Goal: Information Seeking & Learning: Learn about a topic

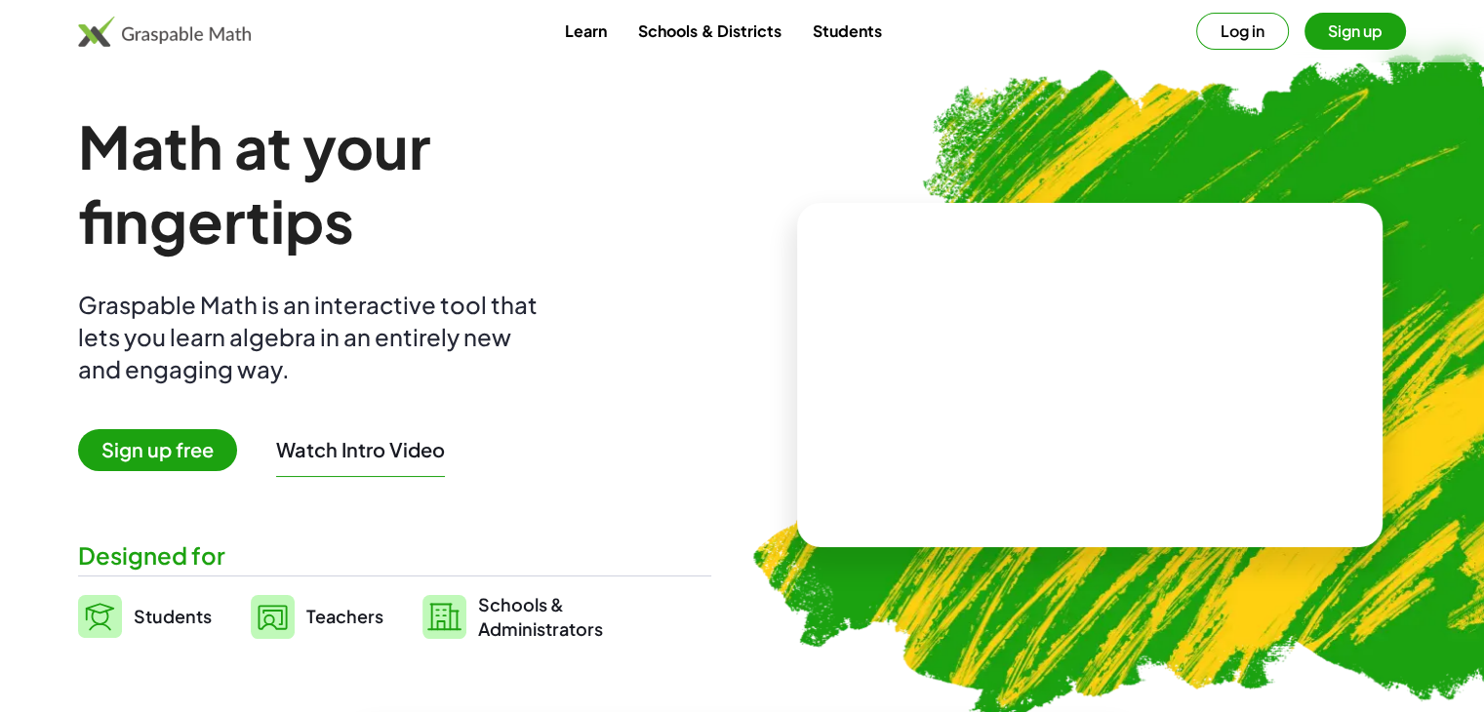
click at [156, 445] on span "Sign up free" at bounding box center [157, 450] width 159 height 42
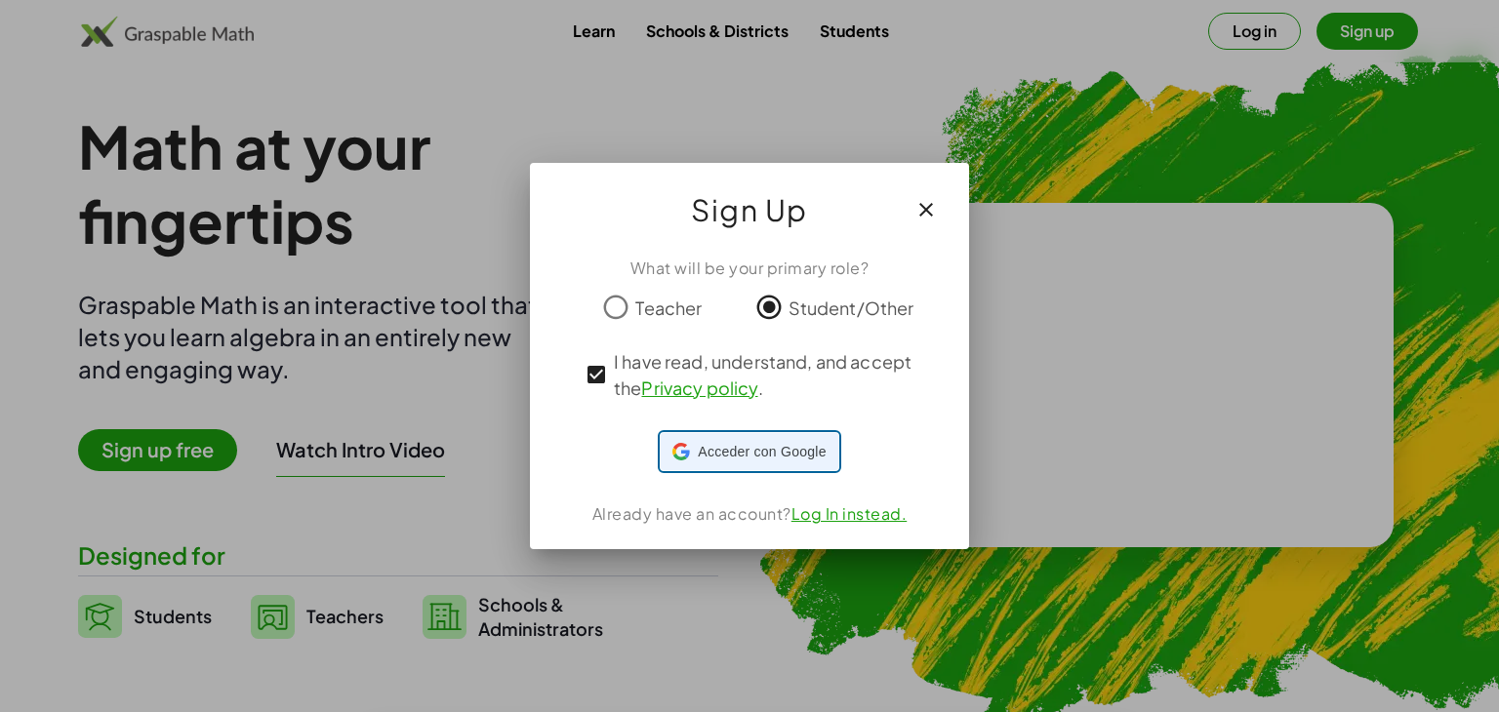
click at [776, 458] on span "Acceder con Google" at bounding box center [762, 452] width 128 height 20
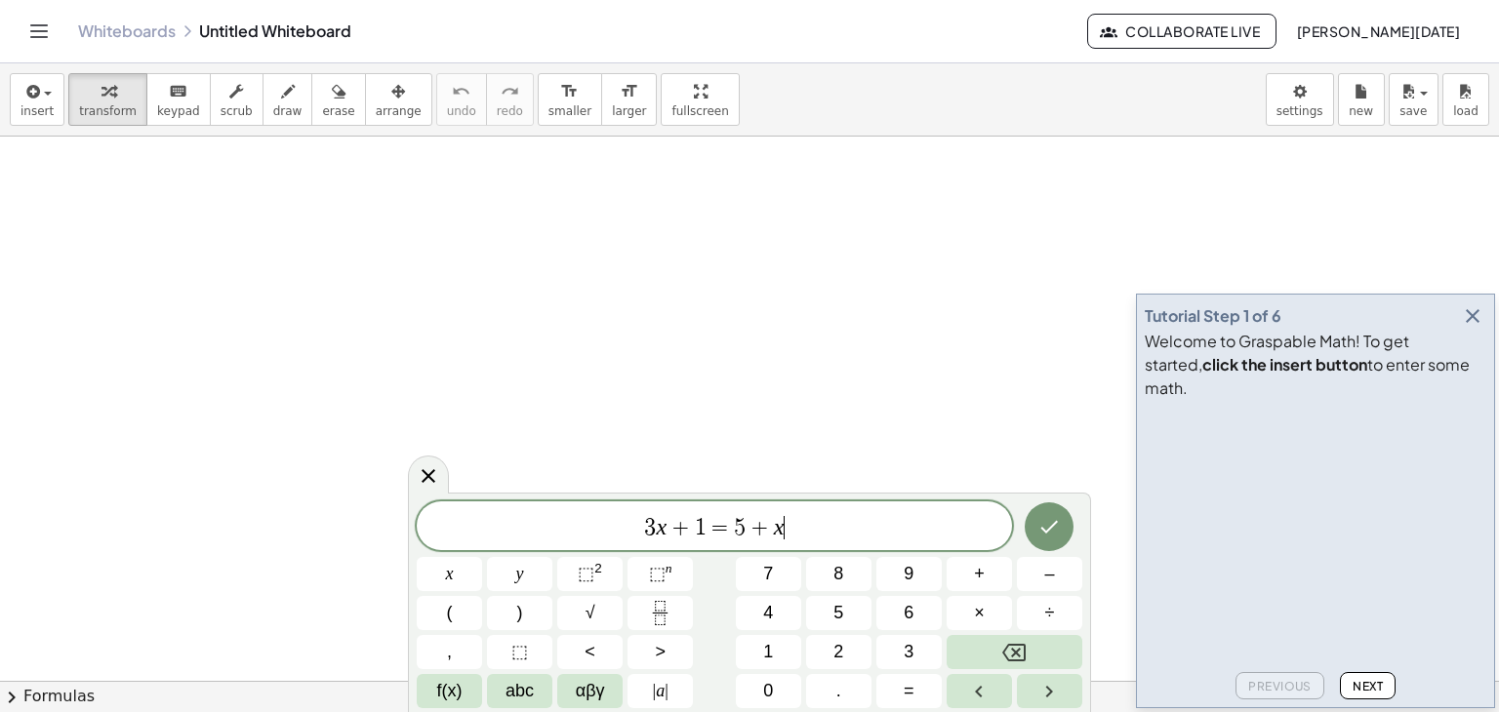
drag, startPoint x: 159, startPoint y: 184, endPoint x: 335, endPoint y: 425, distance: 298.3
click at [820, 525] on span "3 x + 1 = 5 + x ​" at bounding box center [714, 527] width 595 height 27
drag, startPoint x: 820, startPoint y: 525, endPoint x: 531, endPoint y: 518, distance: 289.0
click at [531, 518] on span "3 x + 1 = 5 + x" at bounding box center [714, 527] width 595 height 27
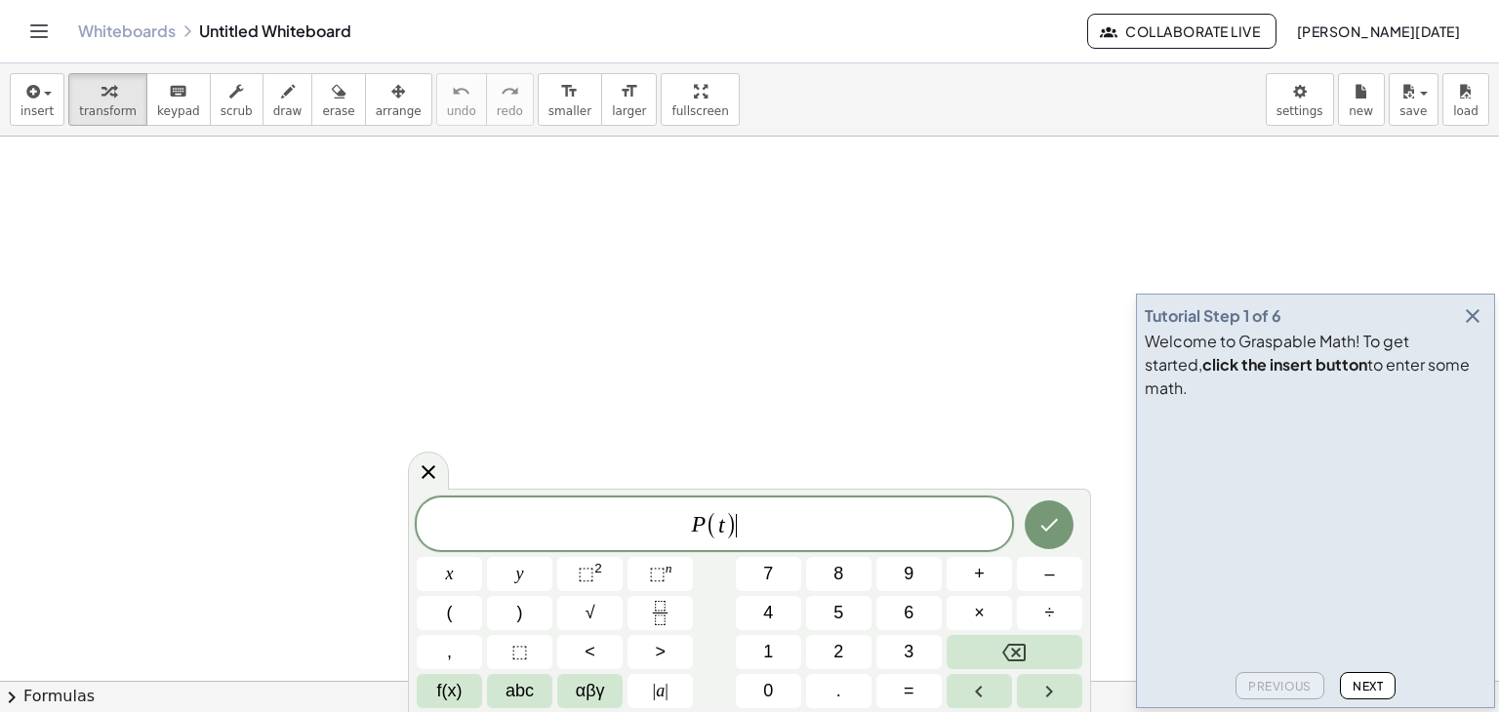
click at [790, 521] on span "P ( t ) ​" at bounding box center [714, 525] width 595 height 32
drag, startPoint x: 790, startPoint y: 521, endPoint x: 511, endPoint y: 489, distance: 280.0
click at [511, 489] on div "**********" at bounding box center [749, 600] width 683 height 223
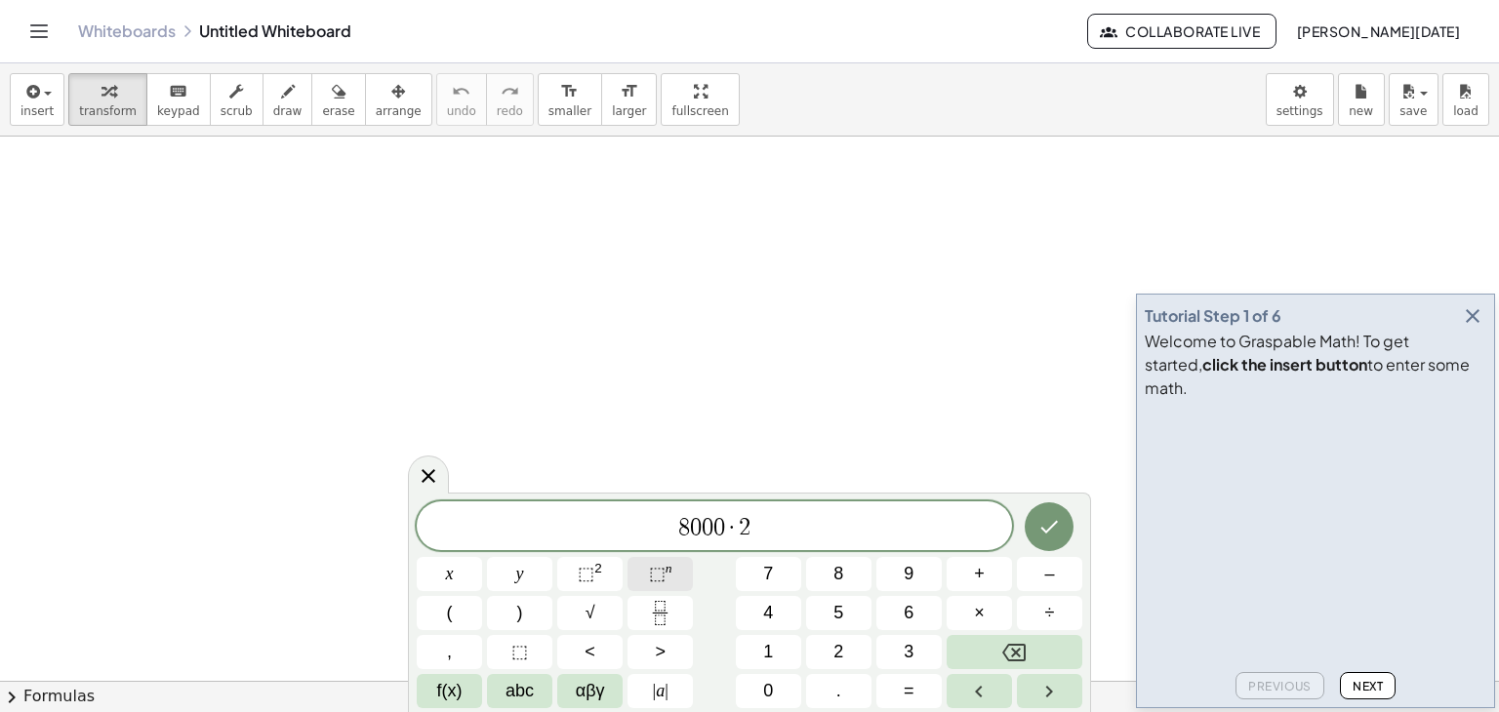
click at [650, 562] on span "⬚ n" at bounding box center [660, 574] width 23 height 26
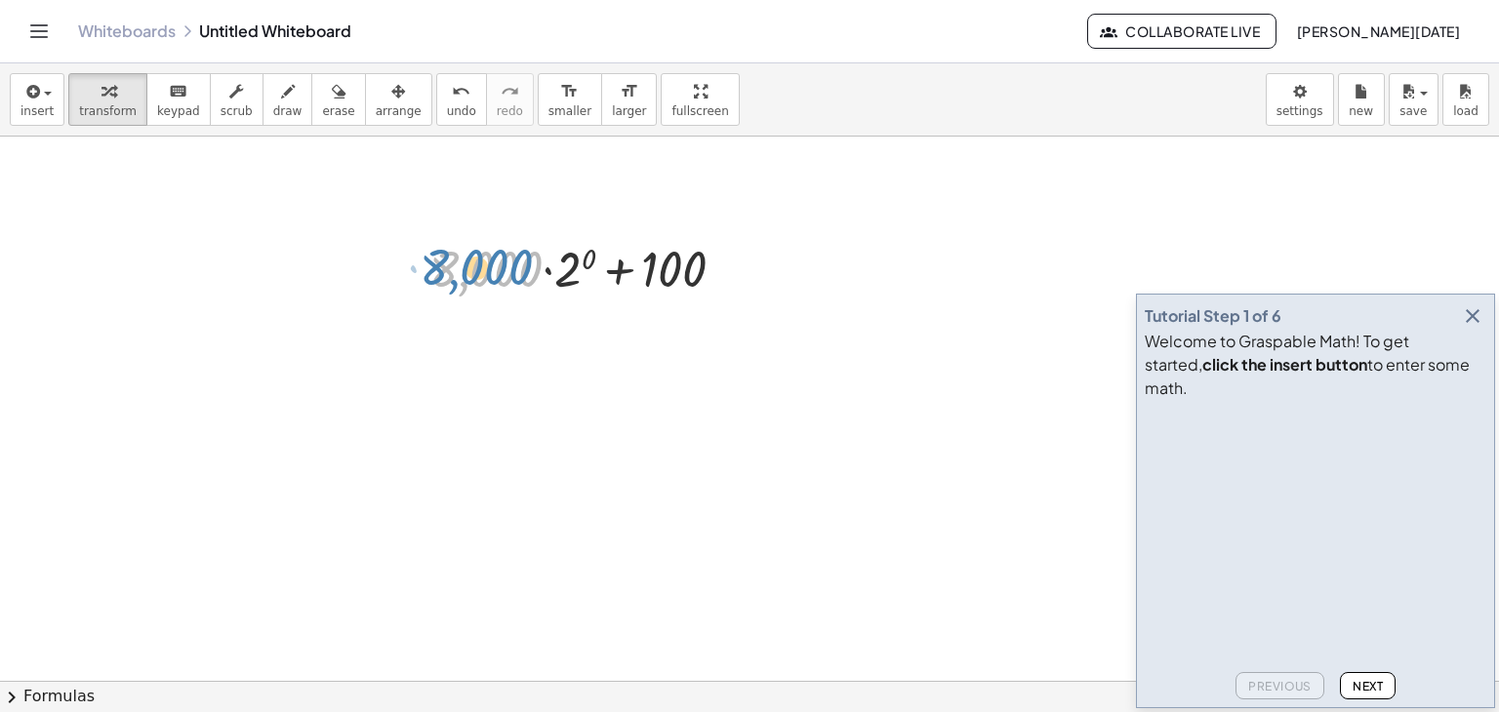
click at [535, 283] on div at bounding box center [586, 267] width 332 height 66
click at [729, 268] on div at bounding box center [731, 269] width 21 height 21
drag, startPoint x: 729, startPoint y: 268, endPoint x: 714, endPoint y: 207, distance: 63.2
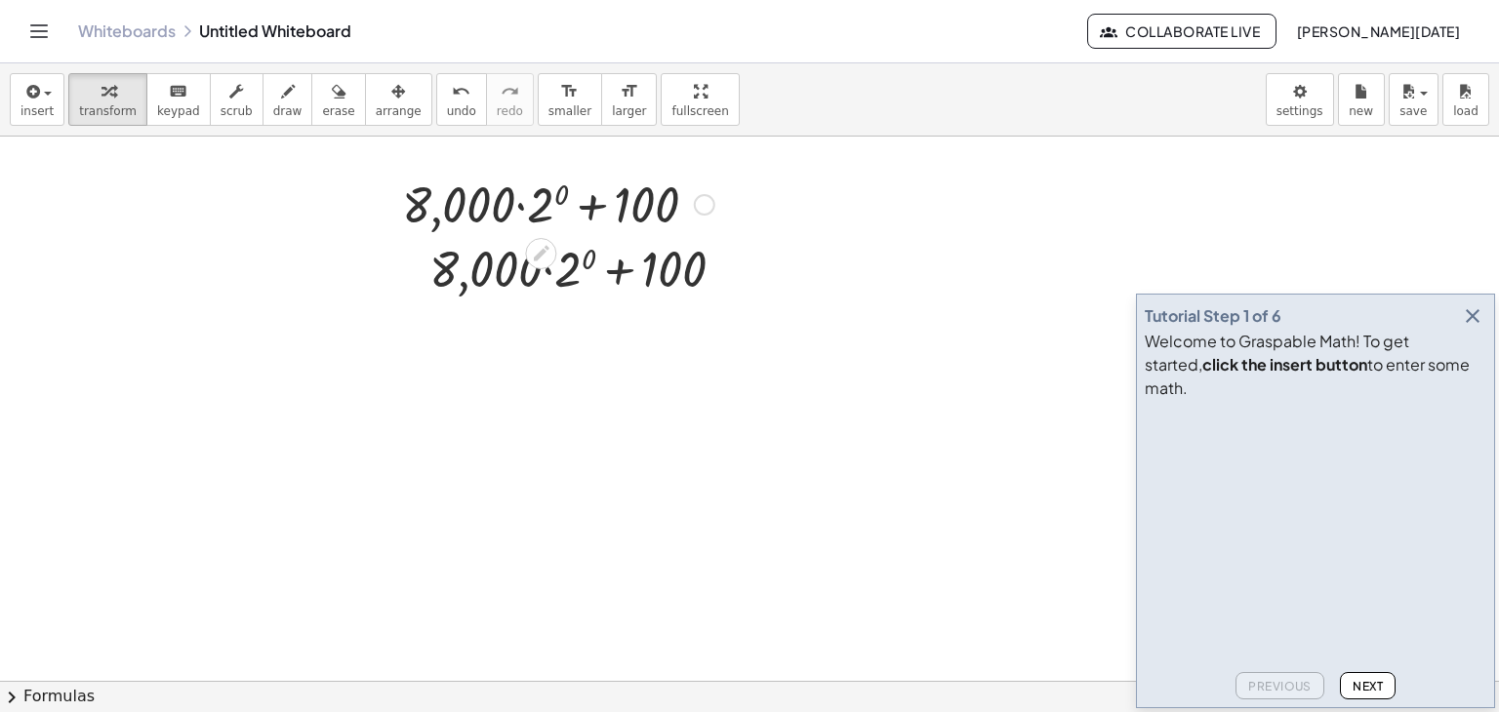
click at [637, 206] on div at bounding box center [558, 203] width 332 height 66
click at [567, 267] on div at bounding box center [586, 267] width 332 height 66
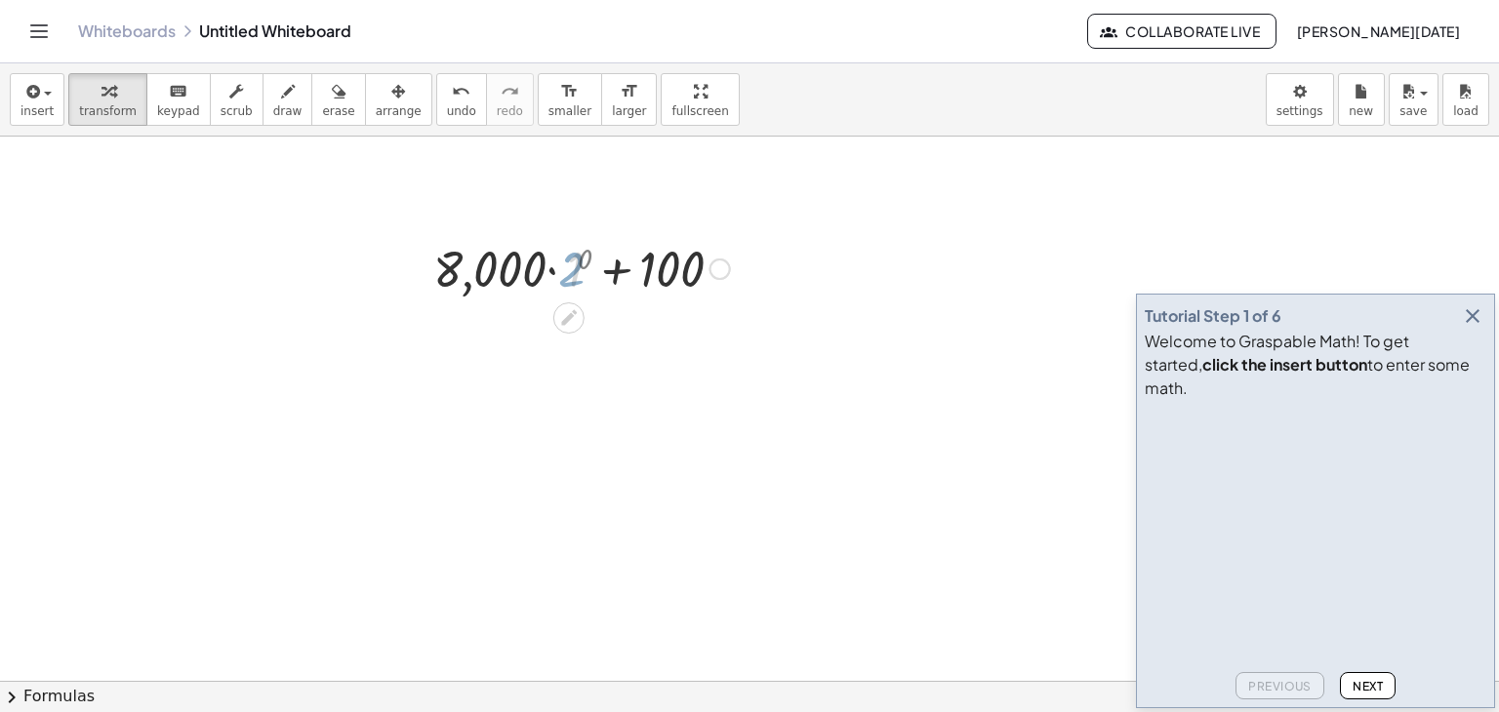
click at [567, 267] on div at bounding box center [585, 267] width 307 height 66
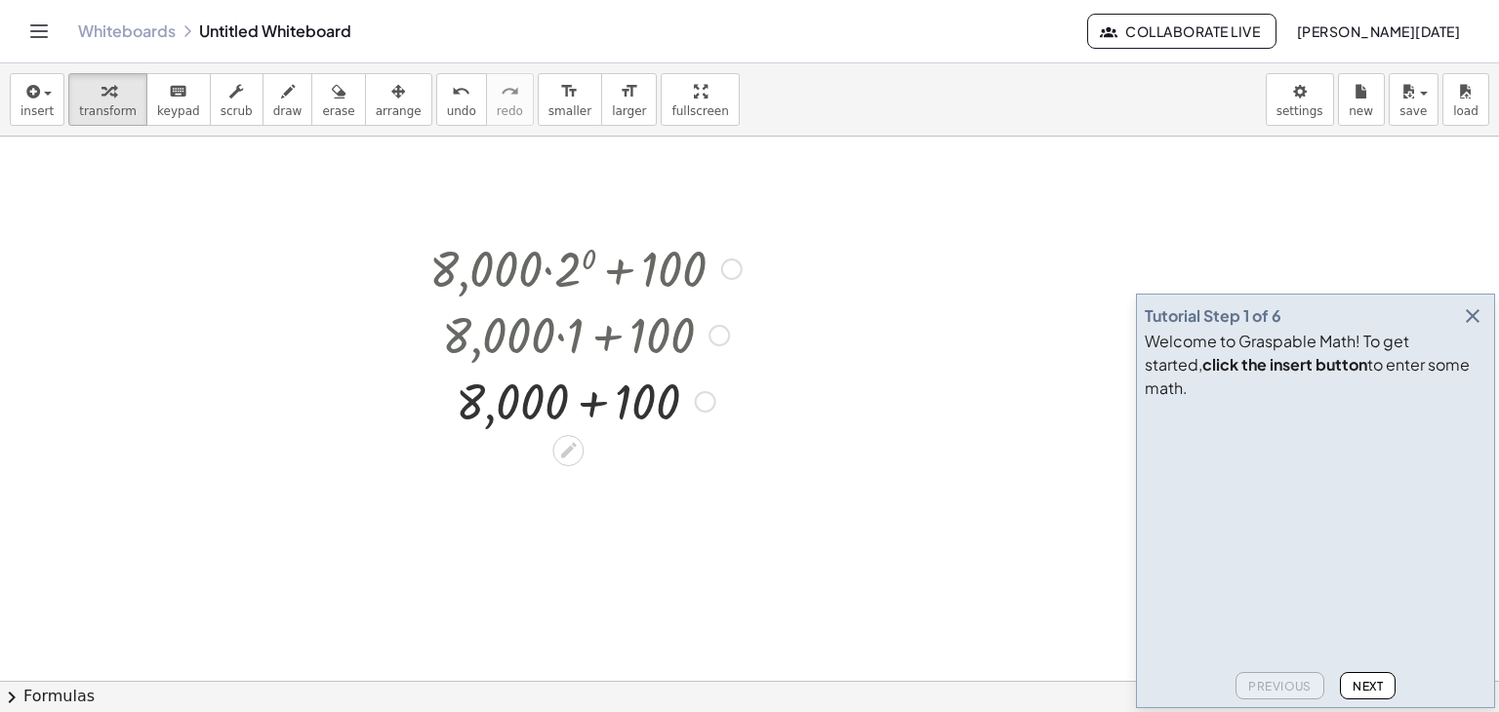
click at [545, 330] on div at bounding box center [586, 334] width 332 height 66
click at [561, 398] on div at bounding box center [586, 400] width 332 height 66
click at [702, 402] on div at bounding box center [705, 401] width 21 height 21
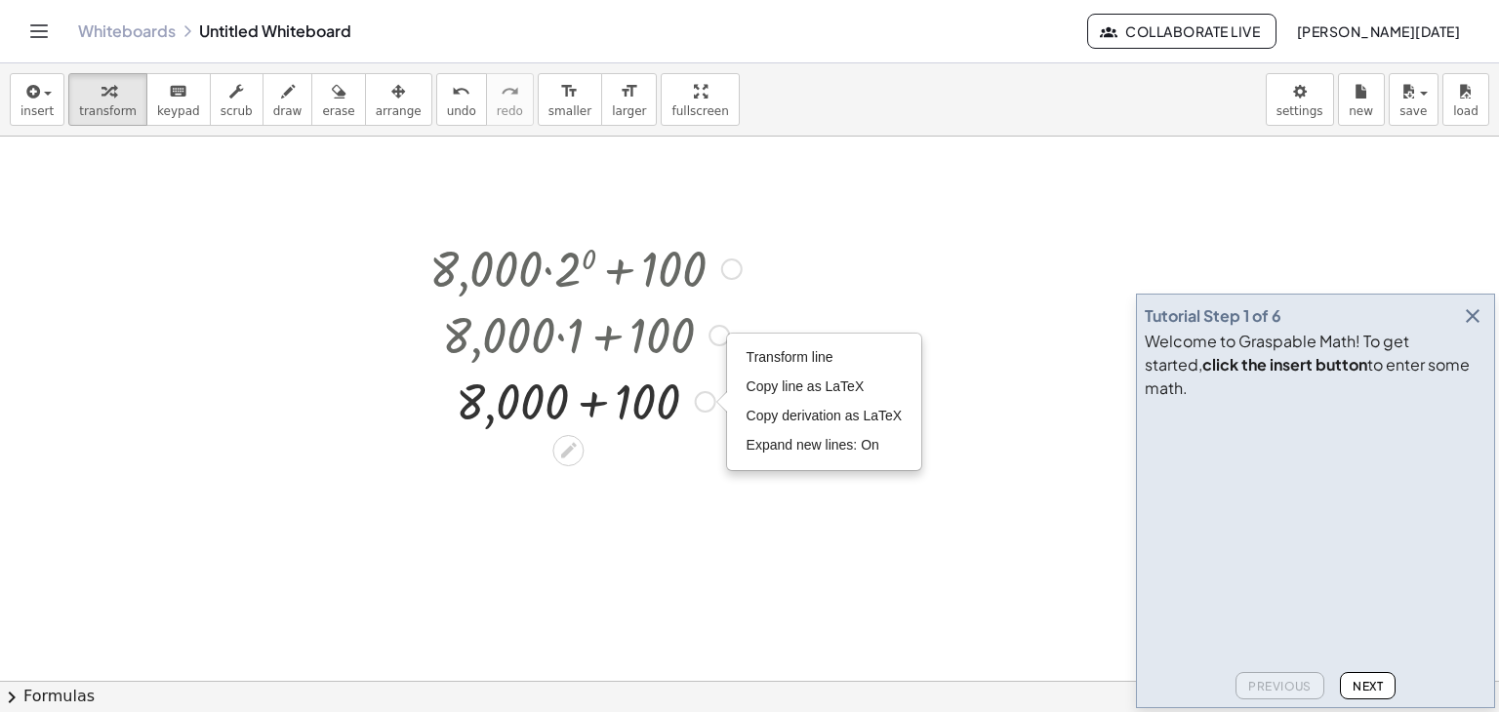
click at [556, 364] on div at bounding box center [586, 334] width 332 height 66
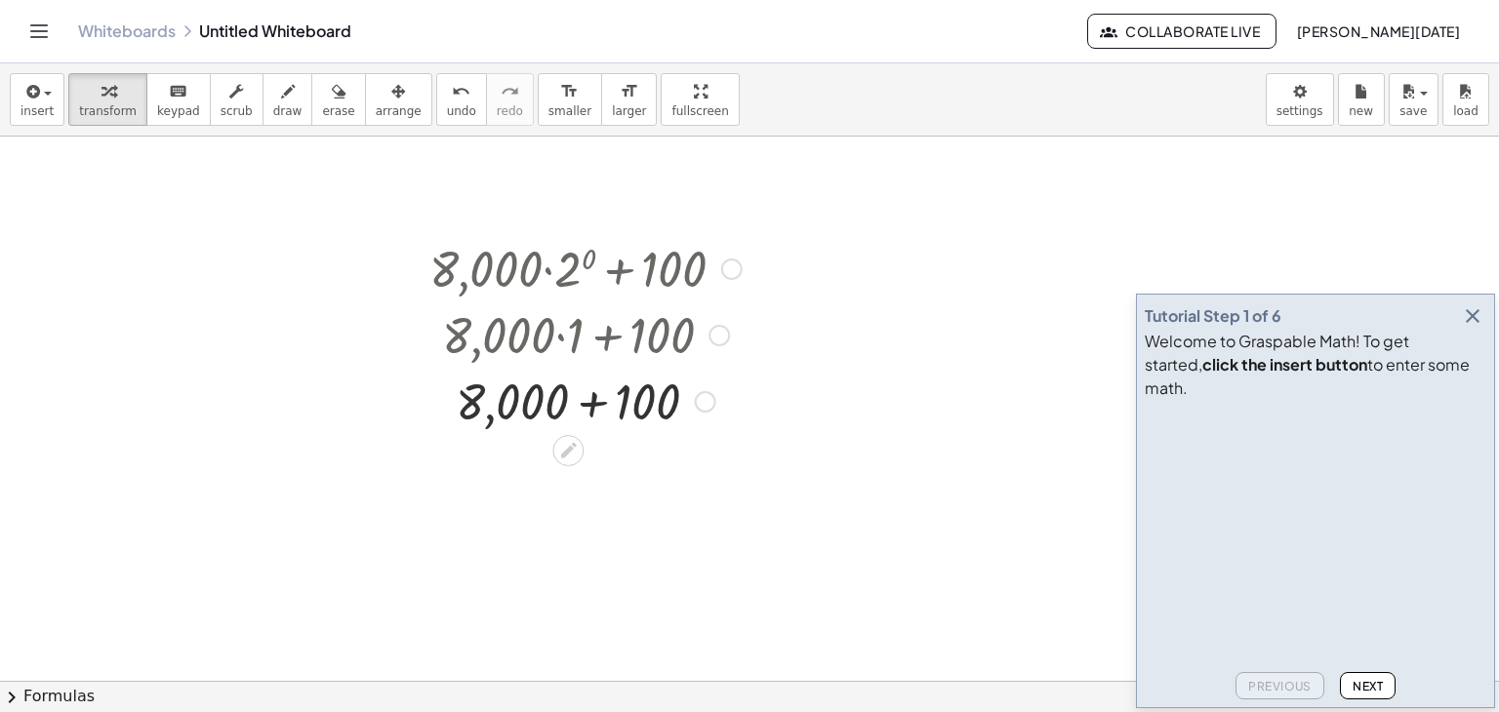
click at [553, 422] on div at bounding box center [586, 400] width 332 height 66
click at [576, 409] on div at bounding box center [586, 400] width 332 height 66
click at [576, 409] on div at bounding box center [586, 400] width 332 height 64
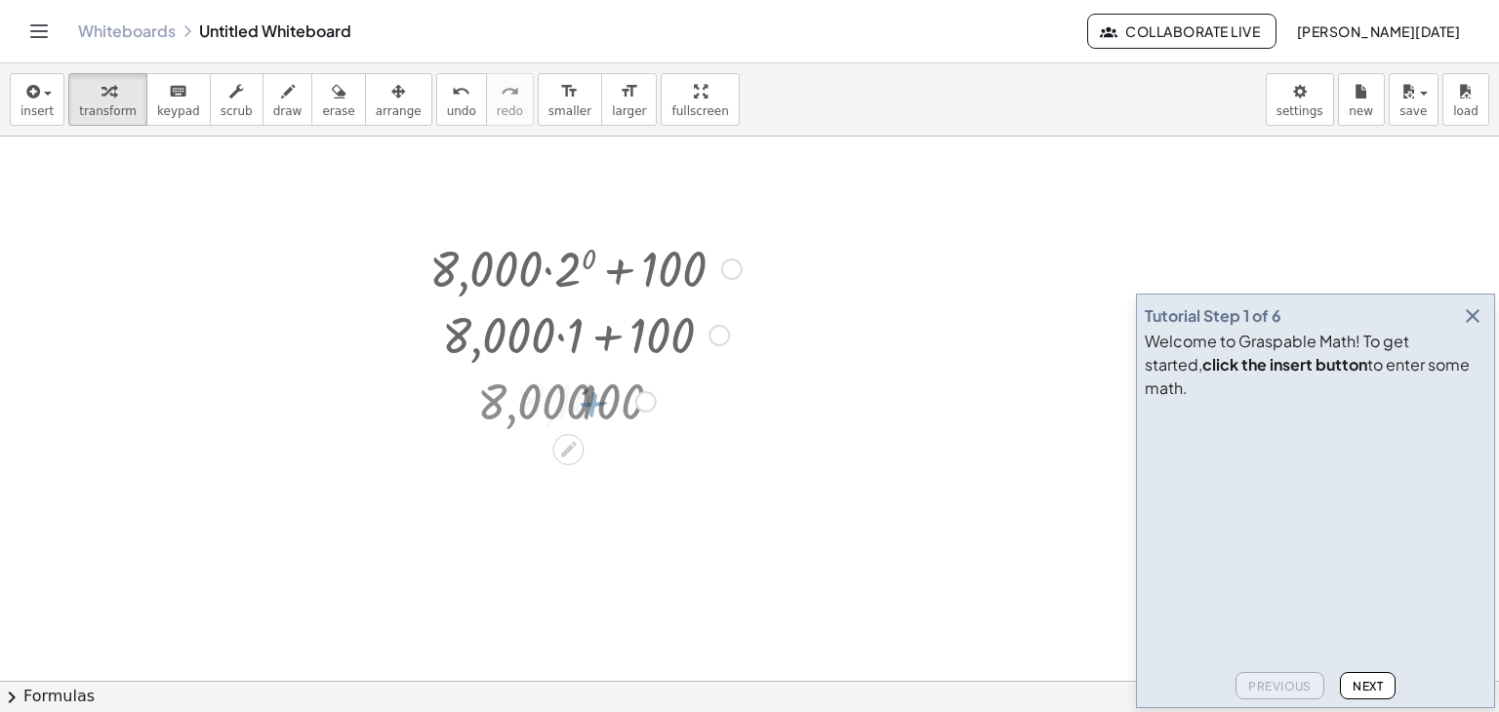
click at [576, 409] on div at bounding box center [586, 400] width 332 height 64
click at [531, 277] on div at bounding box center [586, 267] width 332 height 66
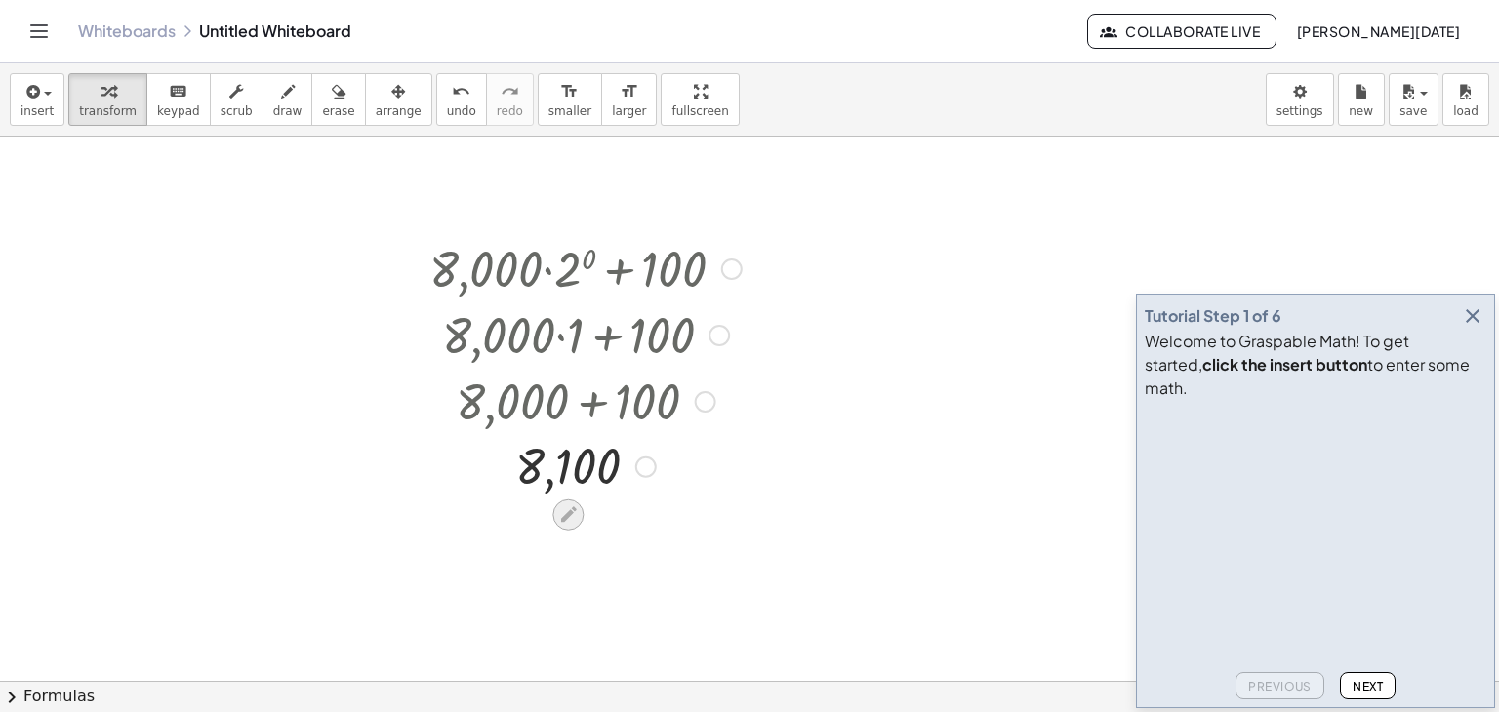
click at [576, 506] on icon at bounding box center [568, 515] width 20 height 20
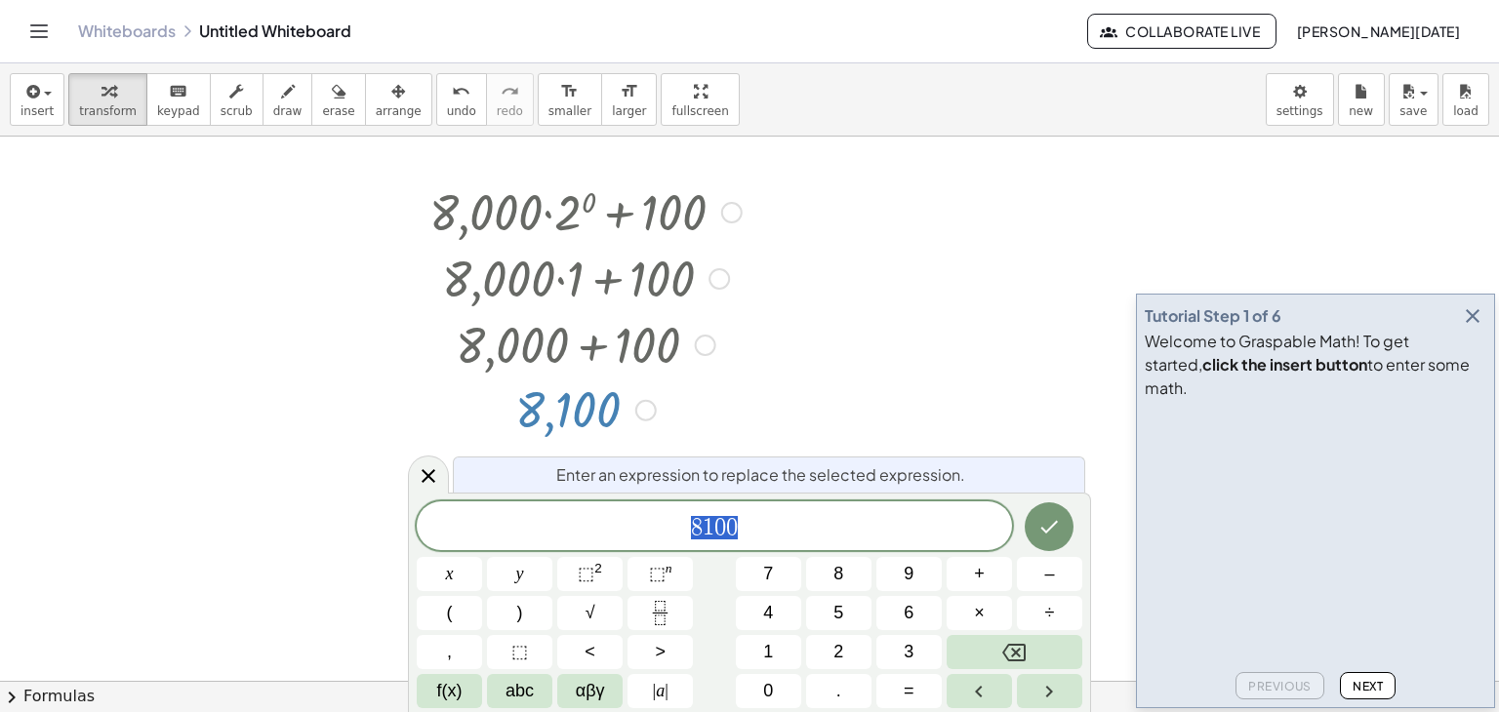
scroll to position [57, 0]
click at [749, 383] on div at bounding box center [586, 409] width 332 height 64
click at [426, 475] on icon at bounding box center [429, 476] width 14 height 14
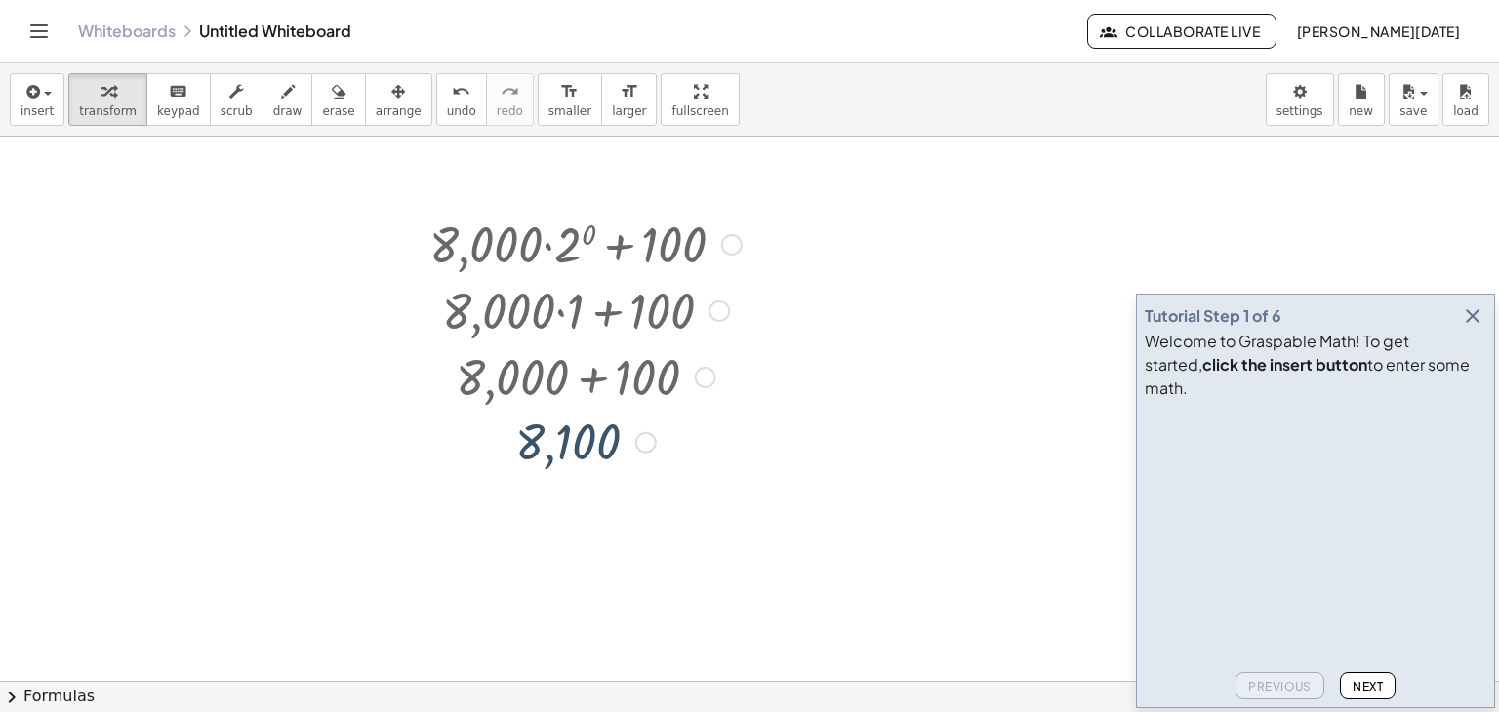
scroll to position [0, 0]
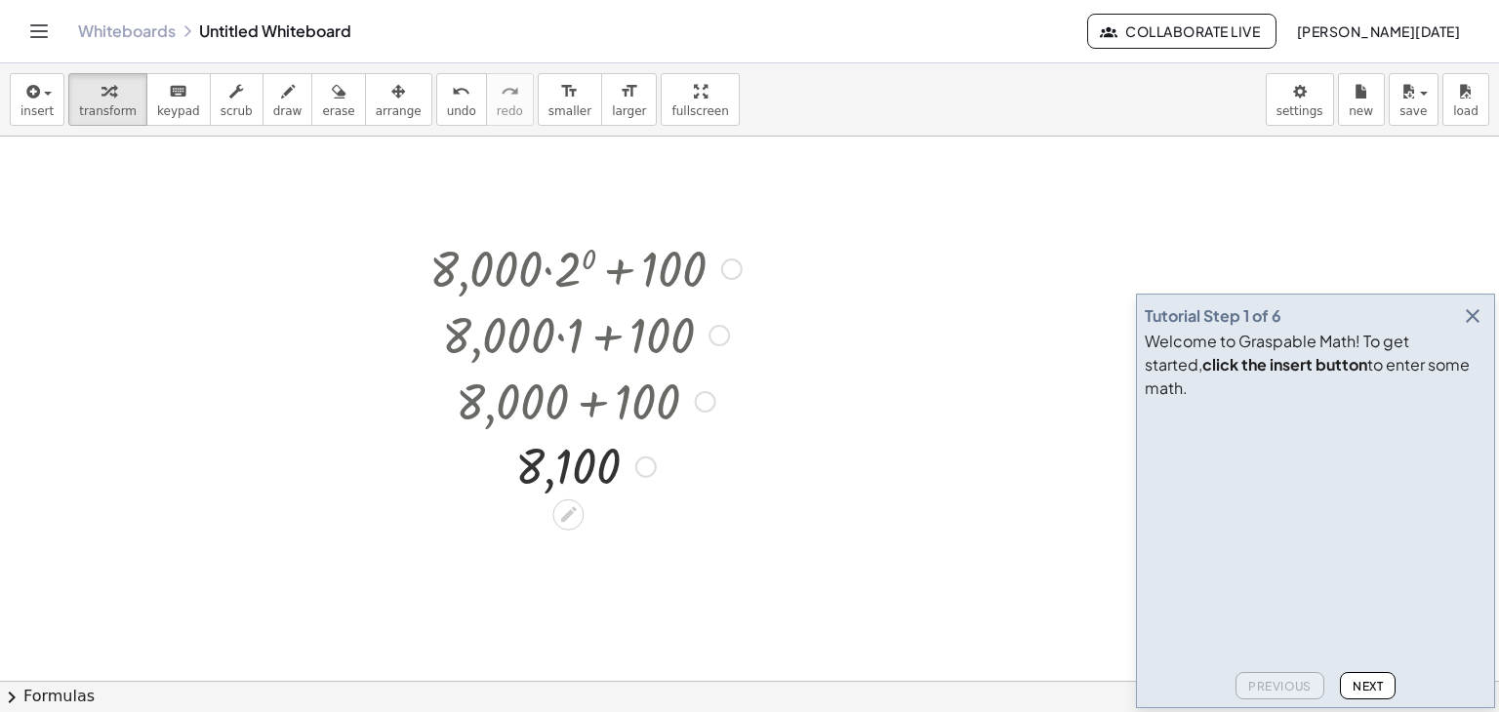
click at [593, 276] on div at bounding box center [586, 267] width 332 height 66
click at [731, 262] on div at bounding box center [731, 269] width 21 height 21
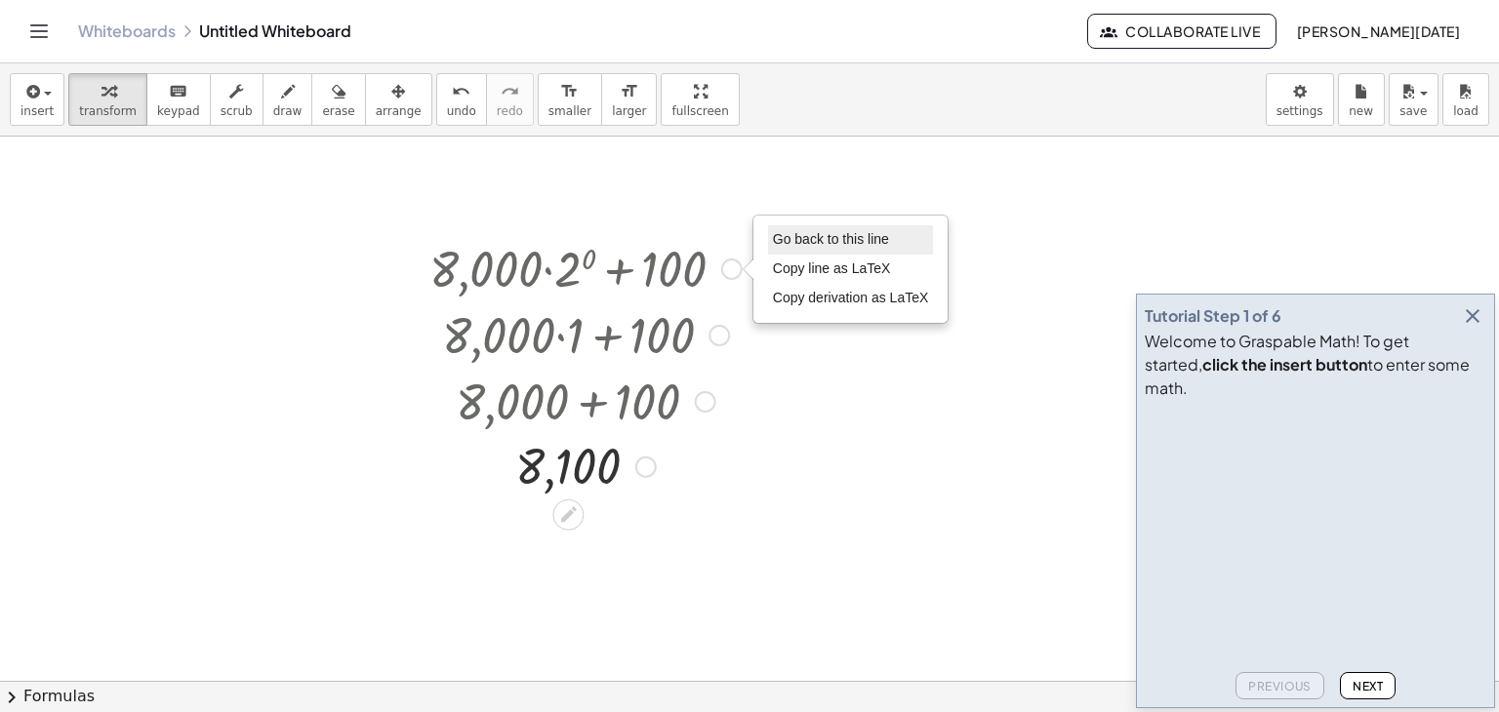
click at [813, 239] on span "Go back to this line" at bounding box center [831, 239] width 116 height 16
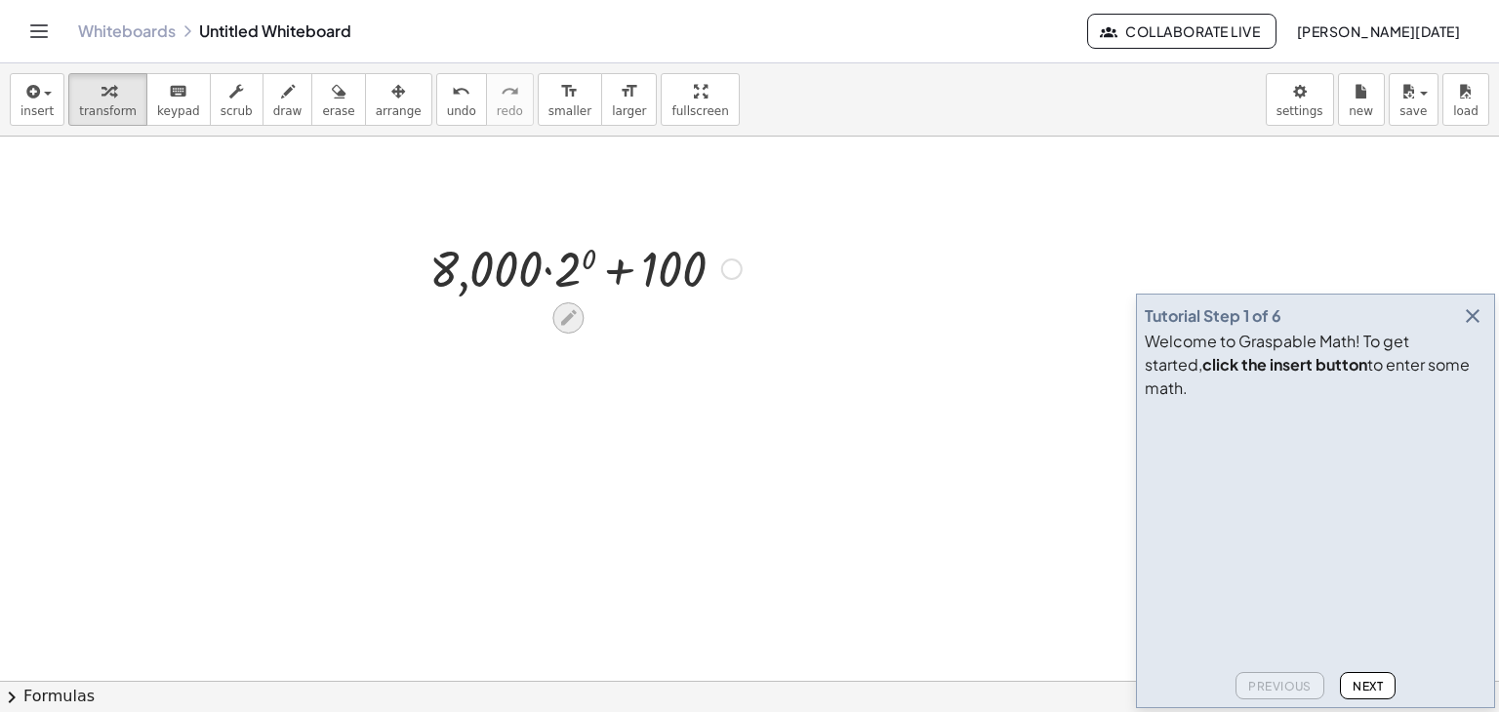
click at [568, 321] on icon at bounding box center [569, 318] width 16 height 16
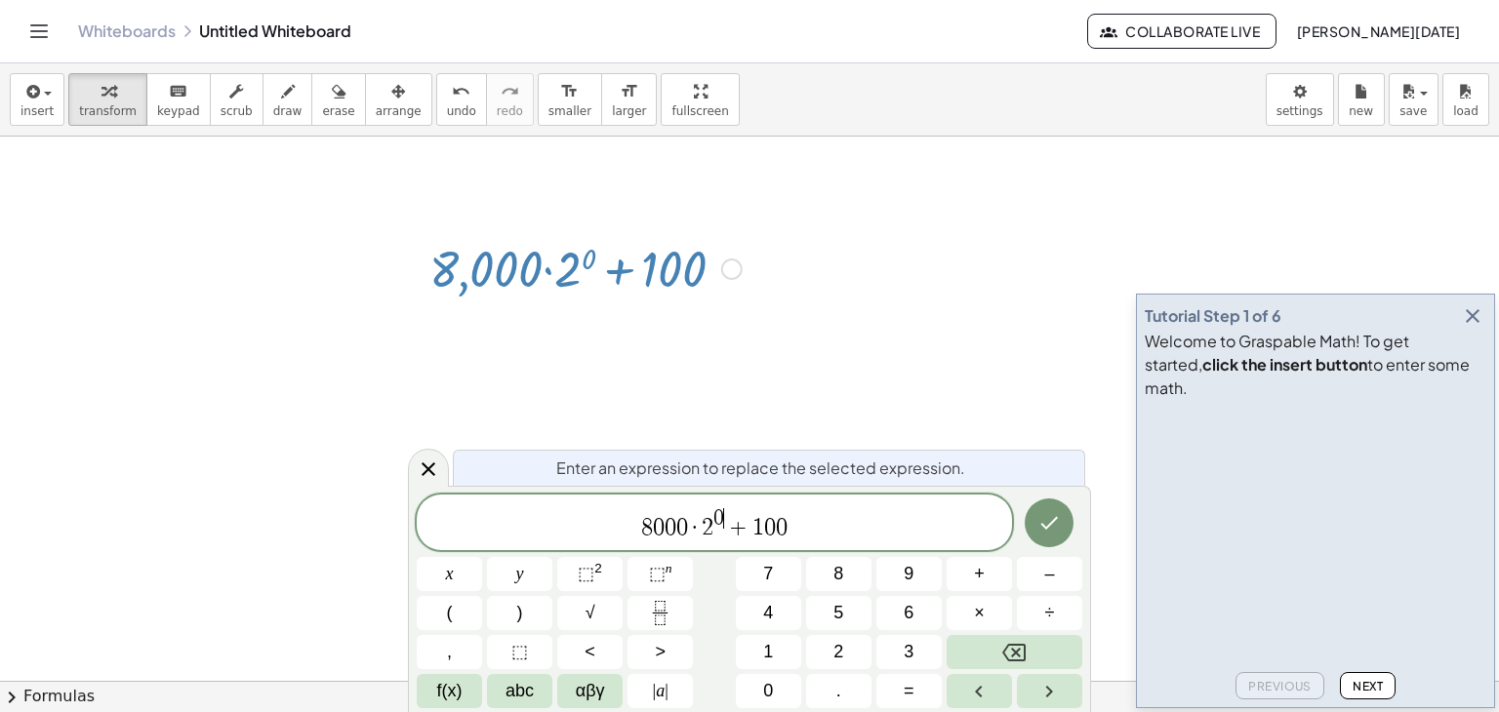
click at [722, 516] on span "0 ​" at bounding box center [718, 518] width 11 height 21
click at [1050, 516] on icon "Done" at bounding box center [1048, 522] width 23 height 23
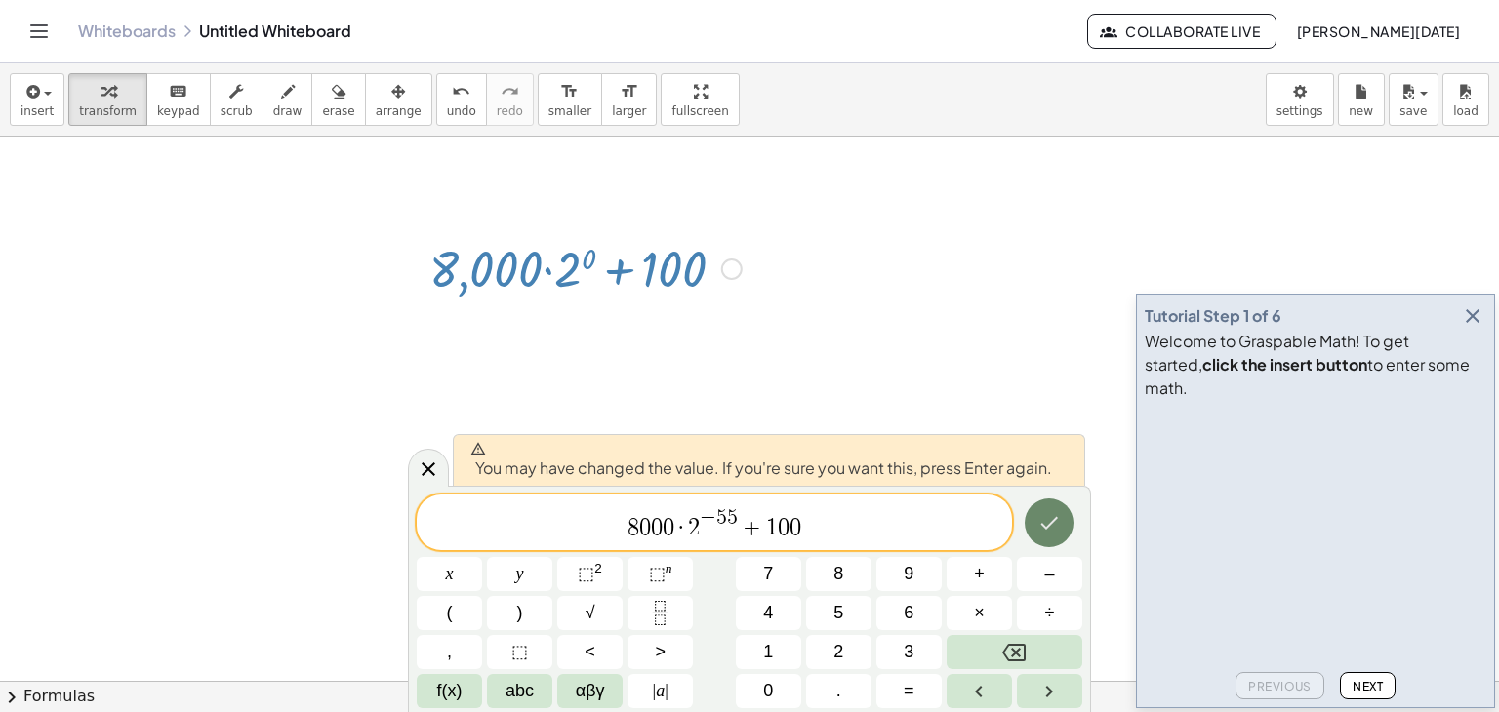
click at [1050, 516] on icon "Done" at bounding box center [1048, 522] width 23 height 23
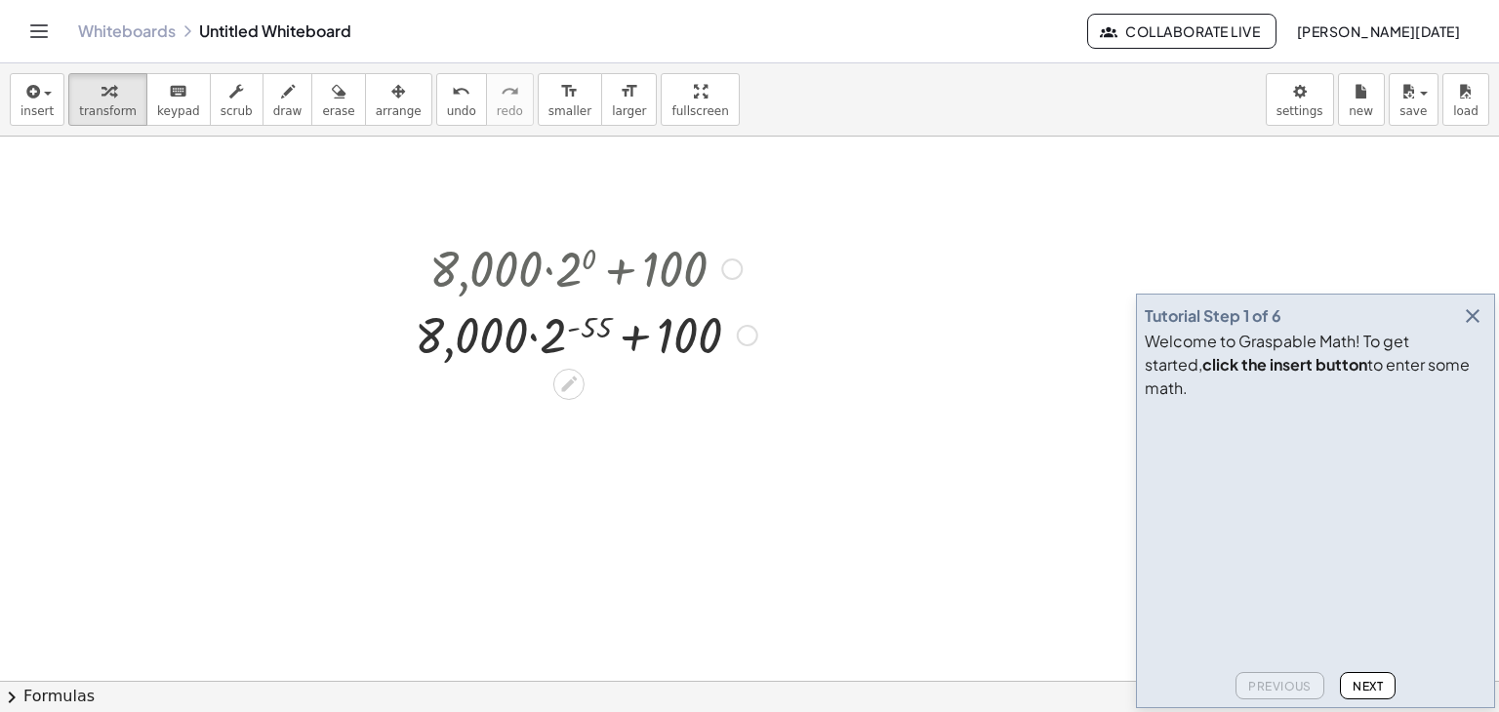
click at [547, 345] on div at bounding box center [586, 334] width 362 height 66
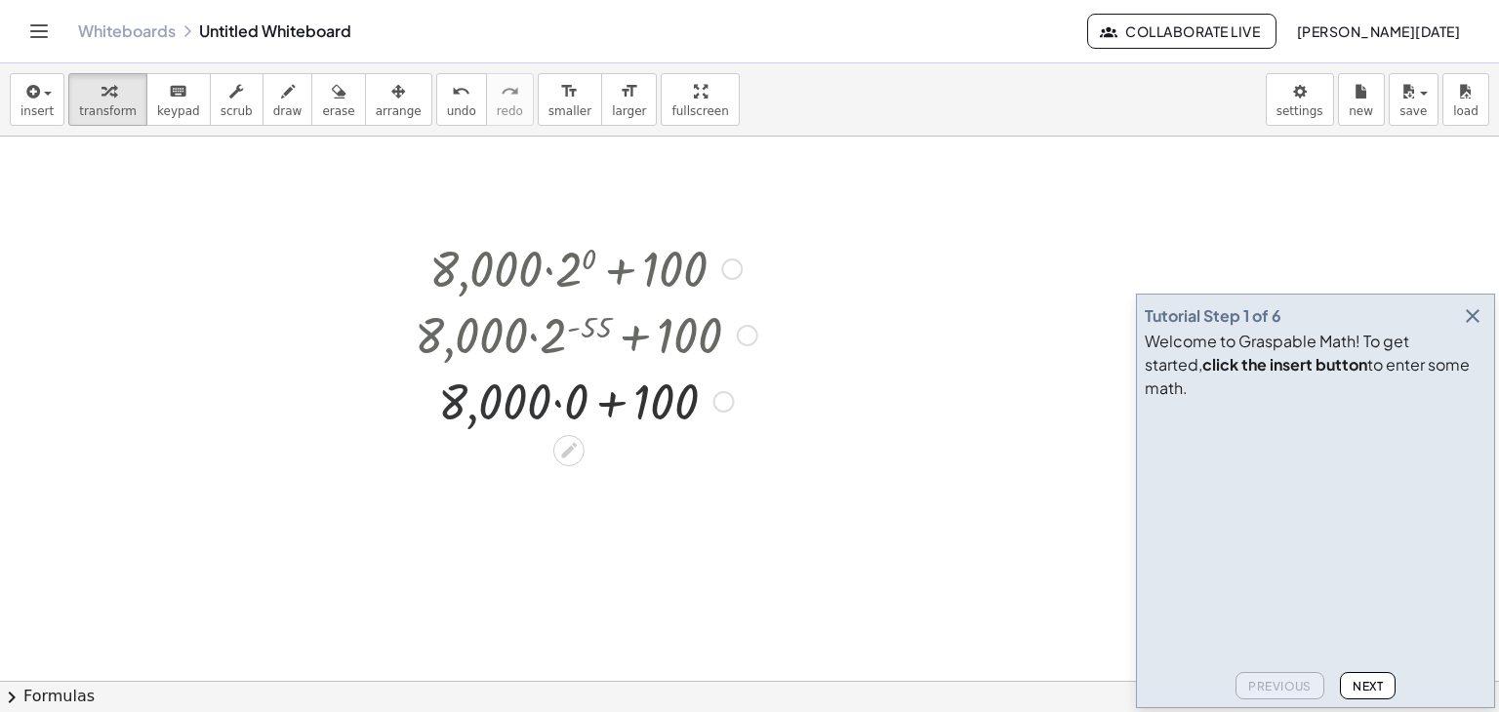
click at [551, 401] on div at bounding box center [586, 400] width 362 height 66
click at [574, 406] on div at bounding box center [586, 400] width 362 height 66
click at [572, 469] on div at bounding box center [586, 466] width 362 height 66
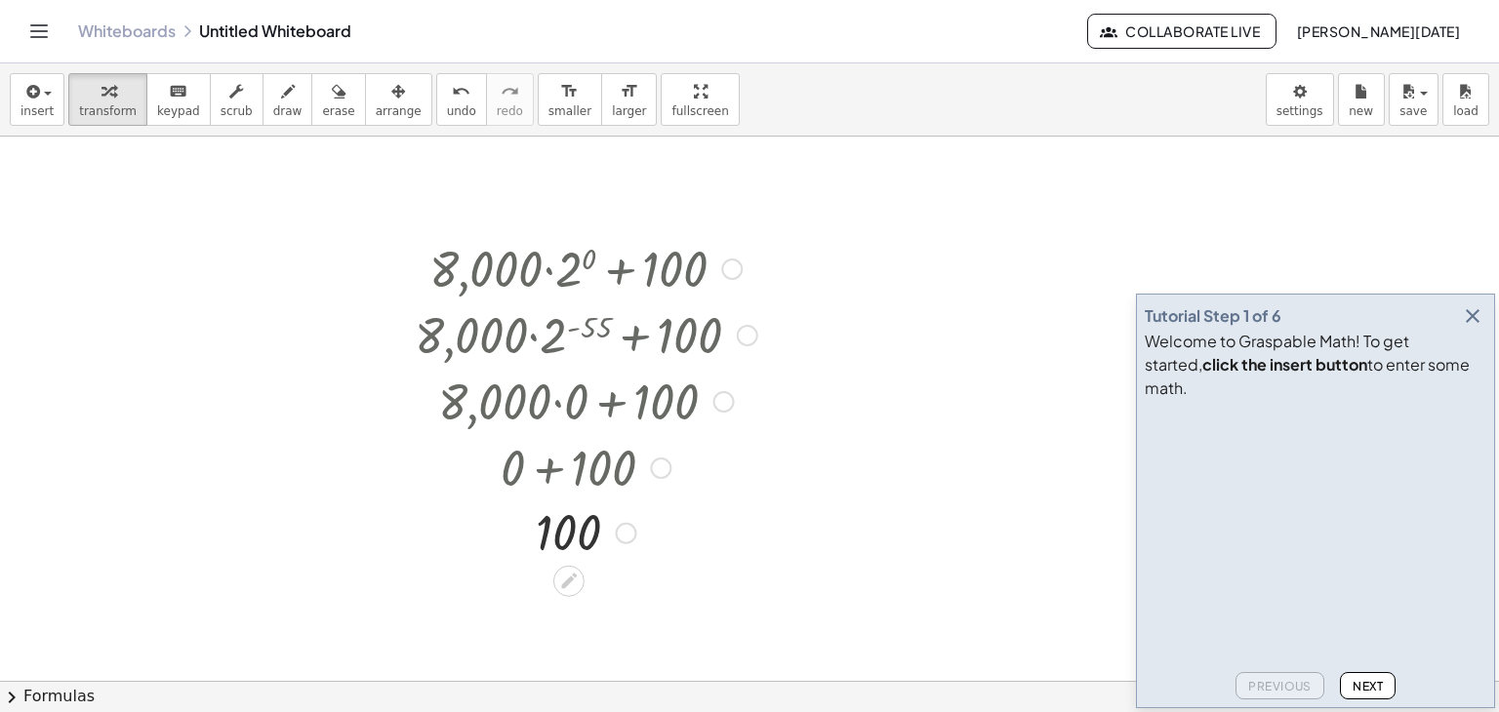
click at [557, 274] on div at bounding box center [586, 267] width 362 height 66
click at [733, 263] on div at bounding box center [731, 269] width 21 height 21
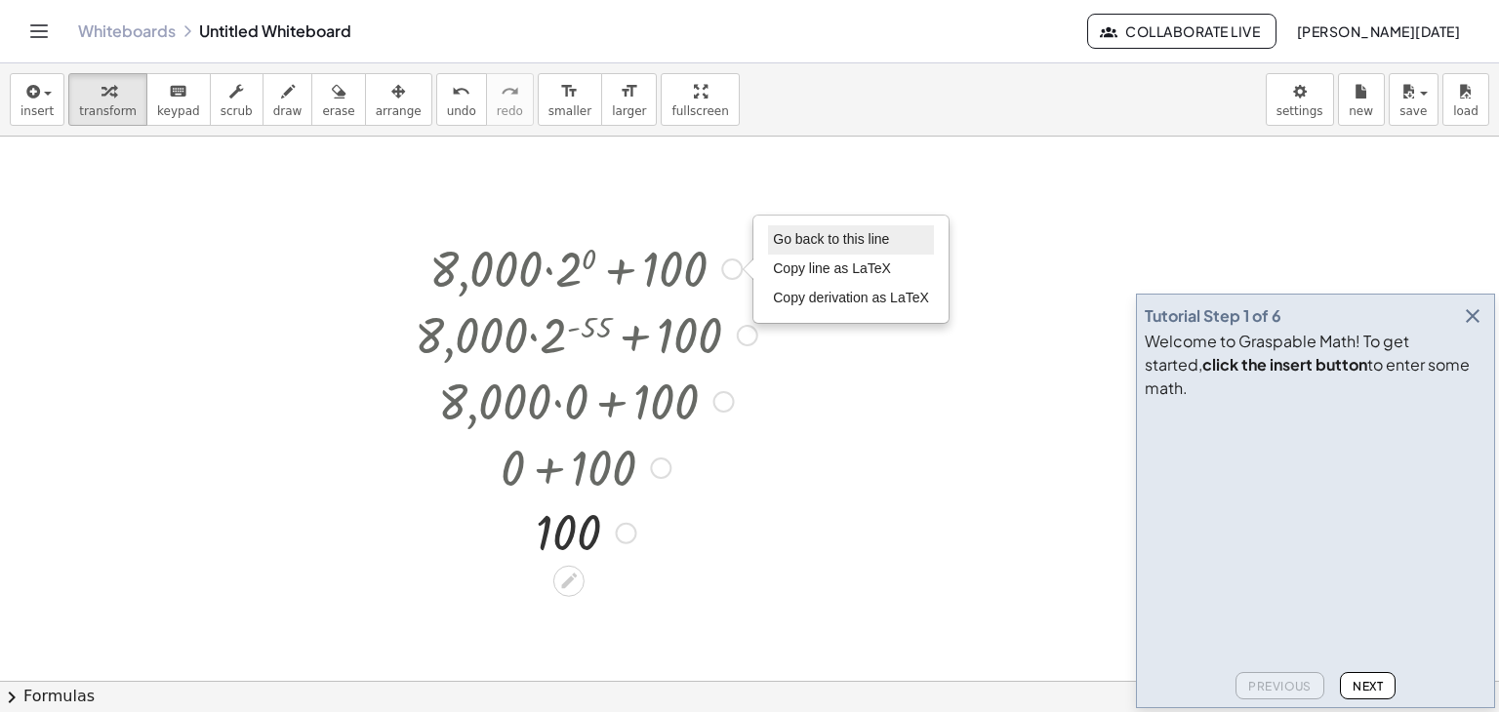
click at [812, 244] on span "Go back to this line" at bounding box center [831, 239] width 116 height 16
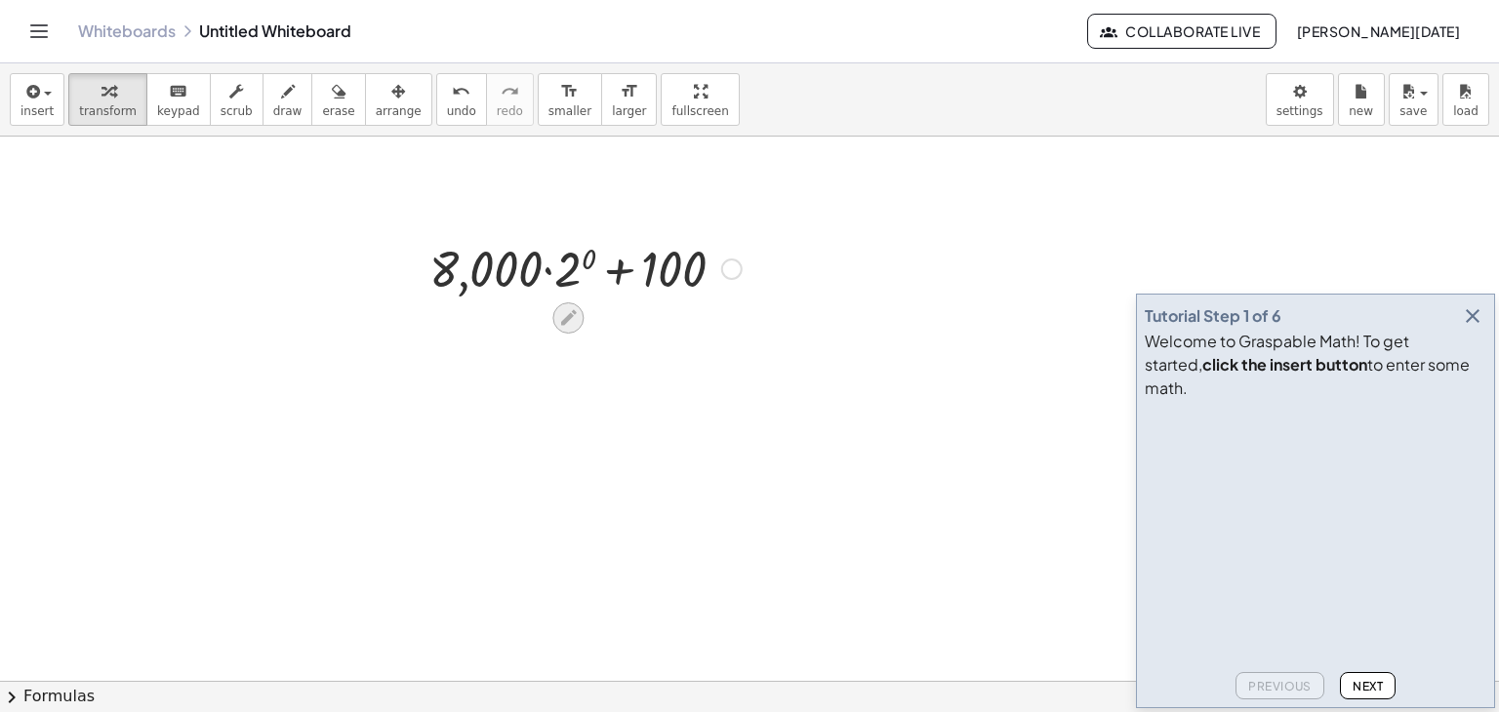
click at [574, 313] on icon at bounding box center [569, 318] width 16 height 16
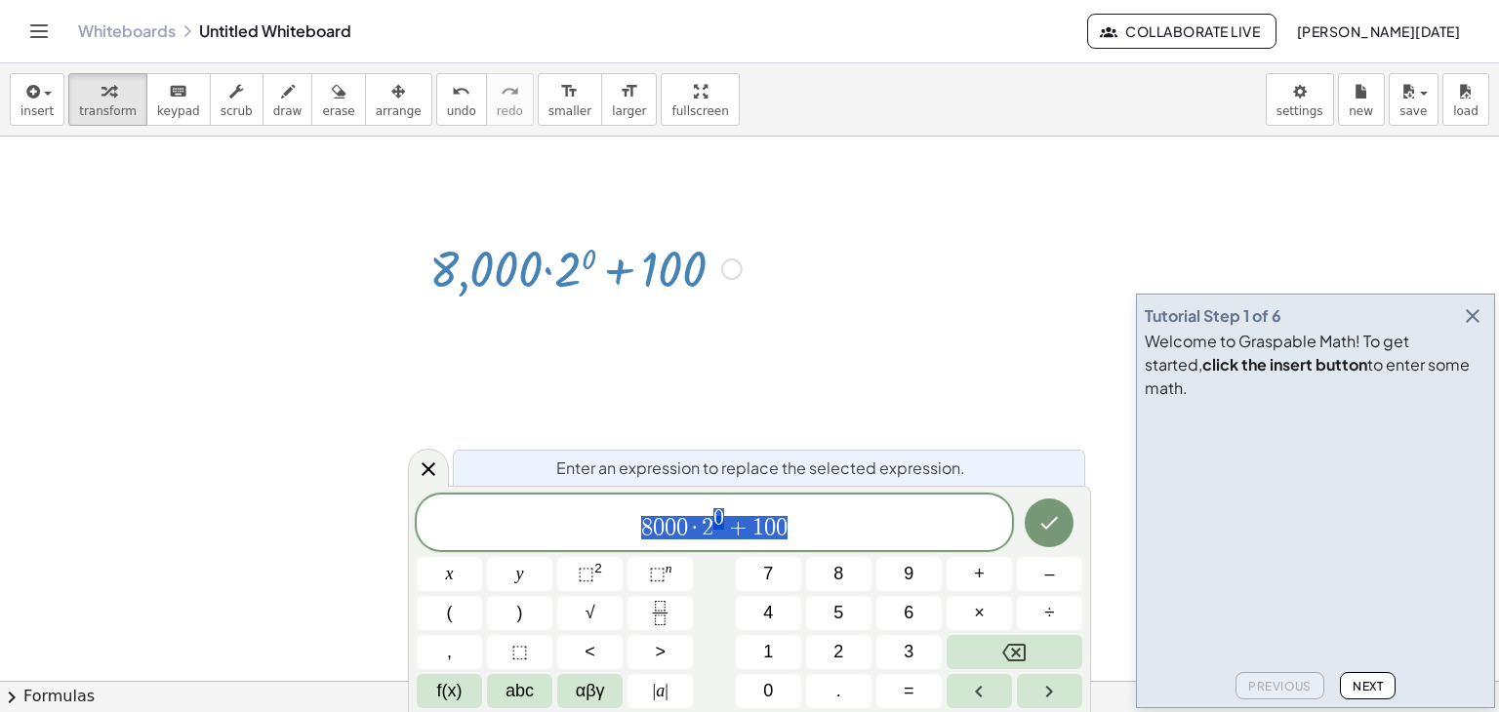
drag, startPoint x: 833, startPoint y: 518, endPoint x: 557, endPoint y: 493, distance: 277.3
click at [557, 493] on div "**********" at bounding box center [749, 599] width 683 height 226
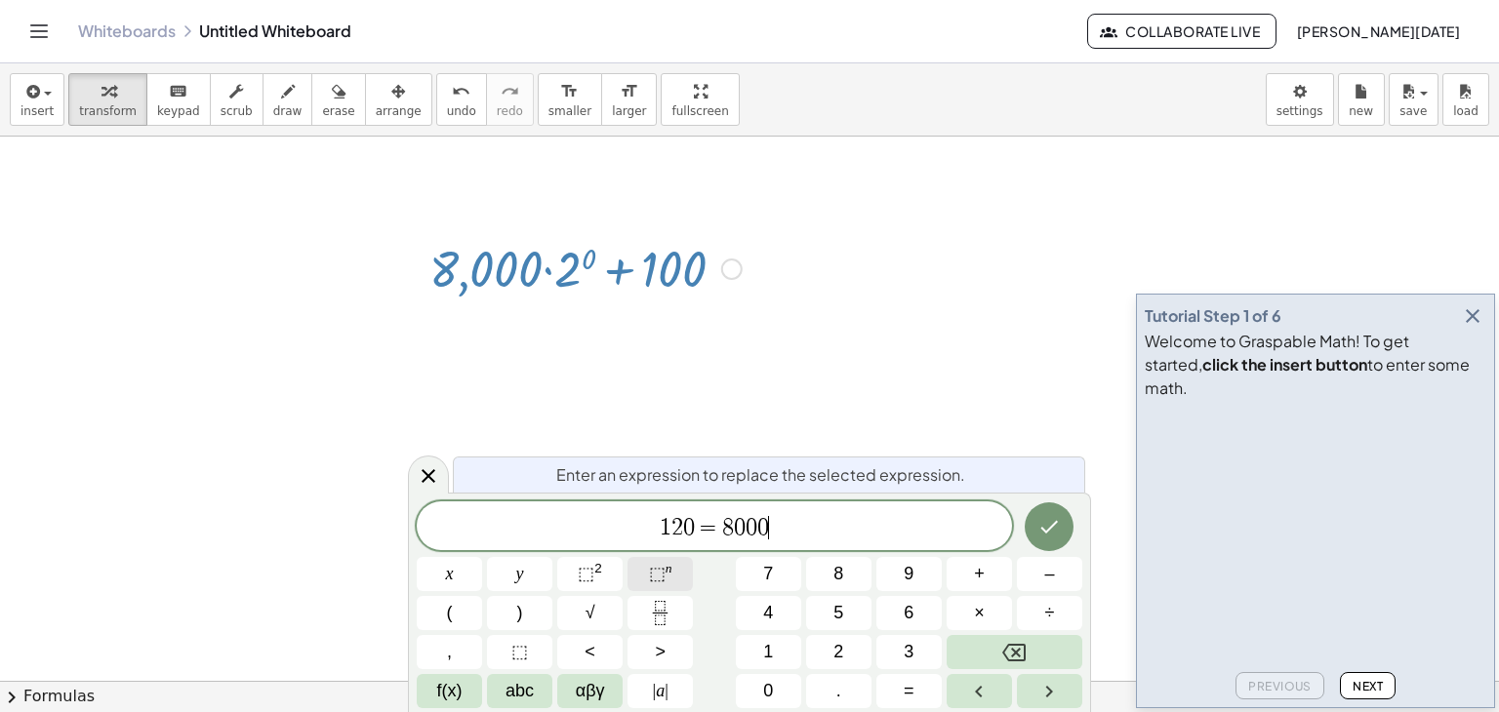
click at [660, 575] on span "⬚" at bounding box center [657, 574] width 17 height 20
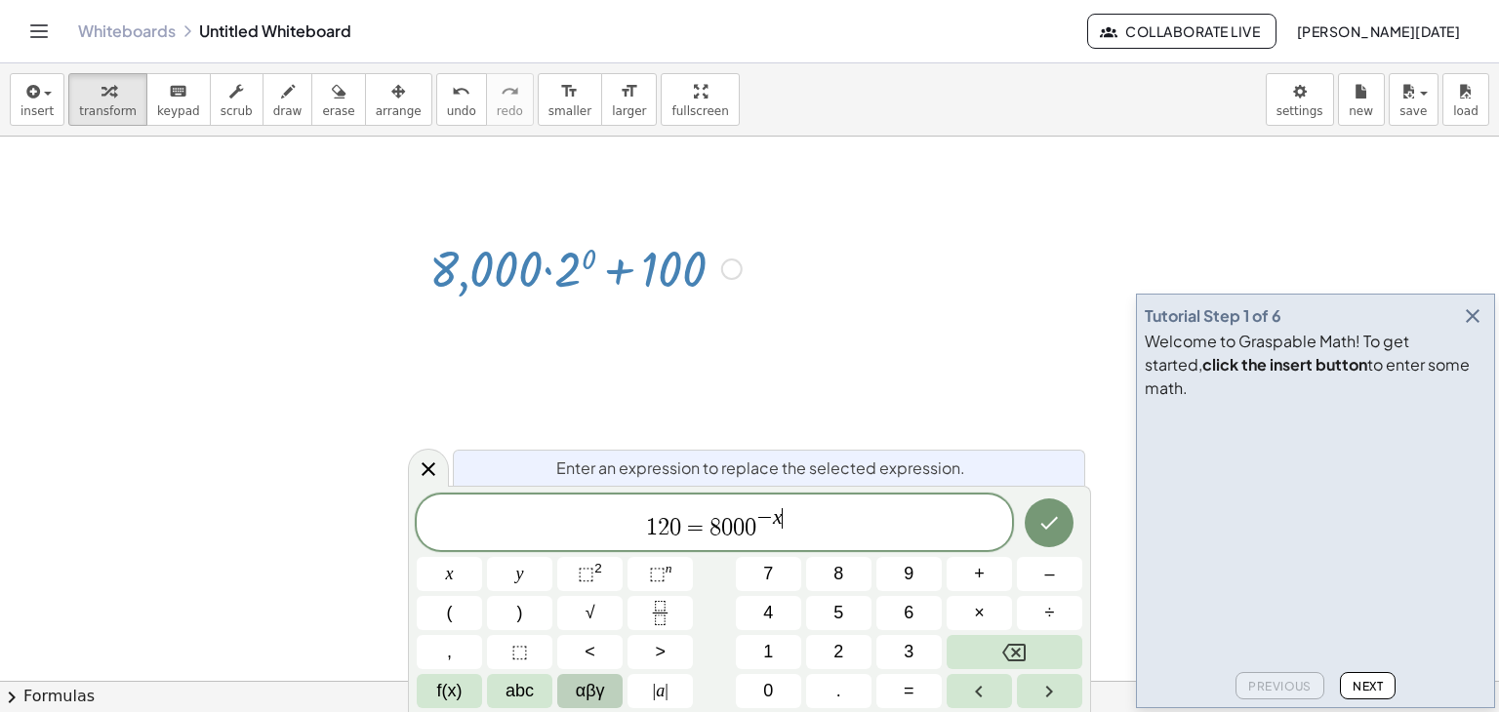
click at [597, 694] on span "αβγ" at bounding box center [590, 691] width 29 height 26
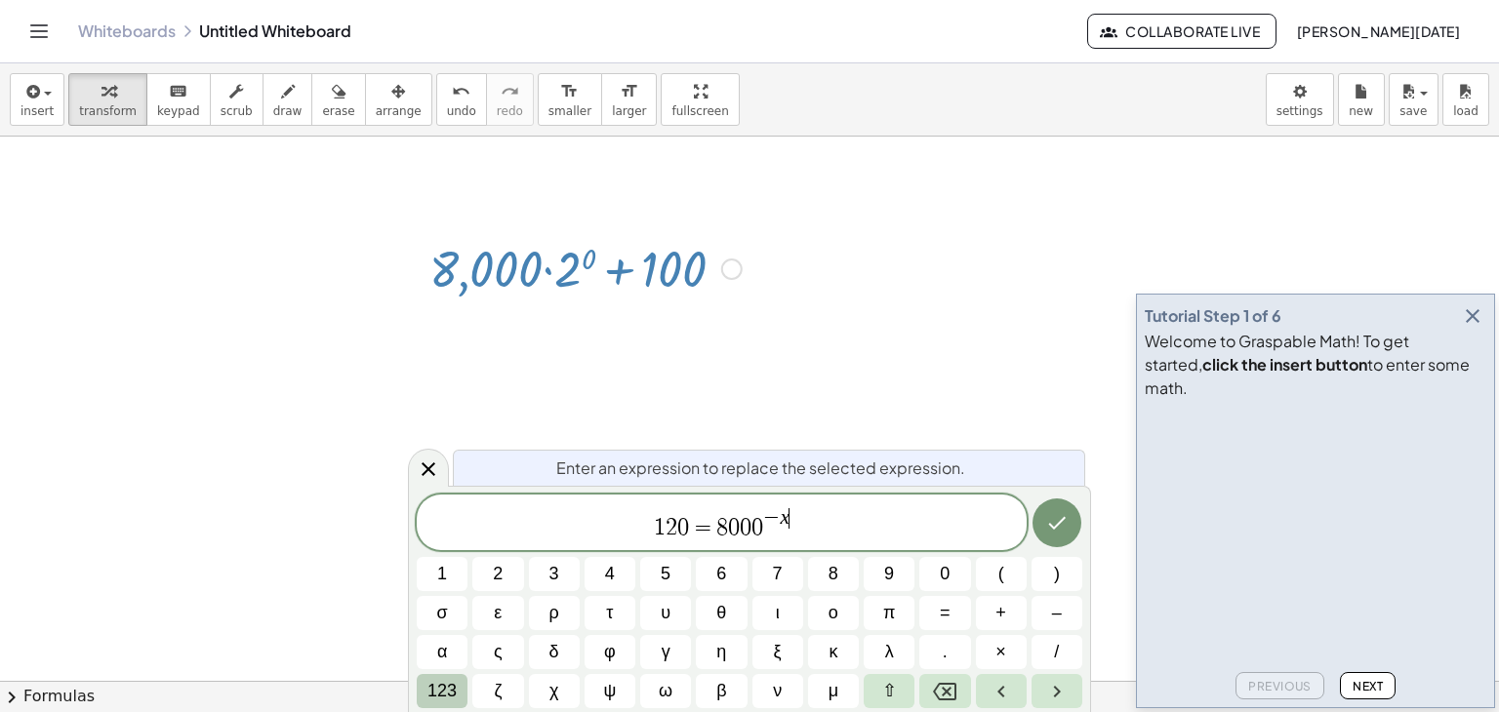
click at [458, 685] on button "123" at bounding box center [442, 691] width 51 height 34
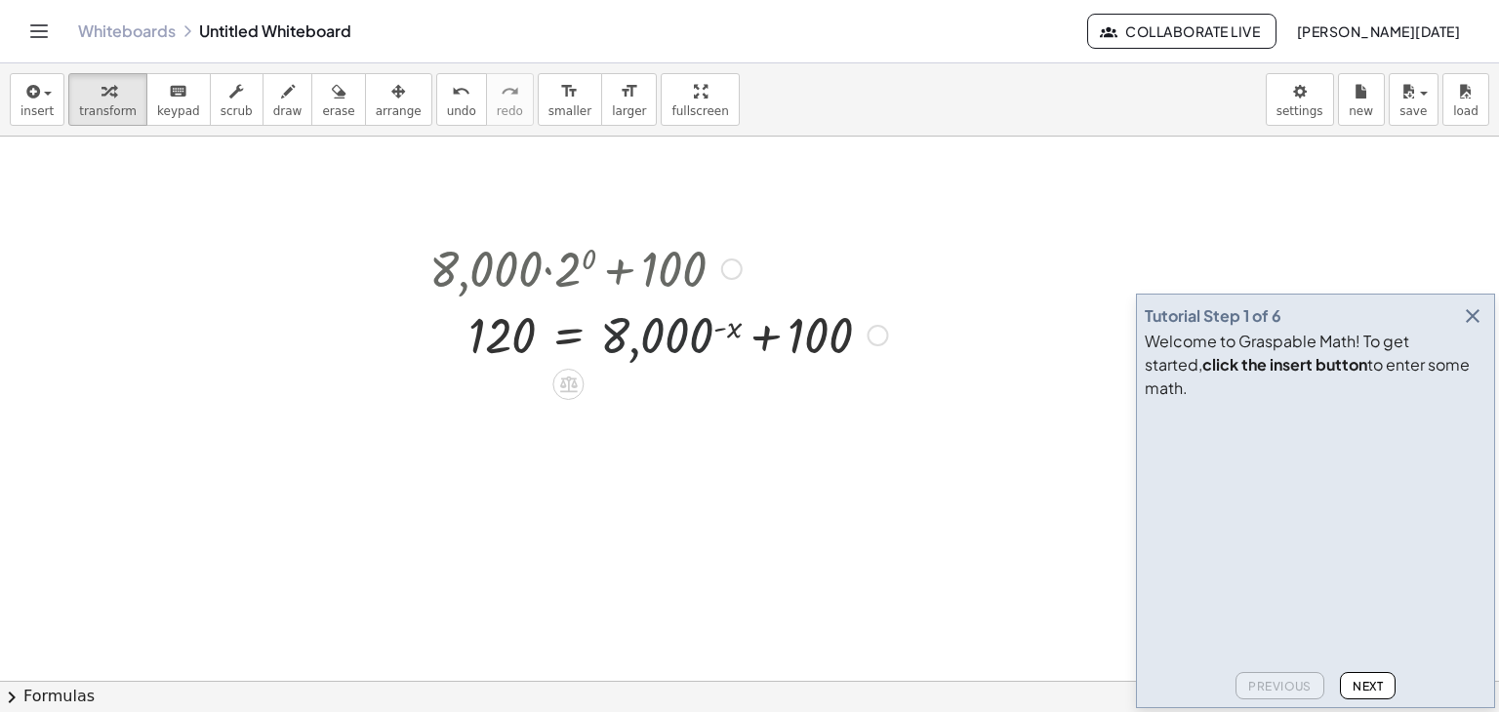
click at [643, 344] on div at bounding box center [658, 334] width 477 height 66
click at [585, 334] on div at bounding box center [658, 334] width 477 height 66
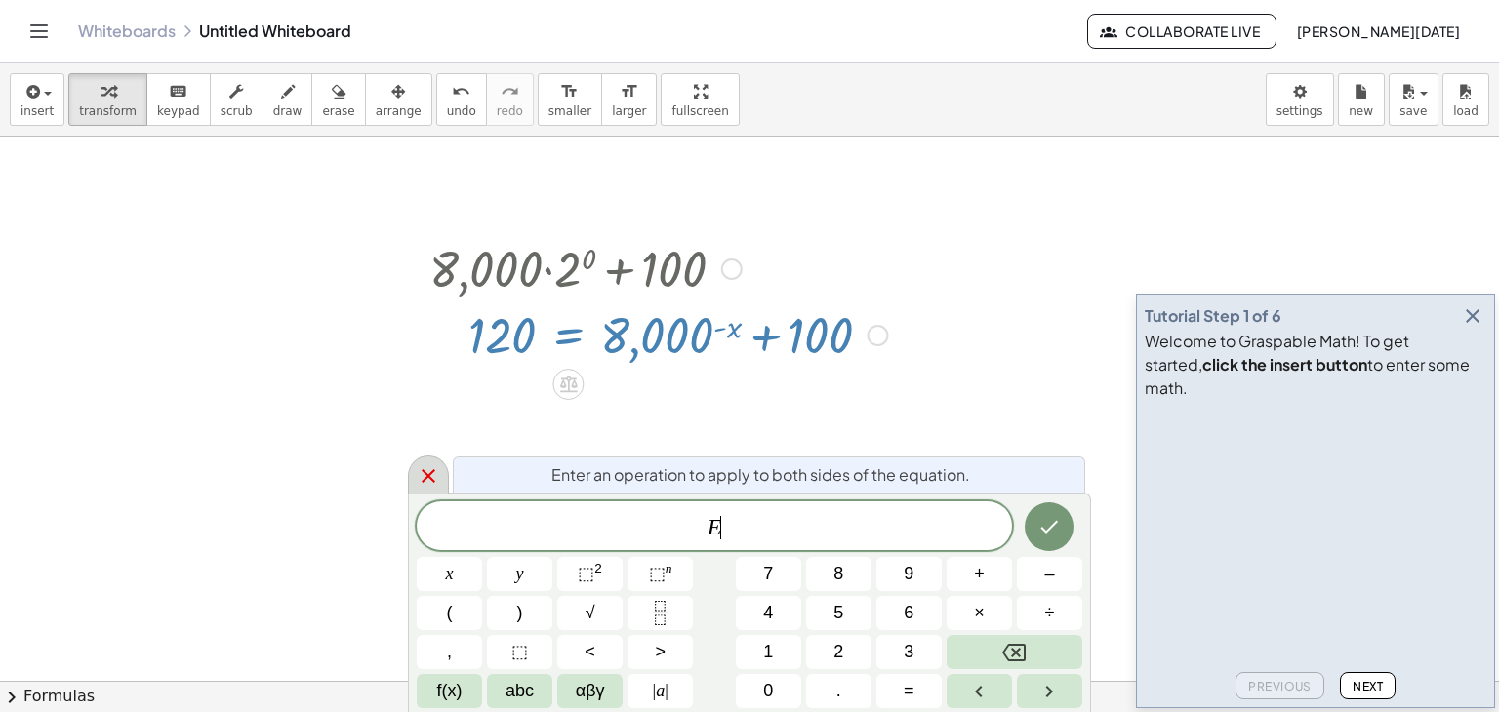
click at [425, 475] on icon at bounding box center [428, 476] width 23 height 23
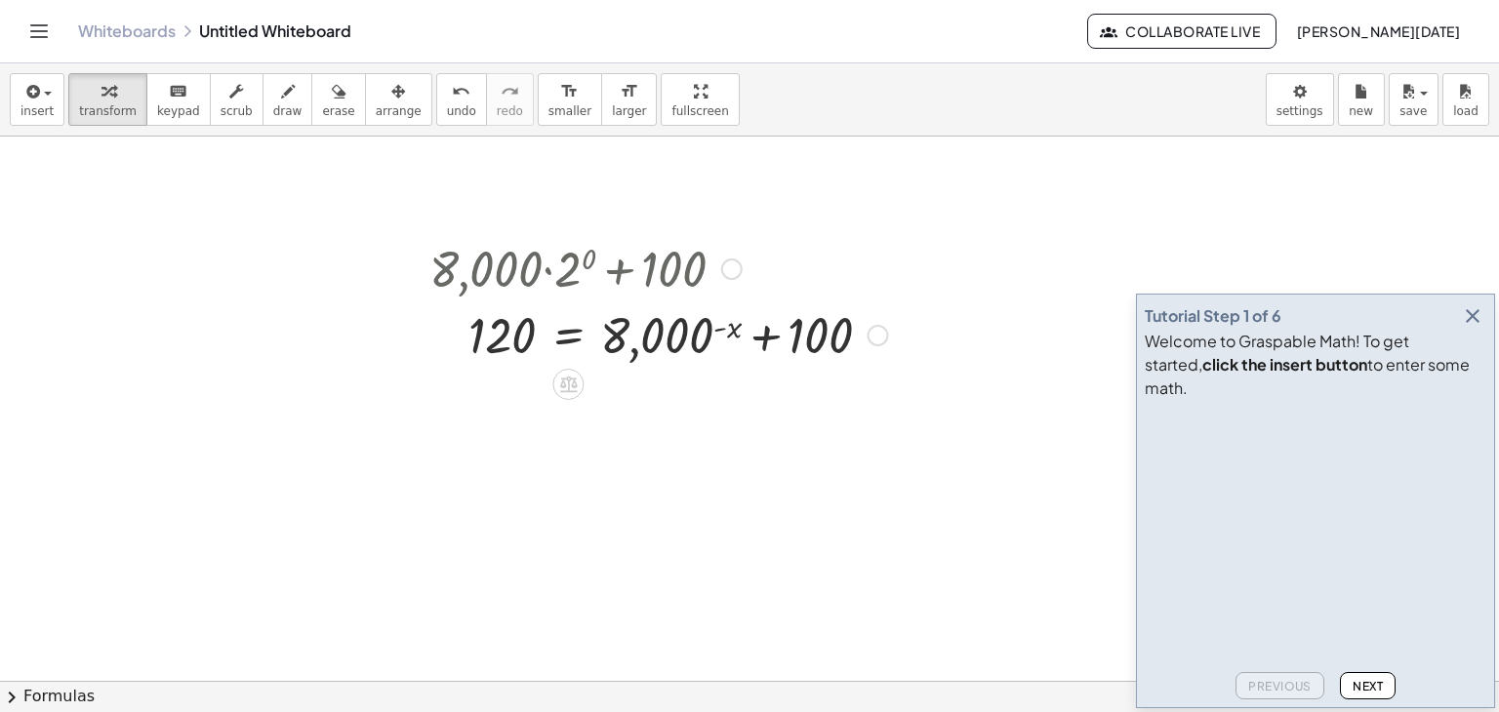
click at [560, 336] on div at bounding box center [658, 334] width 477 height 66
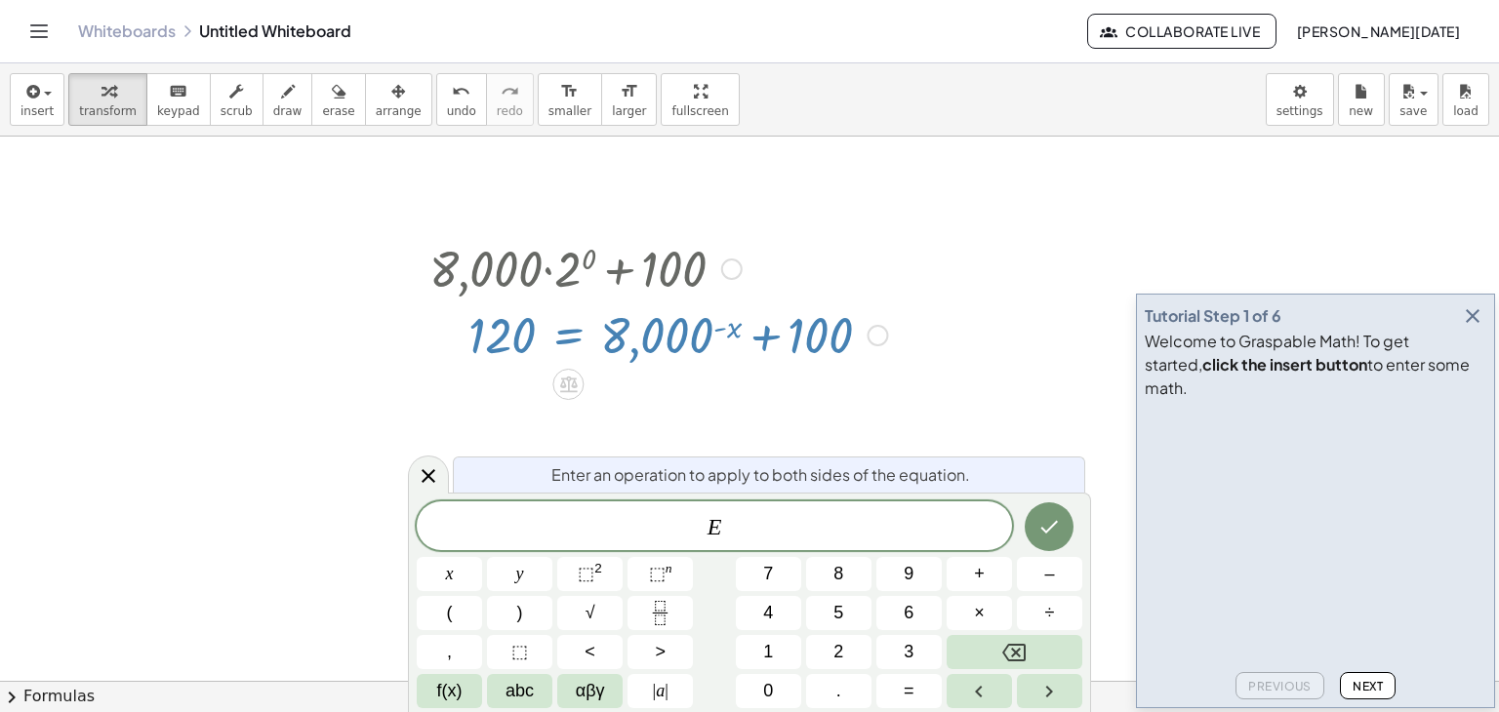
click at [560, 336] on div at bounding box center [658, 334] width 477 height 66
click at [442, 472] on div at bounding box center [428, 475] width 41 height 38
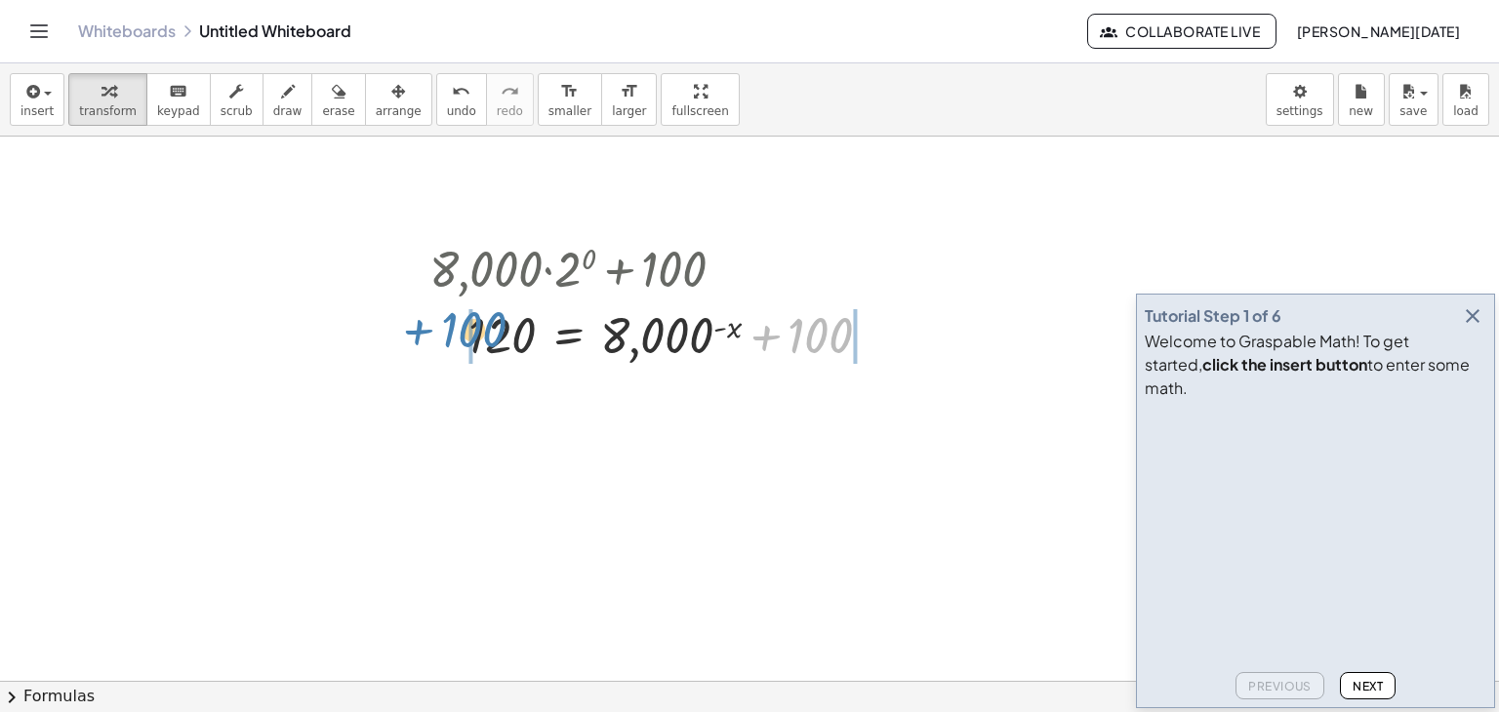
drag, startPoint x: 817, startPoint y: 339, endPoint x: 469, endPoint y: 333, distance: 347.5
drag, startPoint x: 831, startPoint y: 348, endPoint x: 578, endPoint y: 346, distance: 253.7
click at [578, 346] on div at bounding box center [658, 334] width 477 height 66
drag, startPoint x: 843, startPoint y: 313, endPoint x: 586, endPoint y: 316, distance: 257.7
click at [586, 316] on div at bounding box center [658, 334] width 477 height 66
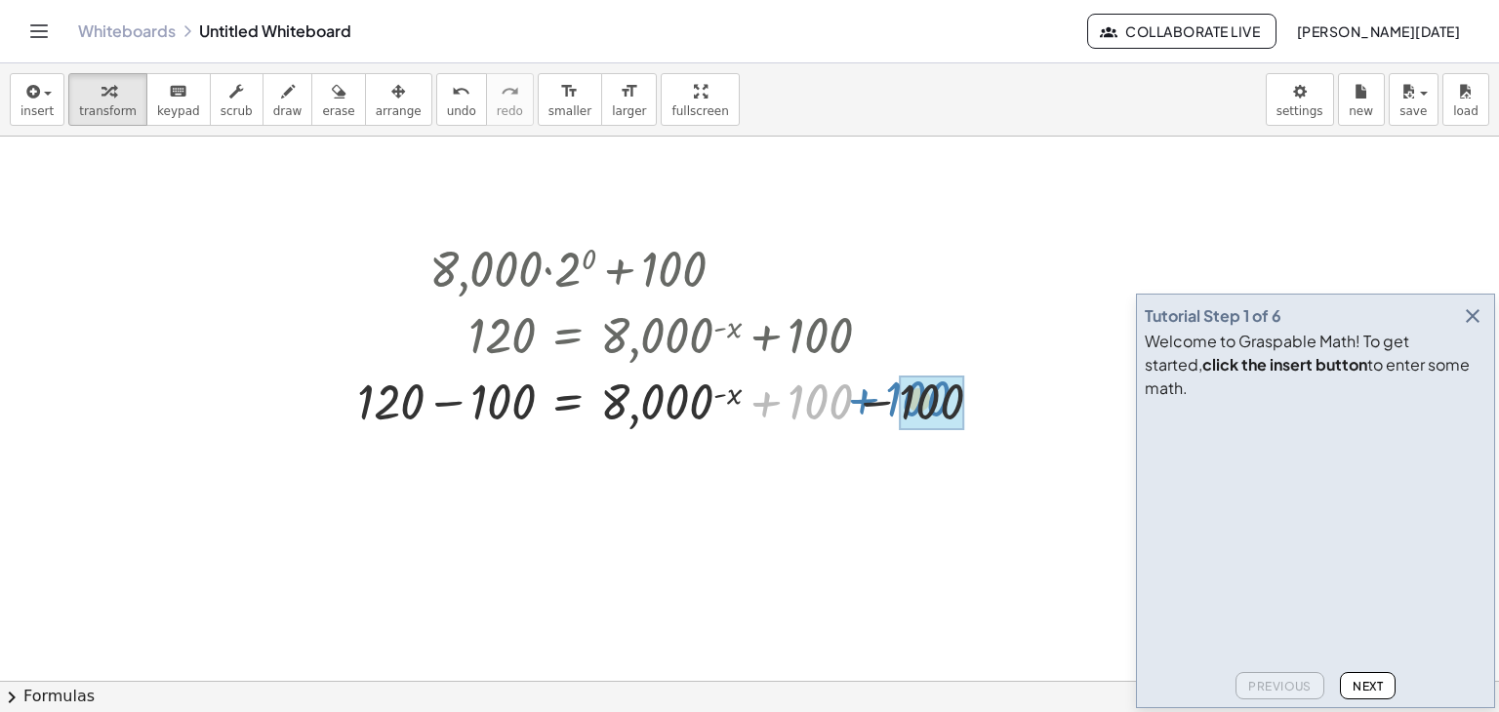
drag, startPoint x: 816, startPoint y: 409, endPoint x: 915, endPoint y: 406, distance: 99.6
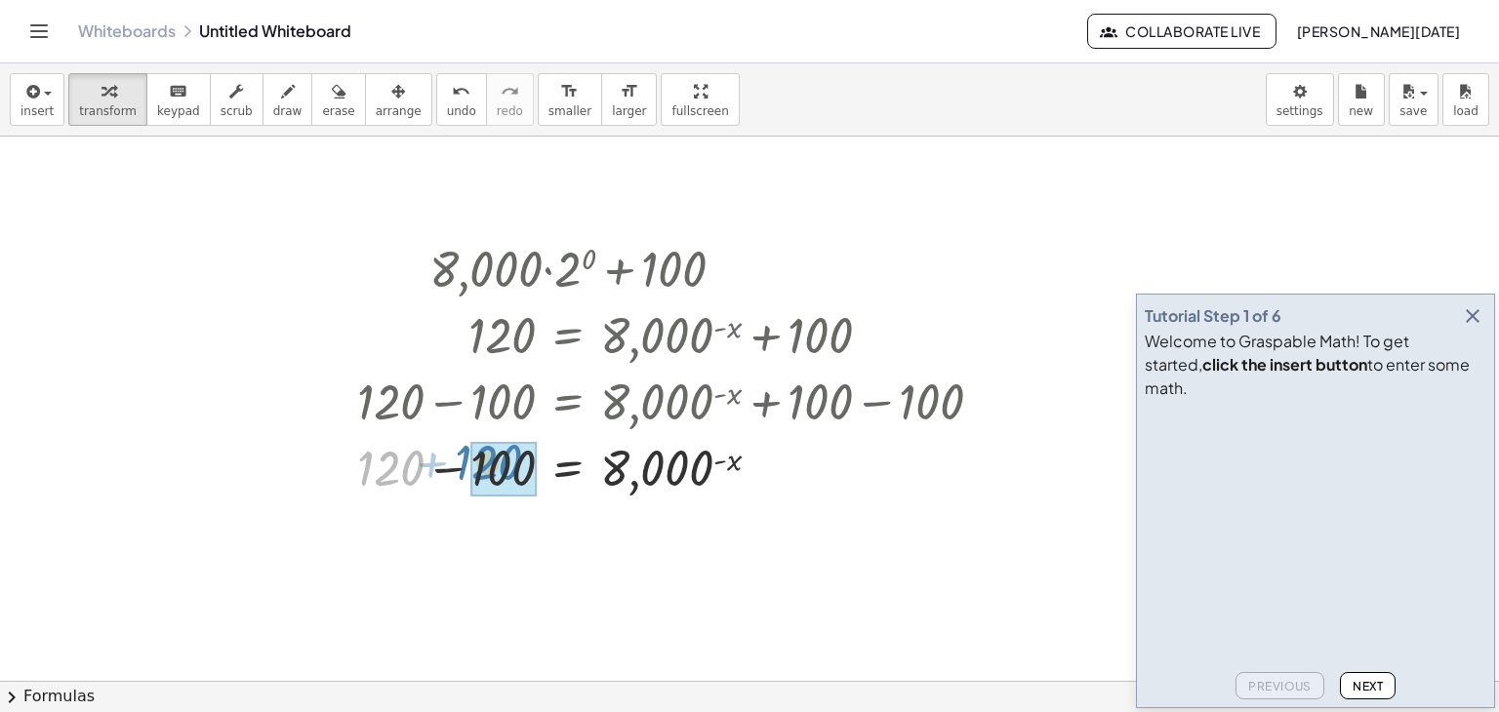
drag, startPoint x: 398, startPoint y: 475, endPoint x: 496, endPoint y: 469, distance: 97.8
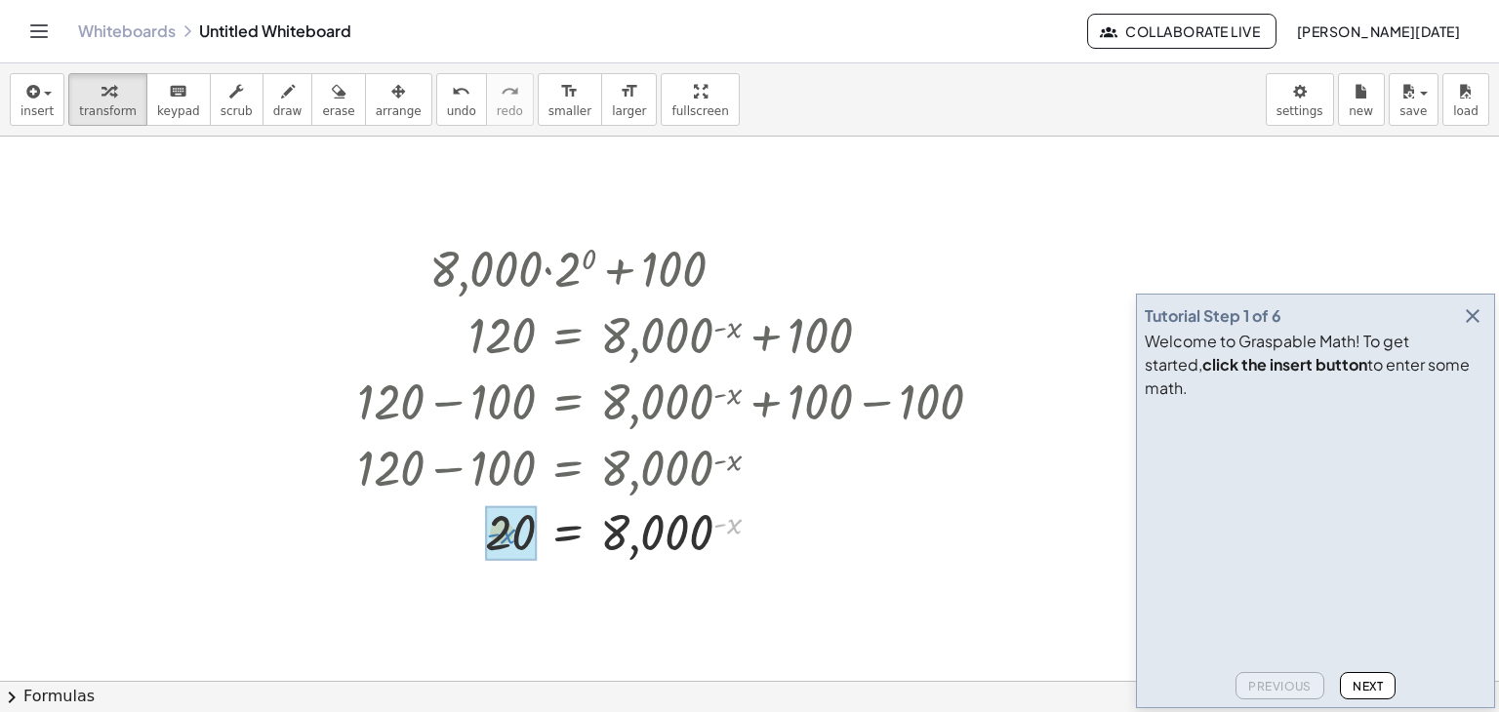
drag, startPoint x: 735, startPoint y: 522, endPoint x: 529, endPoint y: 539, distance: 206.6
click at [652, 523] on div at bounding box center [709, 532] width 655 height 64
click at [765, 536] on div at bounding box center [765, 533] width 21 height 21
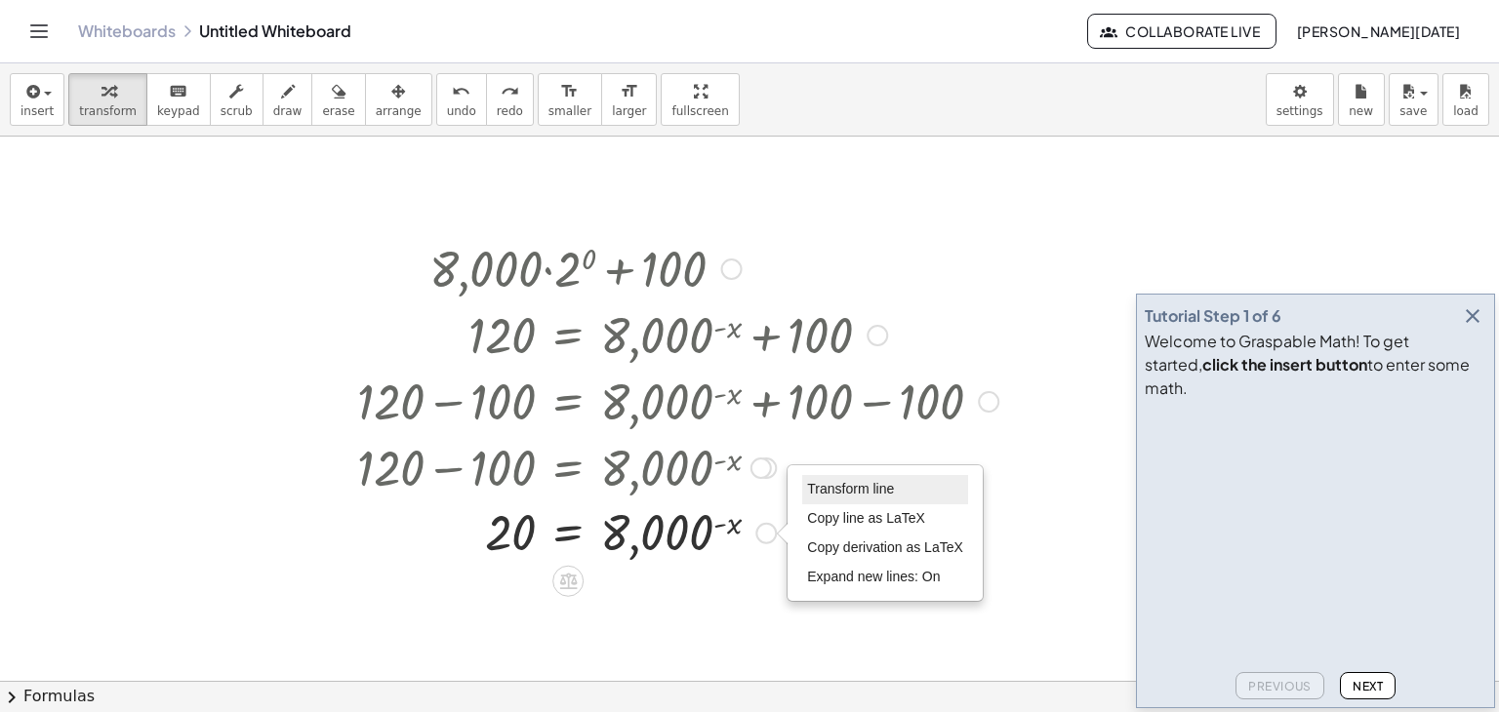
click at [844, 489] on span "Transform line" at bounding box center [850, 489] width 87 height 16
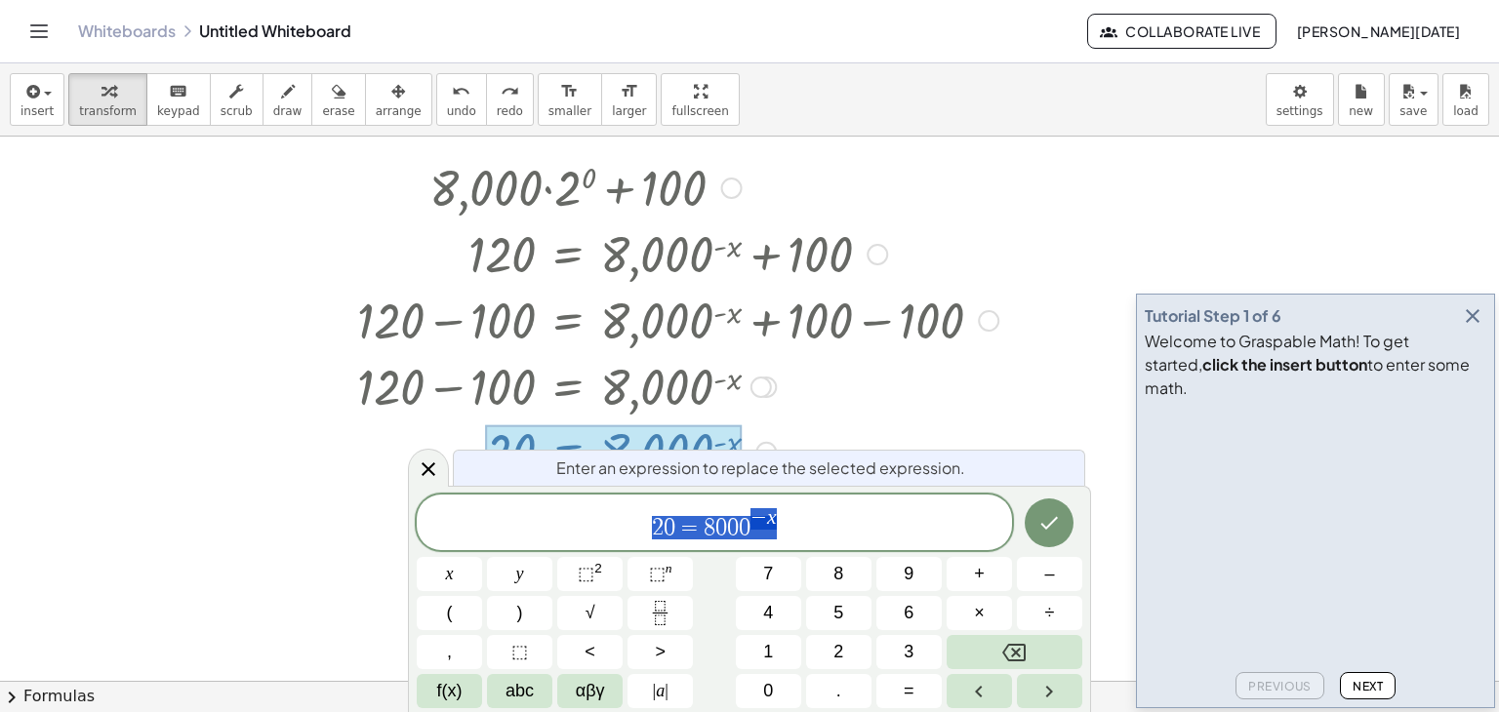
scroll to position [82, 0]
click at [427, 475] on icon at bounding box center [428, 469] width 23 height 23
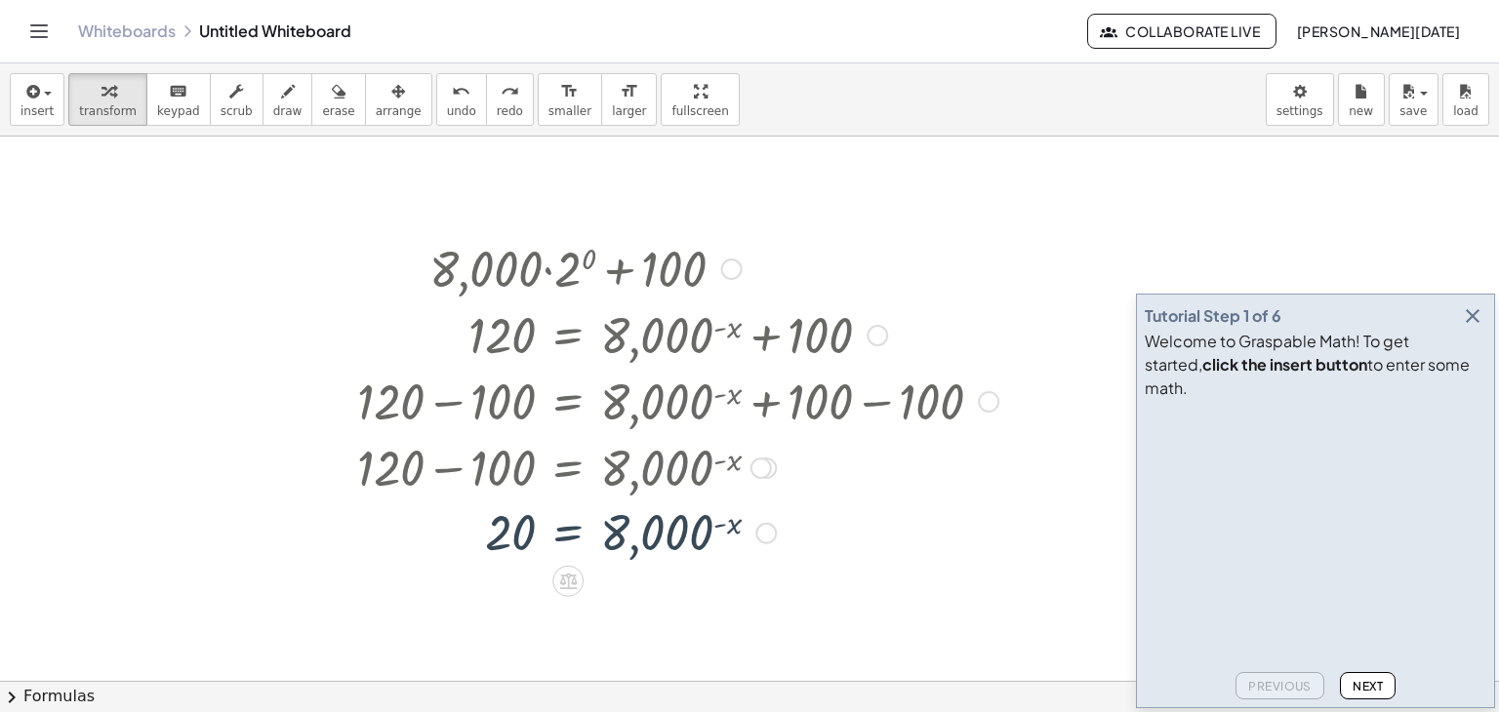
scroll to position [0, 0]
drag, startPoint x: 726, startPoint y: 529, endPoint x: 542, endPoint y: 521, distance: 184.6
click at [542, 521] on div at bounding box center [677, 532] width 661 height 64
drag, startPoint x: 727, startPoint y: 528, endPoint x: 515, endPoint y: 519, distance: 212.0
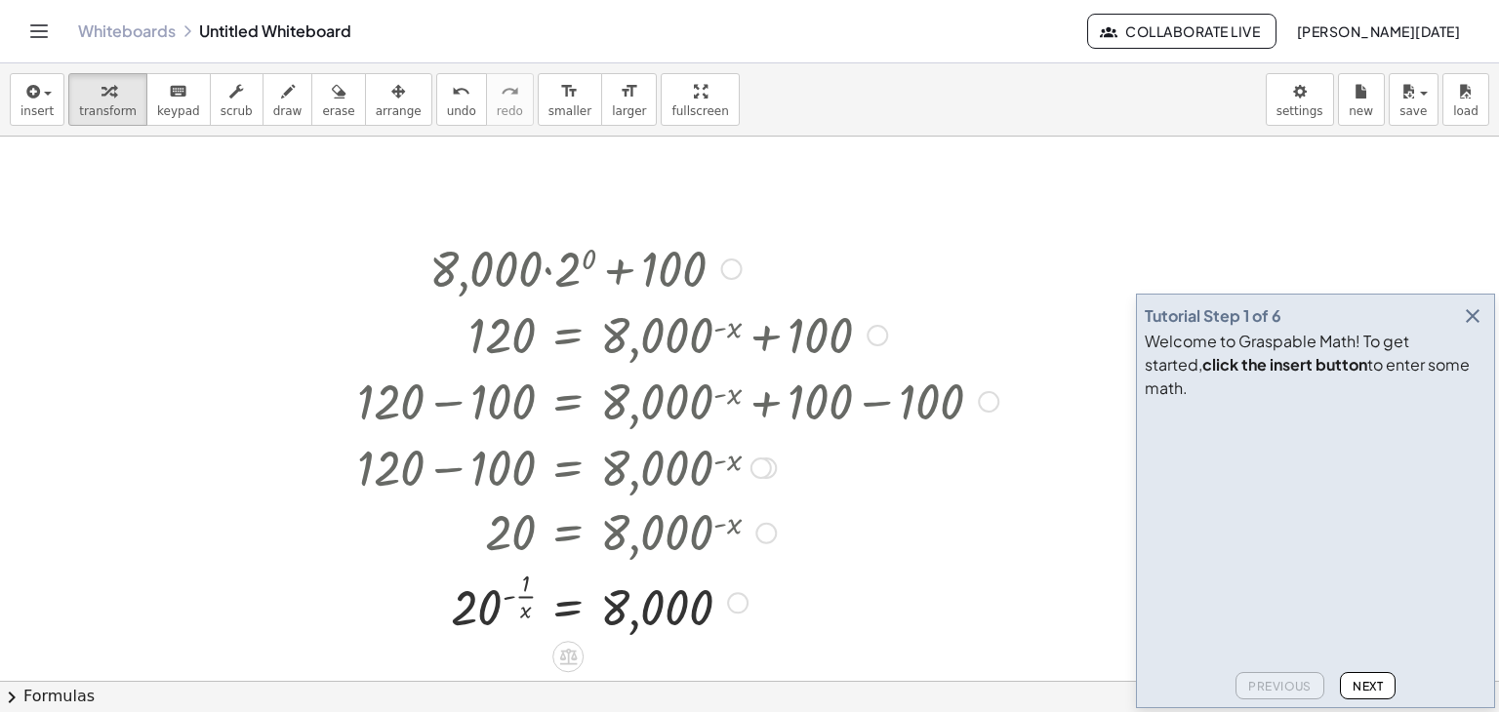
click at [528, 602] on div at bounding box center [677, 601] width 661 height 76
click at [493, 607] on div at bounding box center [677, 601] width 661 height 76
click at [637, 619] on div at bounding box center [677, 601] width 661 height 76
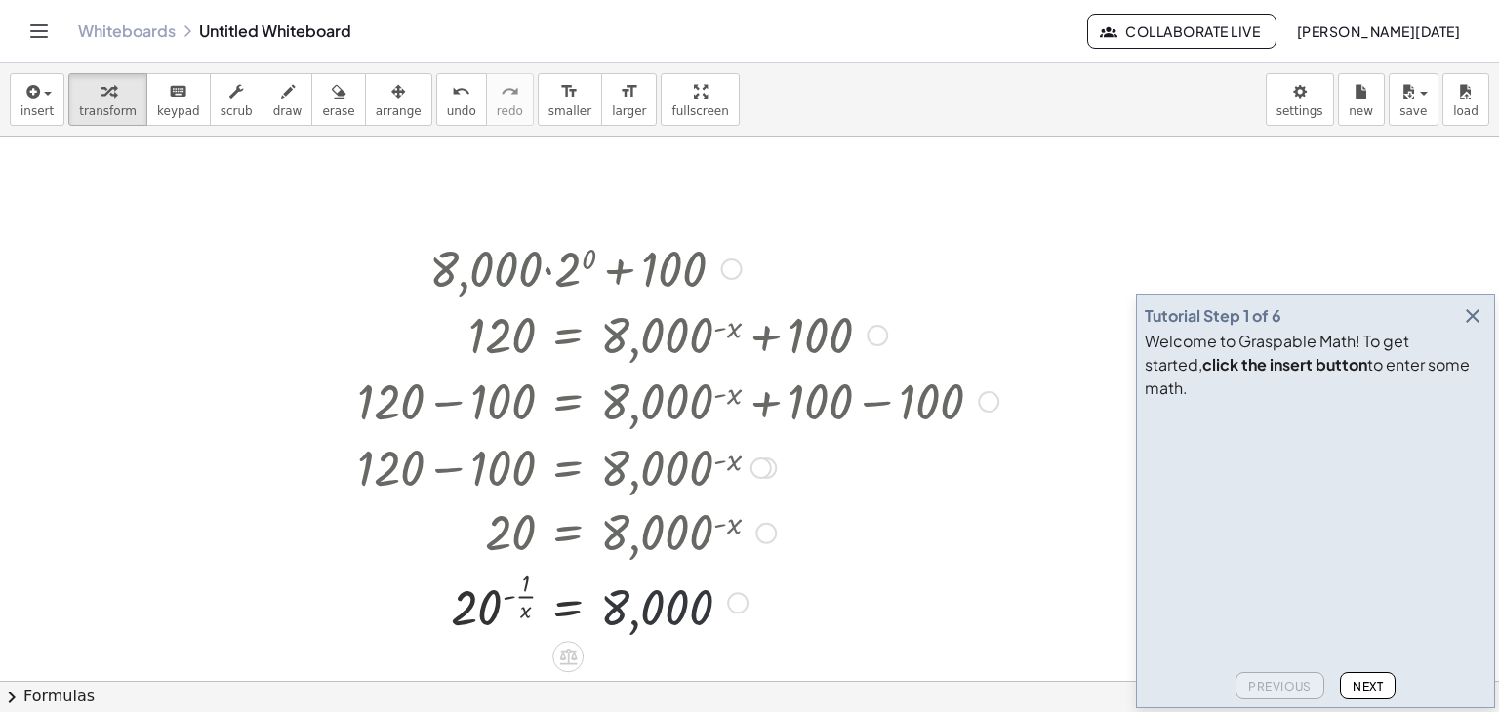
click at [637, 619] on div at bounding box center [677, 601] width 661 height 76
drag, startPoint x: 637, startPoint y: 619, endPoint x: 640, endPoint y: 605, distance: 14.0
click at [640, 605] on div at bounding box center [677, 601] width 661 height 76
click at [491, 584] on div at bounding box center [677, 601] width 661 height 76
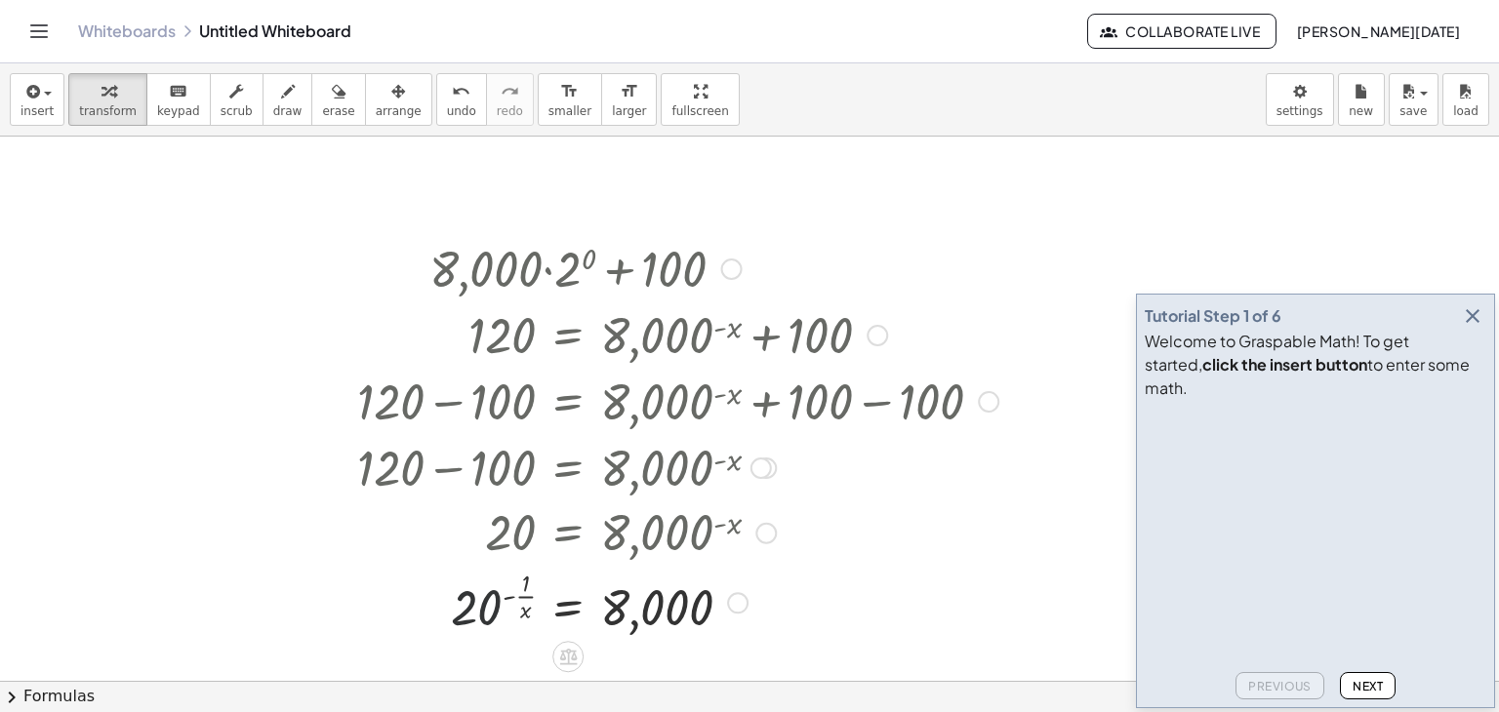
click at [491, 584] on div at bounding box center [677, 601] width 661 height 76
click at [508, 596] on div at bounding box center [677, 601] width 661 height 76
click at [519, 601] on div at bounding box center [677, 601] width 661 height 76
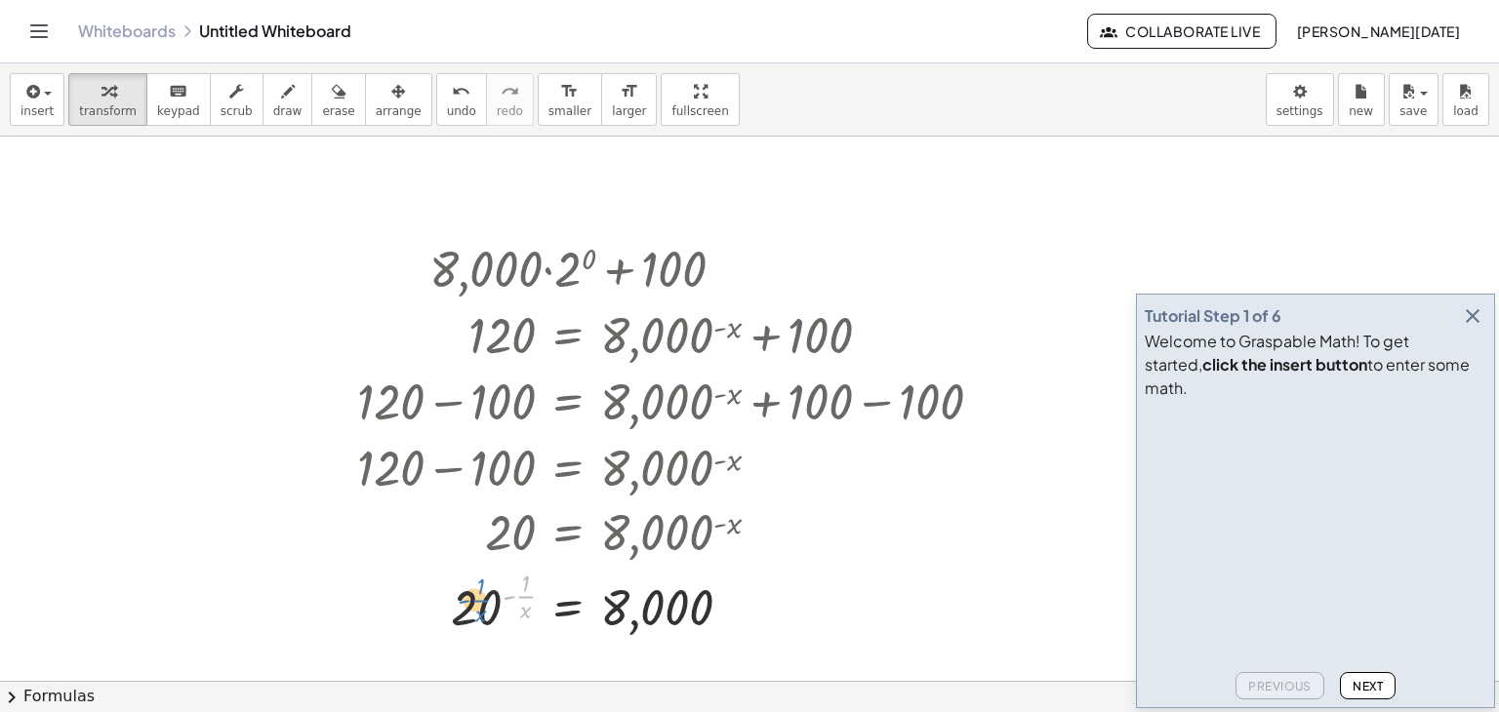
drag, startPoint x: 522, startPoint y: 591, endPoint x: 472, endPoint y: 594, distance: 49.9
click at [472, 594] on div at bounding box center [677, 601] width 661 height 76
click at [514, 599] on div at bounding box center [677, 601] width 661 height 76
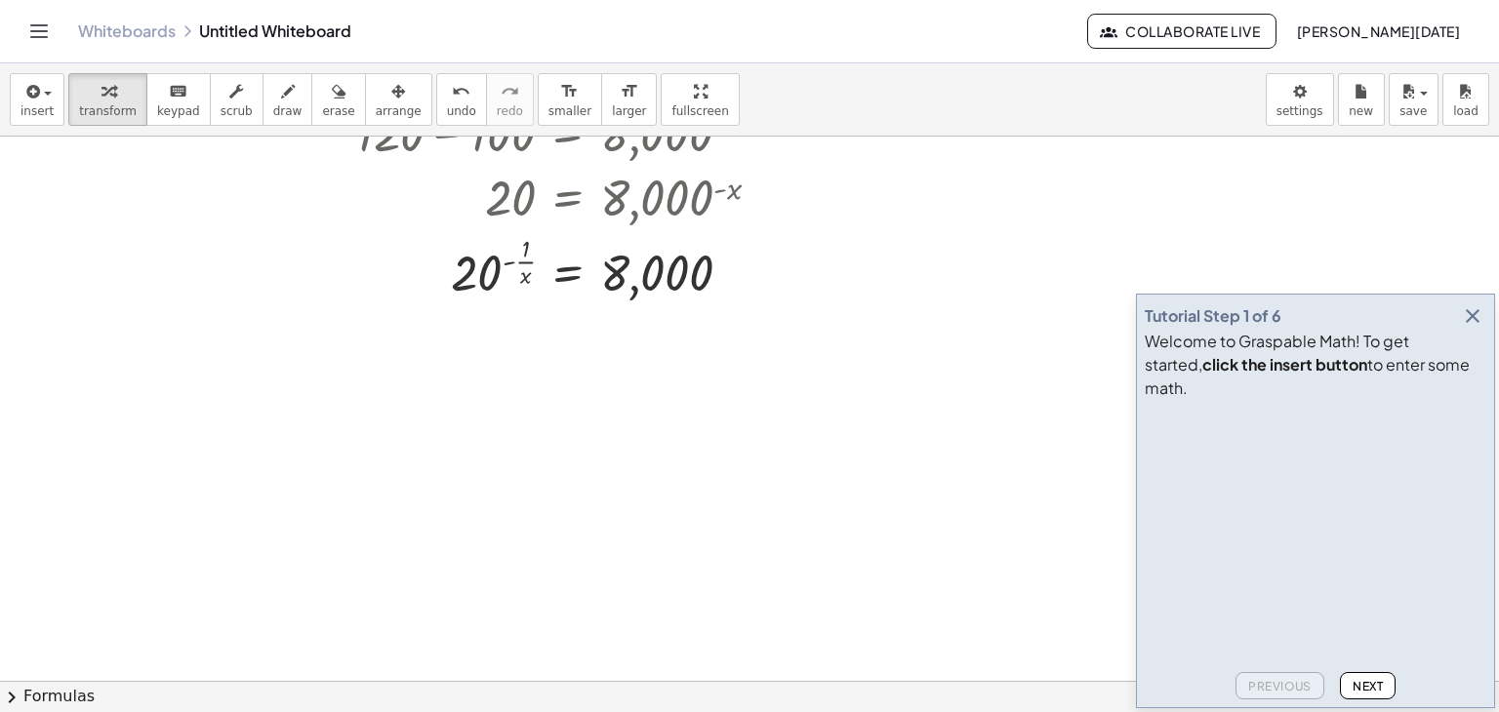
scroll to position [347, 0]
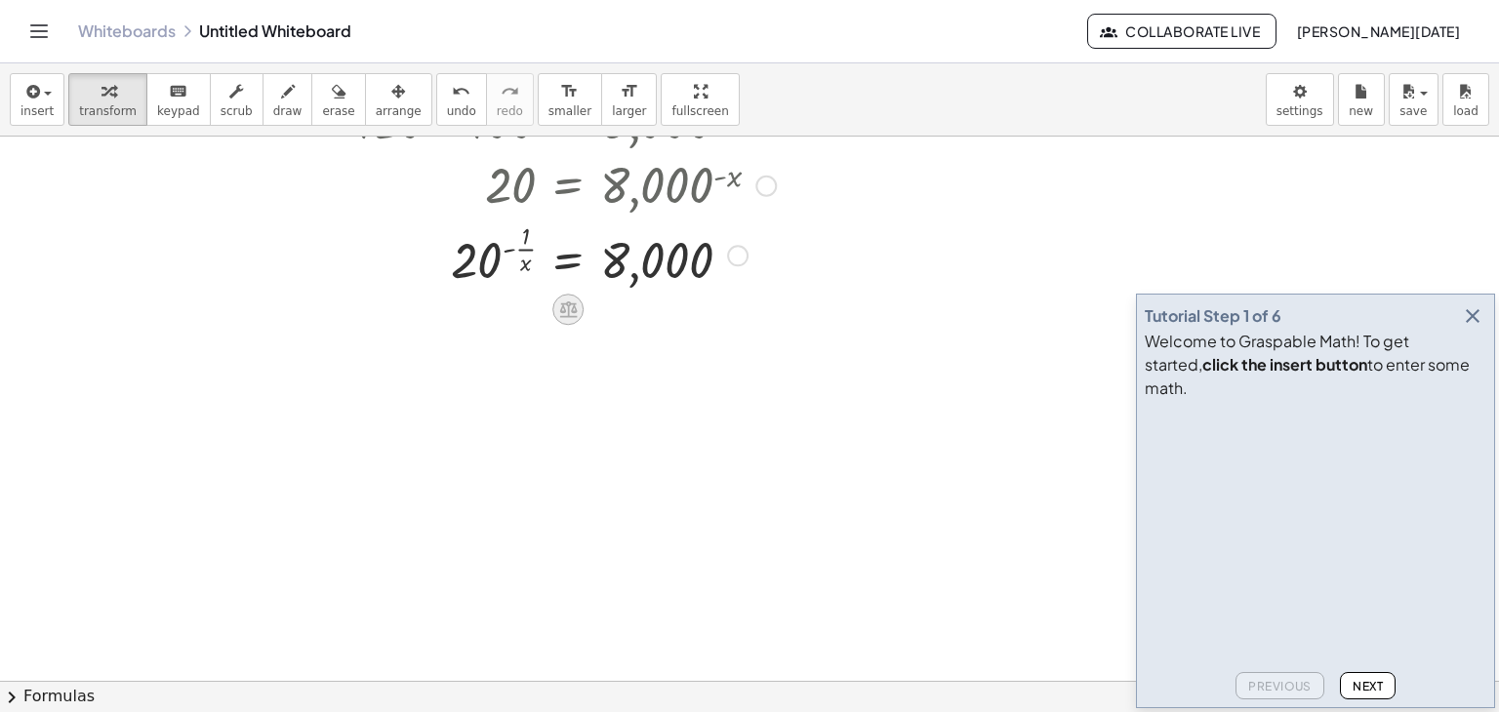
click at [563, 309] on icon at bounding box center [568, 310] width 18 height 17
click at [732, 372] on div at bounding box center [749, 397] width 1499 height 1216
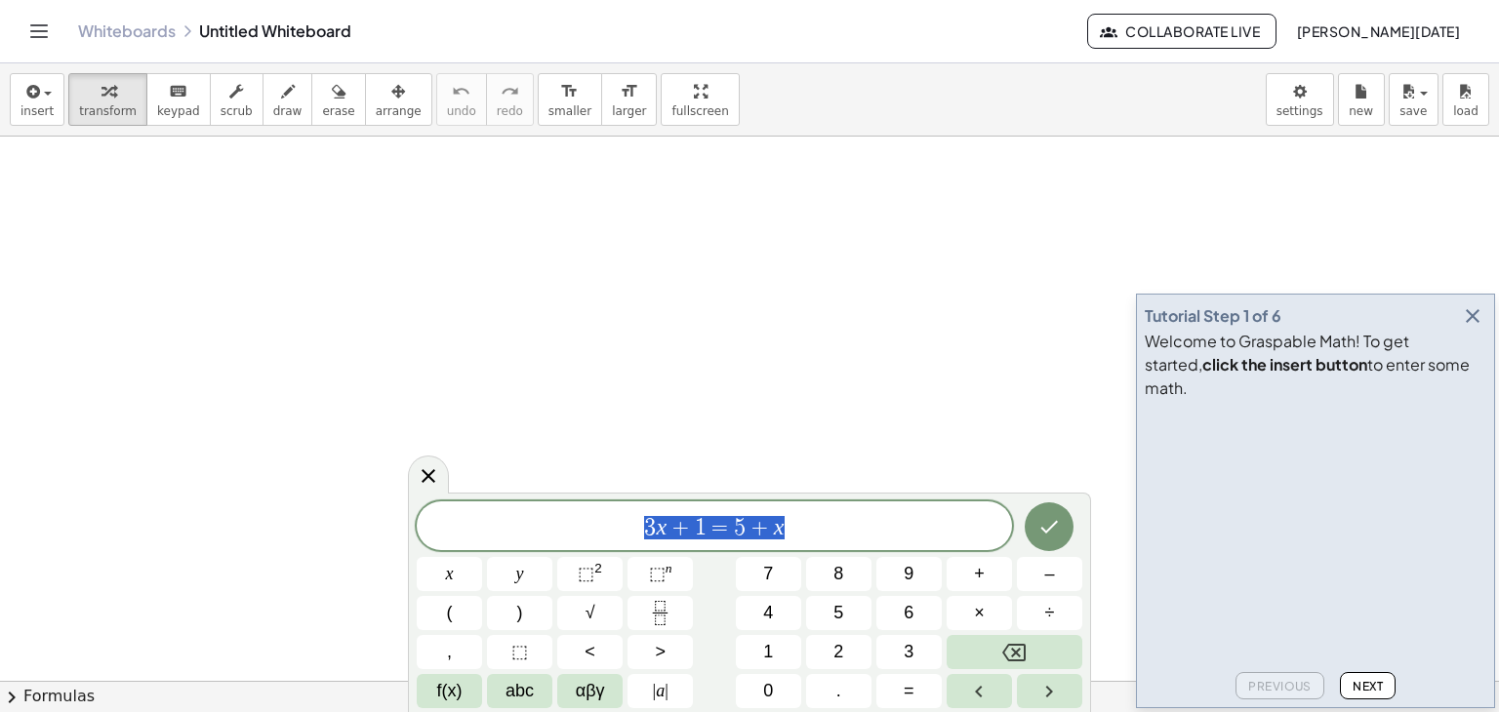
drag, startPoint x: 811, startPoint y: 532, endPoint x: 613, endPoint y: 511, distance: 199.2
click at [613, 511] on div "******** 3 x + 1 = 5 + x" at bounding box center [714, 526] width 595 height 49
click at [594, 566] on sup "2" at bounding box center [598, 568] width 8 height 15
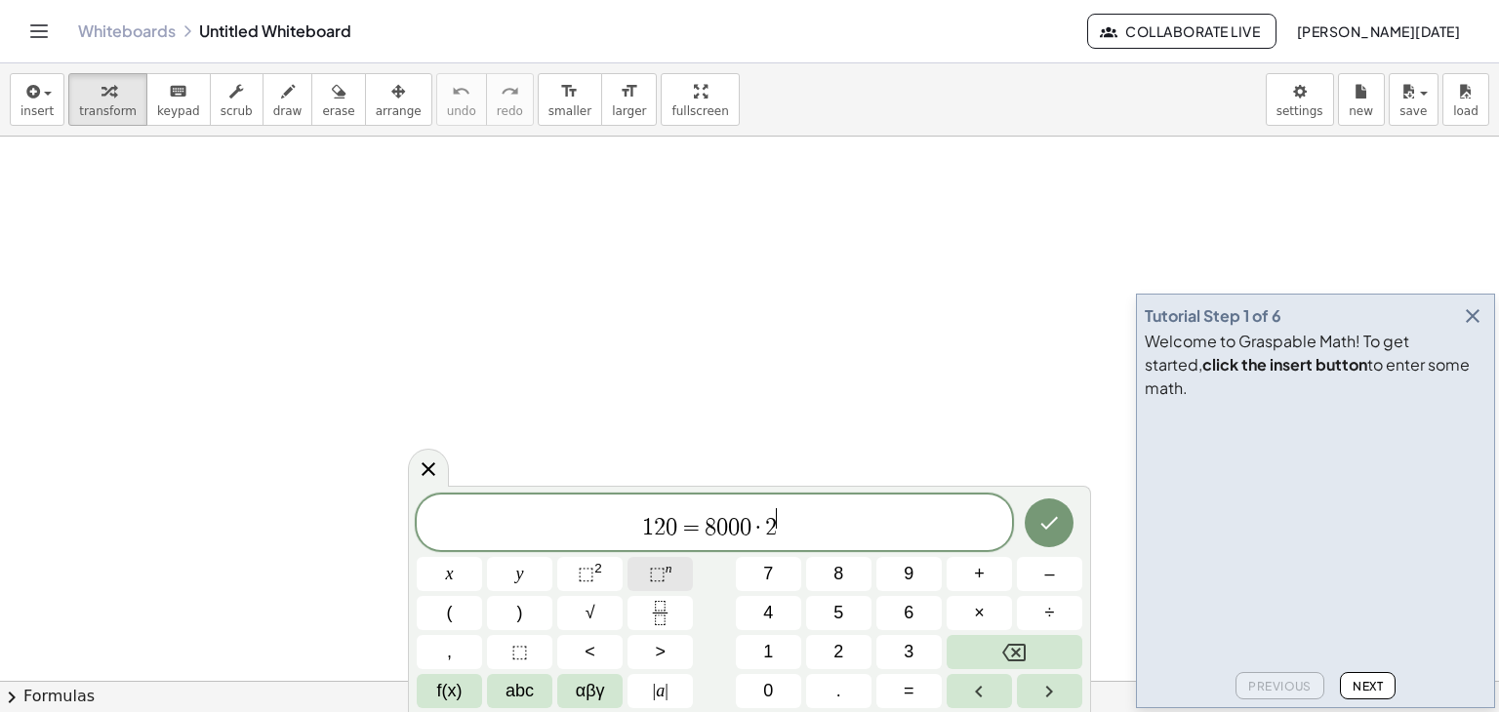
click at [658, 571] on span "⬚" at bounding box center [657, 574] width 17 height 20
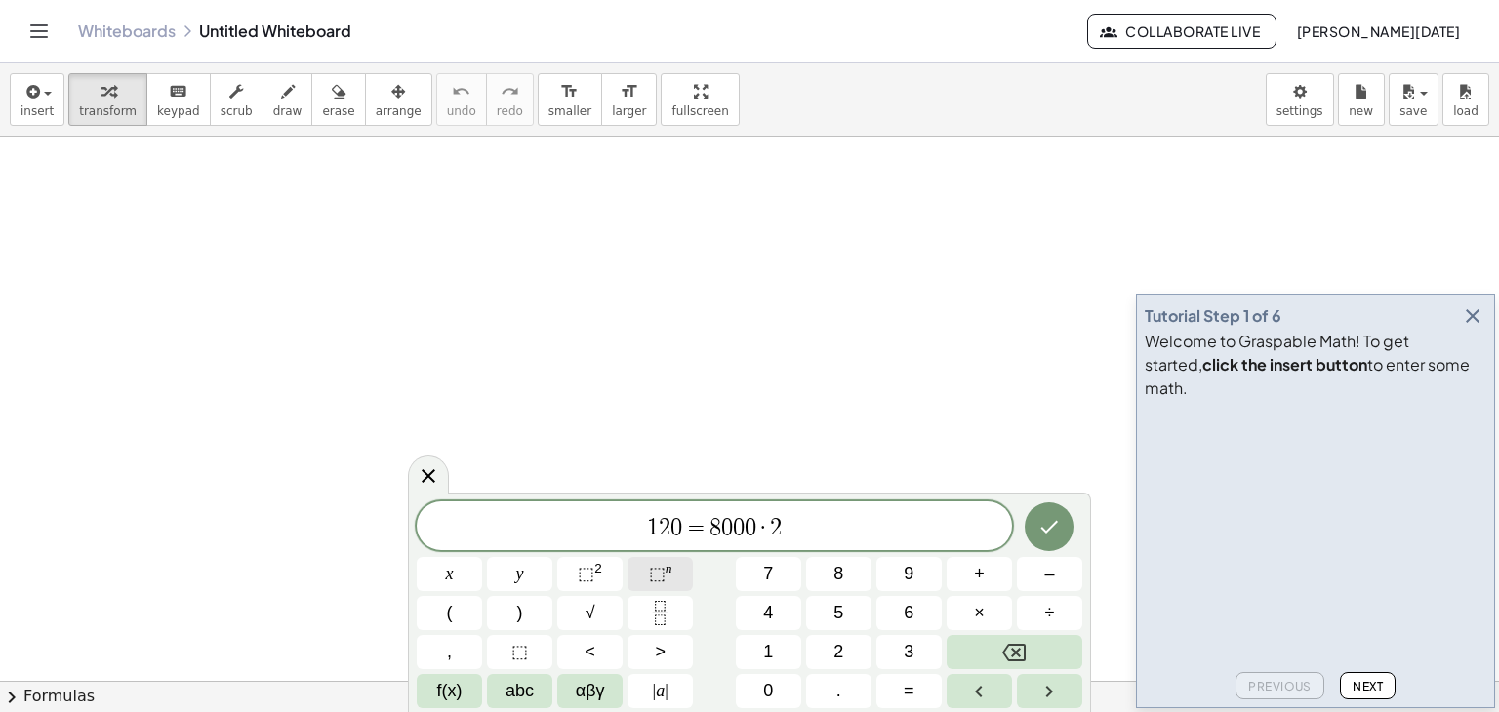
click at [669, 580] on span "⬚ n" at bounding box center [660, 574] width 23 height 26
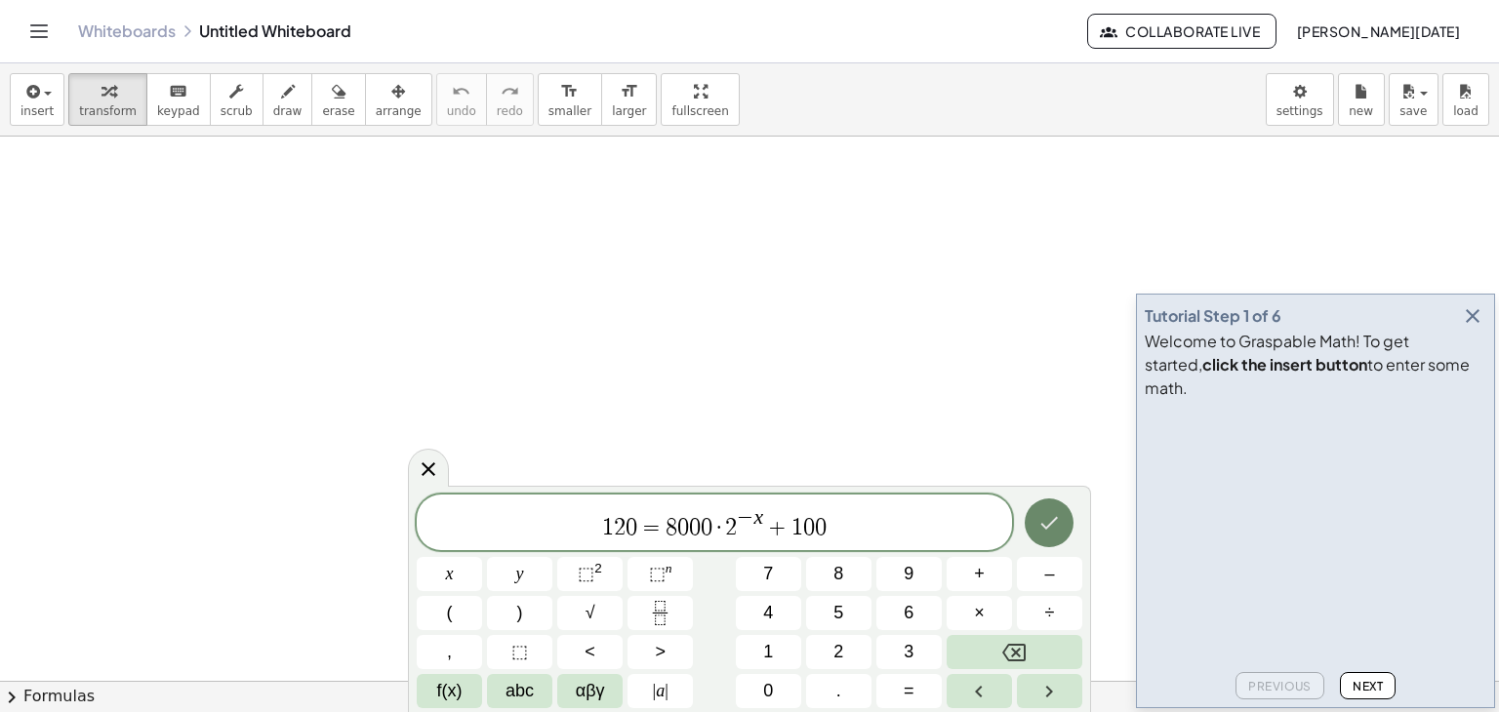
click at [1038, 525] on icon "Done" at bounding box center [1048, 522] width 23 height 23
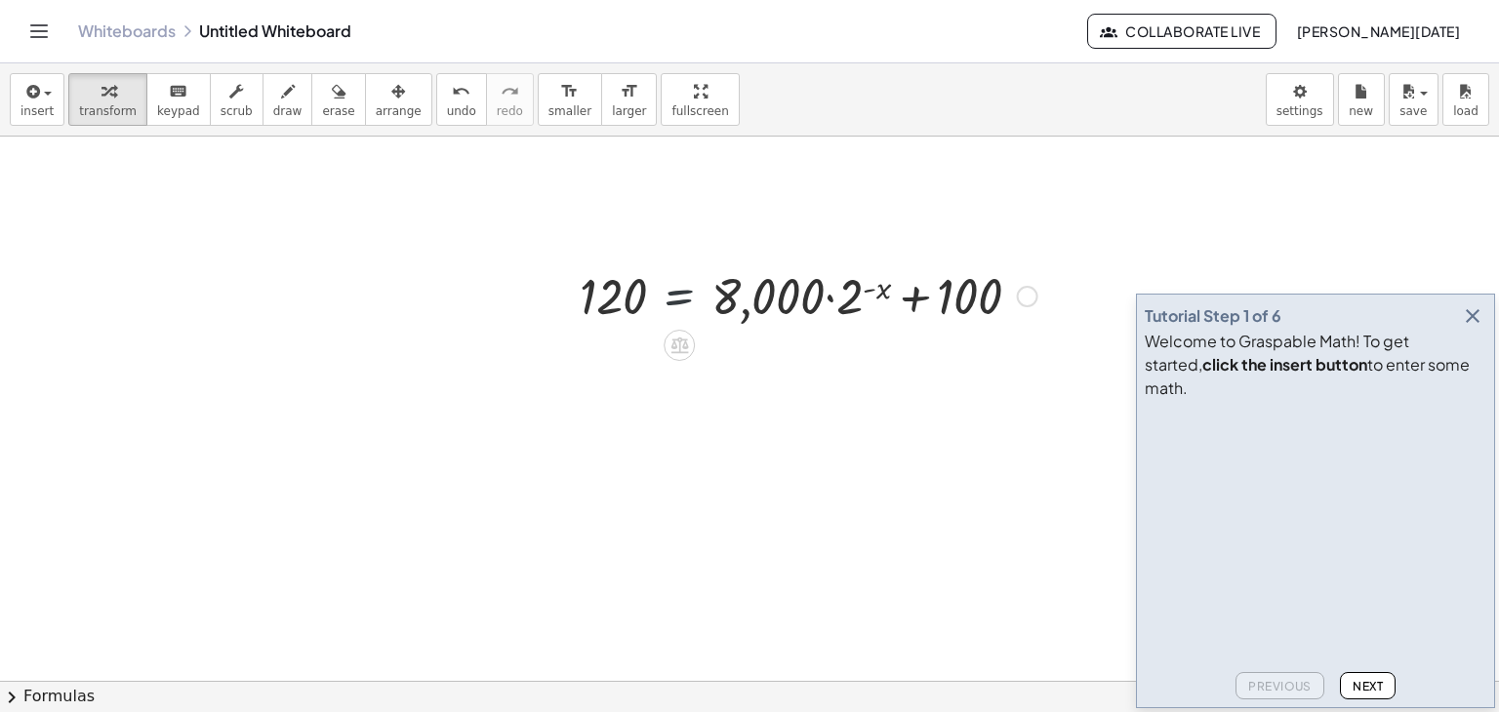
click at [688, 290] on div at bounding box center [808, 295] width 477 height 66
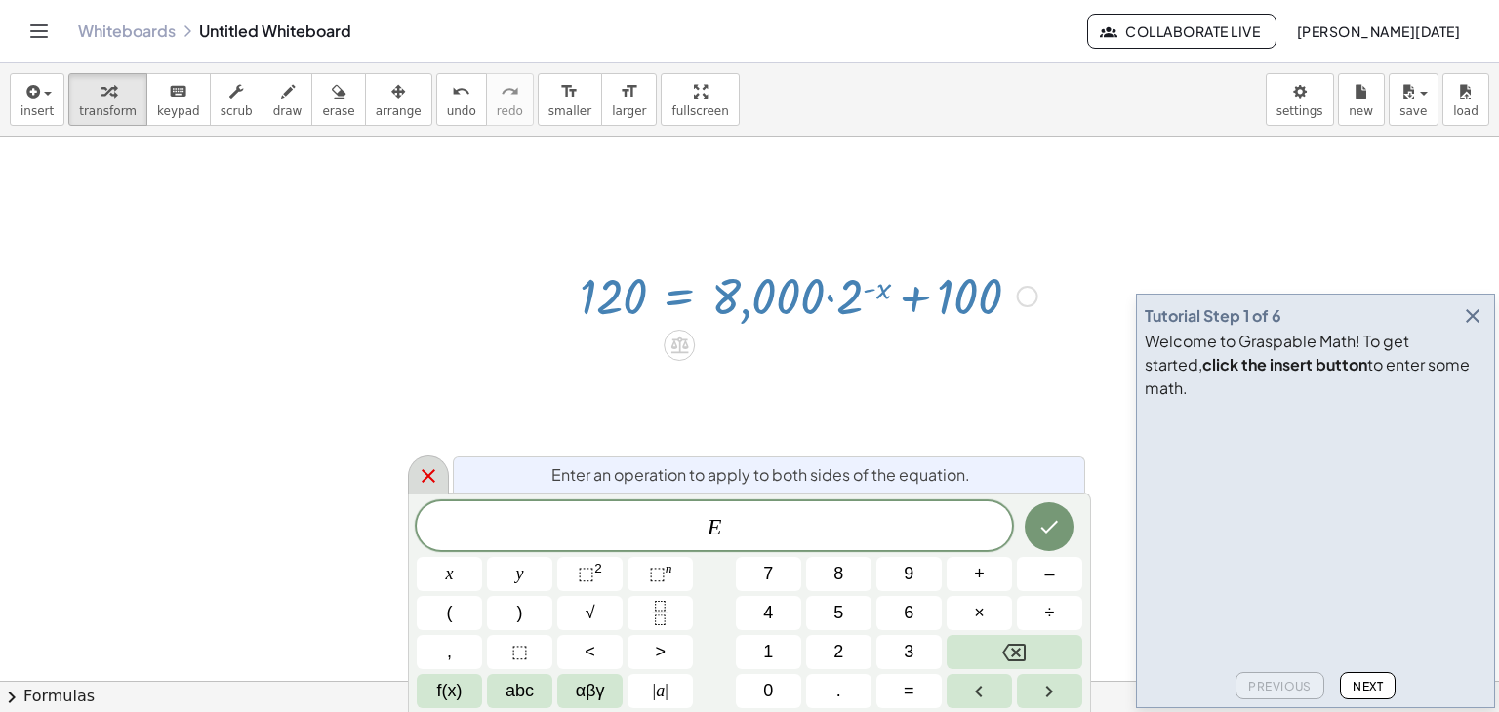
click at [442, 477] on div at bounding box center [428, 475] width 41 height 38
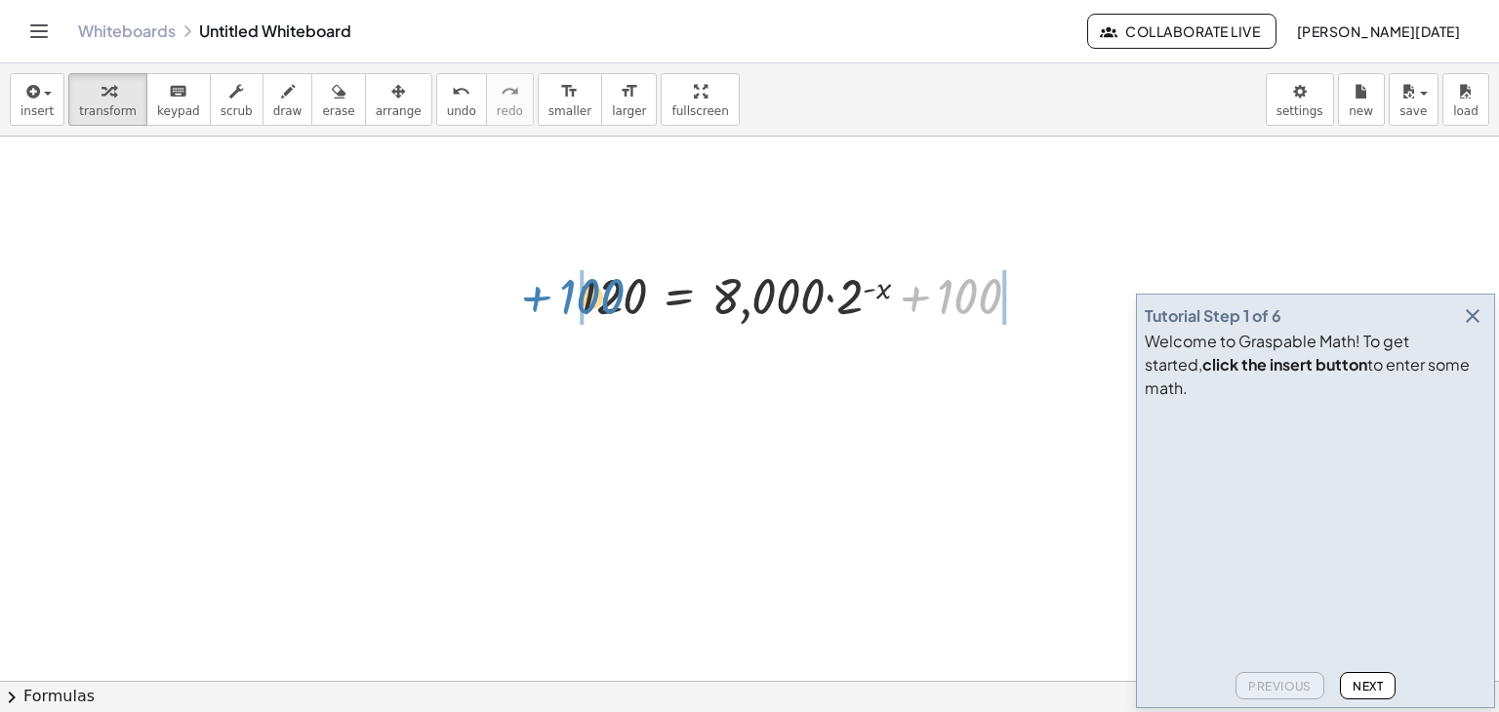
drag, startPoint x: 980, startPoint y: 317, endPoint x: 610, endPoint y: 321, distance: 369.9
click at [610, 321] on div at bounding box center [808, 295] width 477 height 66
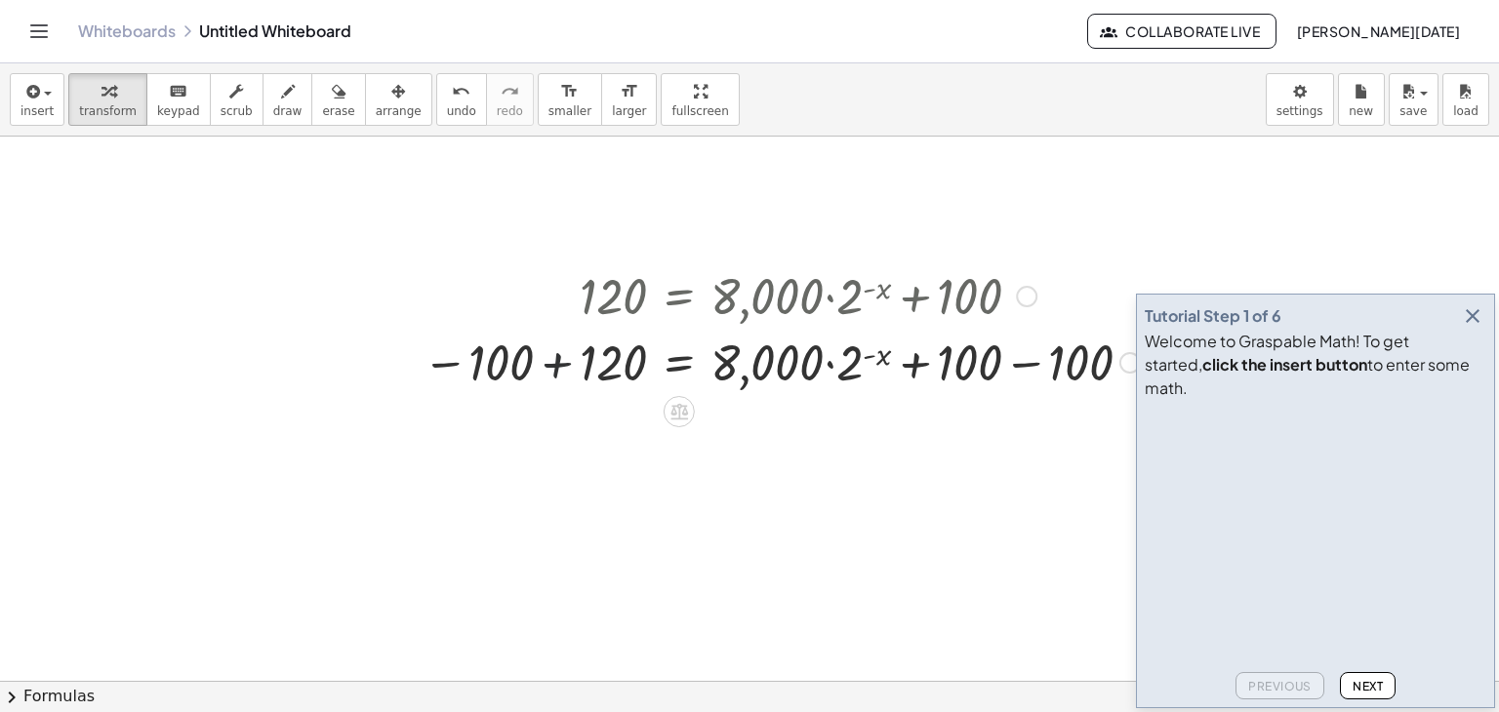
click at [577, 360] on div at bounding box center [781, 361] width 737 height 66
click at [423, 360] on div at bounding box center [407, 328] width 29 height 142
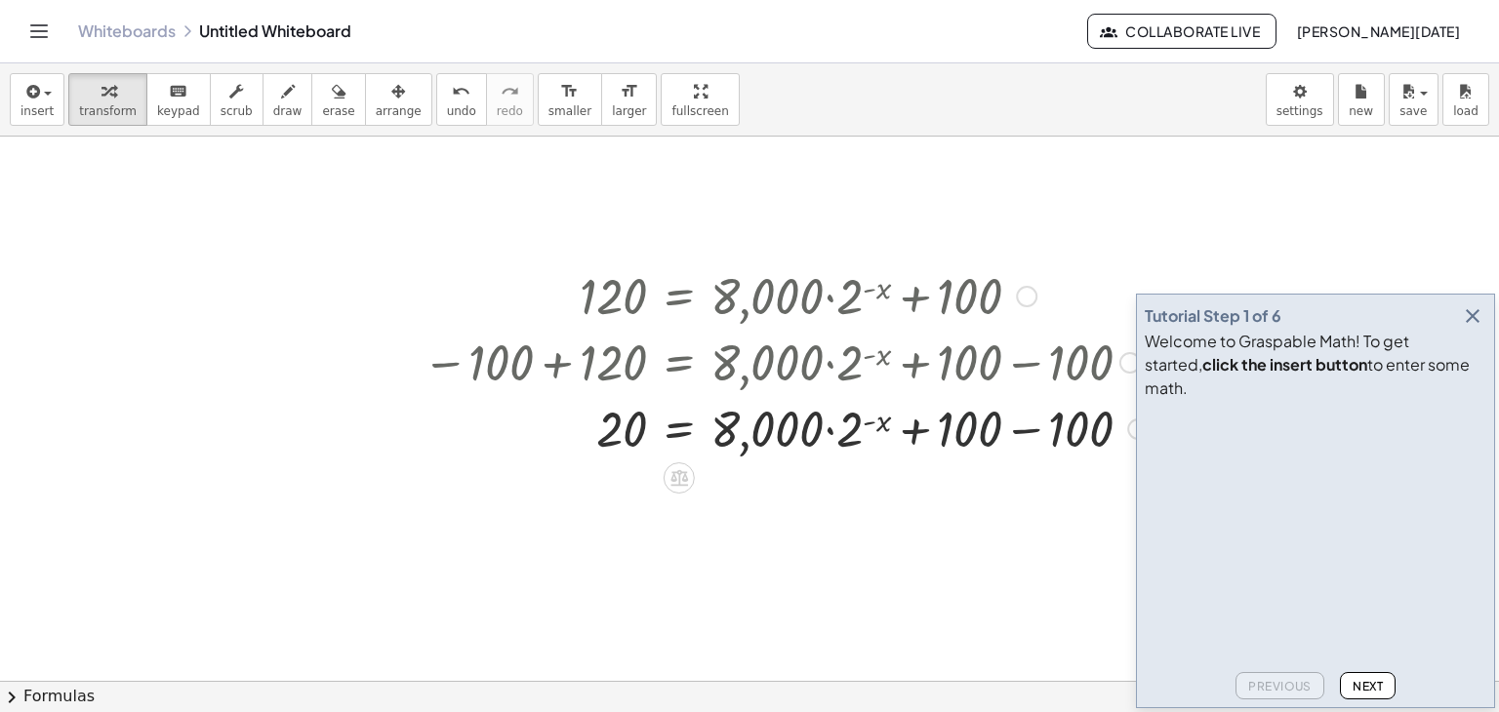
click at [986, 423] on div at bounding box center [785, 427] width 745 height 66
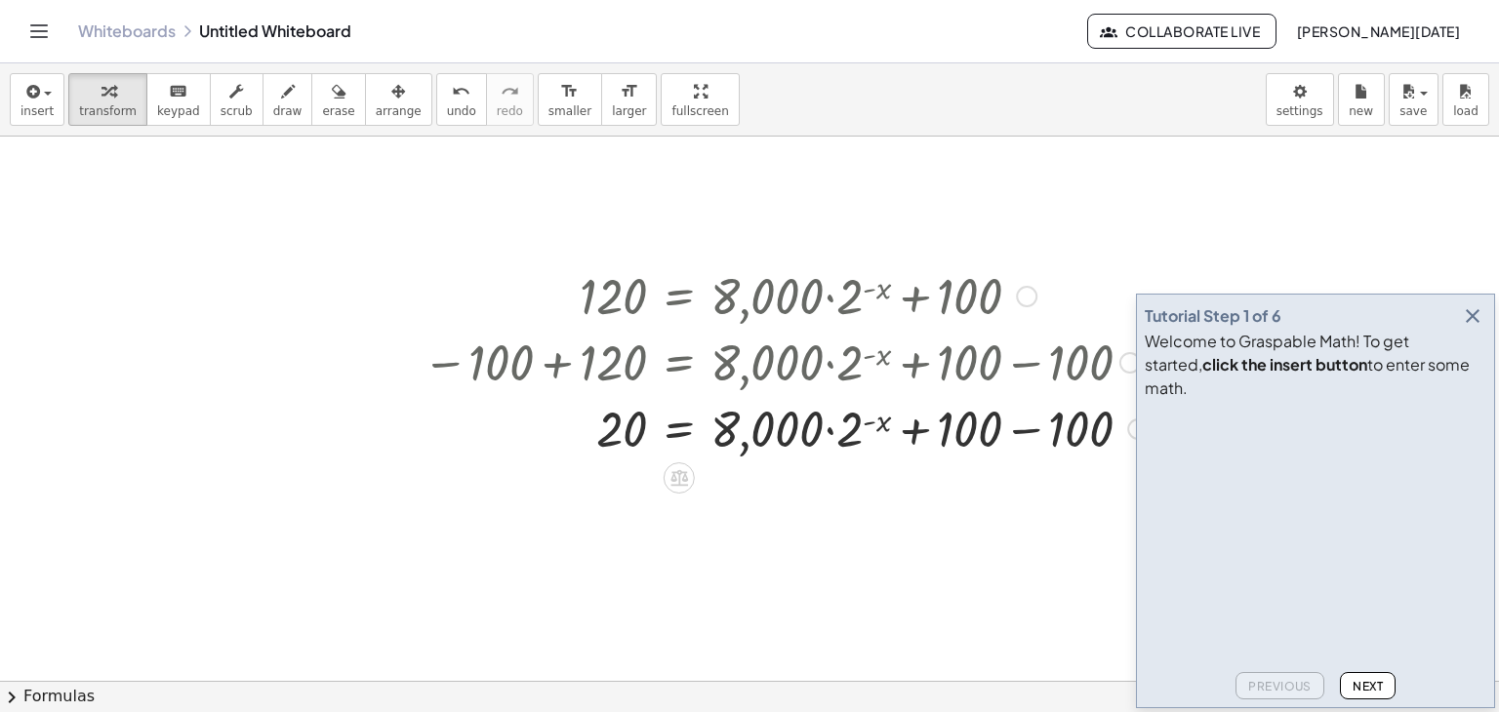
click at [1080, 433] on div at bounding box center [785, 427] width 745 height 66
click at [1019, 430] on div at bounding box center [781, 427] width 737 height 66
drag, startPoint x: 874, startPoint y: 426, endPoint x: 824, endPoint y: 426, distance: 50.7
click at [824, 426] on div at bounding box center [781, 427] width 737 height 66
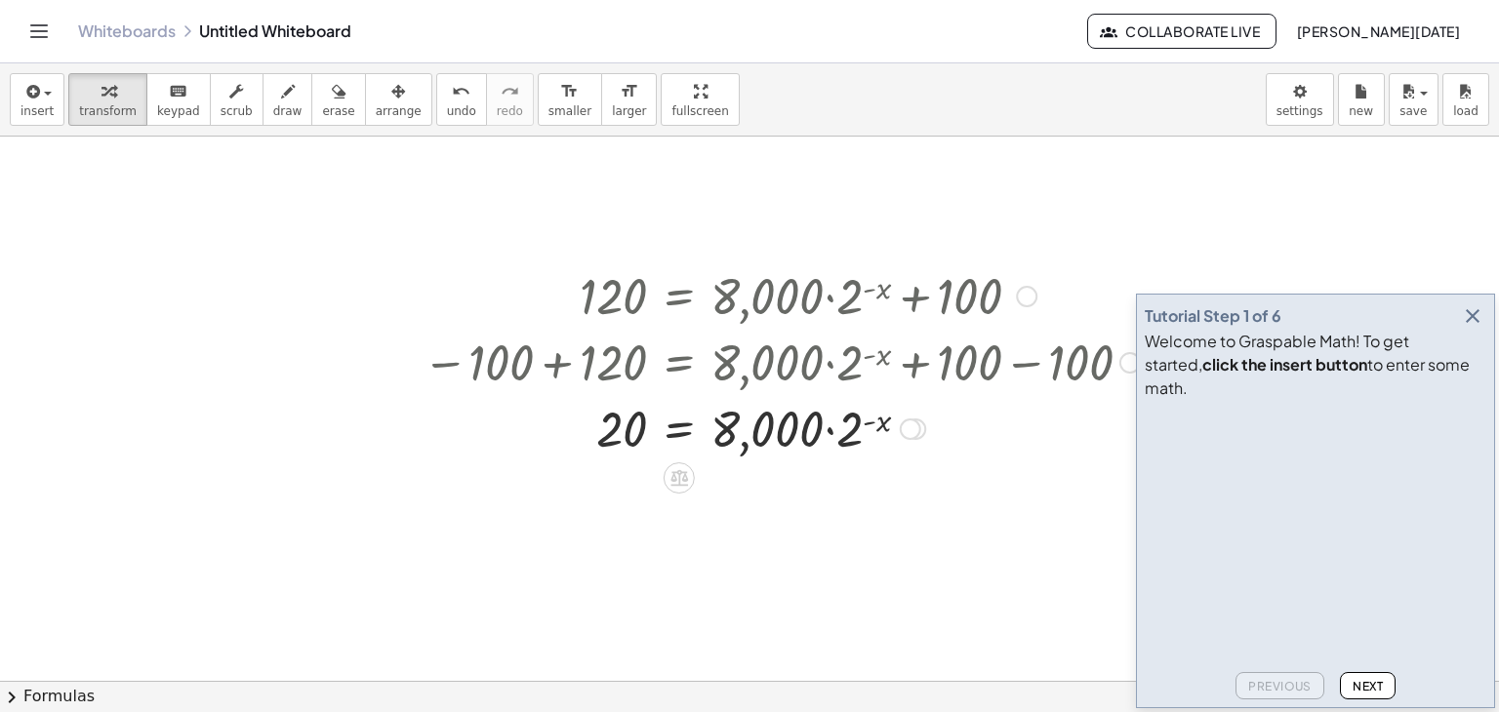
click at [798, 427] on div at bounding box center [781, 427] width 737 height 66
drag, startPoint x: 798, startPoint y: 427, endPoint x: 607, endPoint y: 466, distance: 195.0
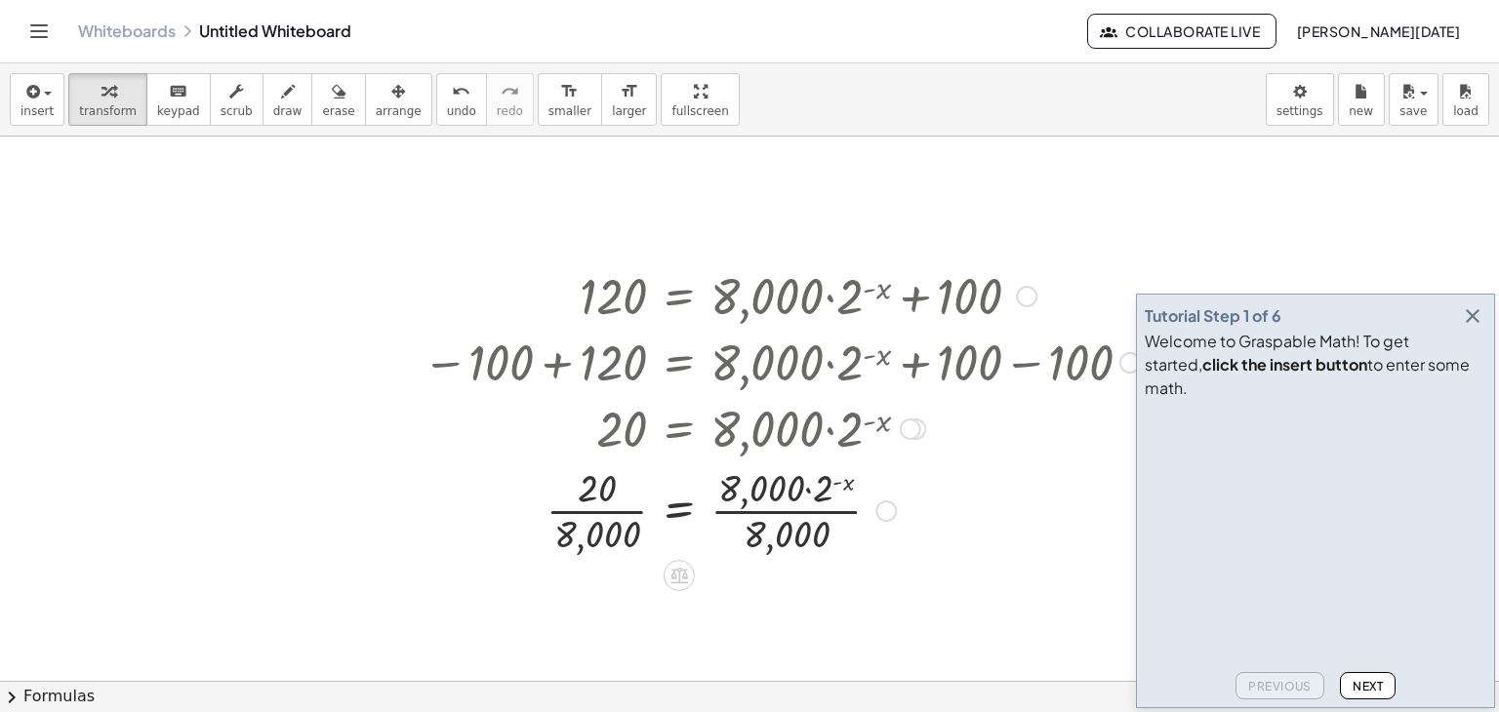
click at [606, 523] on div at bounding box center [781, 510] width 737 height 98
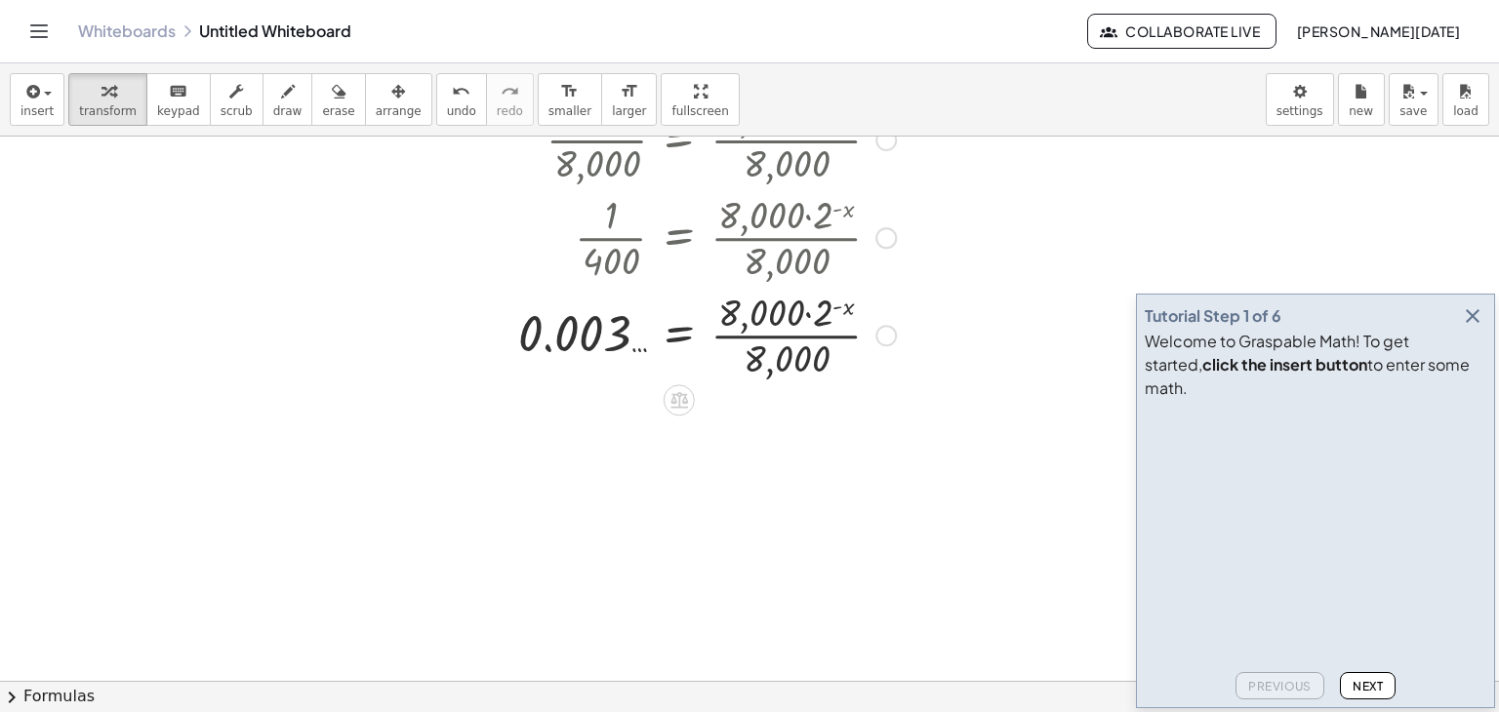
scroll to position [375, 0]
click at [762, 334] on div at bounding box center [781, 330] width 737 height 98
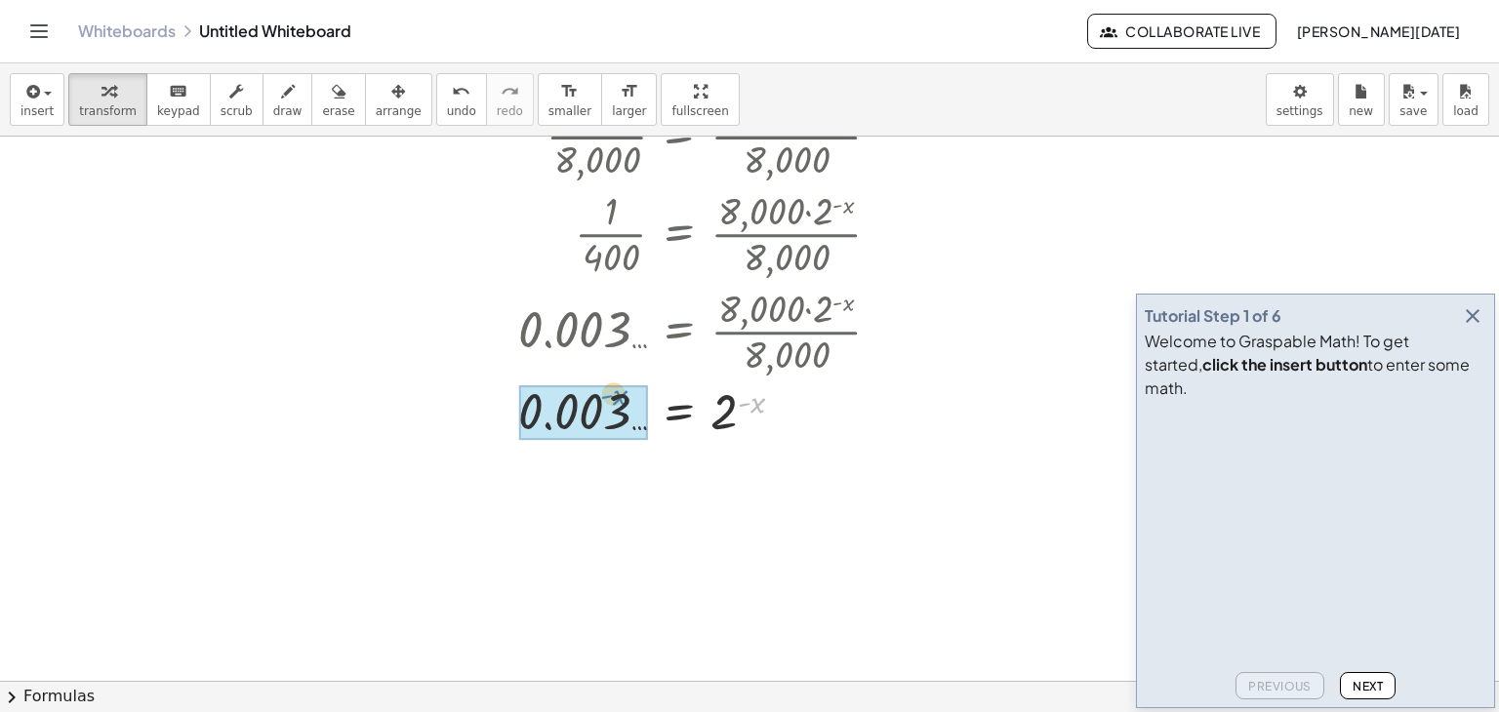
drag, startPoint x: 750, startPoint y: 411, endPoint x: 613, endPoint y: 403, distance: 137.8
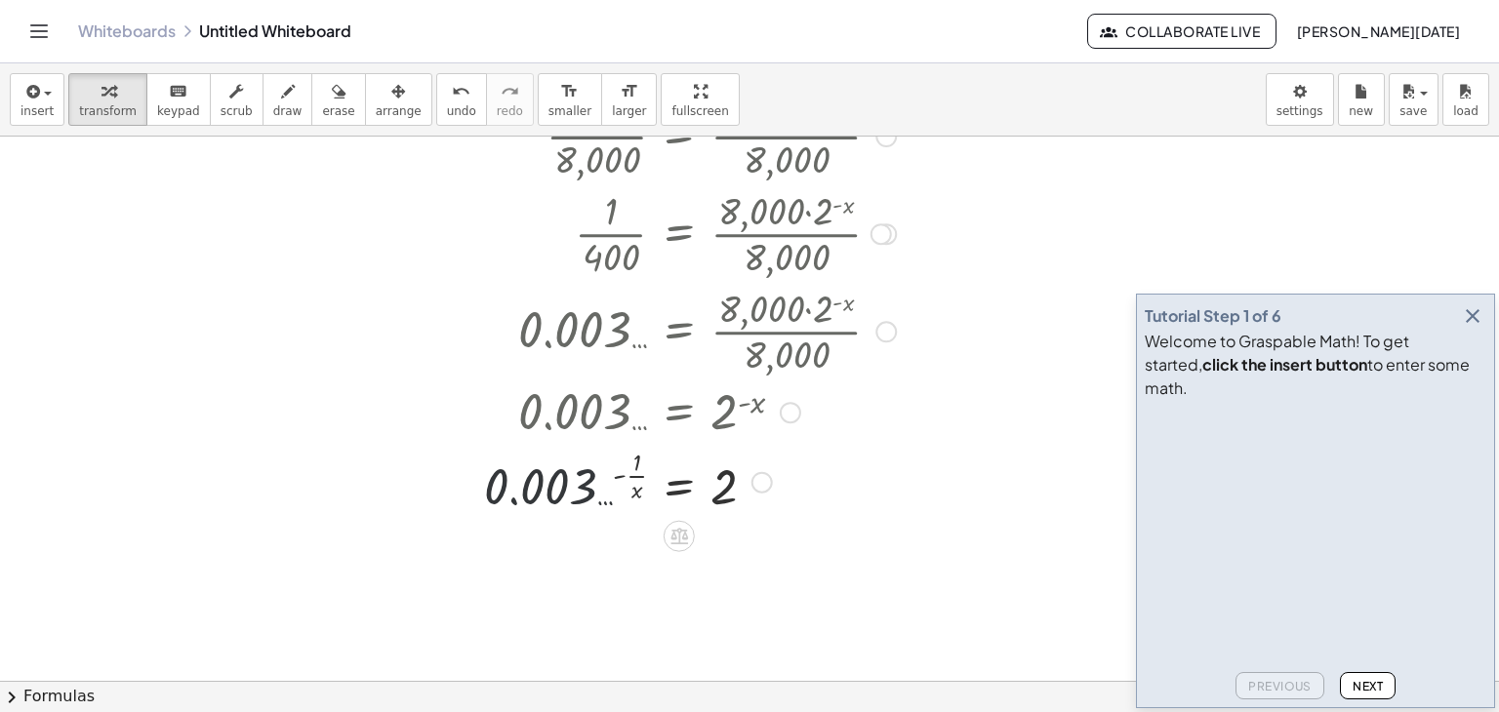
click at [610, 505] on div at bounding box center [781, 481] width 737 height 76
drag, startPoint x: 614, startPoint y: 466, endPoint x: 761, endPoint y: 466, distance: 147.4
click at [761, 466] on div at bounding box center [781, 481] width 737 height 76
click at [733, 485] on div at bounding box center [781, 481] width 737 height 64
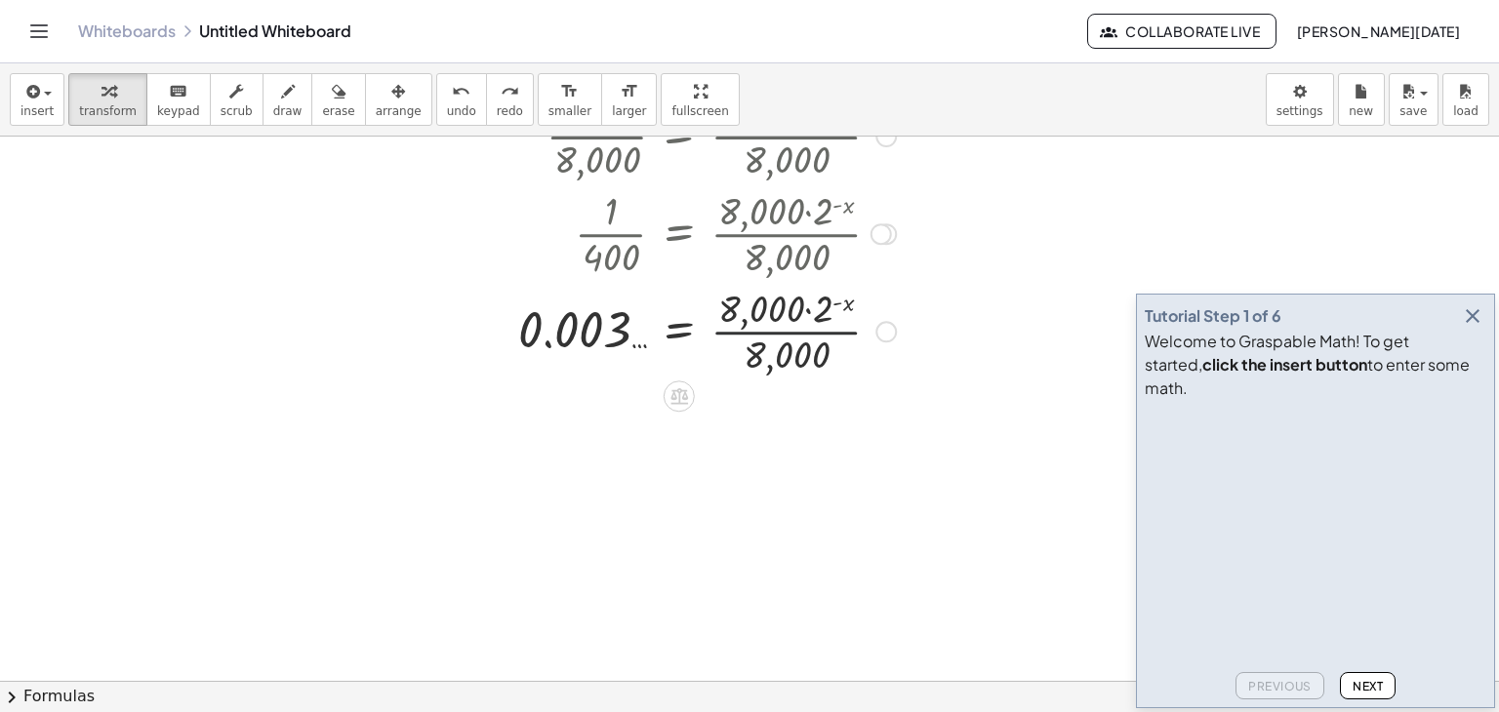
click at [791, 331] on div at bounding box center [829, 330] width 832 height 98
click at [679, 332] on div "0.003 … = · 8,000 · 2 ( - x ) · 8,000" at bounding box center [679, 332] width 0 height 0
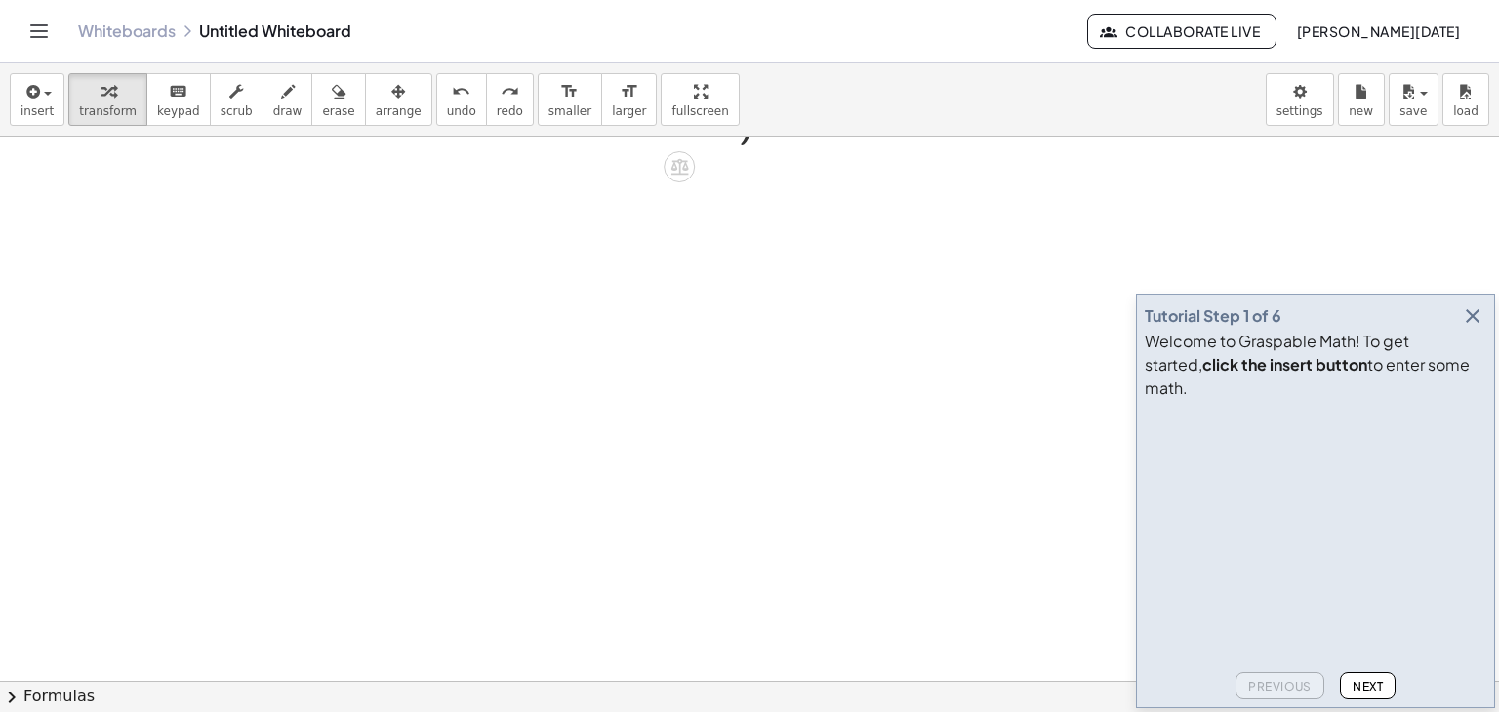
scroll to position [0, 0]
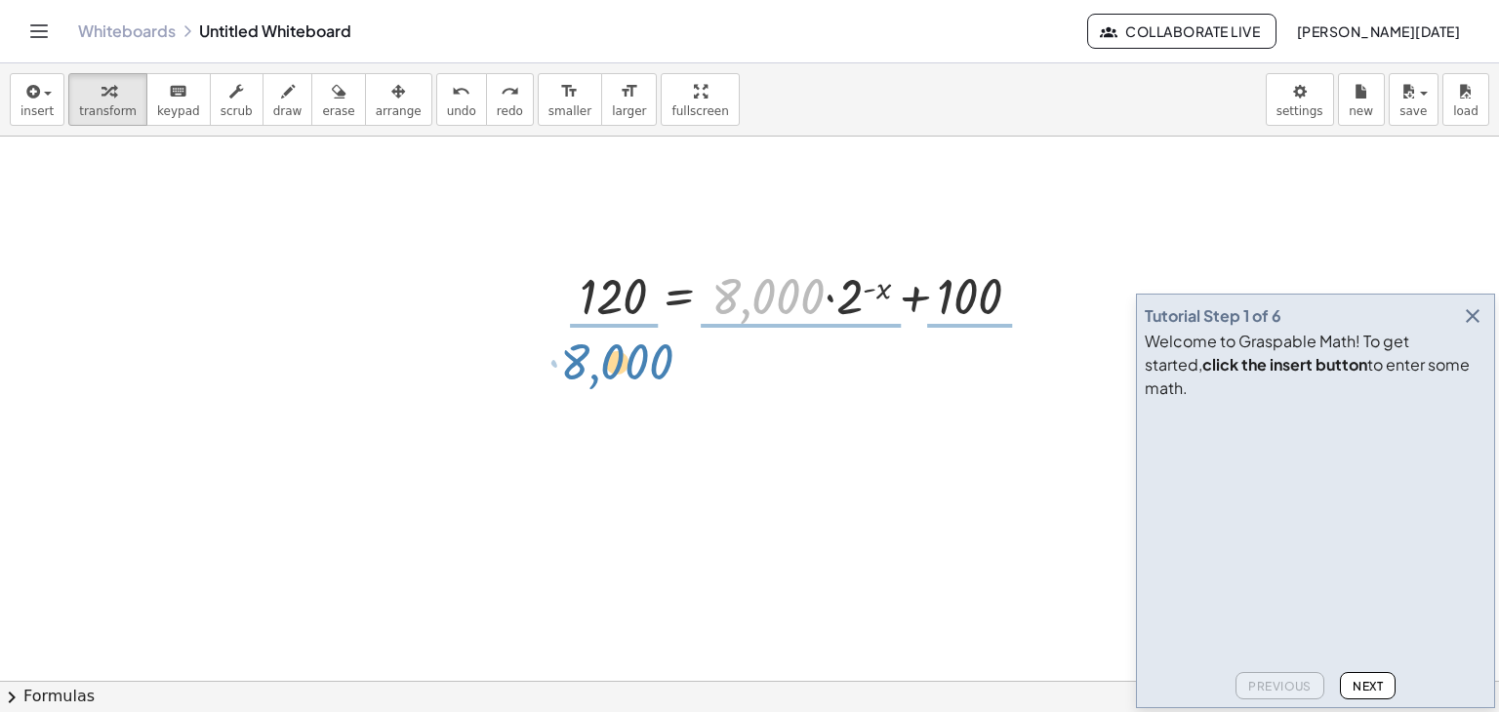
drag, startPoint x: 756, startPoint y: 301, endPoint x: 573, endPoint y: 334, distance: 186.4
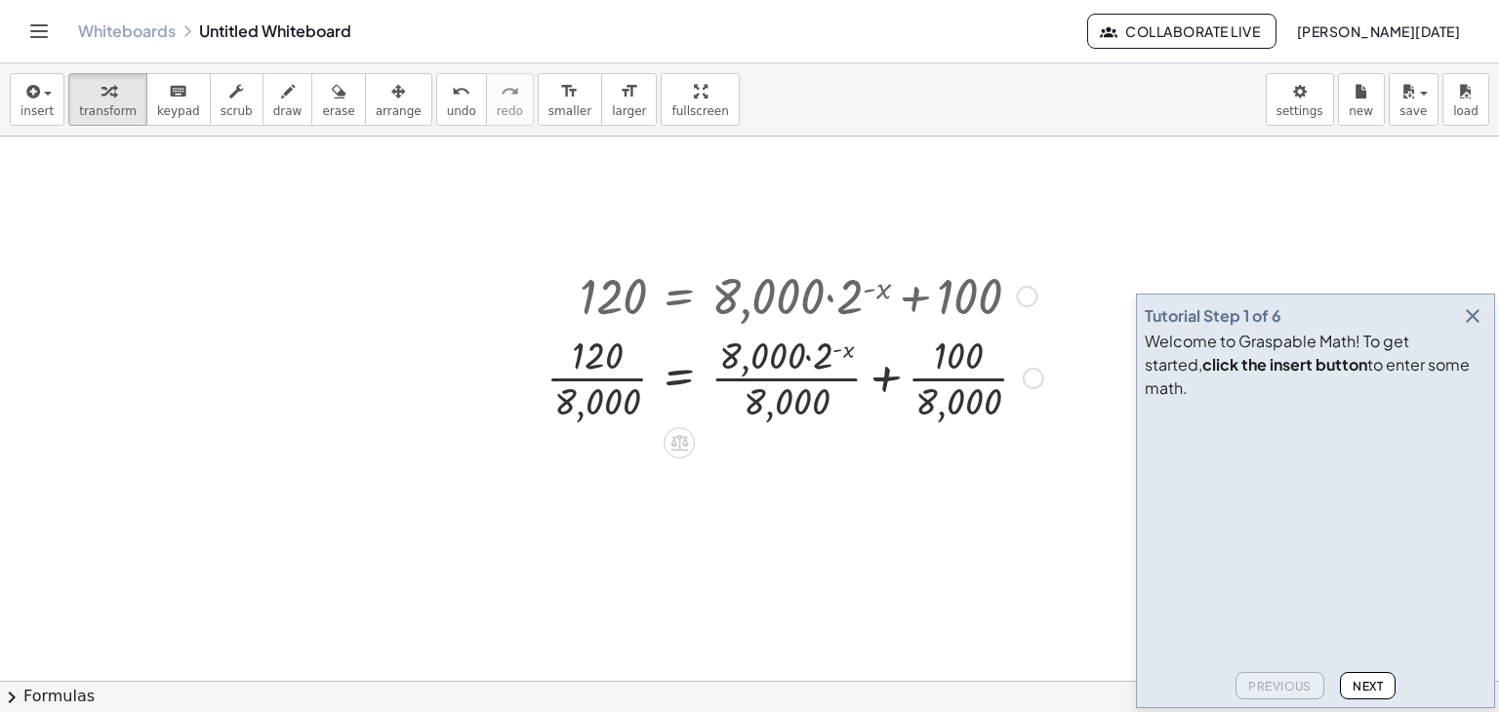
click at [790, 384] on div at bounding box center [795, 377] width 516 height 98
click at [790, 384] on div at bounding box center [791, 377] width 509 height 98
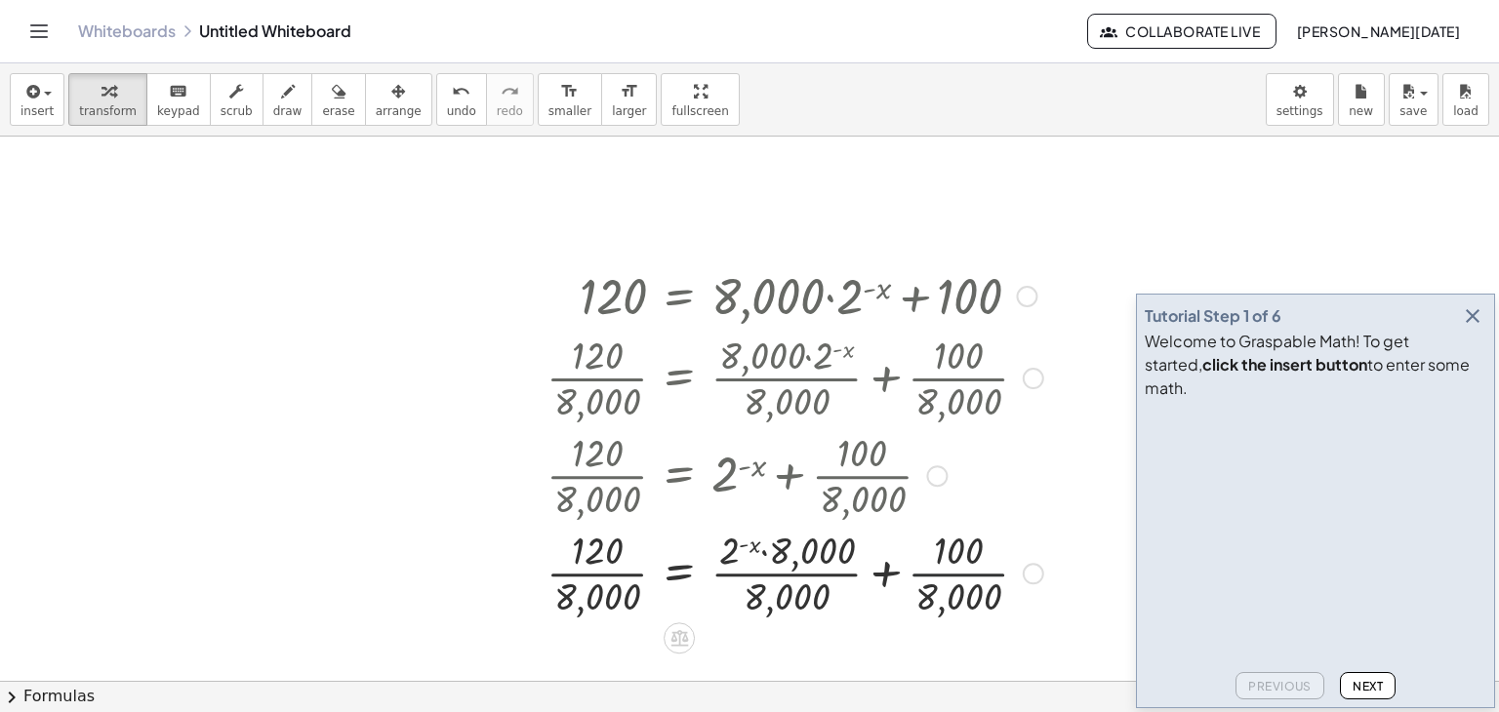
click at [943, 576] on div at bounding box center [795, 572] width 516 height 98
click at [601, 583] on div at bounding box center [805, 572] width 537 height 98
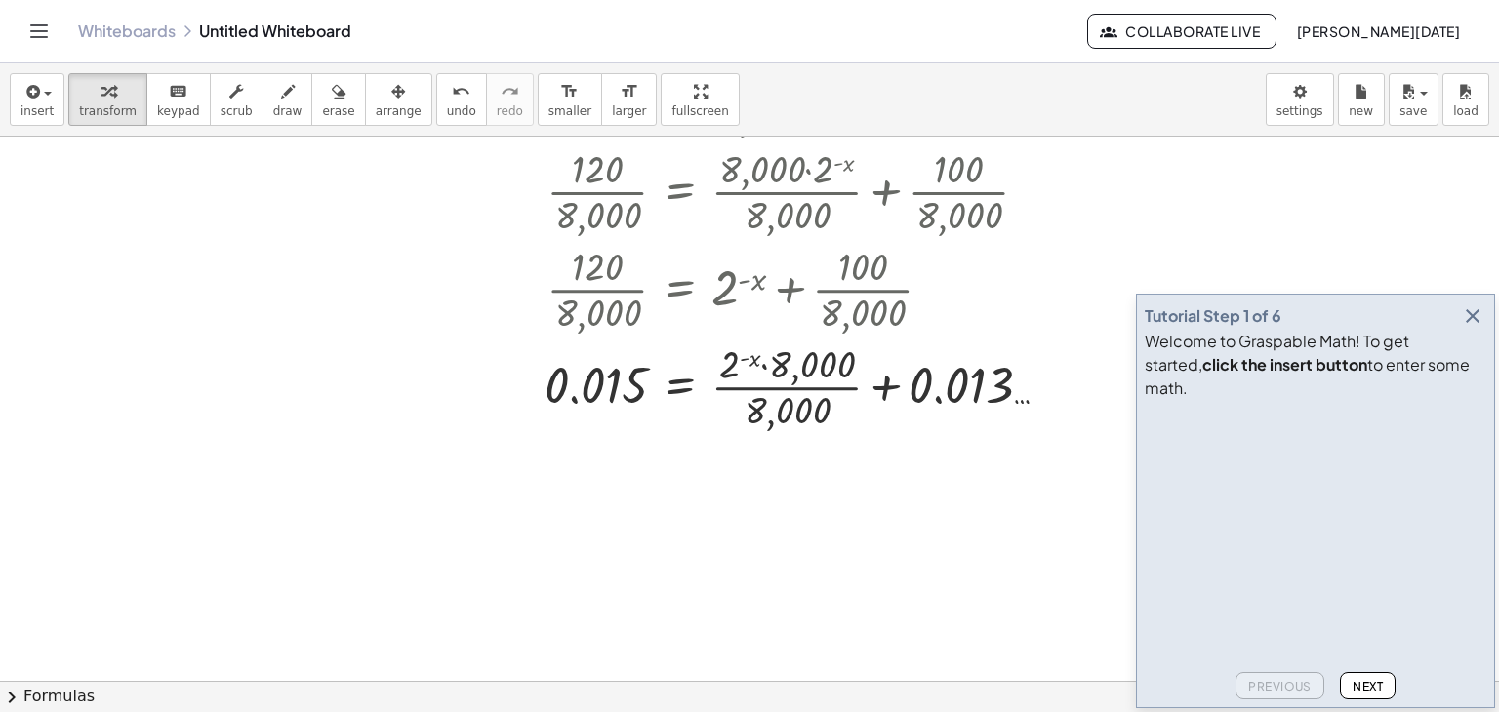
scroll to position [197, 0]
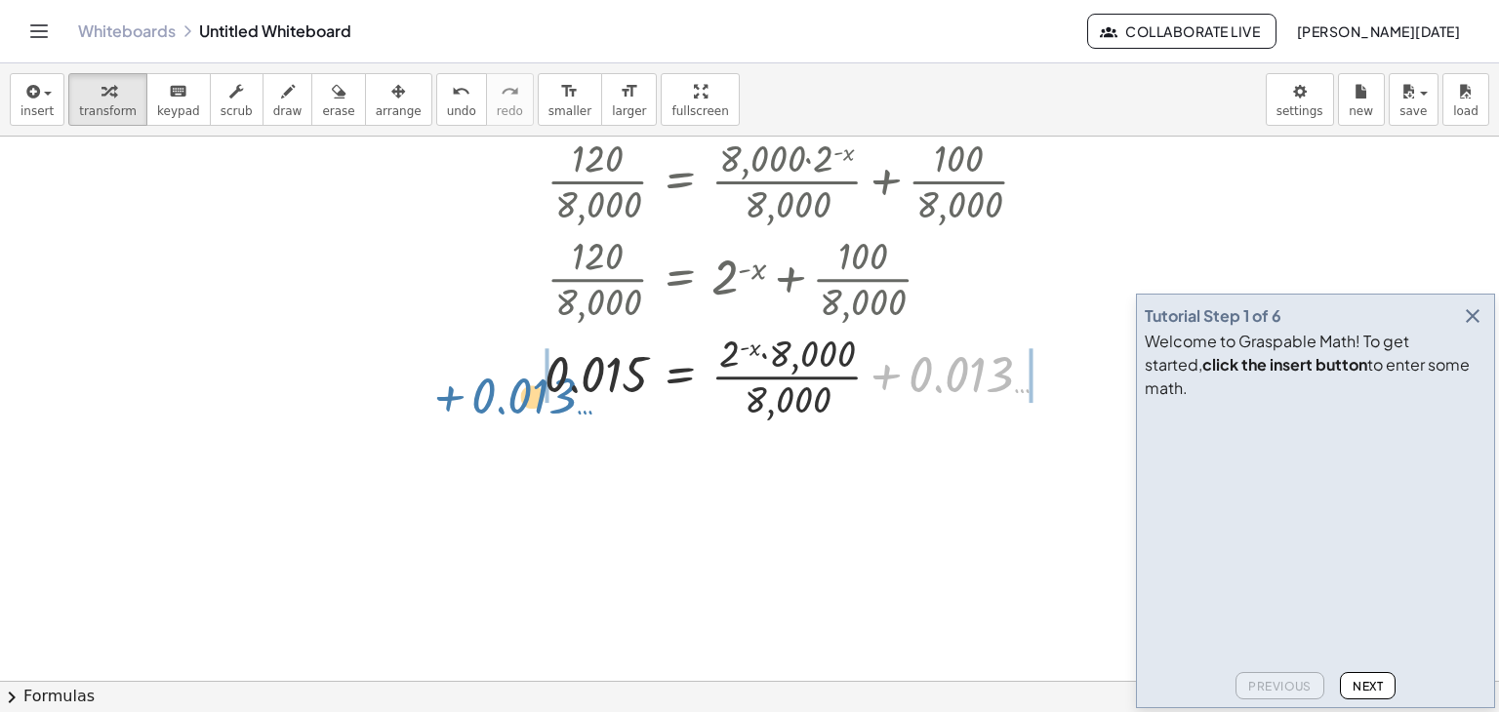
drag, startPoint x: 964, startPoint y: 368, endPoint x: 558, endPoint y: 388, distance: 406.5
click at [558, 388] on div at bounding box center [804, 375] width 539 height 98
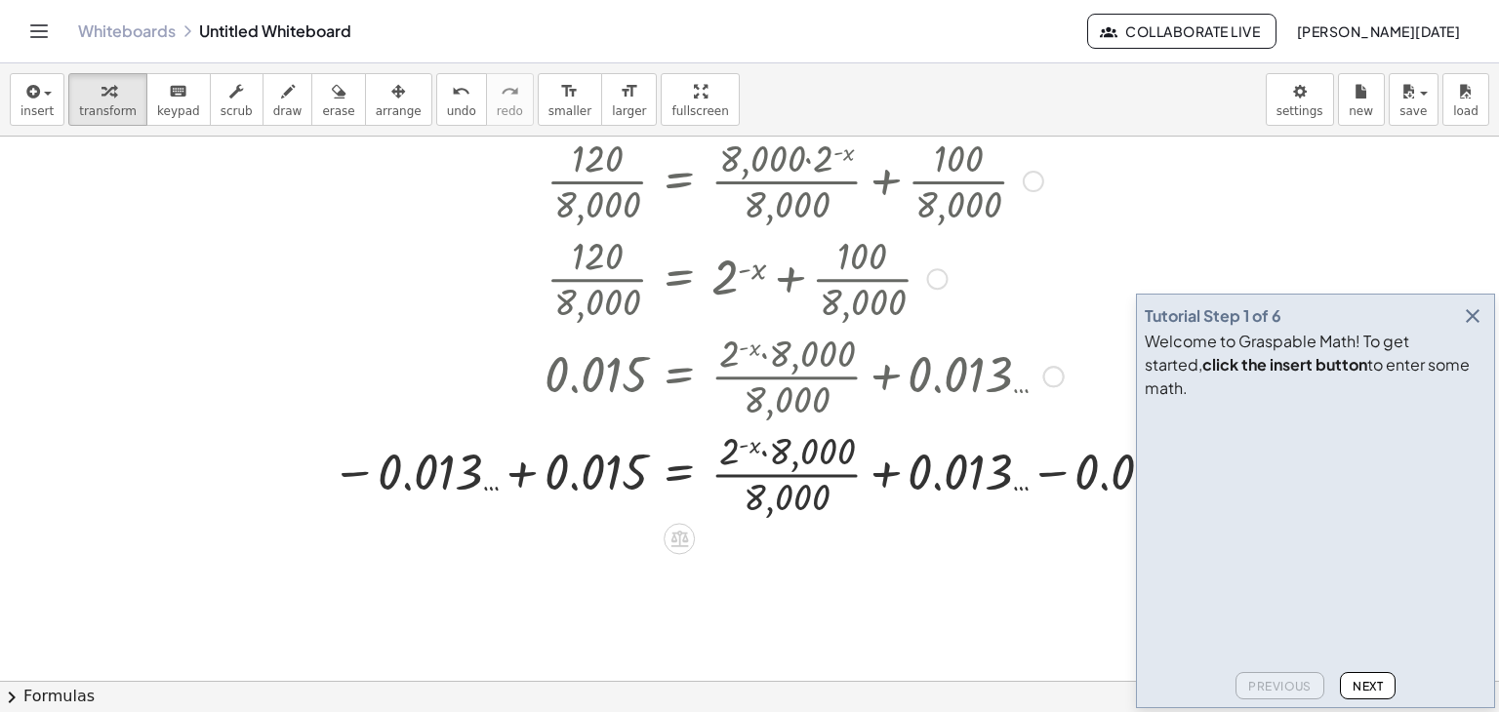
click at [527, 476] on div at bounding box center [777, 473] width 910 height 98
click at [527, 476] on div at bounding box center [875, 473] width 730 height 98
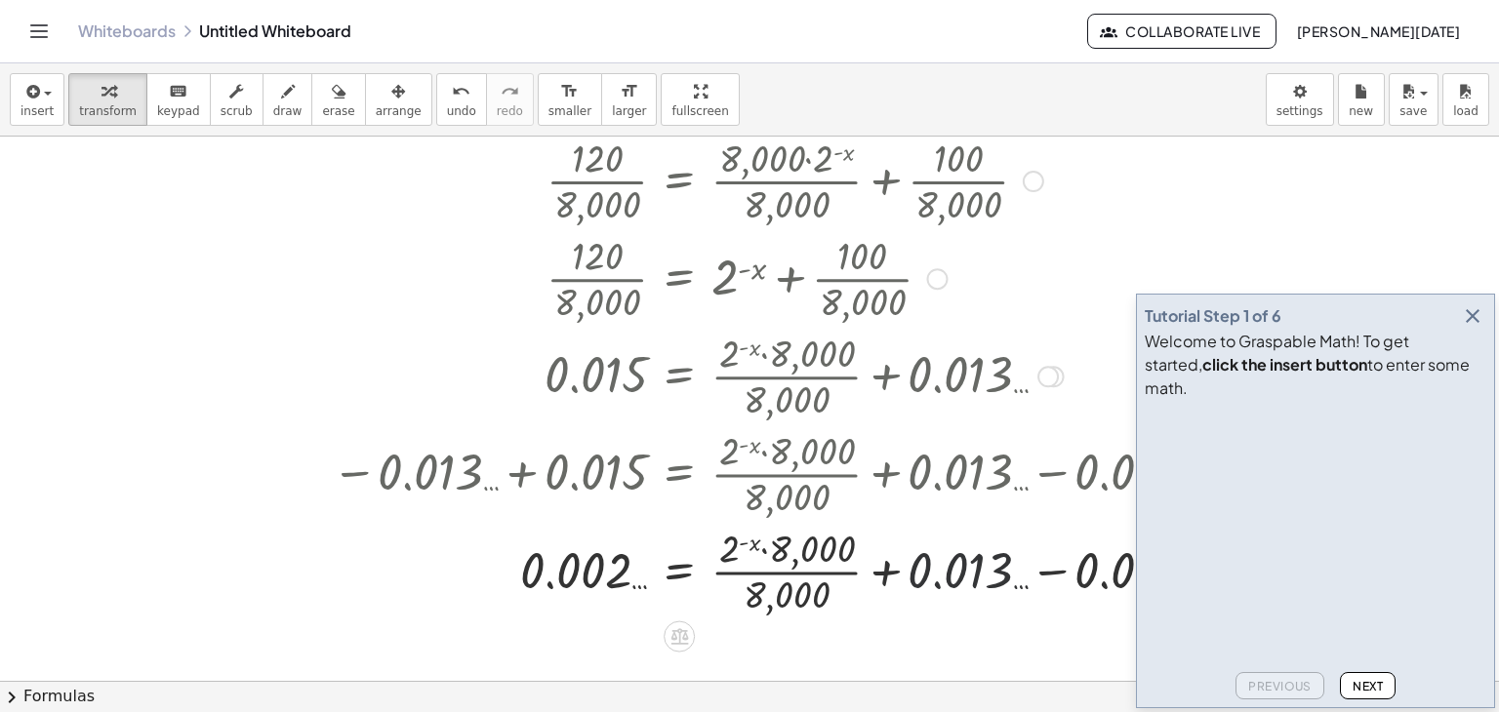
click at [958, 570] on div at bounding box center [781, 570] width 918 height 98
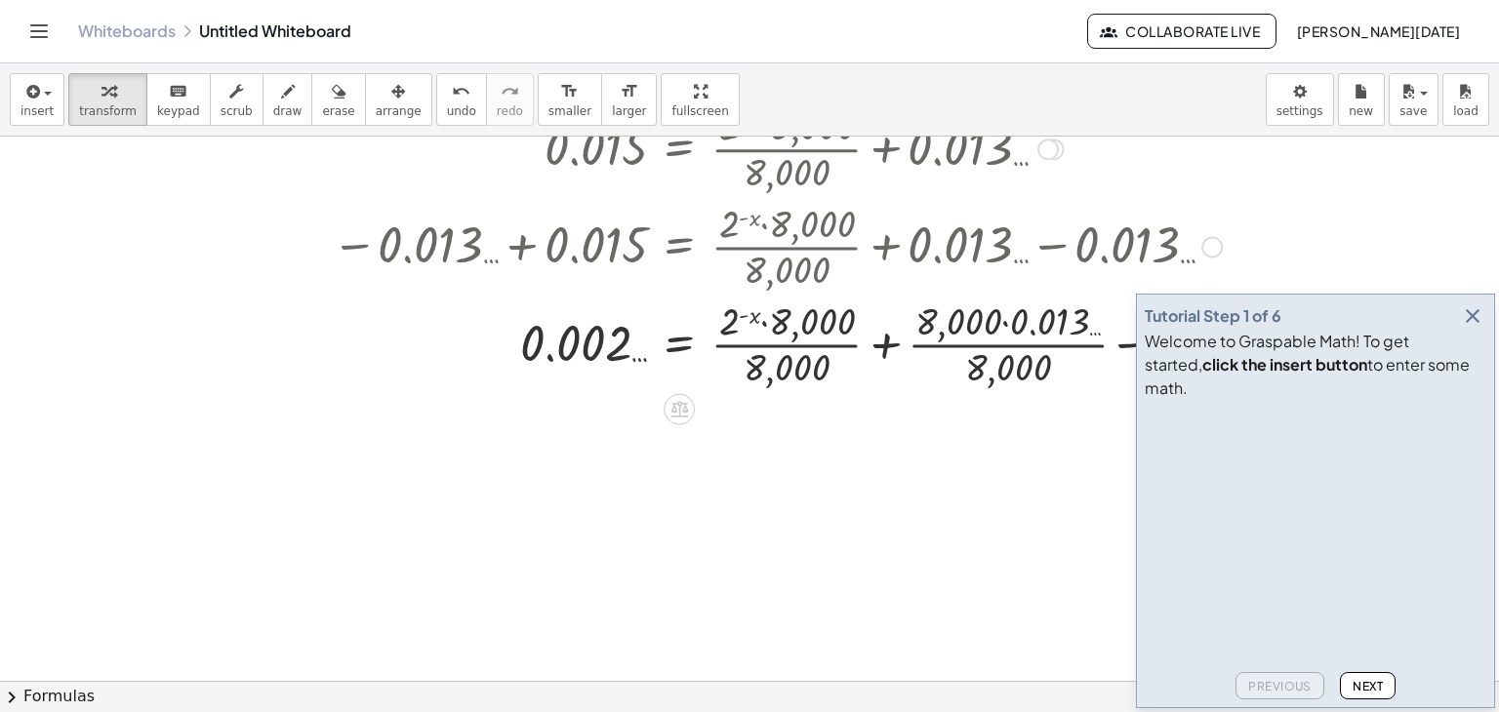
scroll to position [435, 0]
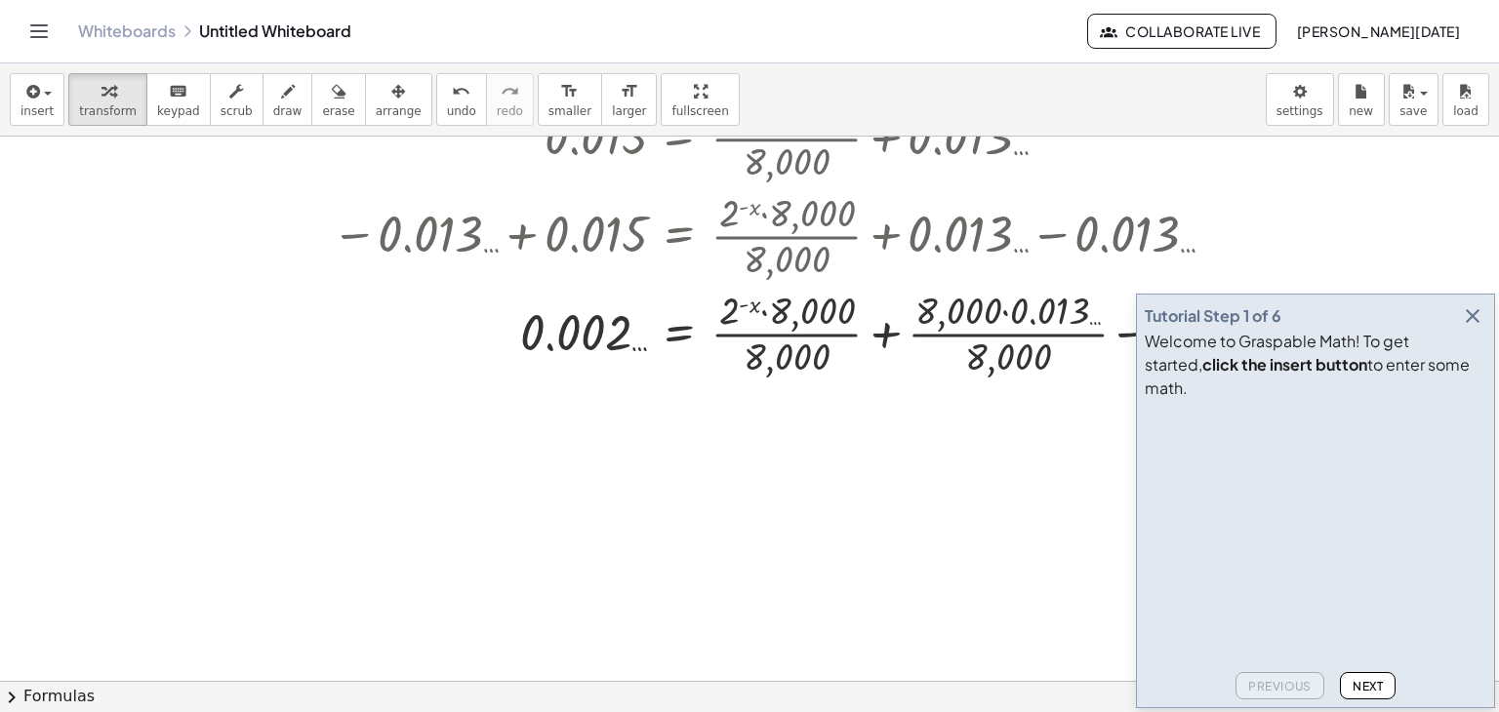
click at [1469, 328] on icon "button" at bounding box center [1472, 315] width 23 height 23
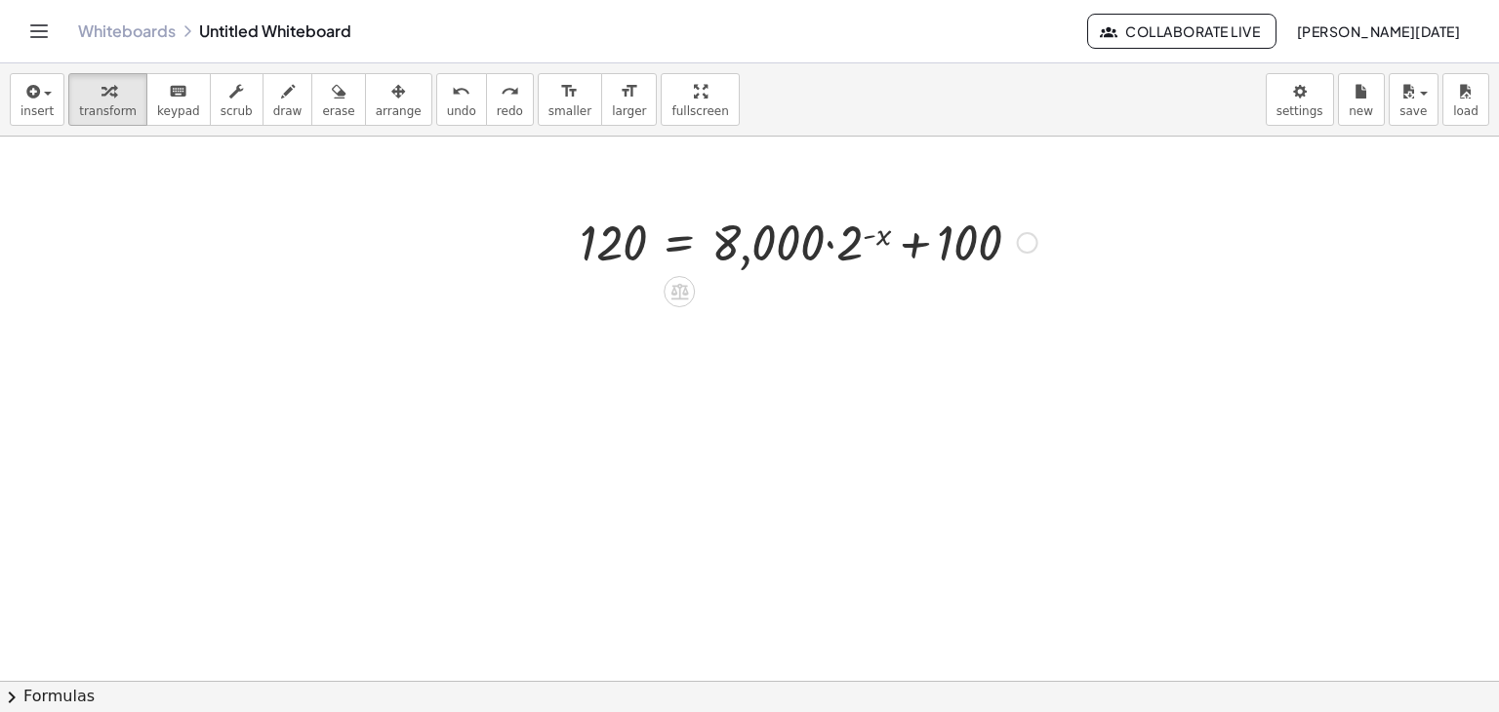
scroll to position [53, 0]
drag, startPoint x: 997, startPoint y: 242, endPoint x: 606, endPoint y: 252, distance: 391.5
click at [606, 252] on div at bounding box center [808, 242] width 477 height 66
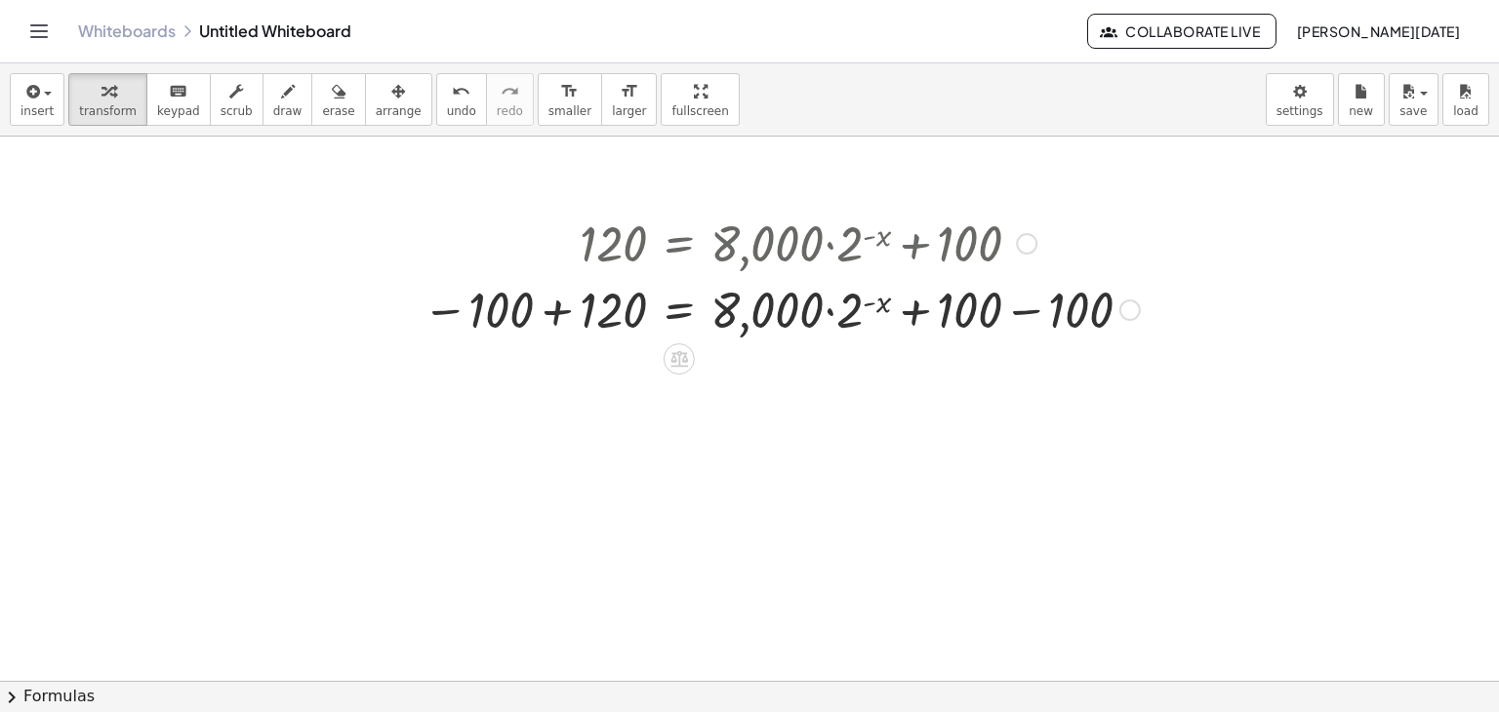
click at [552, 313] on div at bounding box center [781, 308] width 737 height 66
click at [552, 313] on div at bounding box center [564, 275] width 29 height 142
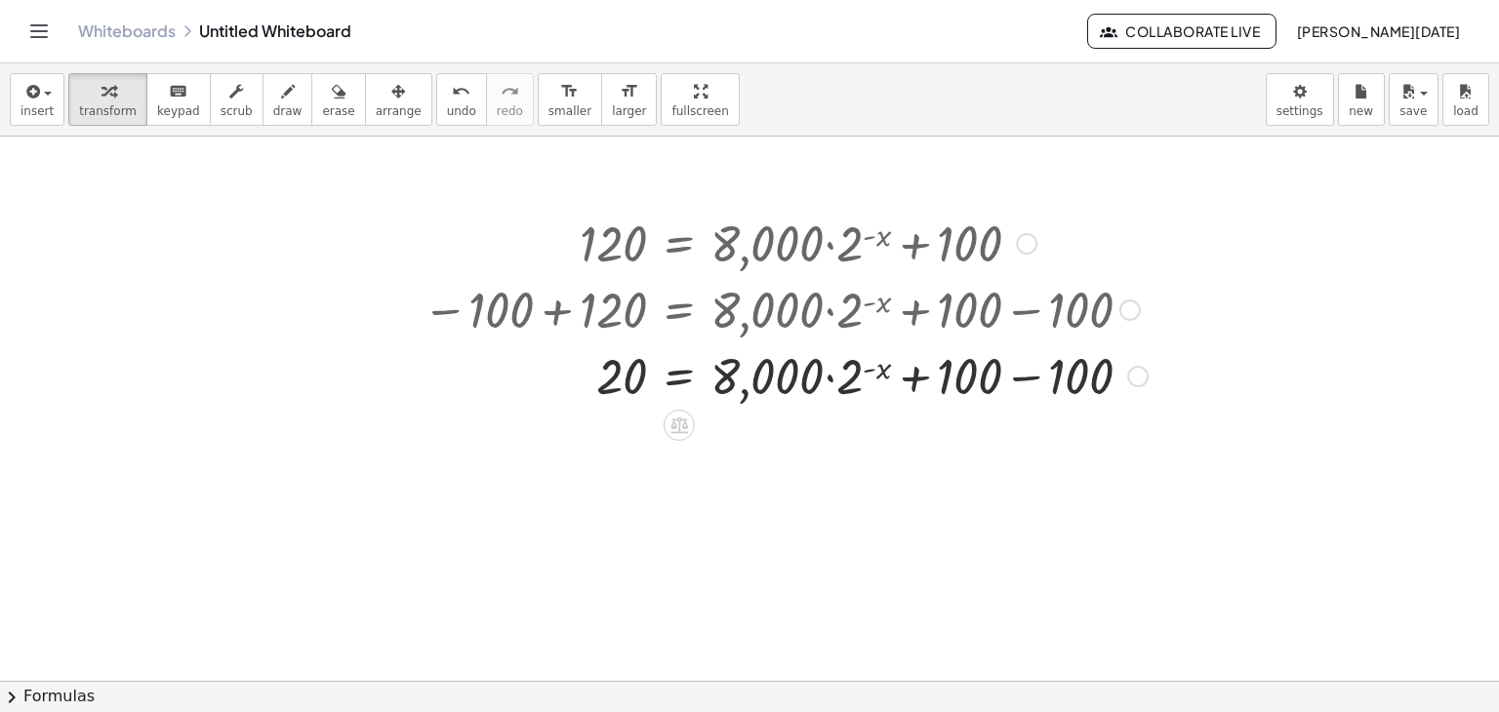
click at [956, 391] on div at bounding box center [785, 375] width 745 height 66
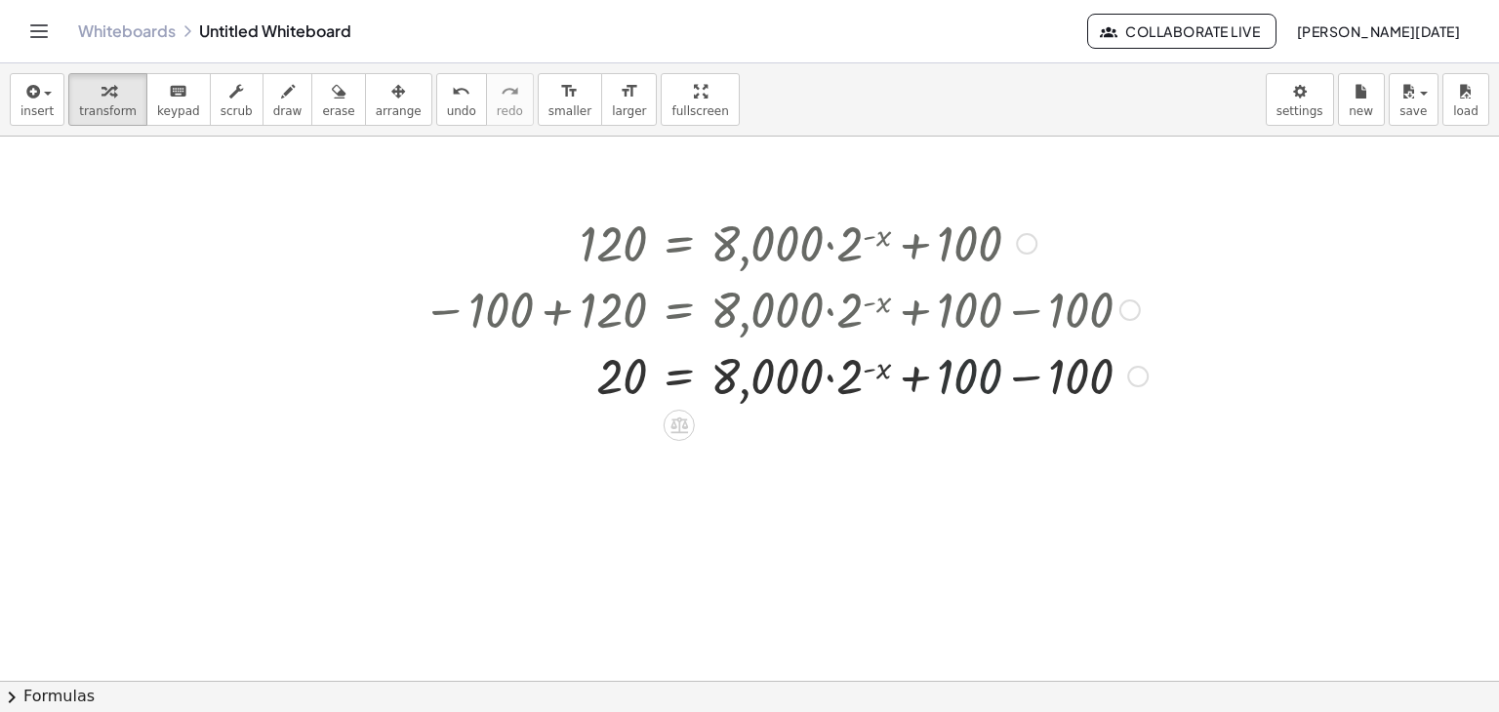
click at [956, 391] on div at bounding box center [785, 375] width 745 height 66
click at [1009, 376] on div at bounding box center [785, 375] width 745 height 66
click at [1009, 376] on div at bounding box center [781, 375] width 737 height 66
drag, startPoint x: 623, startPoint y: 376, endPoint x: 617, endPoint y: 367, distance: 10.6
click at [617, 367] on div at bounding box center [781, 375] width 737 height 66
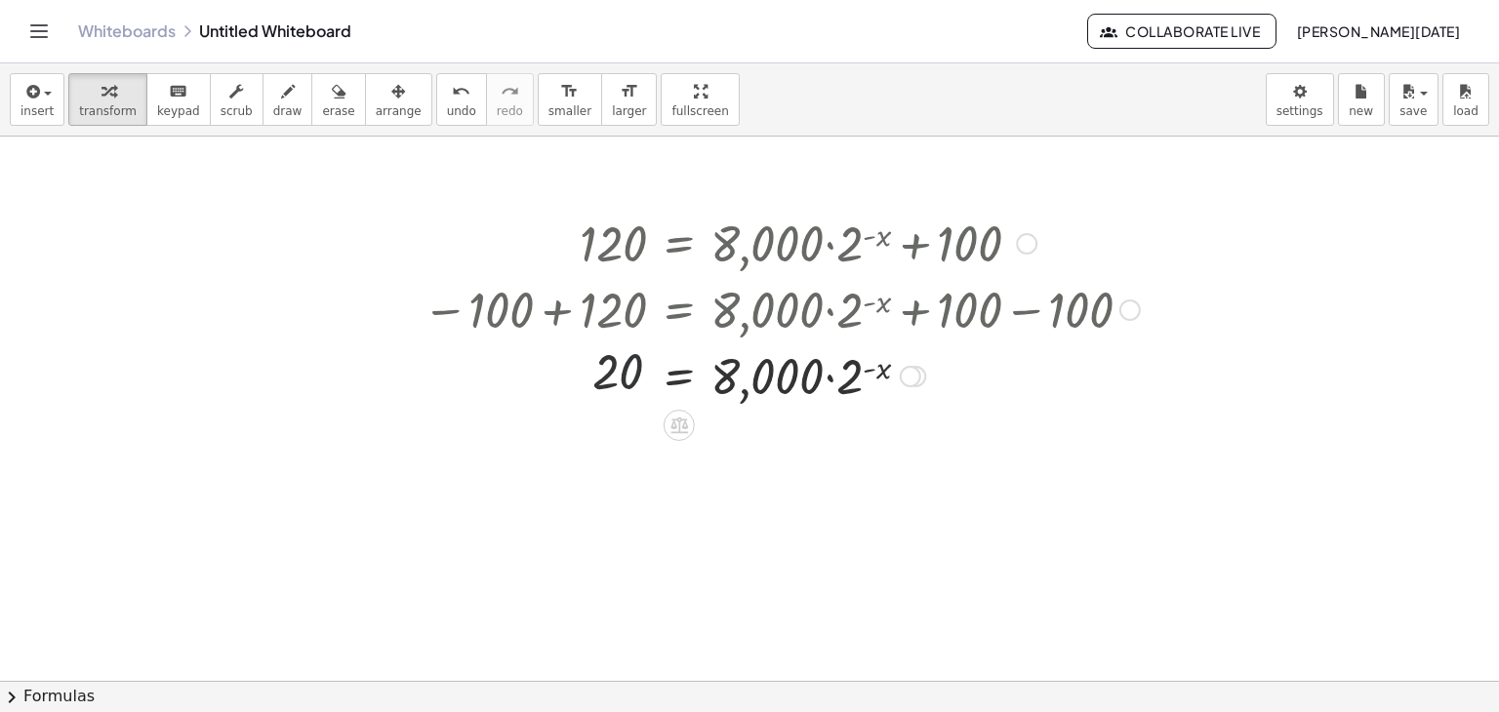
click at [617, 367] on div at bounding box center [781, 375] width 737 height 66
drag, startPoint x: 625, startPoint y: 387, endPoint x: 931, endPoint y: 403, distance: 306.8
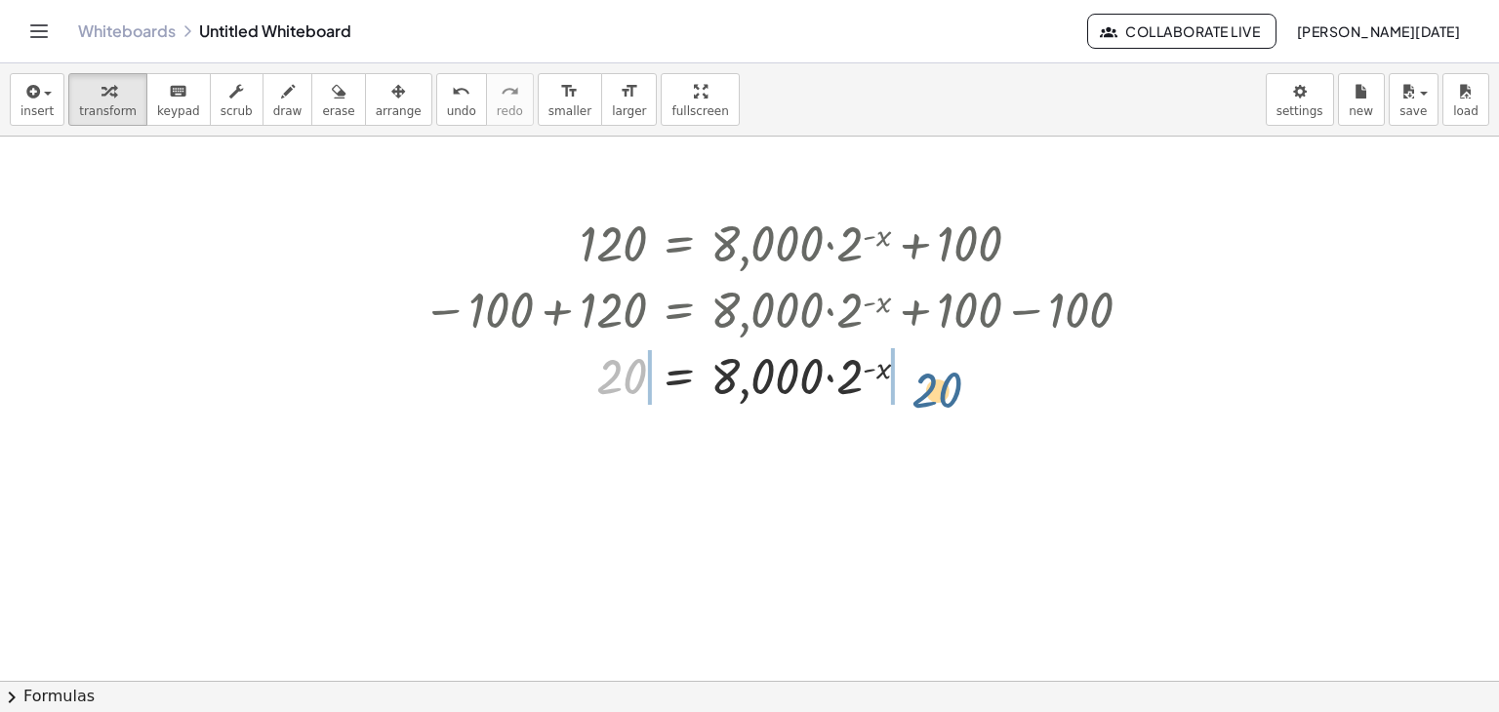
click at [931, 403] on div at bounding box center [781, 375] width 737 height 66
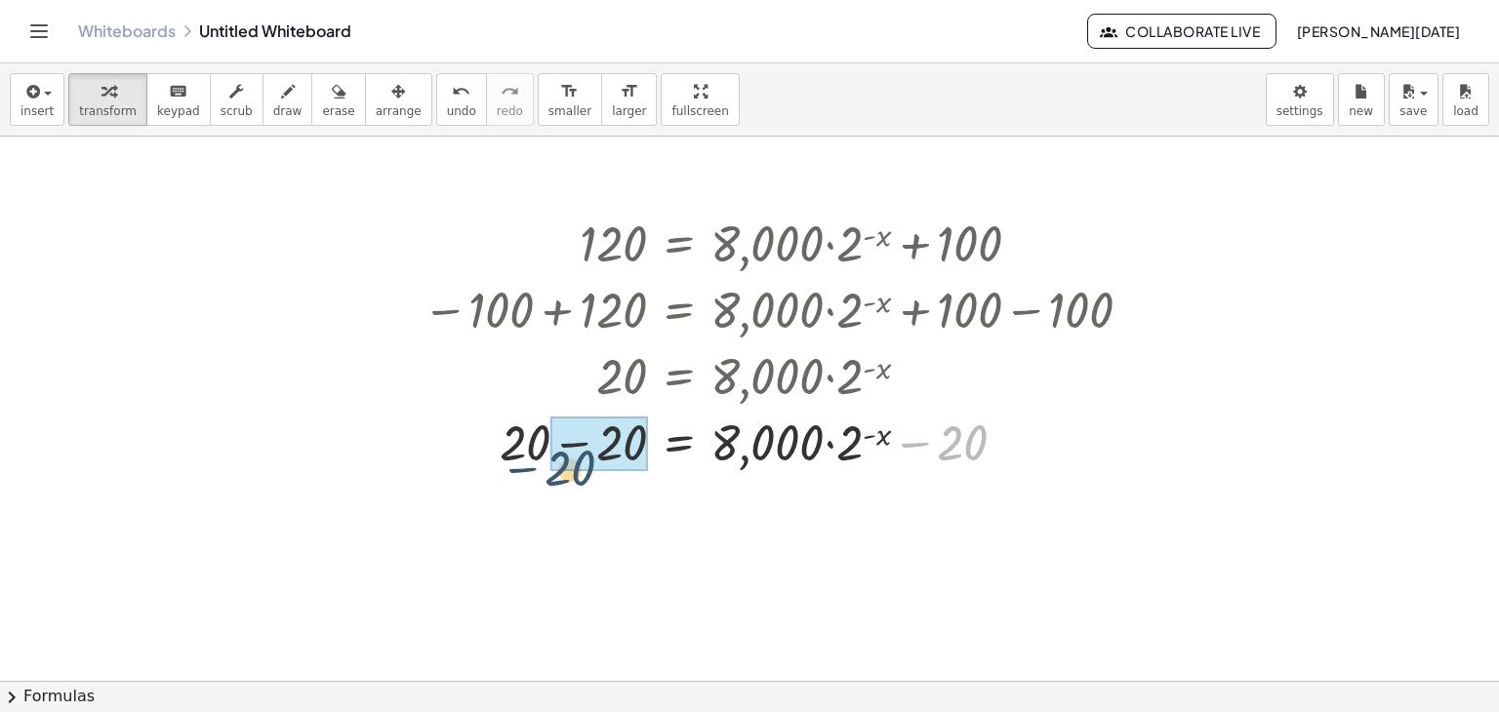
drag, startPoint x: 941, startPoint y: 438, endPoint x: 547, endPoint y: 462, distance: 394.0
click at [547, 462] on div at bounding box center [781, 441] width 737 height 66
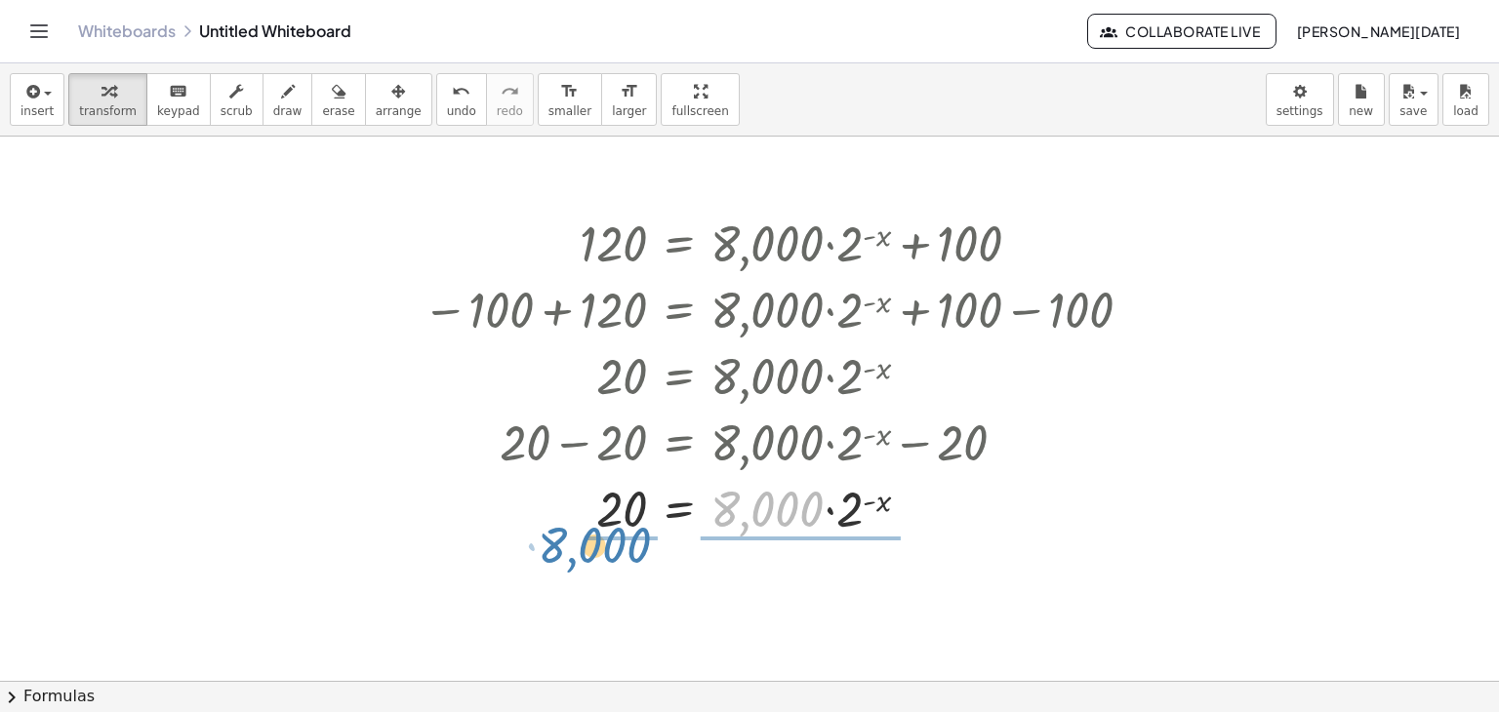
drag, startPoint x: 773, startPoint y: 520, endPoint x: 602, endPoint y: 555, distance: 174.4
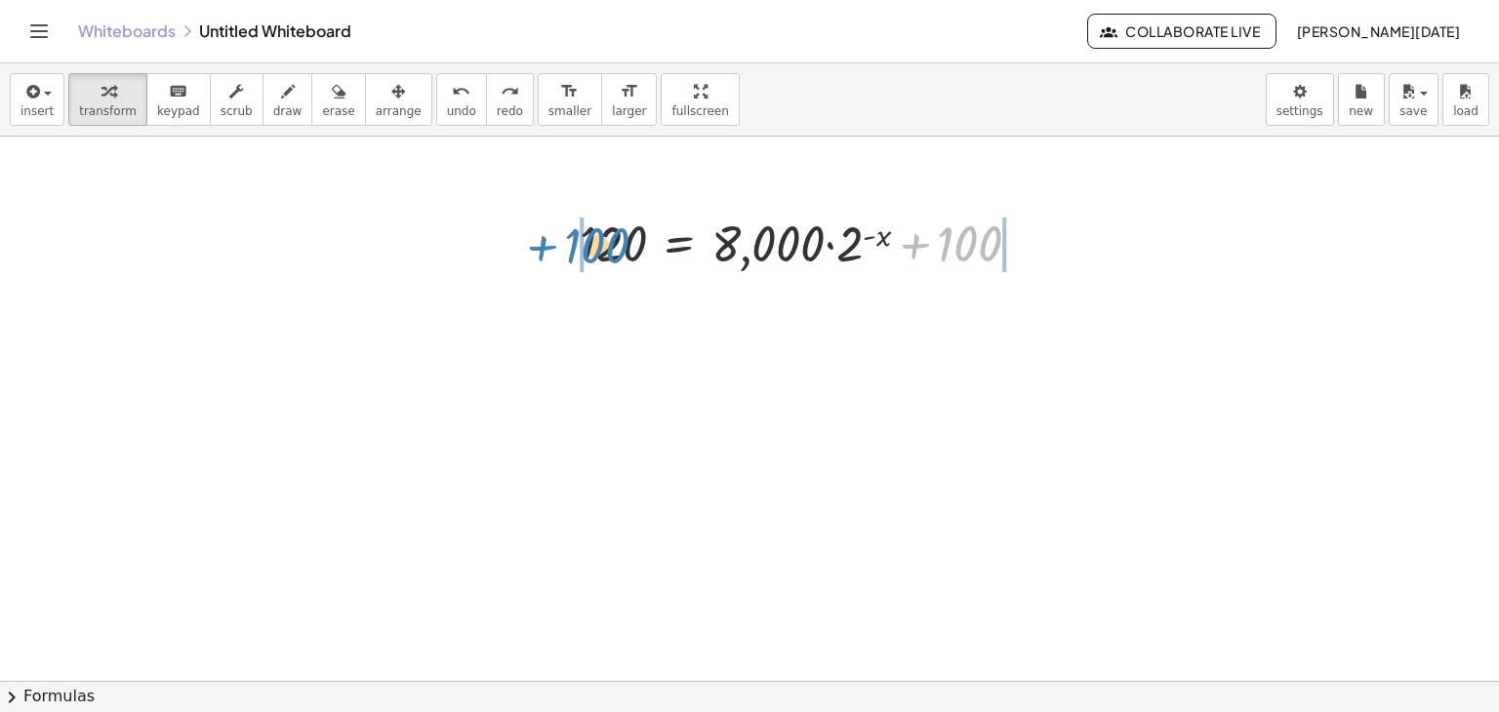
drag, startPoint x: 976, startPoint y: 245, endPoint x: 603, endPoint y: 246, distance: 372.8
click at [603, 246] on div at bounding box center [808, 242] width 477 height 66
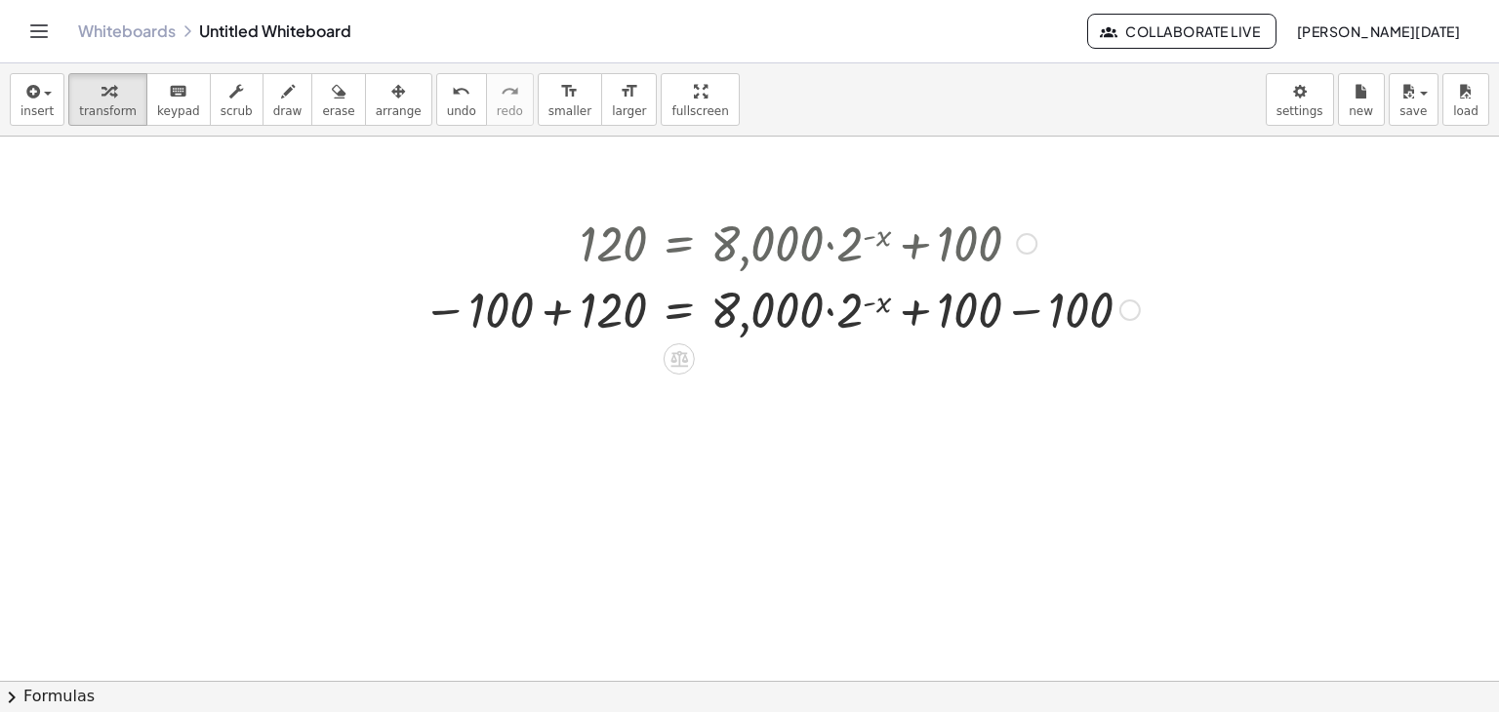
click at [547, 302] on div at bounding box center [781, 308] width 737 height 66
click at [547, 302] on div at bounding box center [749, 628] width 1499 height 1089
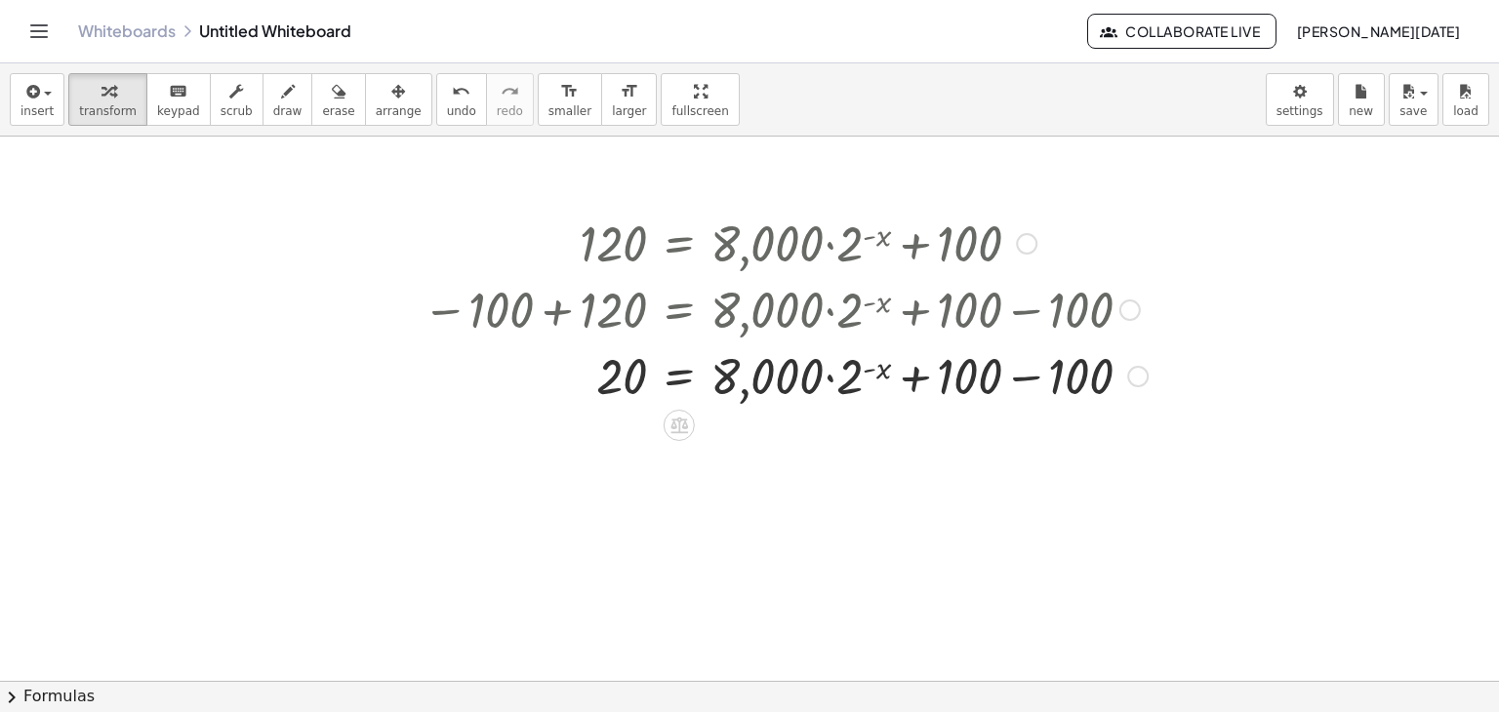
click at [999, 380] on div at bounding box center [785, 375] width 745 height 66
click at [1058, 376] on div at bounding box center [785, 375] width 745 height 66
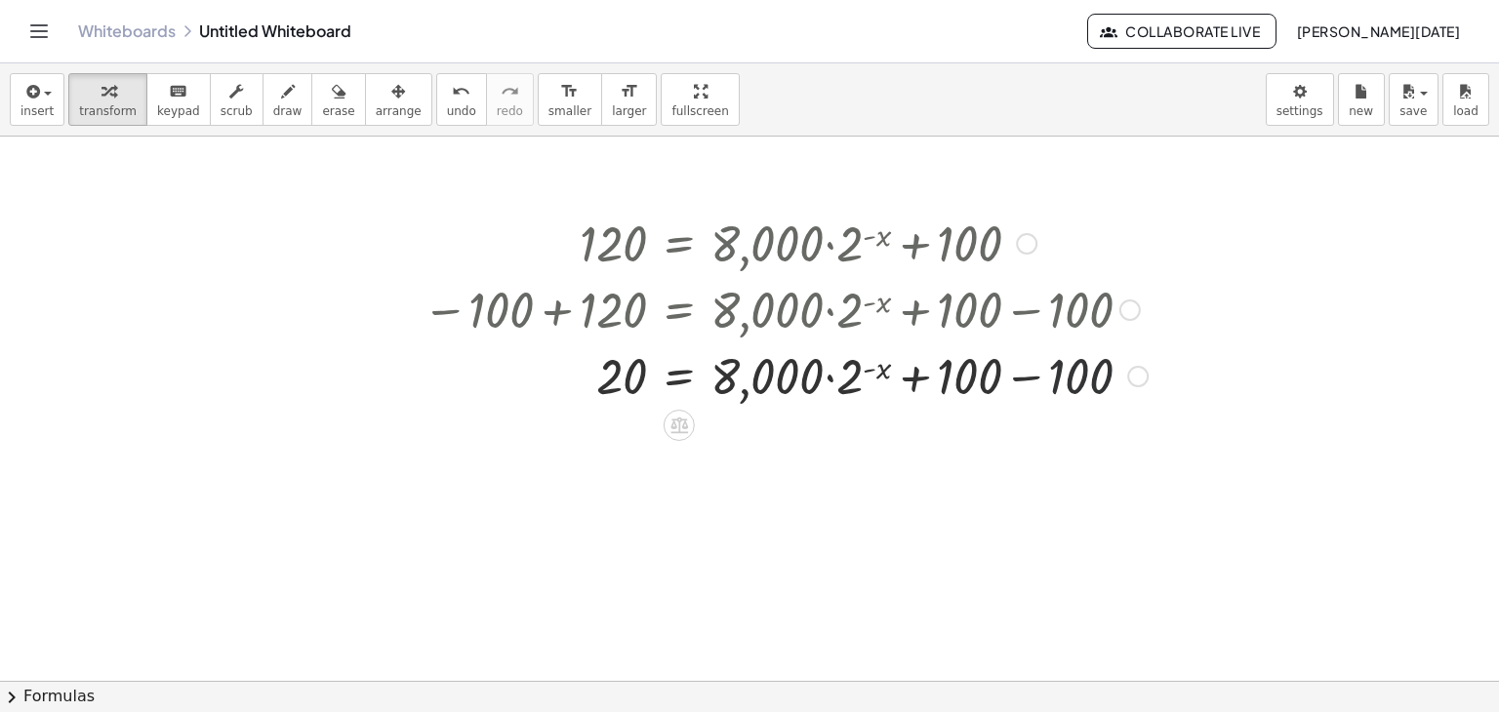
click at [1058, 376] on div at bounding box center [785, 375] width 745 height 66
click at [1058, 376] on div at bounding box center [781, 375] width 737 height 66
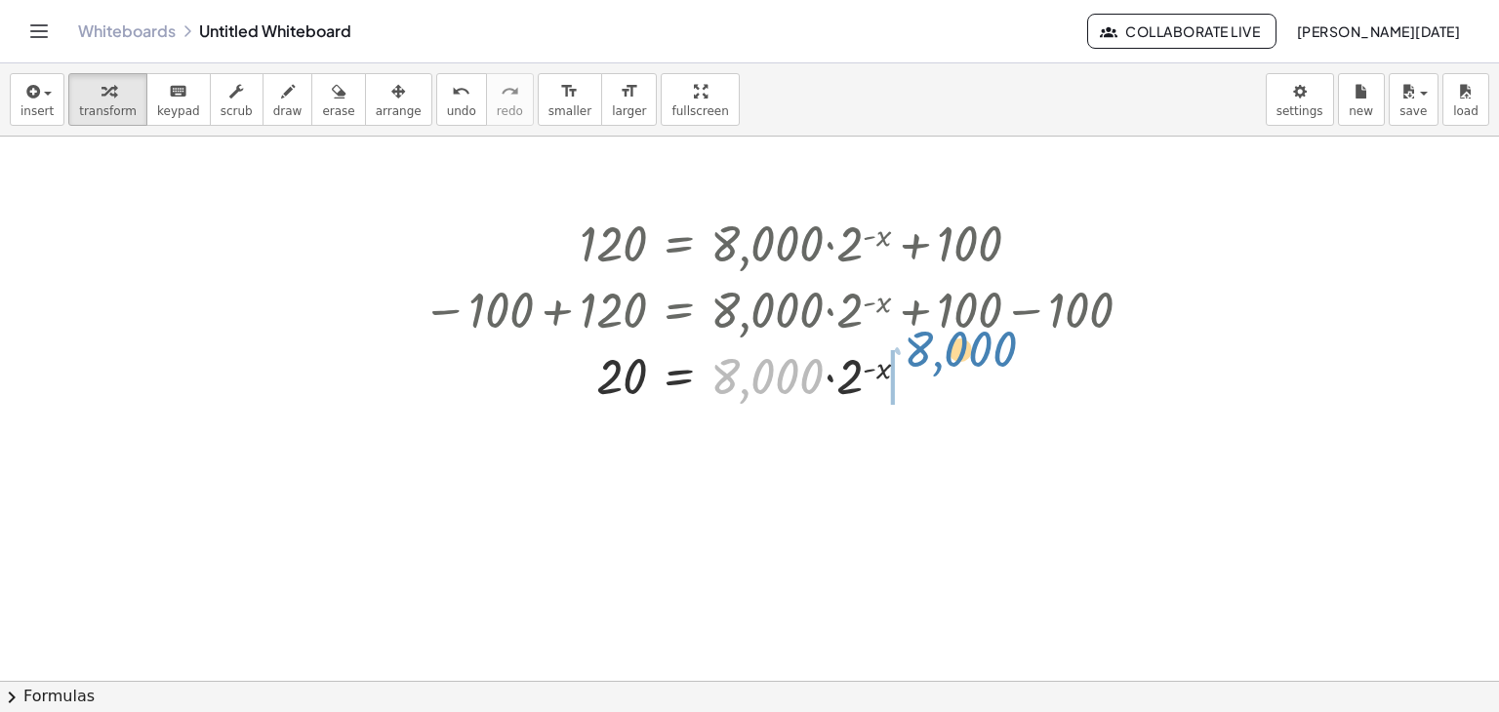
drag, startPoint x: 800, startPoint y: 397, endPoint x: 988, endPoint y: 383, distance: 187.9
click at [988, 383] on div at bounding box center [781, 375] width 737 height 66
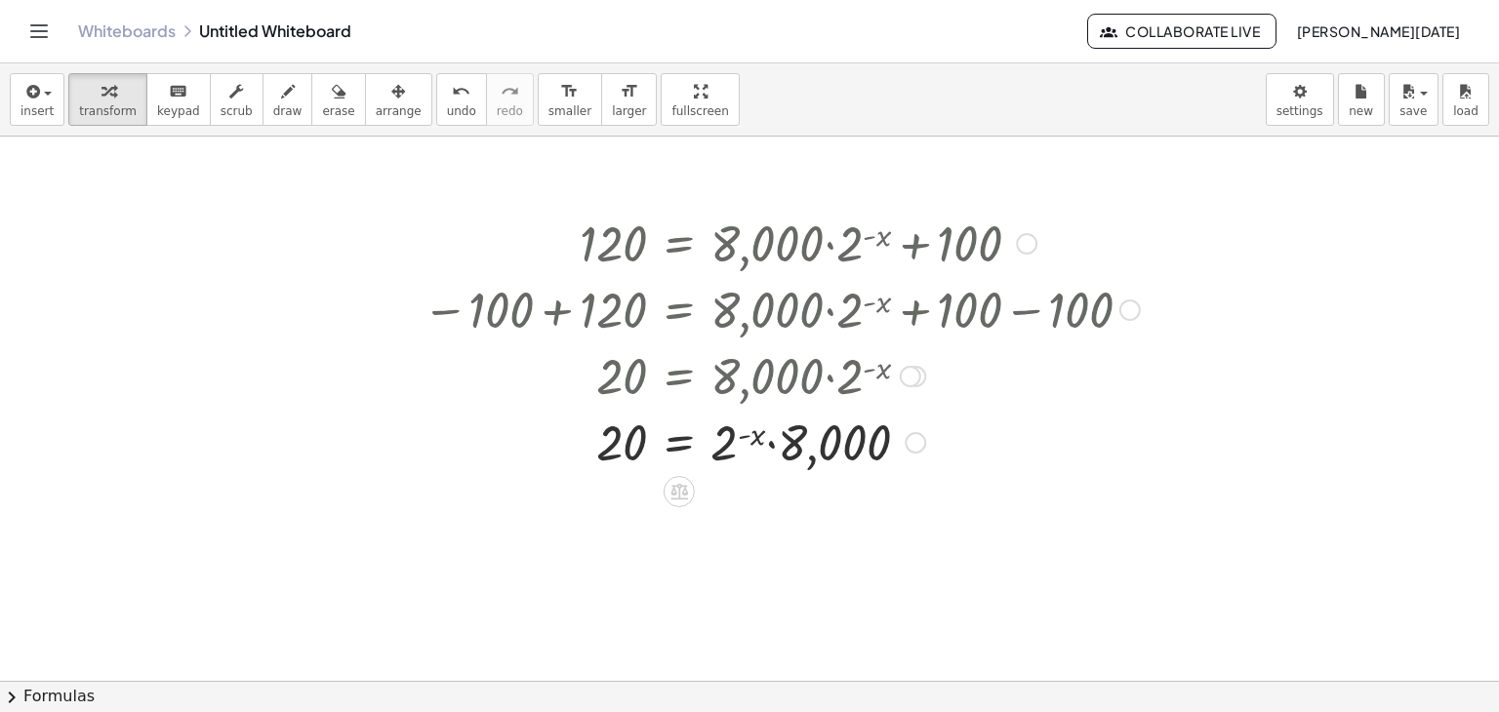
click at [799, 446] on div at bounding box center [781, 441] width 737 height 66
click at [919, 446] on div at bounding box center [915, 442] width 21 height 21
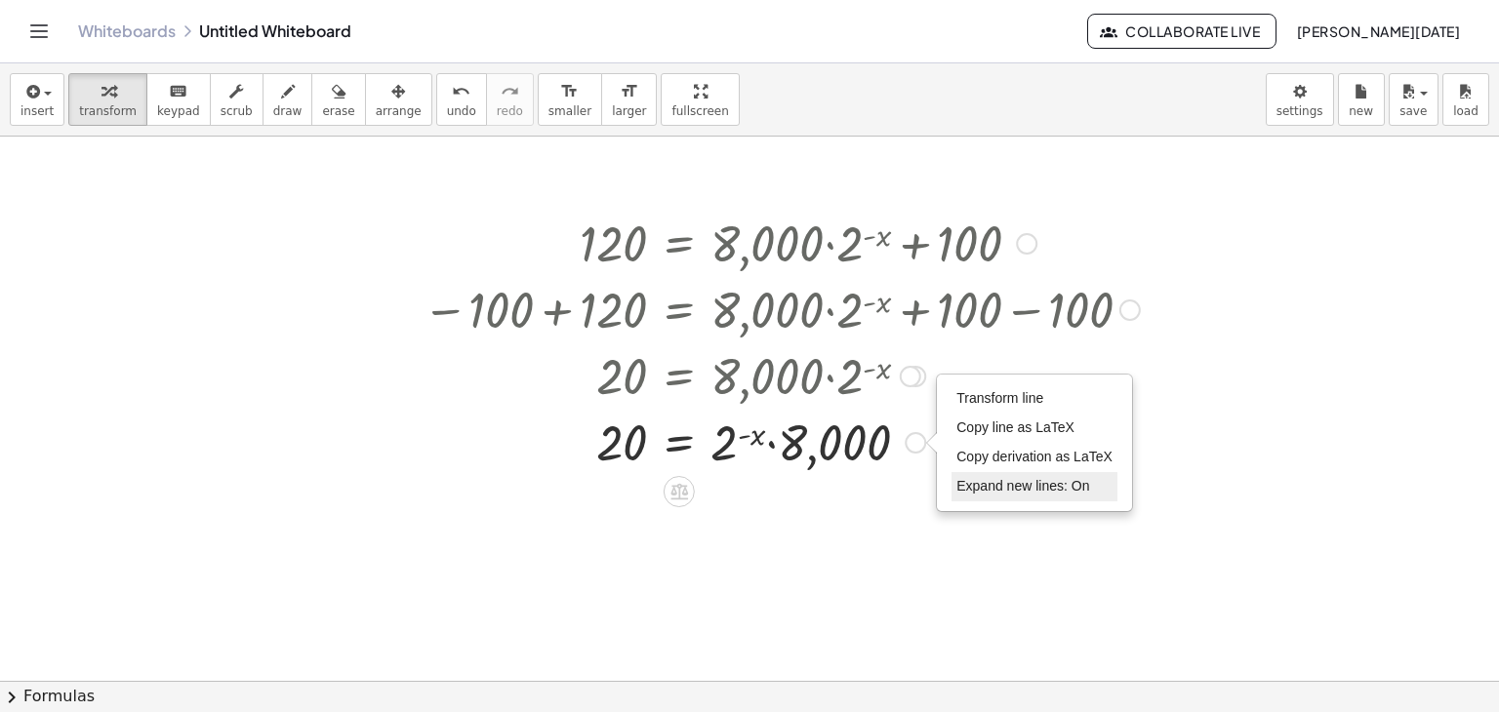
click at [991, 493] on li "Expand new lines: On" at bounding box center [1035, 486] width 166 height 29
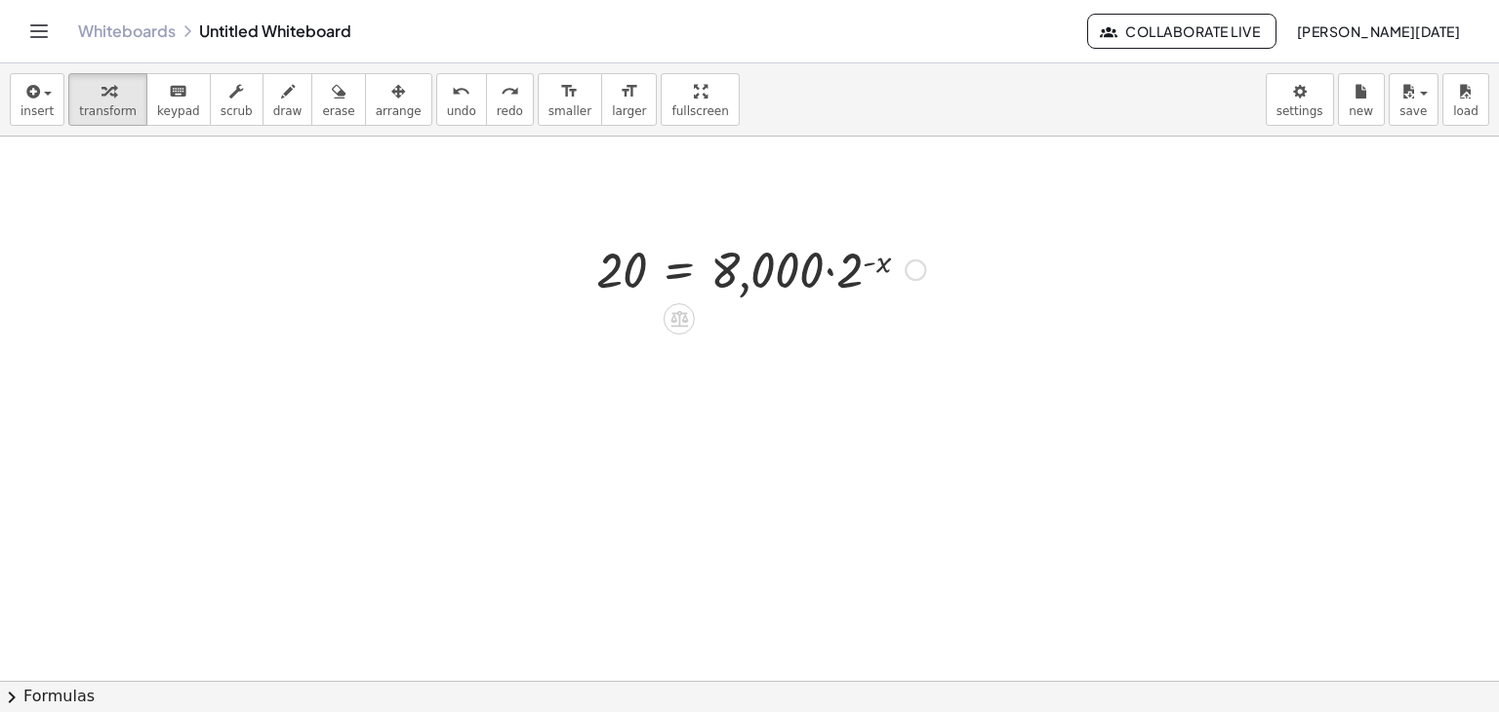
scroll to position [0, 0]
click at [672, 408] on div at bounding box center [749, 681] width 1499 height 1089
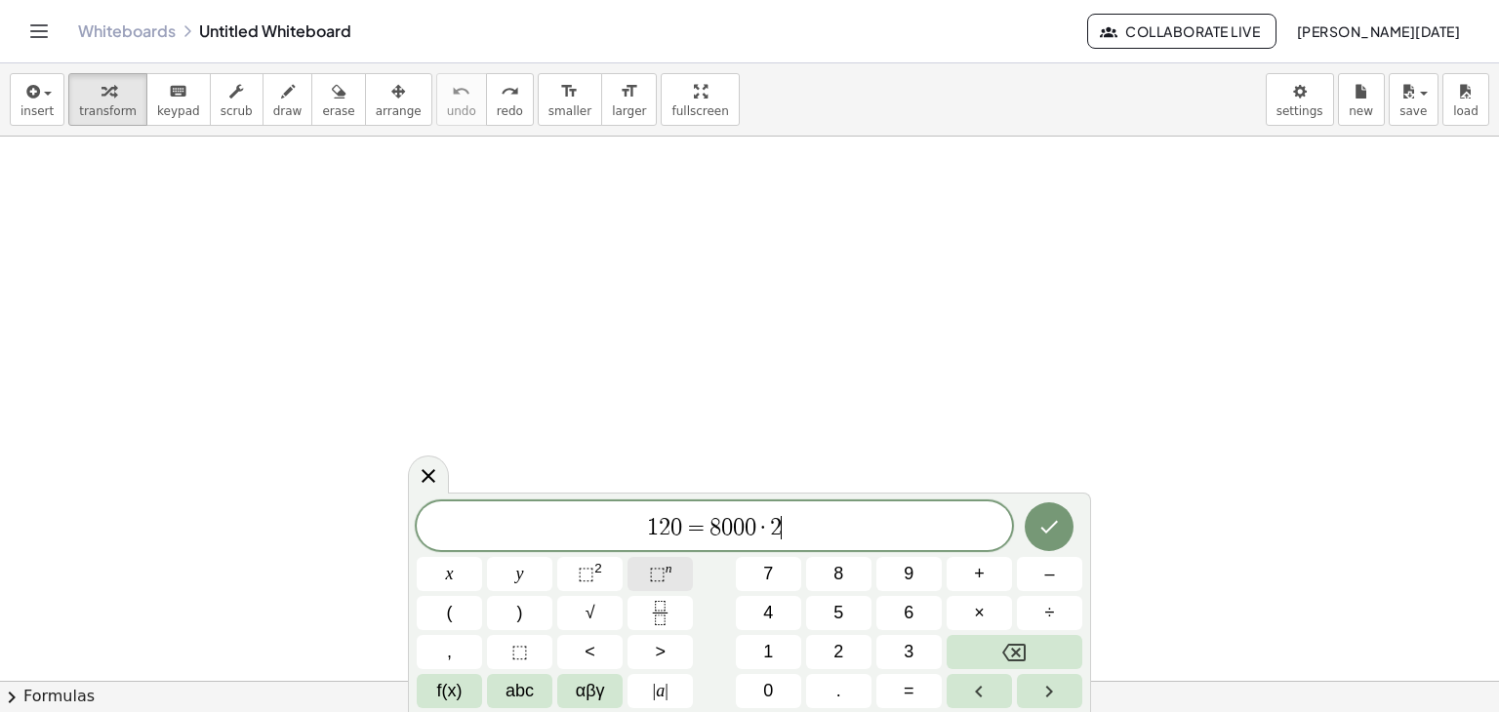
click at [651, 577] on span "⬚" at bounding box center [657, 574] width 17 height 20
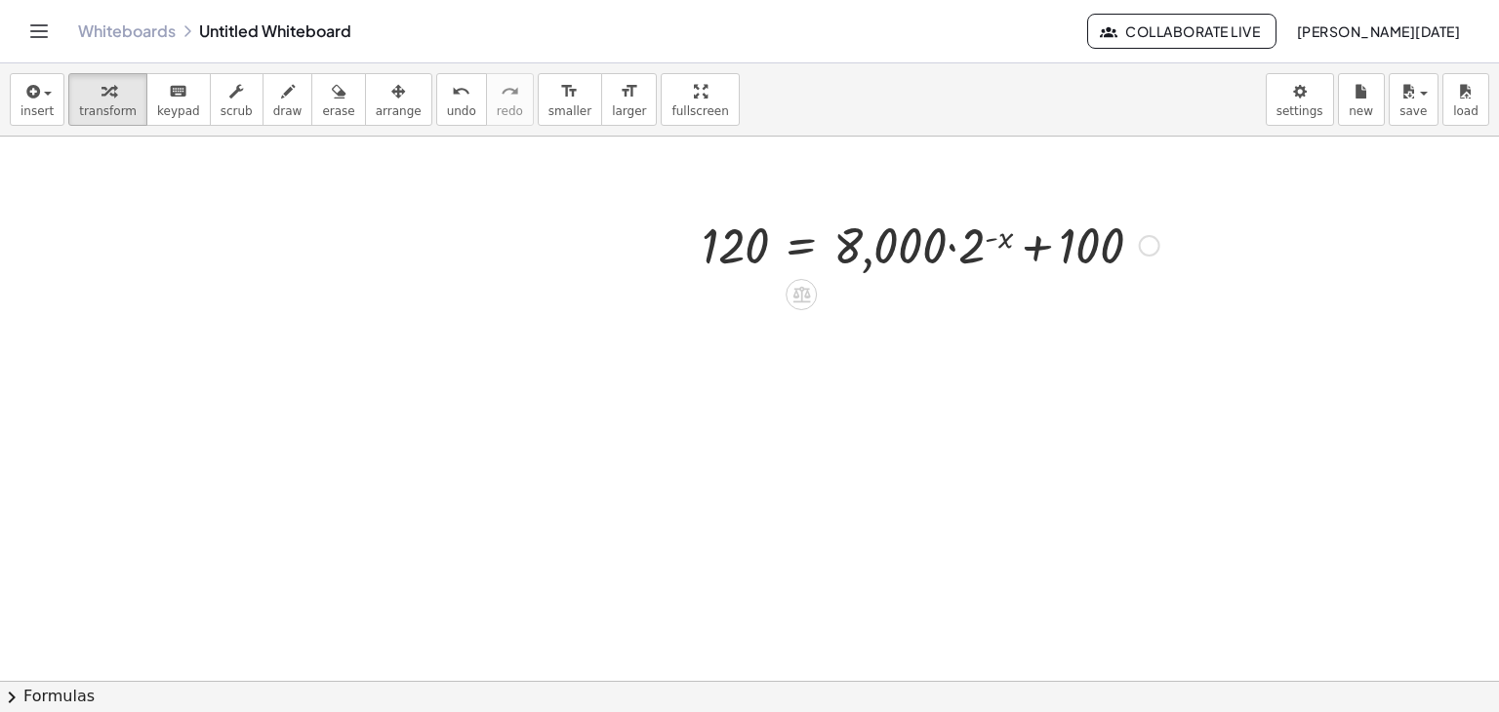
scroll to position [203, 0]
drag, startPoint x: 1076, startPoint y: 247, endPoint x: 750, endPoint y: 247, distance: 326.0
click at [750, 247] on div at bounding box center [930, 244] width 477 height 66
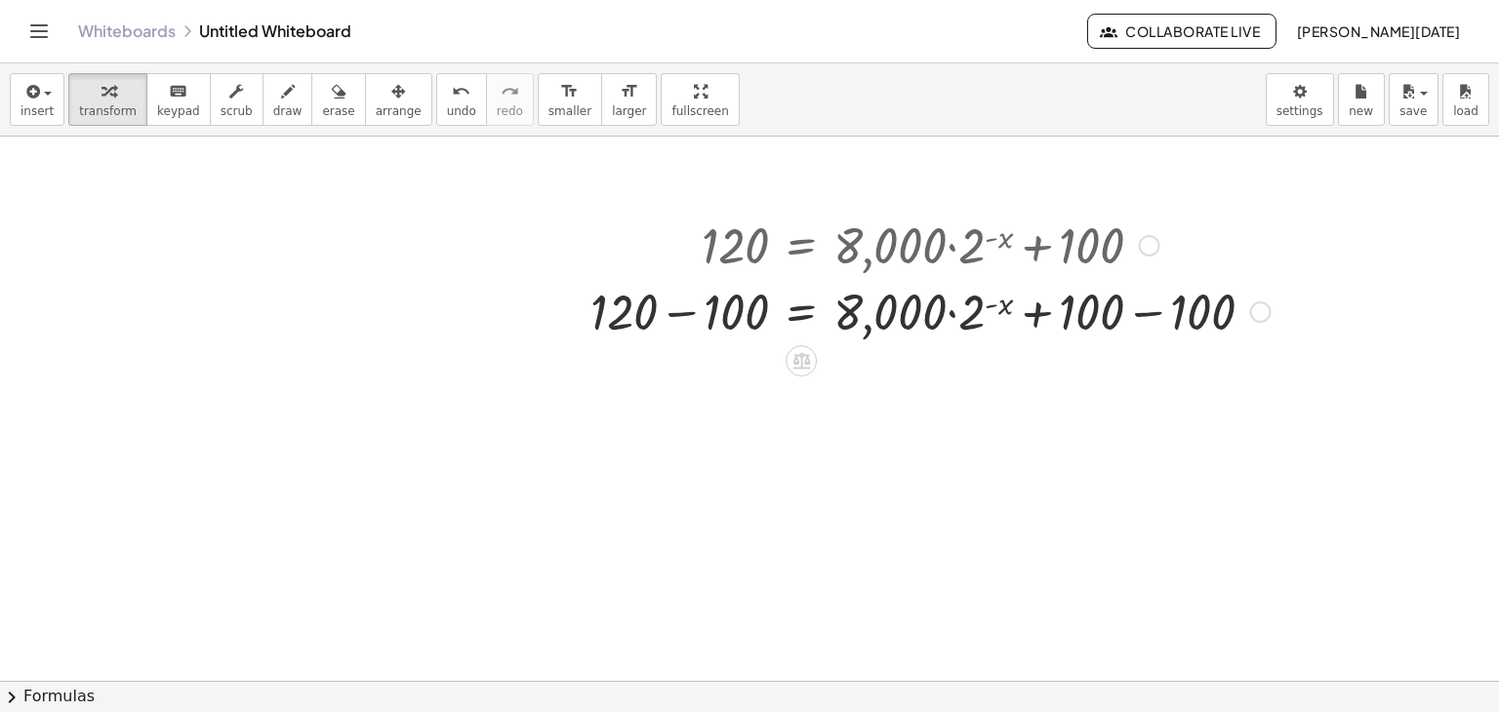
click at [668, 296] on div at bounding box center [931, 310] width 700 height 66
click at [668, 296] on div at bounding box center [749, 478] width 1499 height 1089
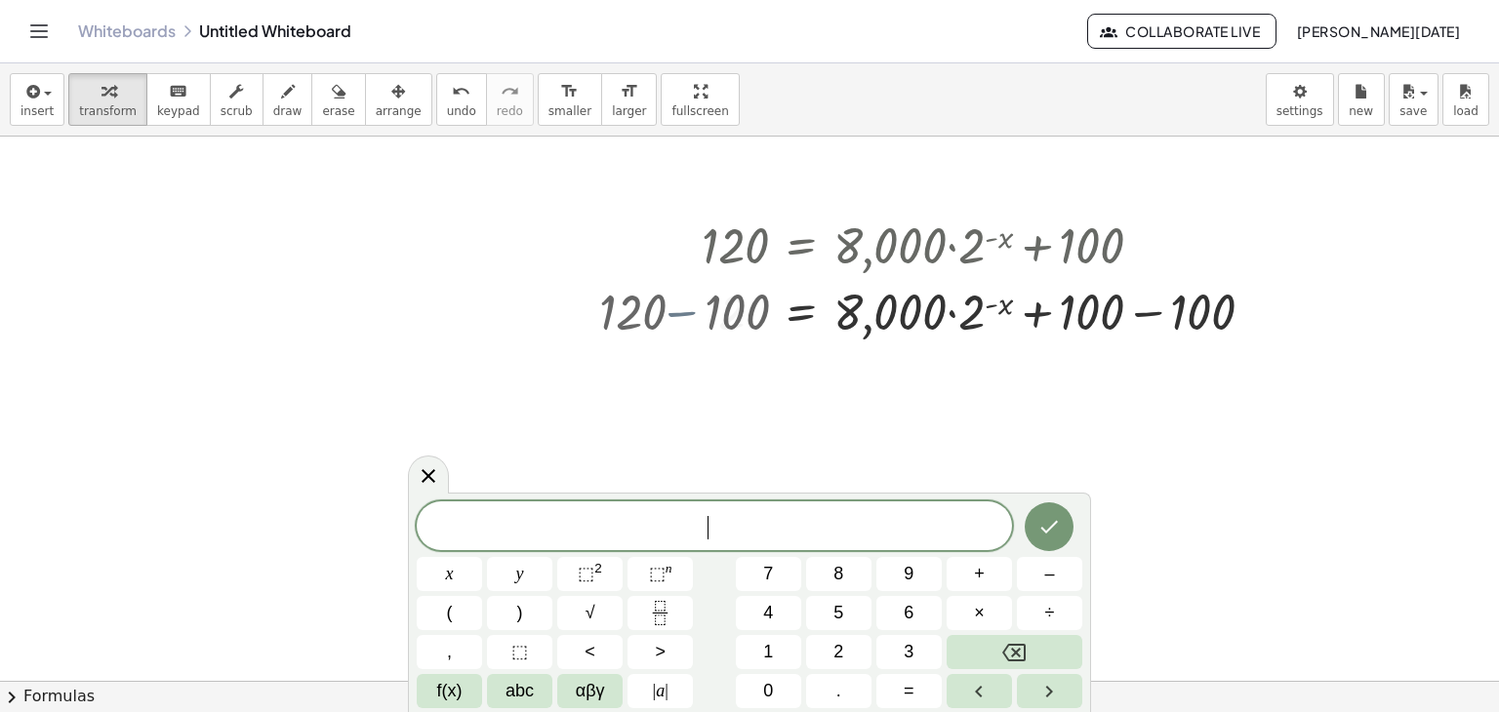
click at [668, 296] on div at bounding box center [749, 478] width 1499 height 1089
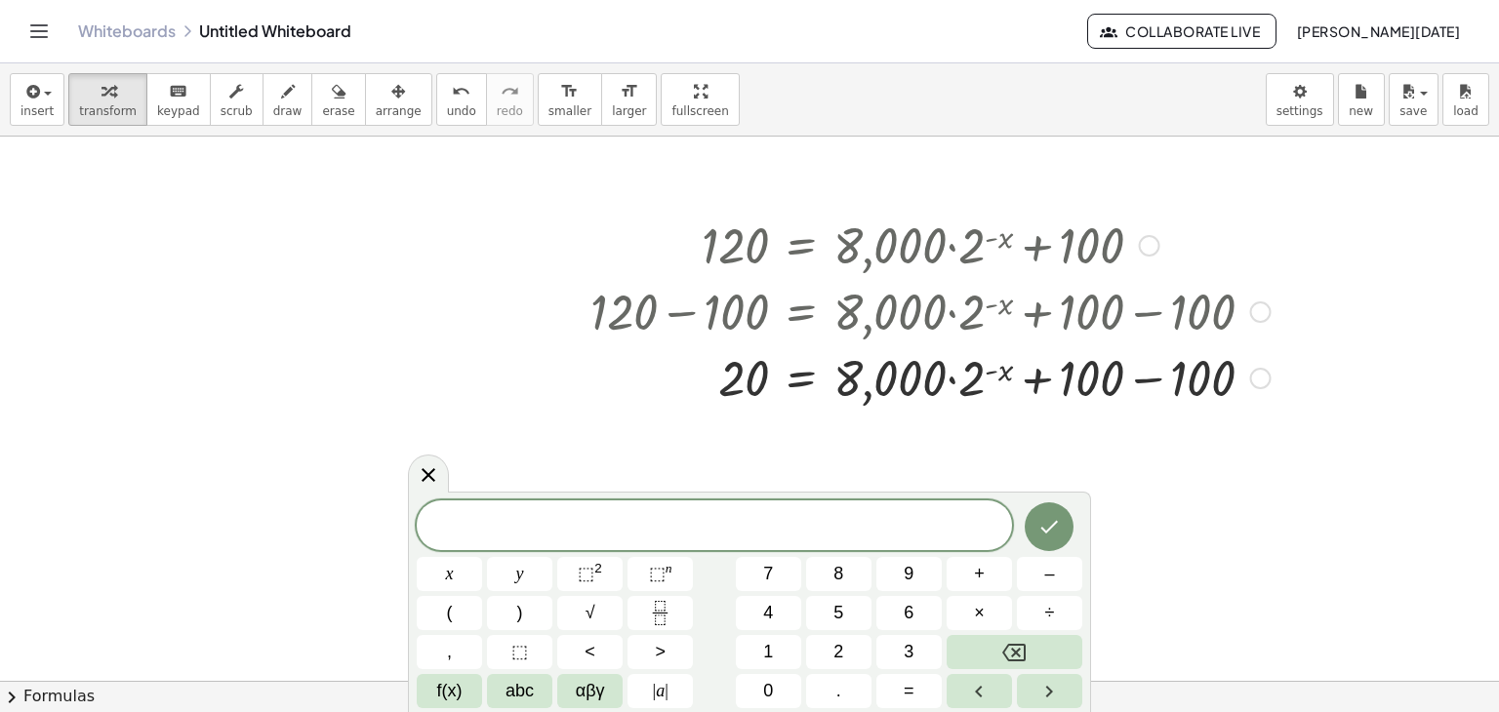
drag, startPoint x: 1152, startPoint y: 323, endPoint x: 1172, endPoint y: 368, distance: 49.3
click at [801, 246] on div "120 = + · 8,000 · 2 ( - x ) + 100 + 120 − 100 = + · 8,000 · 2 ( - x ) + 100 − 1…" at bounding box center [801, 246] width 0 height 0
click at [1172, 368] on div at bounding box center [931, 377] width 700 height 66
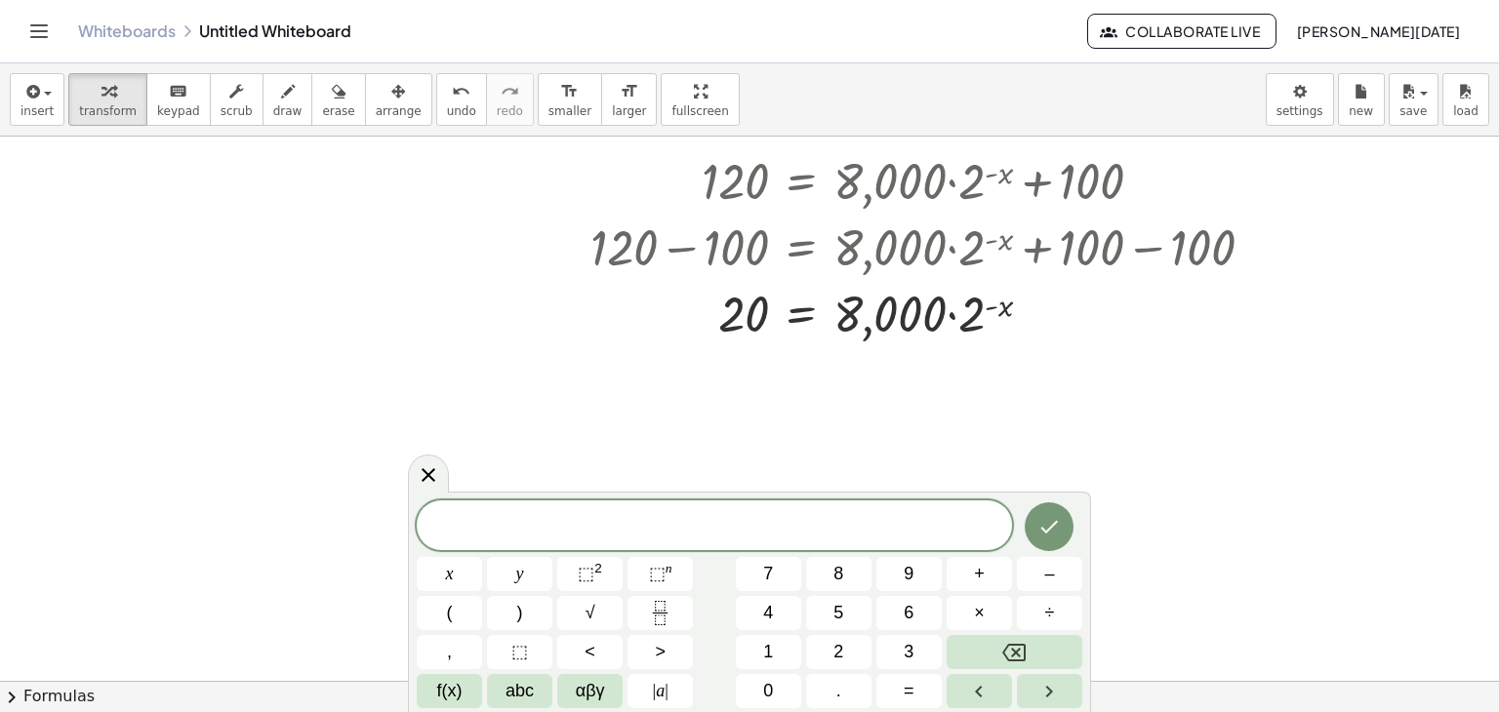
scroll to position [269, 0]
click at [437, 467] on icon at bounding box center [428, 475] width 23 height 23
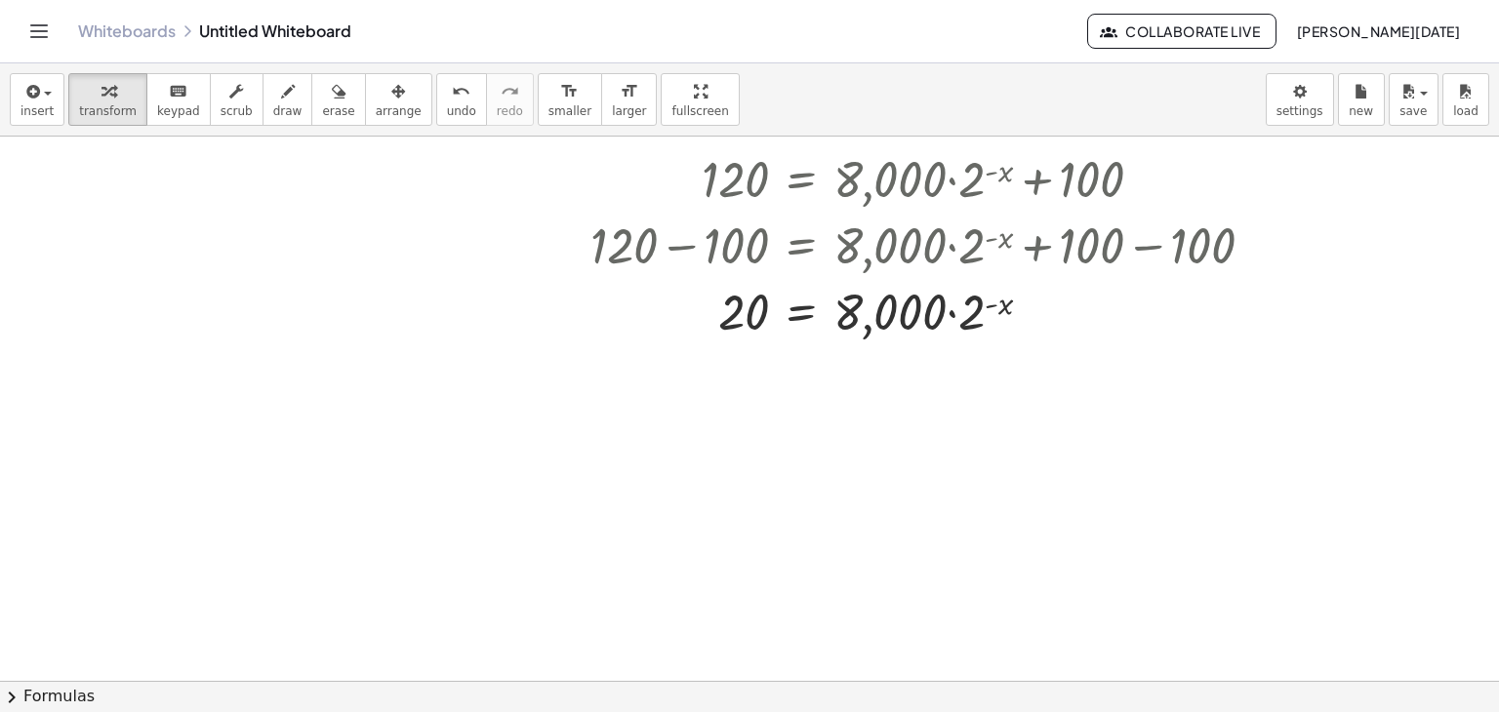
click at [848, 401] on div at bounding box center [749, 411] width 1499 height 1089
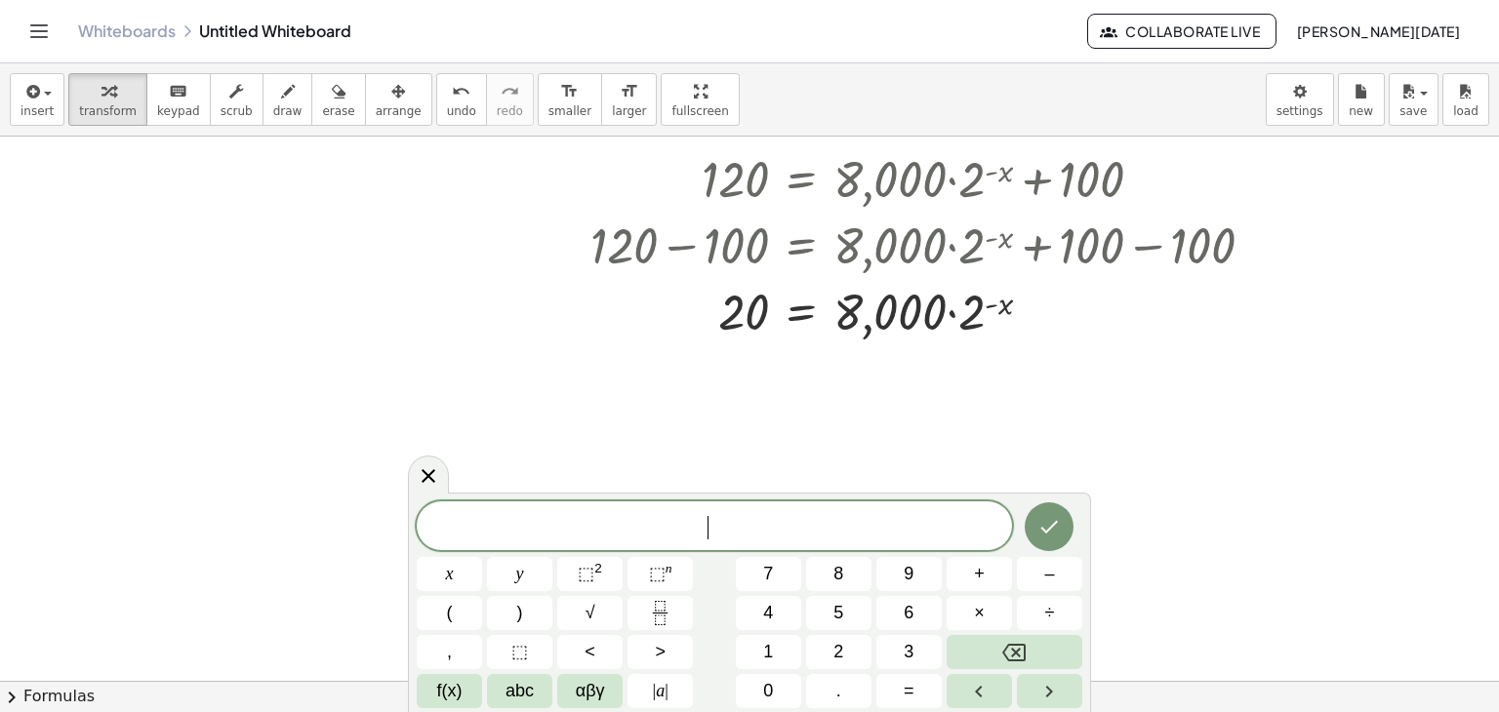
click at [816, 435] on div at bounding box center [749, 411] width 1499 height 1089
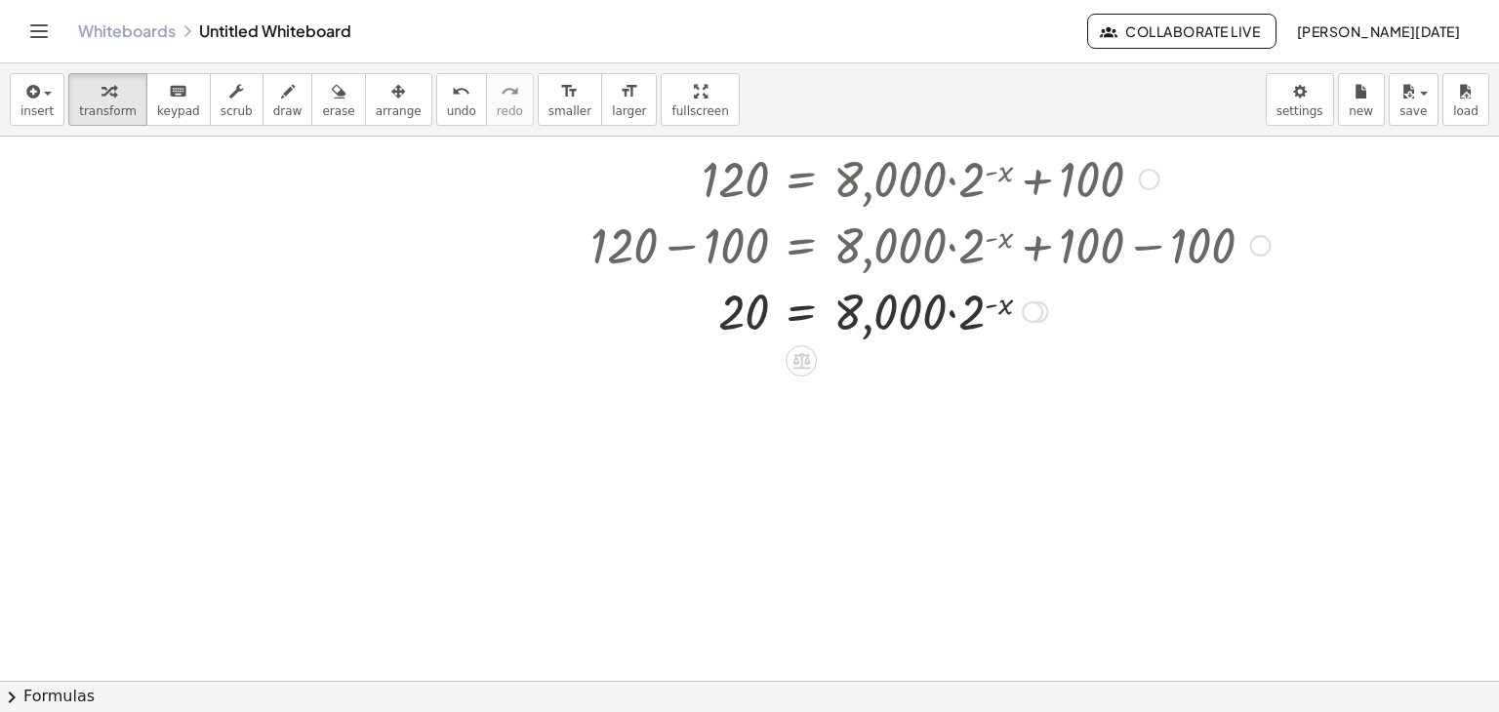
click at [893, 312] on div at bounding box center [931, 310] width 700 height 66
click at [894, 309] on div at bounding box center [931, 310] width 700 height 66
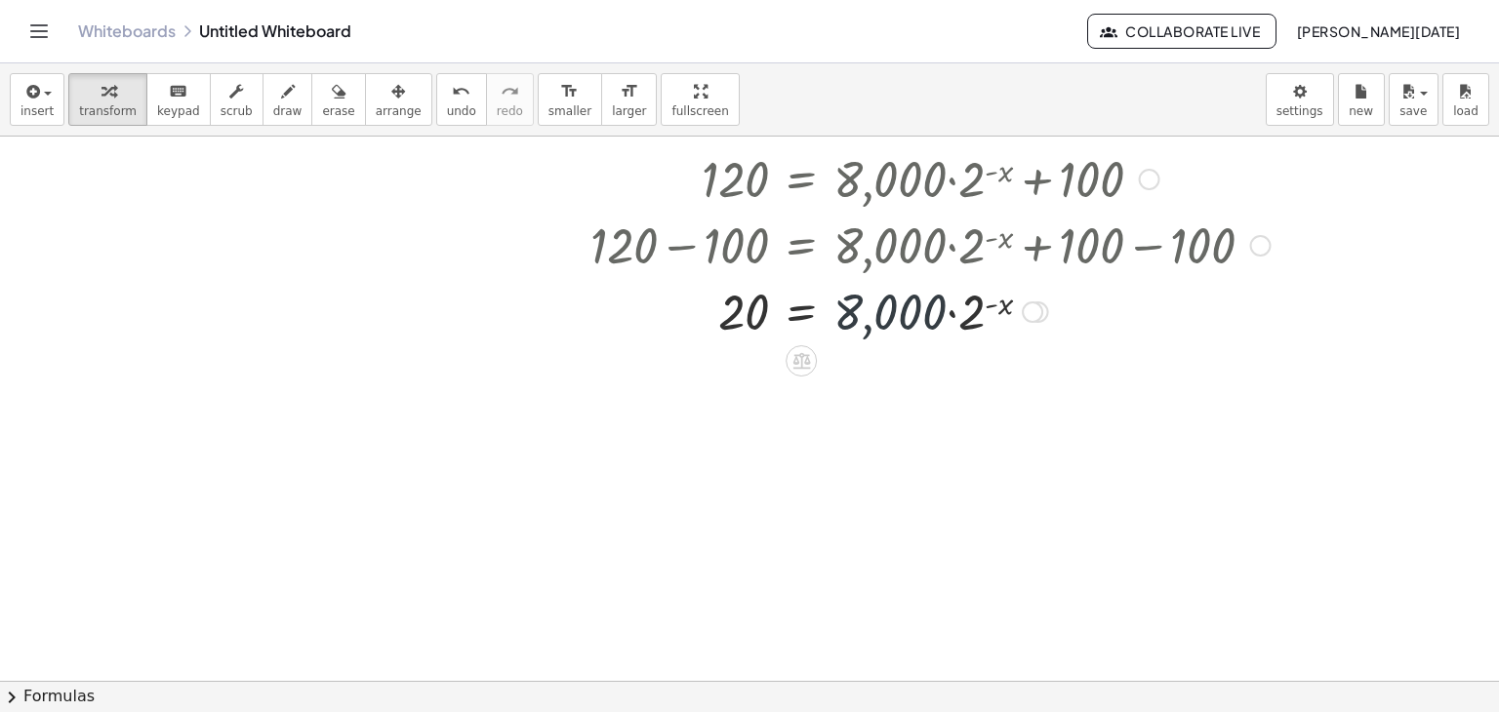
click at [894, 309] on div at bounding box center [931, 310] width 700 height 66
click at [1038, 306] on div at bounding box center [1032, 312] width 21 height 21
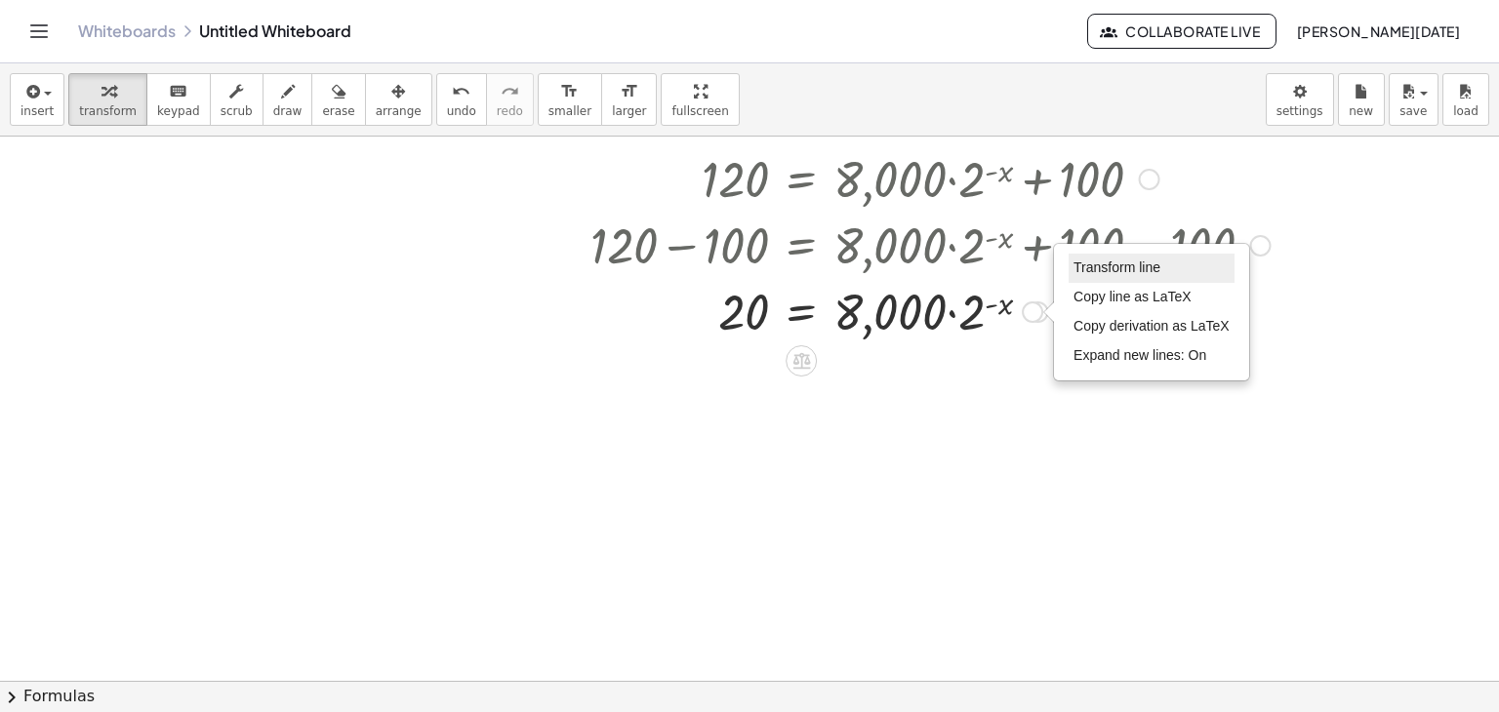
click at [1091, 270] on span "Transform line" at bounding box center [1117, 268] width 87 height 16
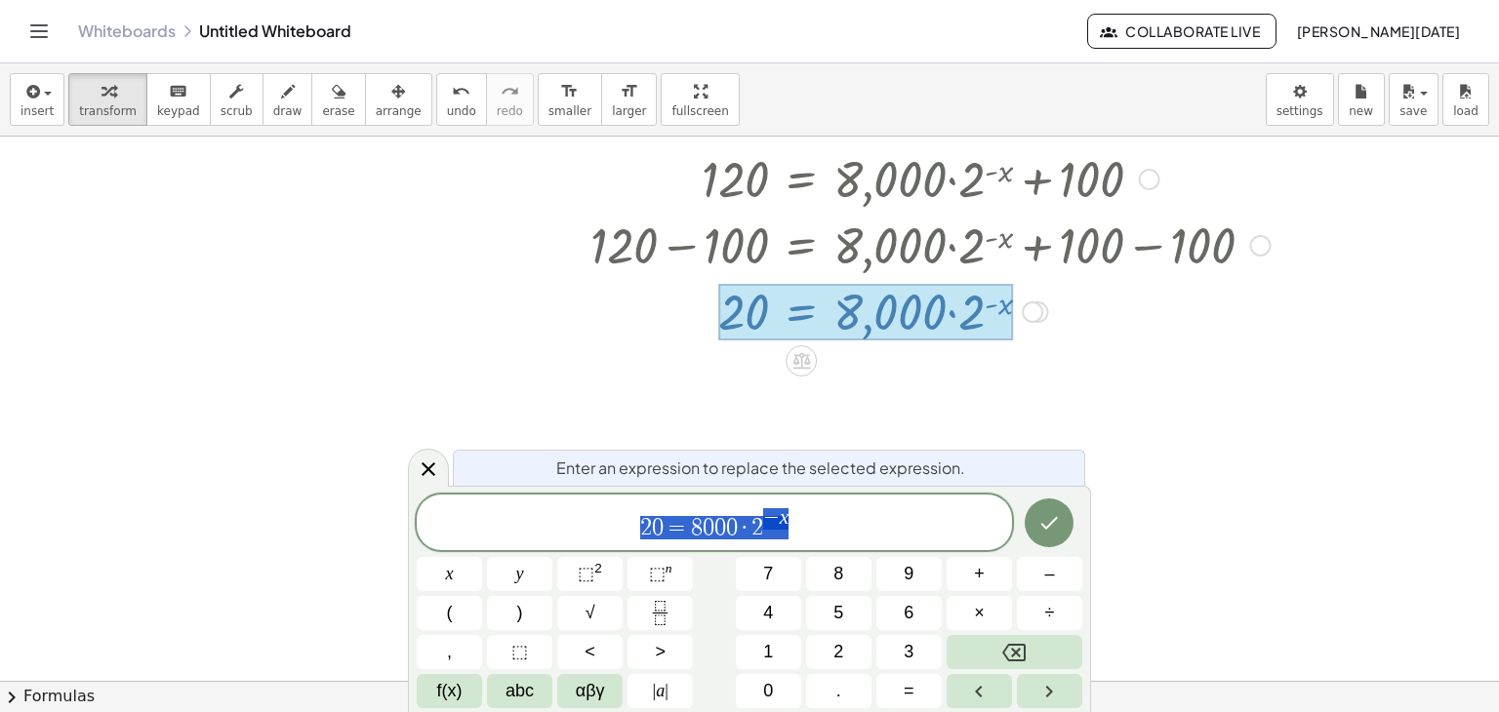
click at [730, 542] on div "2 0 = 8 0 0 0 · 2 − x" at bounding box center [714, 523] width 595 height 56
click at [730, 542] on div "2 0 = 8 0 0 ​ 0 · 2 − x" at bounding box center [714, 523] width 595 height 56
click at [736, 536] on span "0" at bounding box center [732, 527] width 12 height 23
click at [652, 584] on span "⬚ n" at bounding box center [660, 574] width 23 height 26
click at [654, 584] on span "⬚ n" at bounding box center [660, 574] width 23 height 26
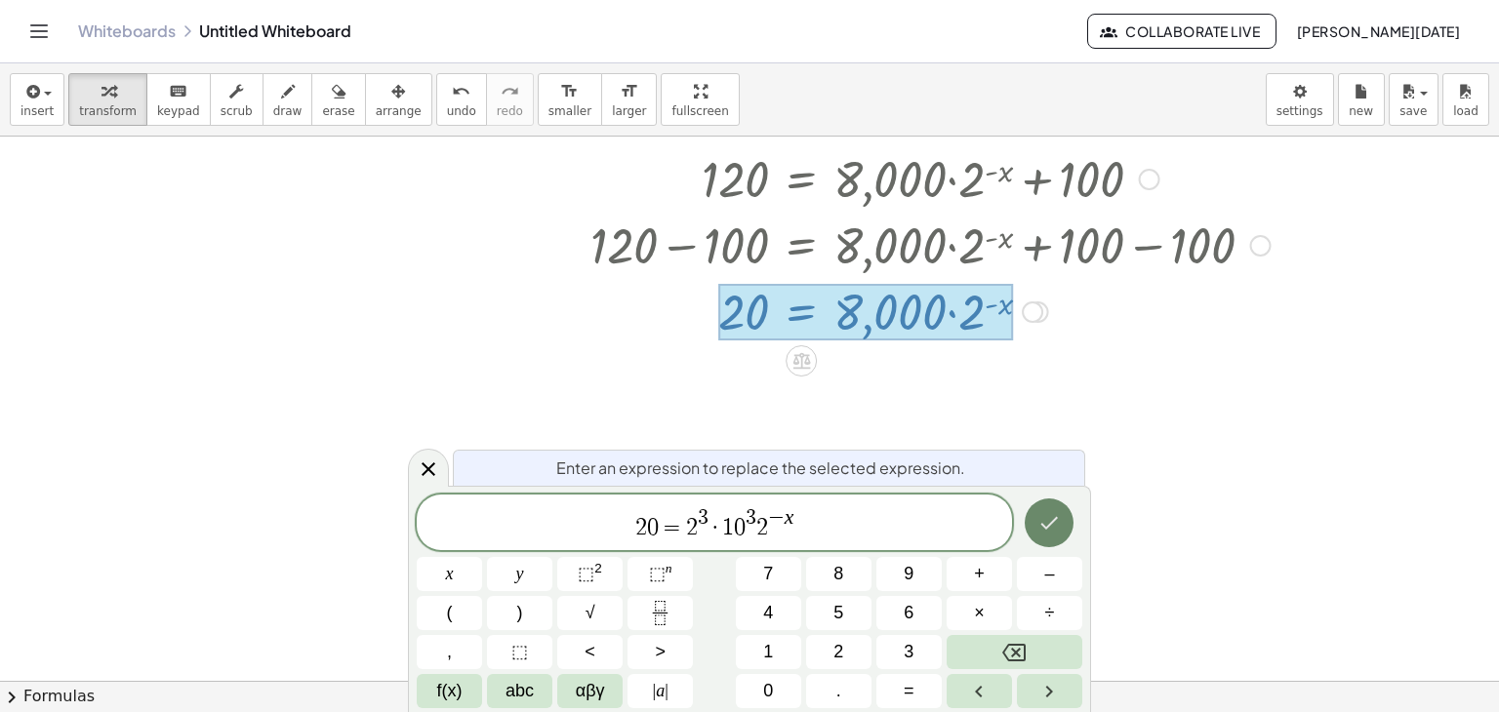
click at [1053, 534] on icon "Done" at bounding box center [1048, 522] width 23 height 23
click at [1063, 533] on button "Done" at bounding box center [1049, 523] width 49 height 49
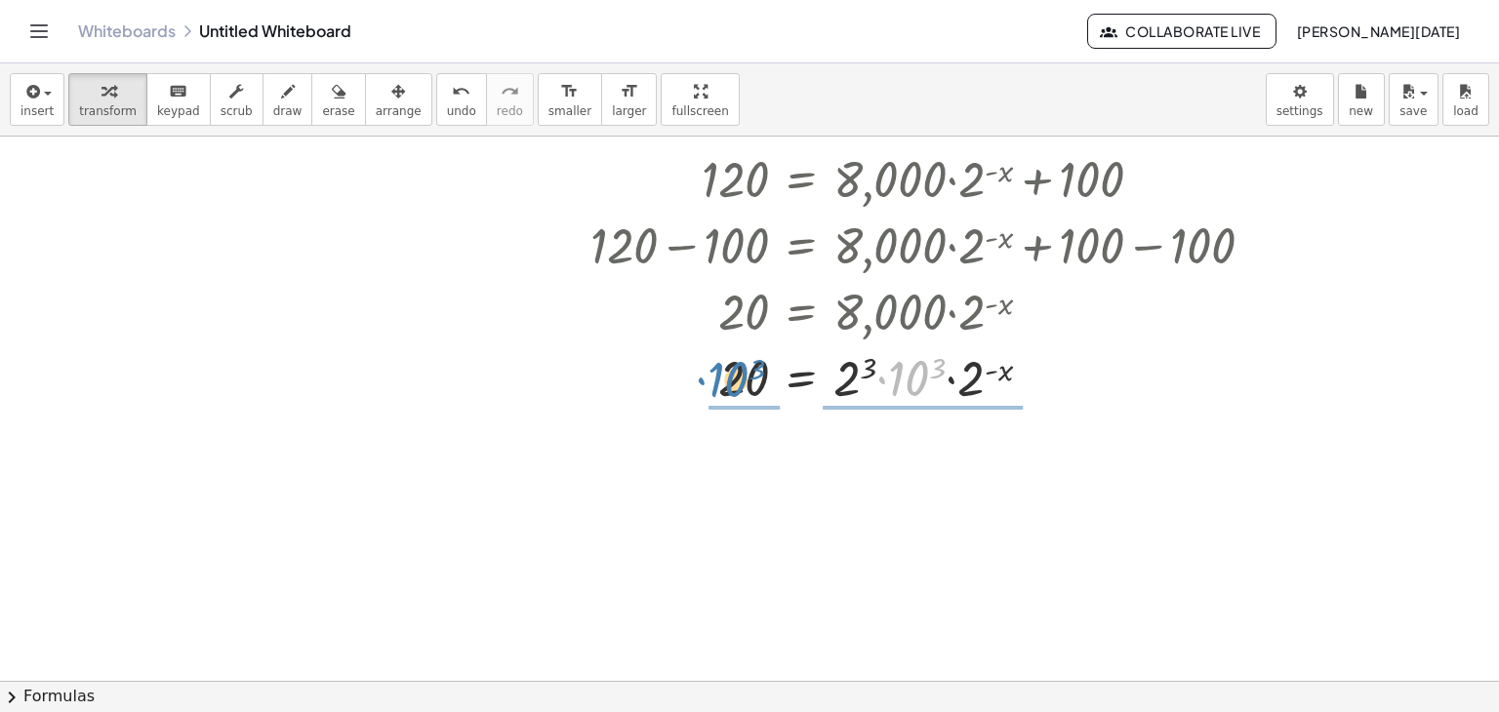
drag, startPoint x: 906, startPoint y: 372, endPoint x: 728, endPoint y: 372, distance: 177.6
click at [728, 372] on div at bounding box center [931, 377] width 700 height 66
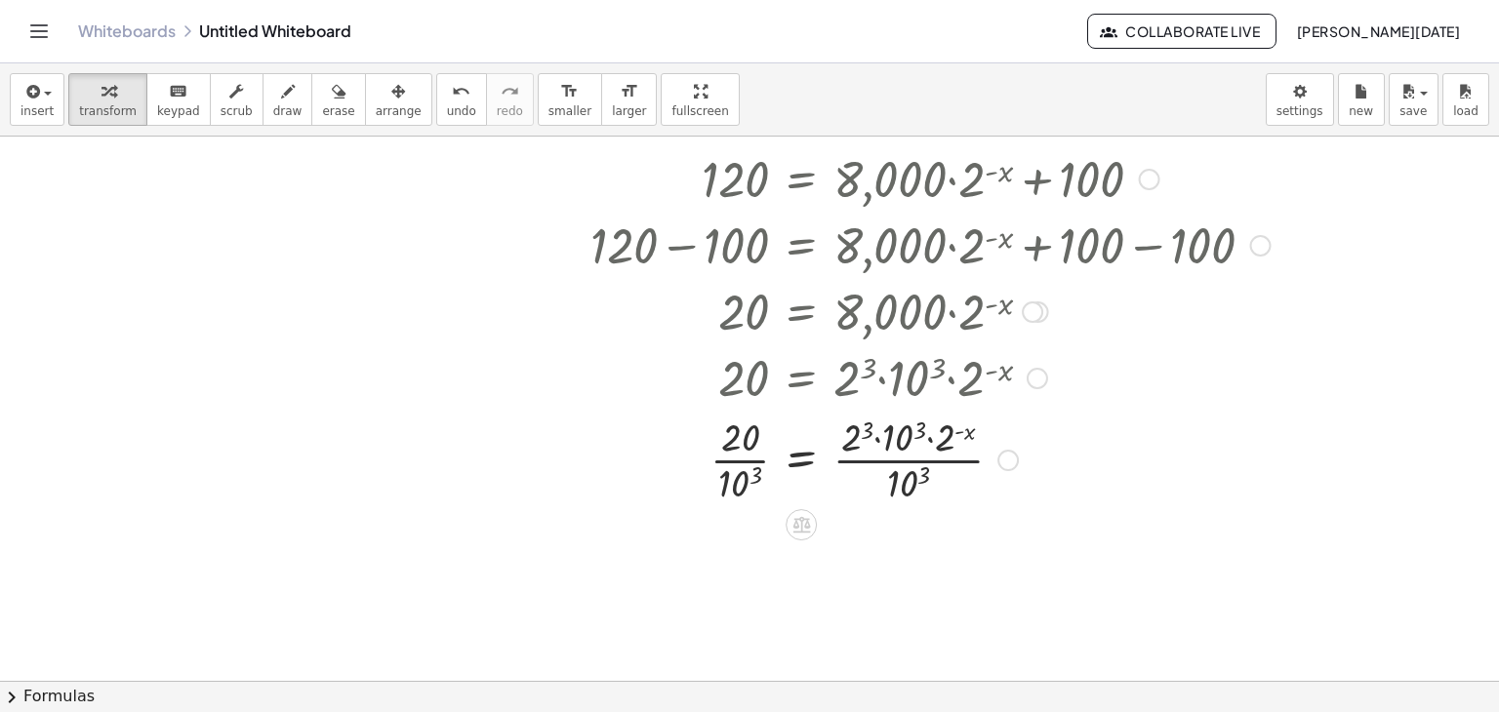
click at [916, 463] on div at bounding box center [931, 459] width 700 height 98
click at [893, 446] on div at bounding box center [931, 459] width 700 height 98
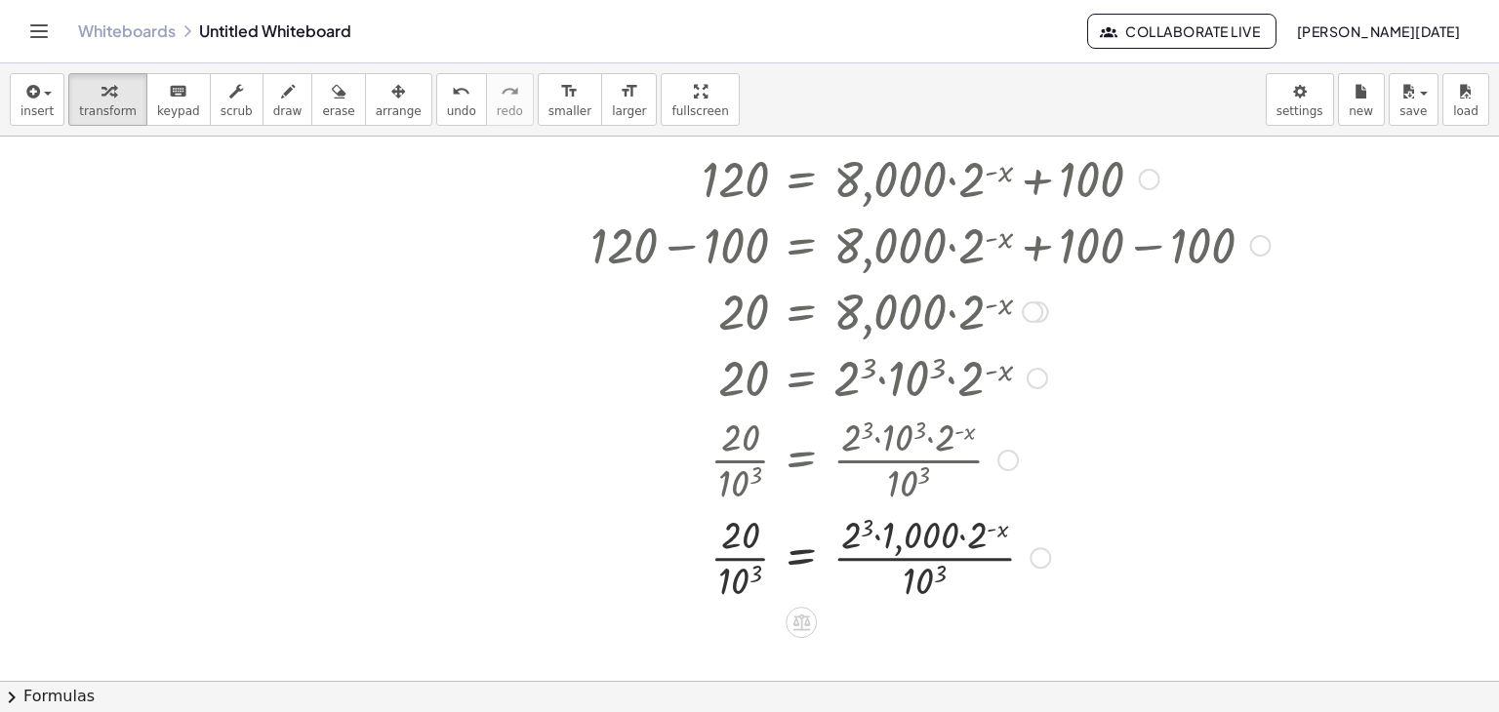
click at [920, 598] on div at bounding box center [931, 556] width 700 height 98
click at [927, 570] on div at bounding box center [931, 556] width 700 height 98
click at [926, 545] on div at bounding box center [931, 556] width 700 height 98
drag, startPoint x: 926, startPoint y: 545, endPoint x: 921, endPoint y: 591, distance: 47.1
click at [744, 535] on div at bounding box center [931, 556] width 700 height 98
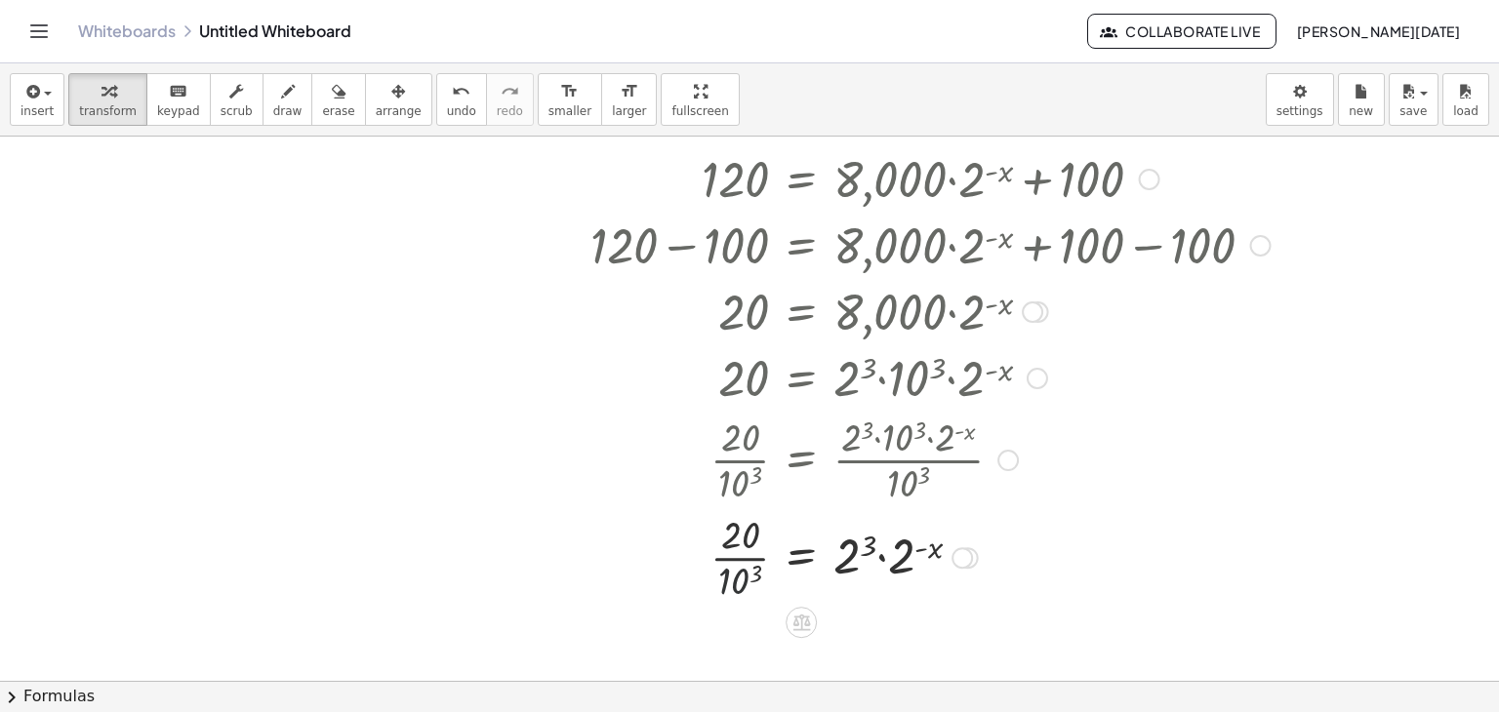
click at [732, 594] on div at bounding box center [931, 556] width 700 height 98
drag, startPoint x: 850, startPoint y: 556, endPoint x: 899, endPoint y: 560, distance: 49.0
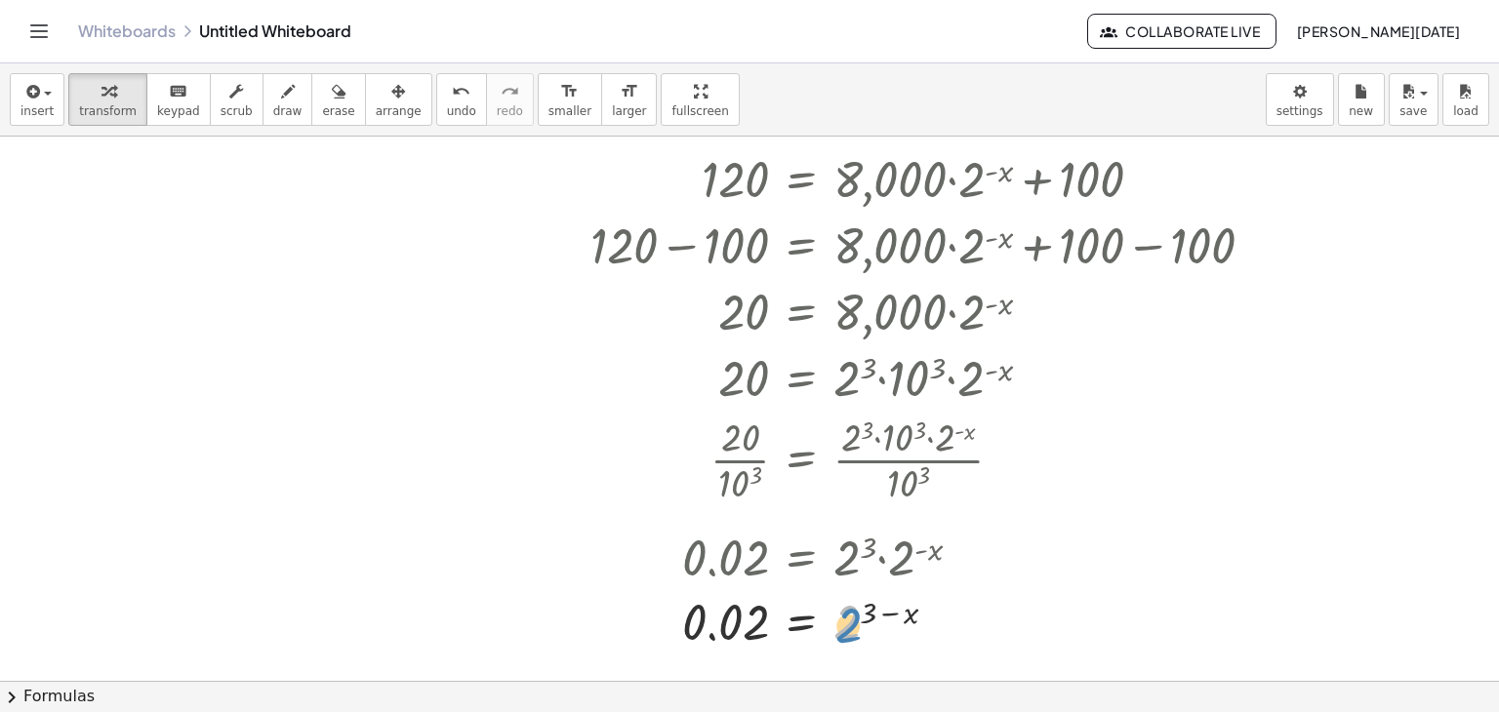
click at [849, 622] on div at bounding box center [931, 621] width 700 height 64
drag, startPoint x: 847, startPoint y: 633, endPoint x: 872, endPoint y: 645, distance: 27.9
click at [872, 645] on div at bounding box center [931, 621] width 700 height 64
click at [871, 618] on div at bounding box center [931, 621] width 700 height 64
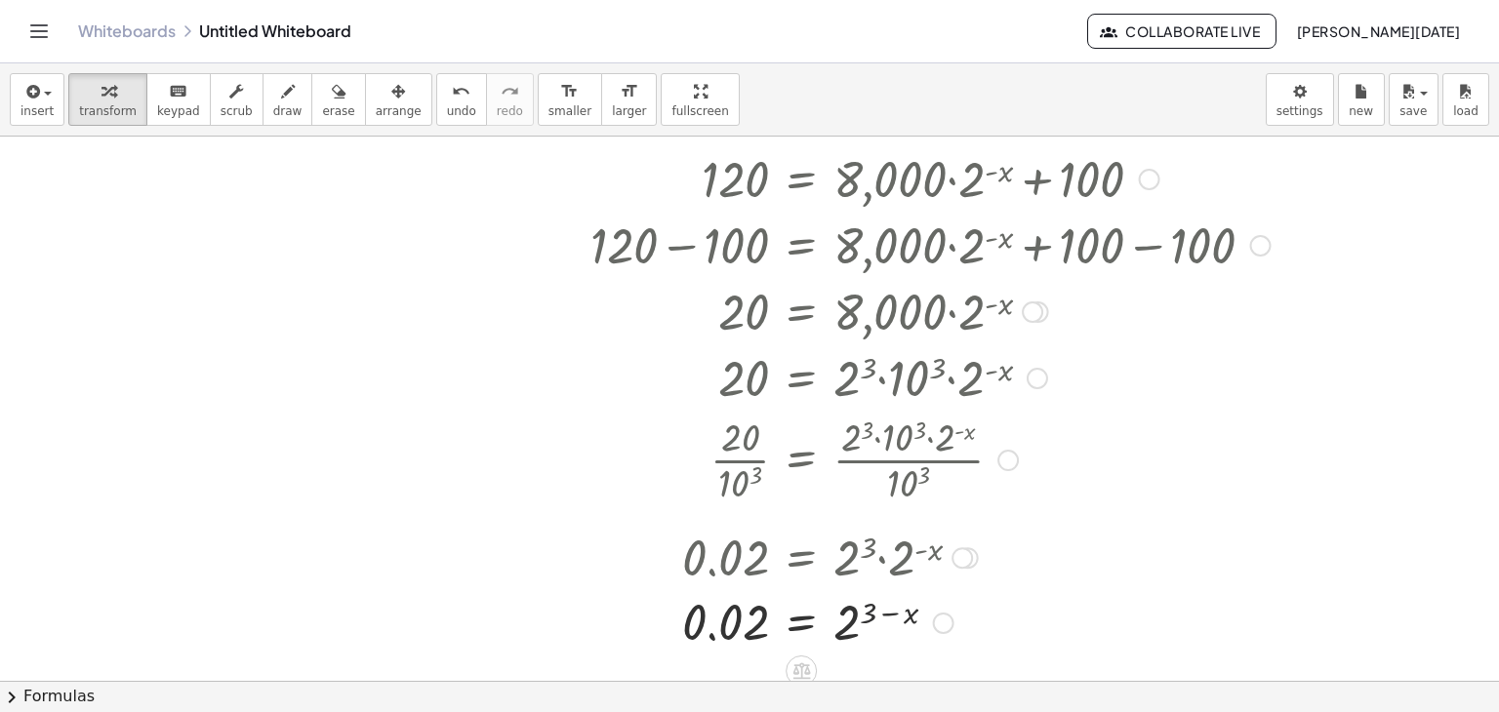
click at [871, 618] on div at bounding box center [931, 621] width 700 height 64
click at [844, 608] on div at bounding box center [931, 621] width 700 height 64
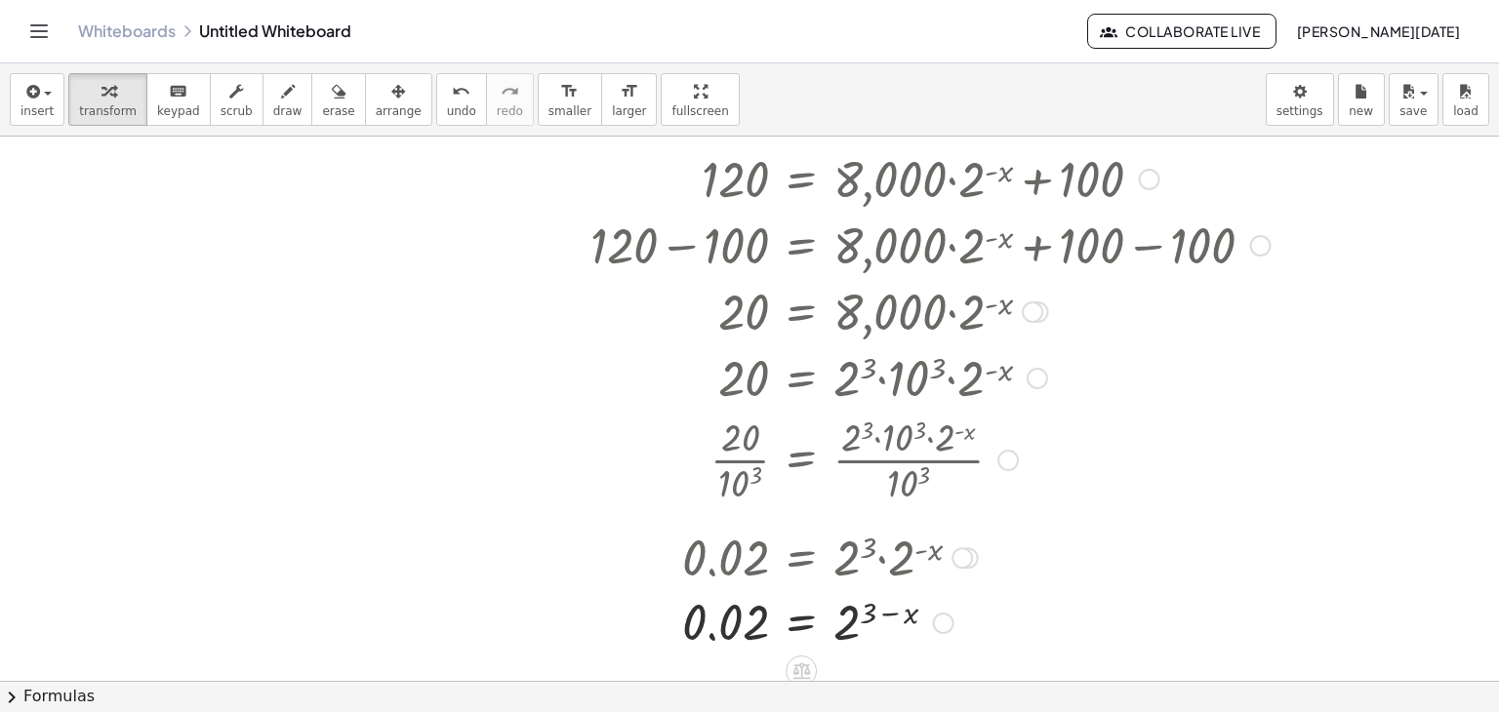
click at [882, 628] on div at bounding box center [931, 621] width 700 height 64
drag, startPoint x: 855, startPoint y: 559, endPoint x: 838, endPoint y: 558, distance: 16.6
click at [838, 558] on div at bounding box center [943, 556] width 724 height 66
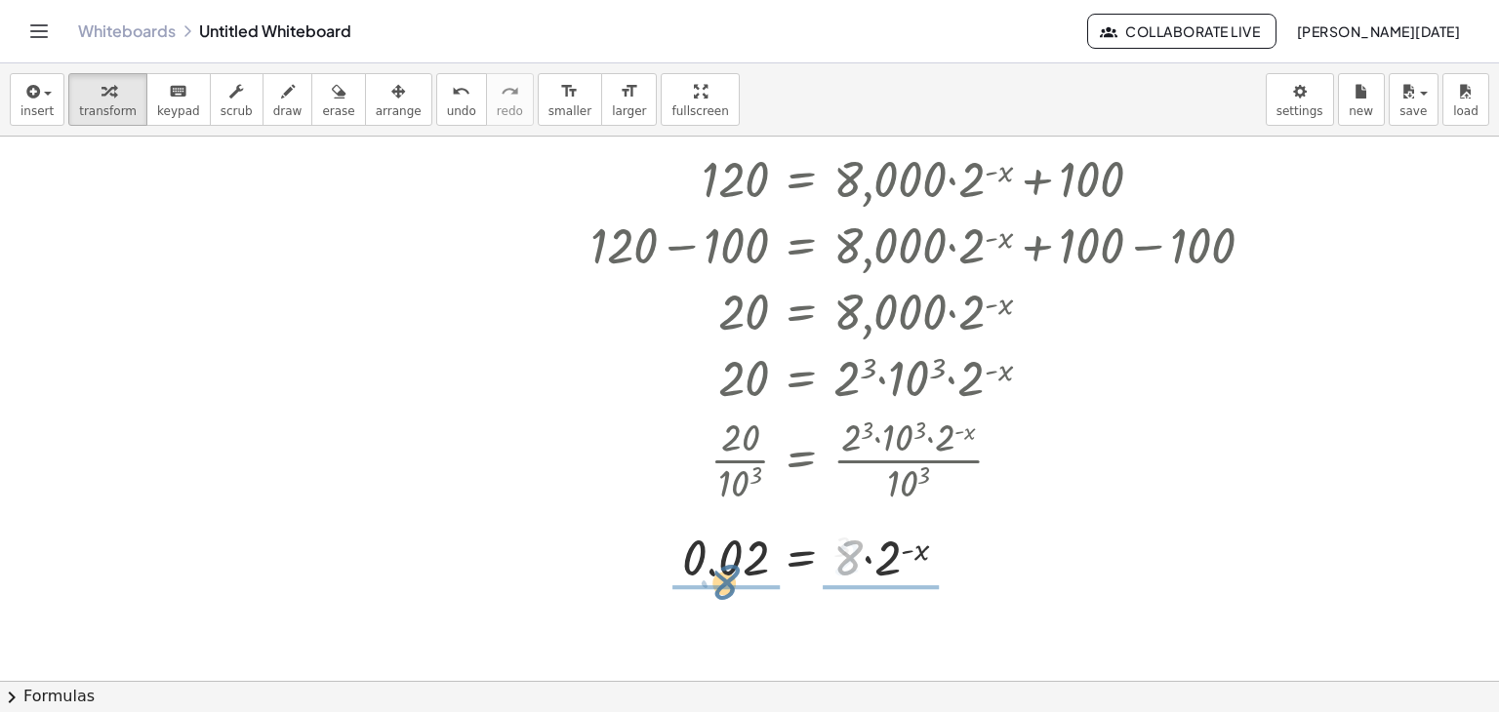
drag, startPoint x: 838, startPoint y: 558, endPoint x: 711, endPoint y: 585, distance: 129.6
click at [711, 585] on div at bounding box center [931, 556] width 700 height 66
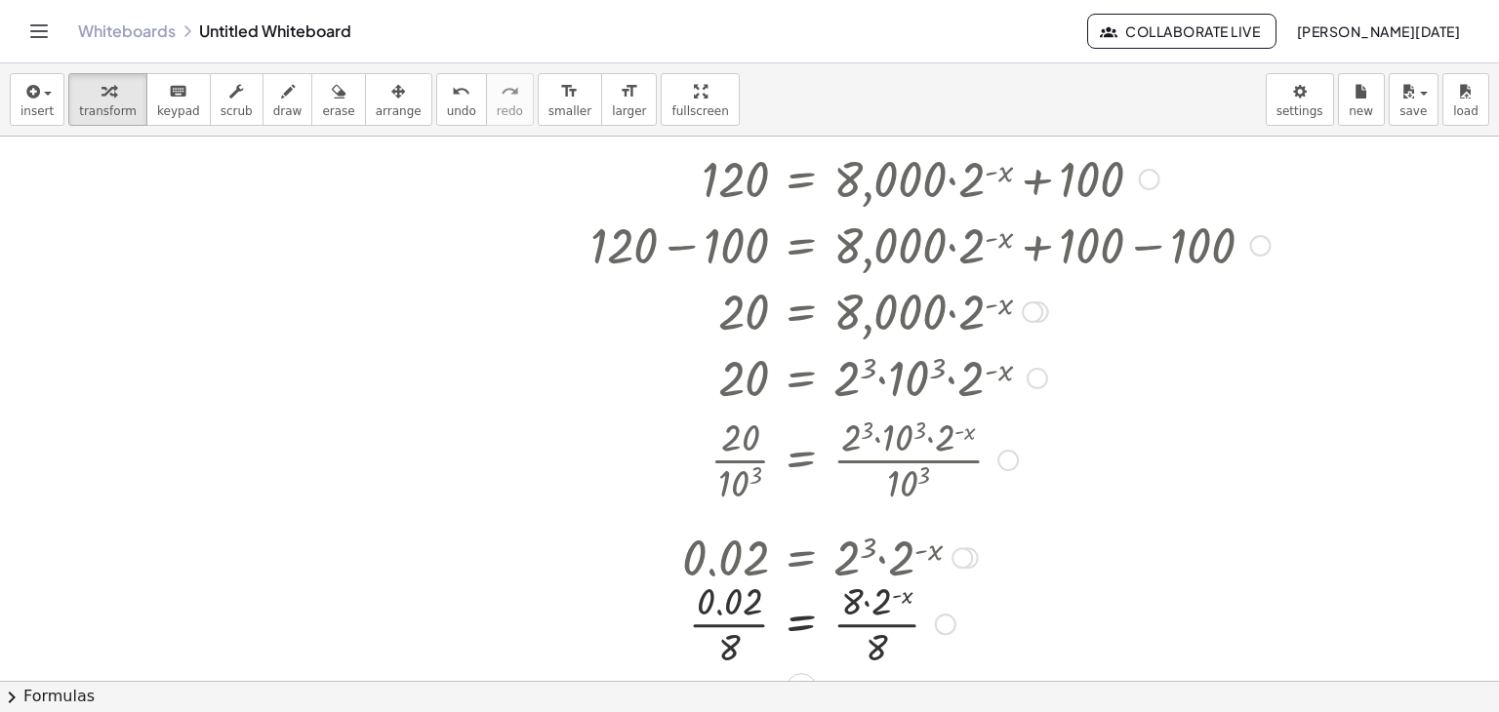
click at [725, 620] on div at bounding box center [931, 623] width 700 height 98
click at [855, 576] on div at bounding box center [931, 556] width 700 height 66
drag, startPoint x: 845, startPoint y: 618, endPoint x: 718, endPoint y: 611, distance: 127.1
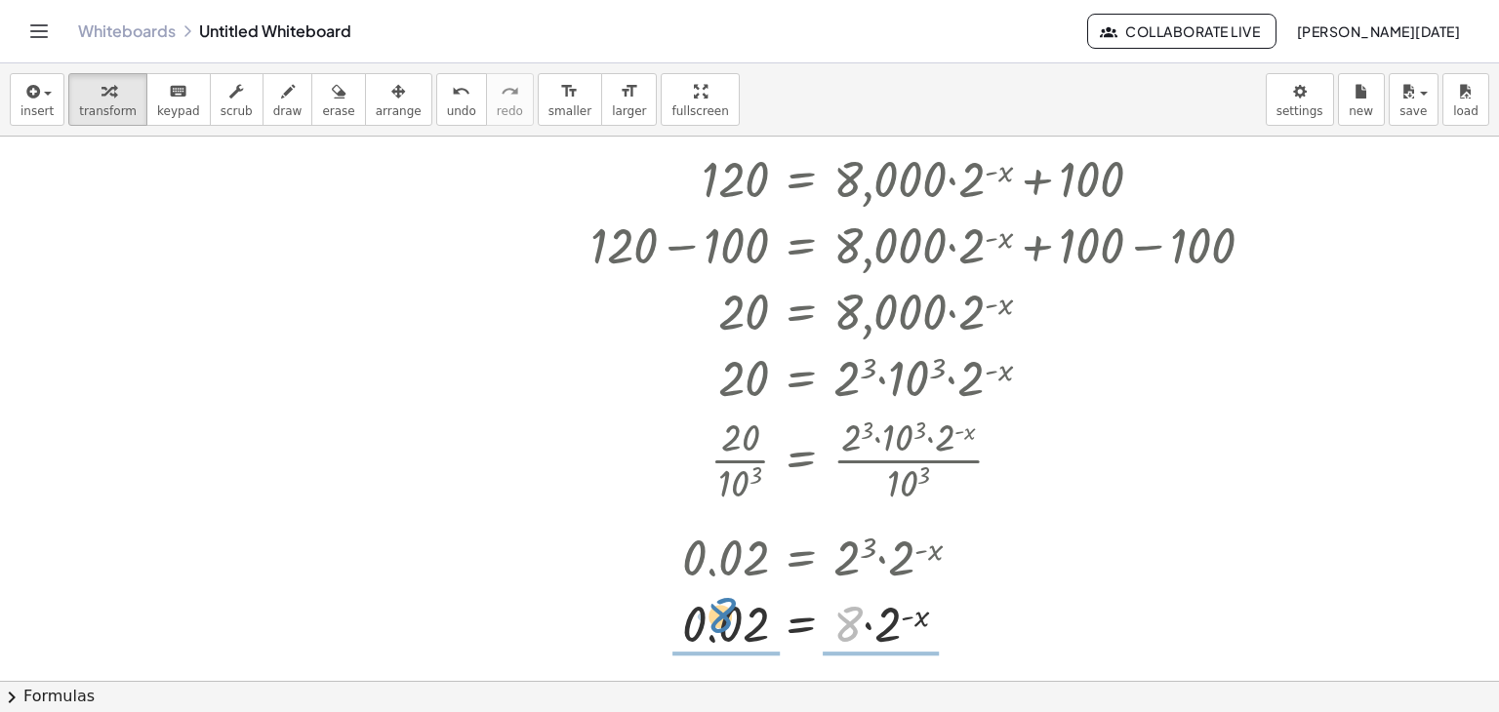
click at [718, 611] on div at bounding box center [931, 622] width 700 height 66
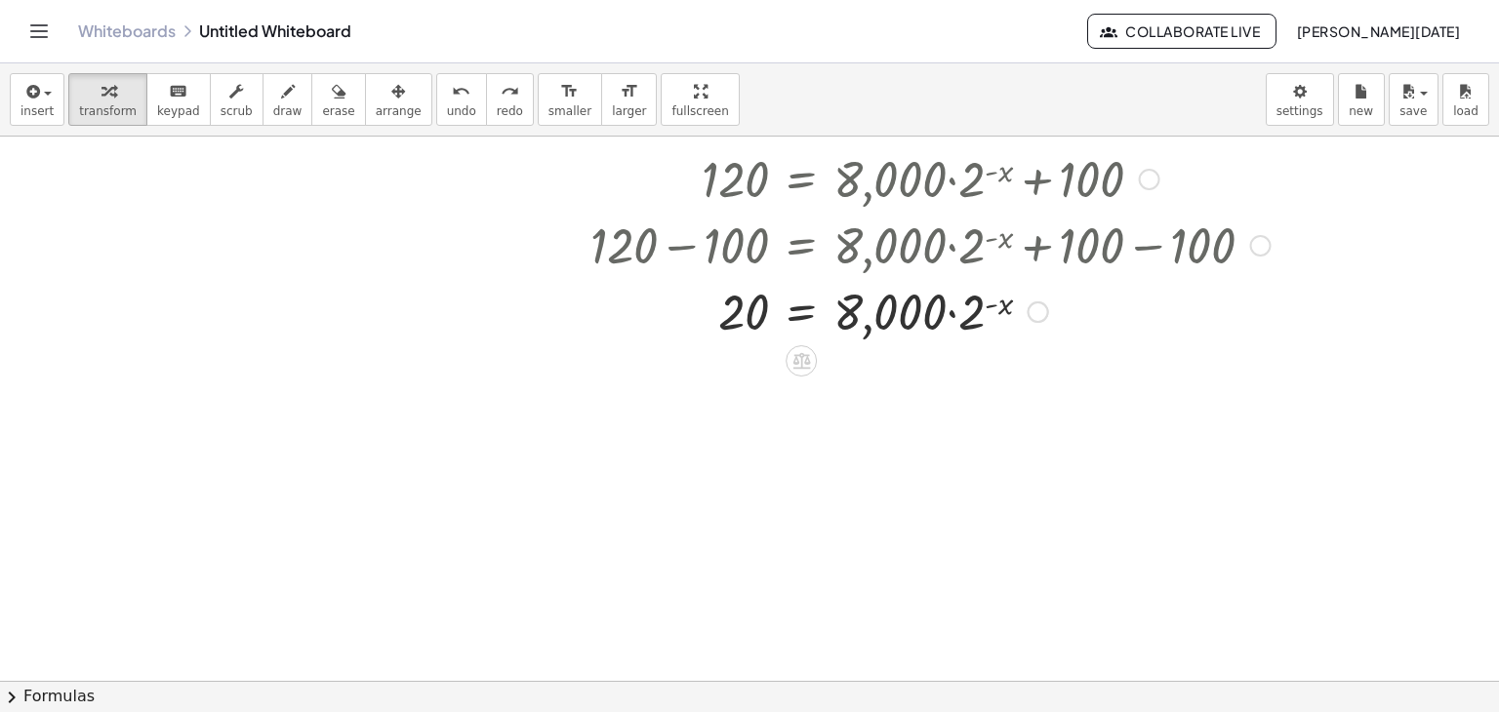
click at [756, 366] on div at bounding box center [749, 411] width 1499 height 1089
click at [808, 409] on div at bounding box center [894, 404] width 237 height 64
click at [804, 411] on div at bounding box center [894, 404] width 237 height 64
drag, startPoint x: 839, startPoint y: 407, endPoint x: 803, endPoint y: 361, distance: 58.4
click at [803, 361] on div "120 = + · 8,000 · 2 ( - x ) + 100 + 120 − 100 = + · 8,000 · 2 ( - x ) + 100 − 1…" at bounding box center [749, 411] width 1499 height 1089
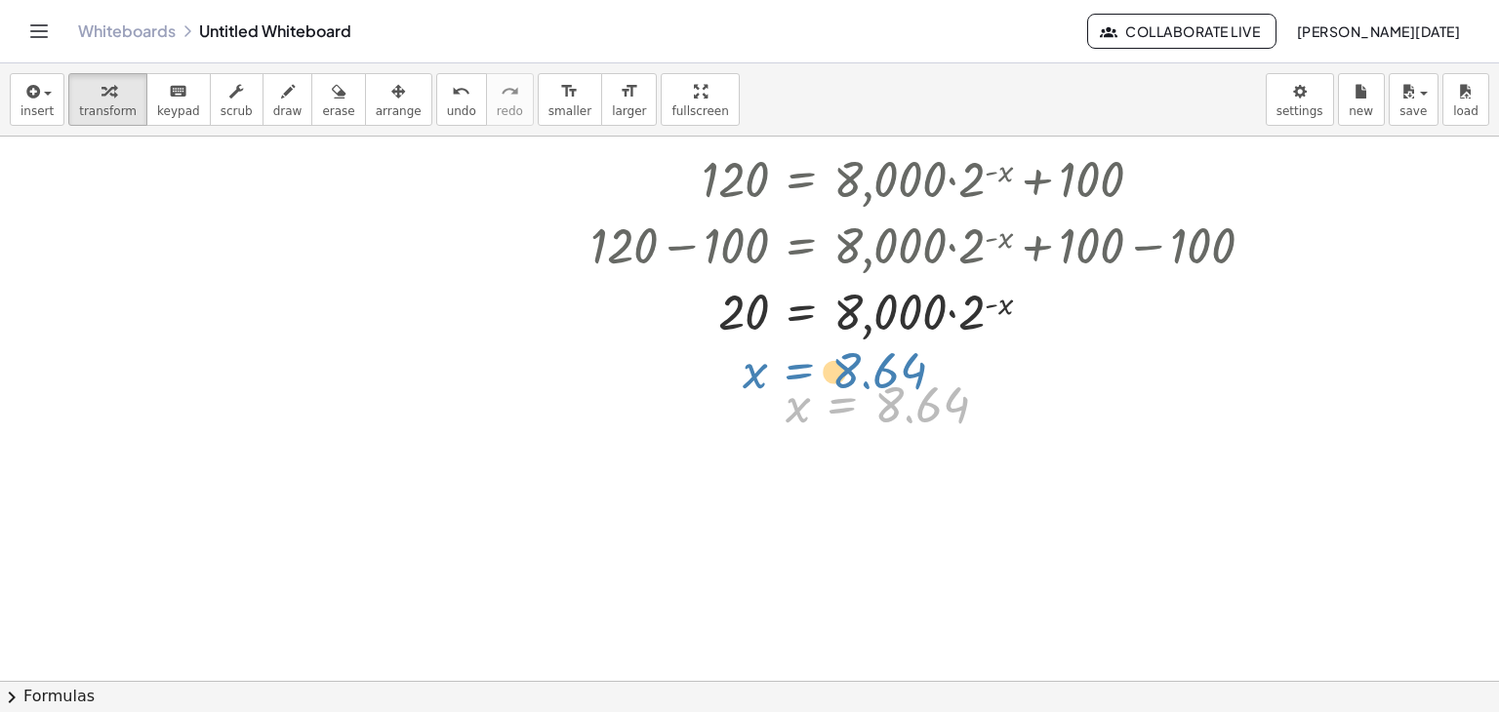
drag, startPoint x: 855, startPoint y: 403, endPoint x: 812, endPoint y: 370, distance: 54.3
click at [812, 372] on div at bounding box center [894, 404] width 237 height 64
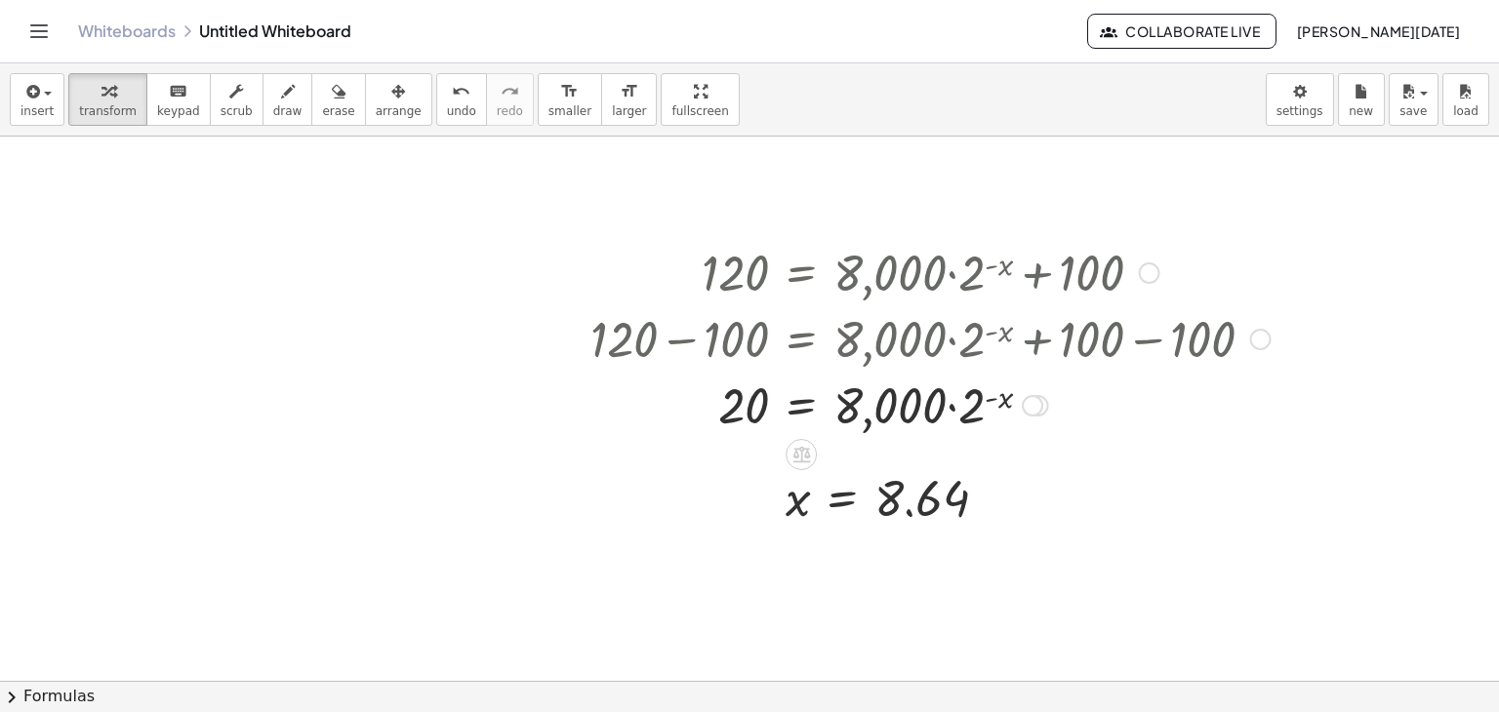
scroll to position [176, 0]
click at [956, 485] on div at bounding box center [894, 498] width 237 height 64
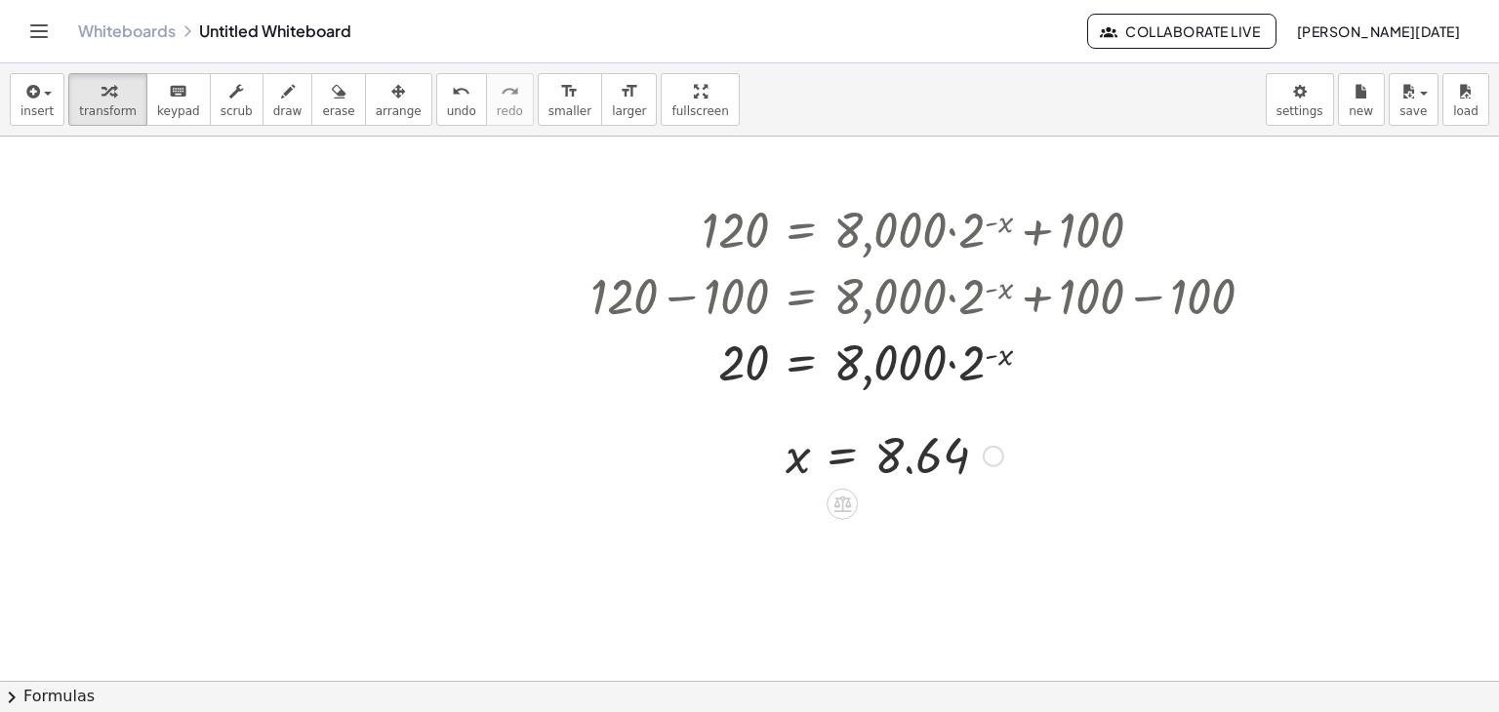
scroll to position [217, 0]
click at [1144, 232] on div at bounding box center [1149, 232] width 21 height 21
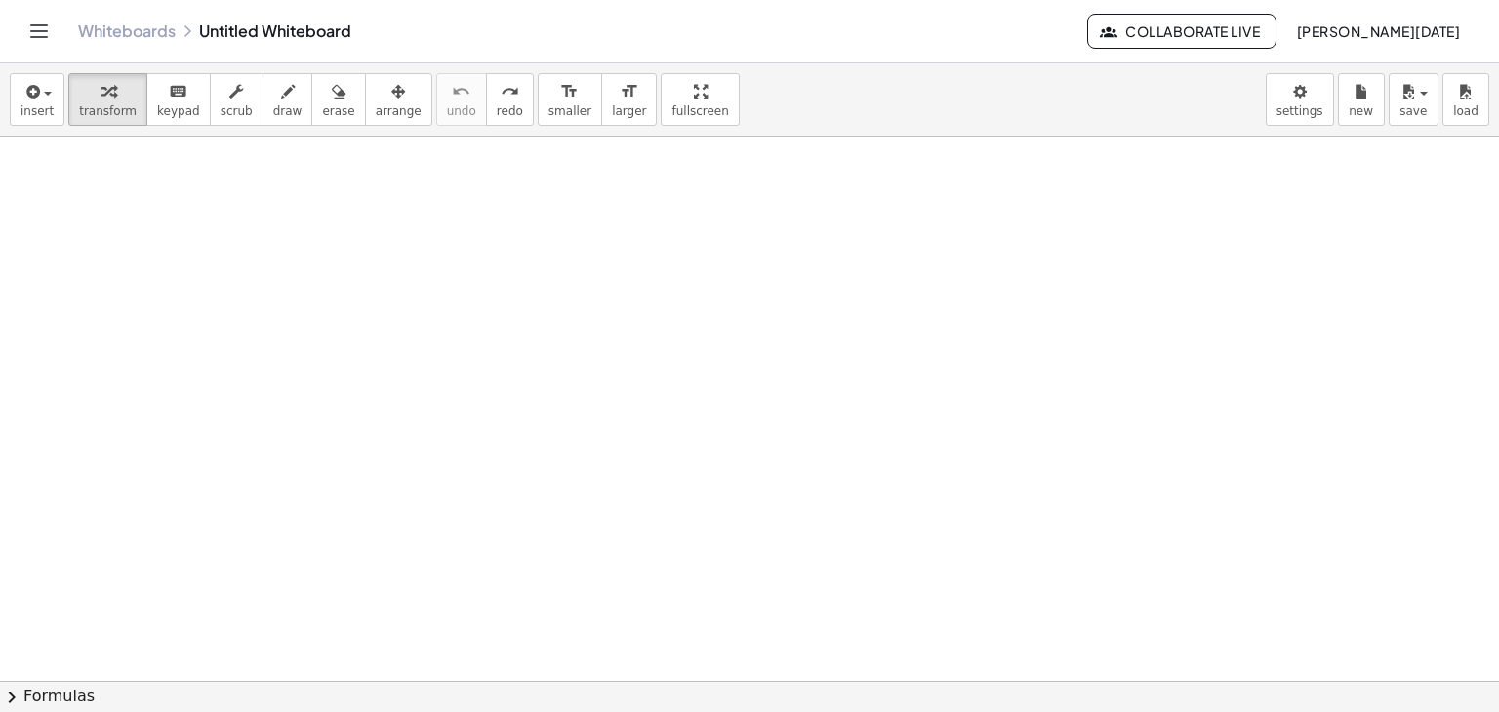
click at [648, 252] on div at bounding box center [749, 464] width 1499 height 1089
click at [176, 114] on span "keypad" at bounding box center [178, 111] width 43 height 14
click at [612, 285] on div at bounding box center [749, 464] width 1499 height 1089
click at [461, 236] on div at bounding box center [749, 464] width 1499 height 1089
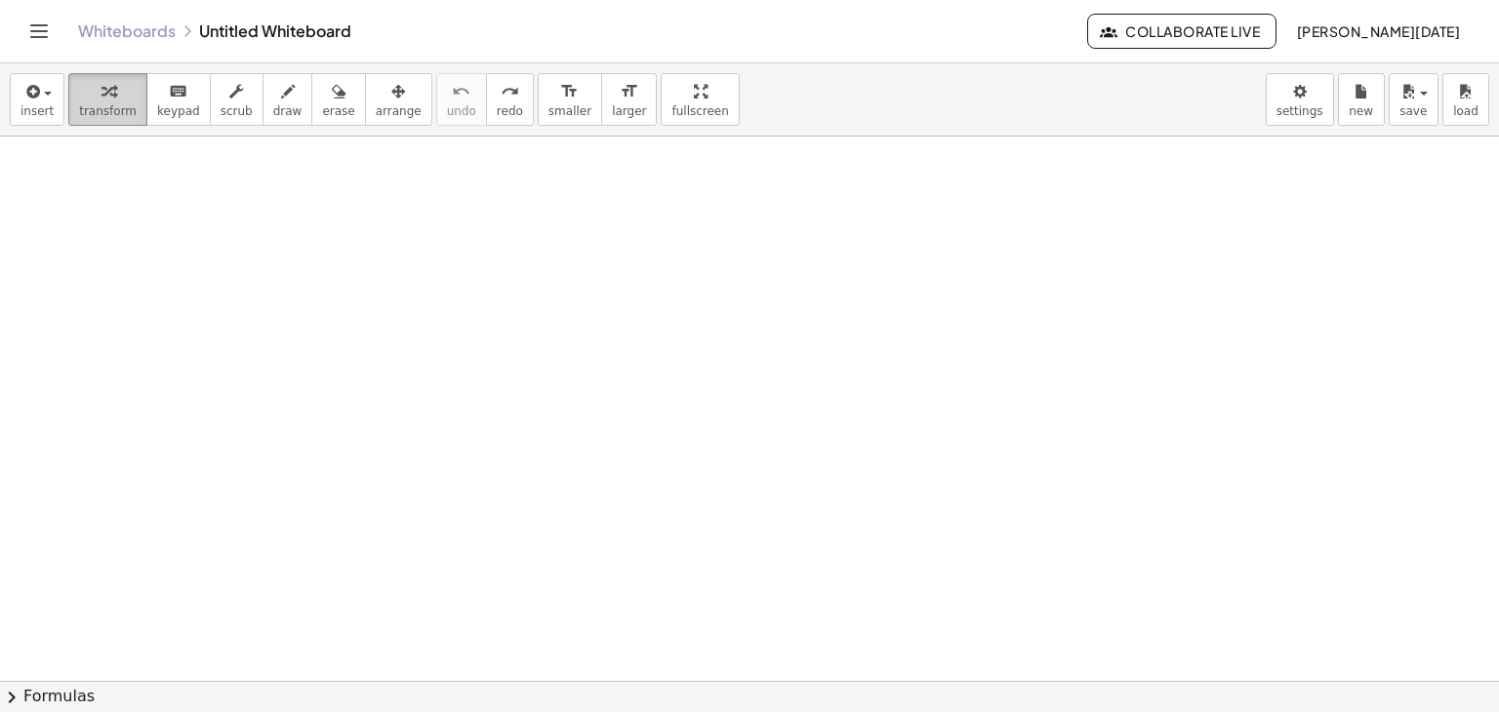
click at [81, 104] on span "transform" at bounding box center [108, 111] width 58 height 14
click at [35, 109] on span "insert" at bounding box center [36, 111] width 33 height 14
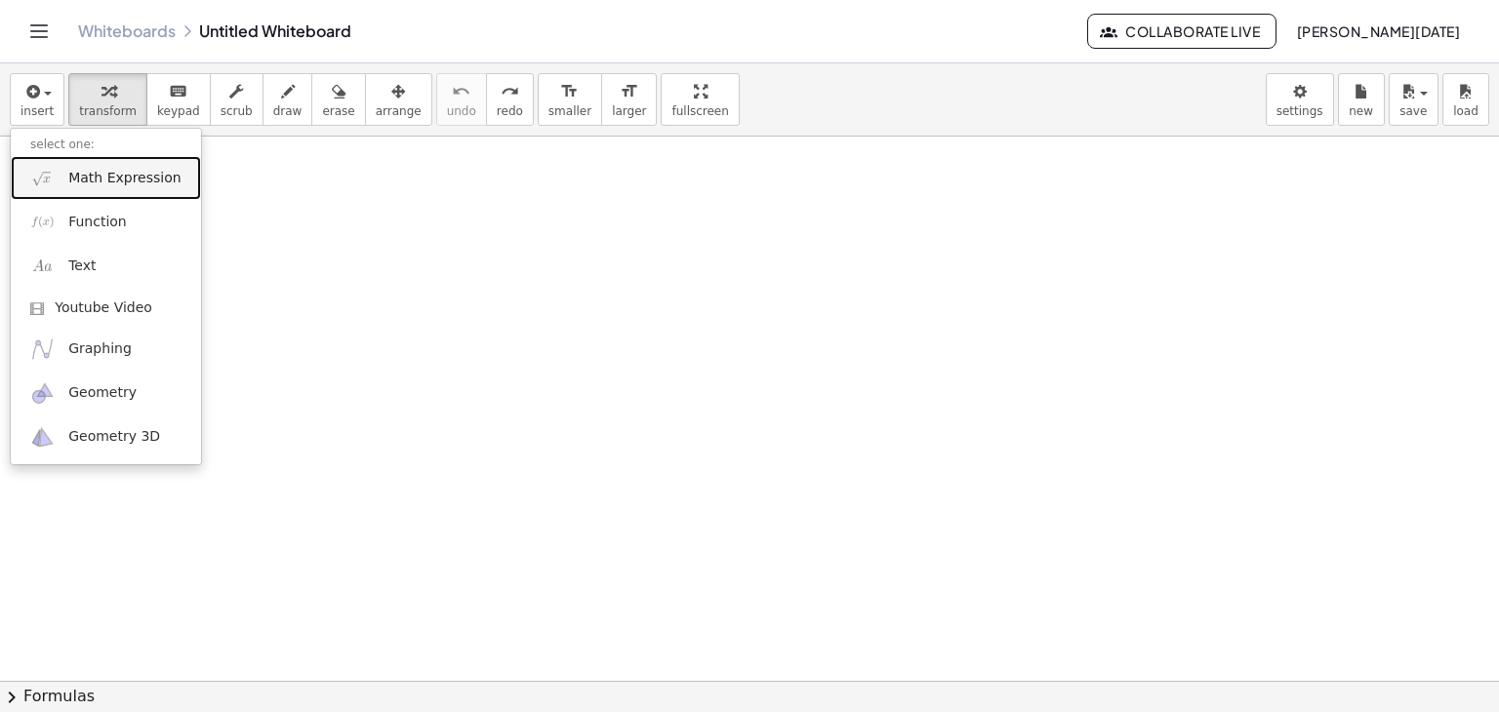
click at [90, 182] on span "Math Expression" at bounding box center [124, 179] width 112 height 20
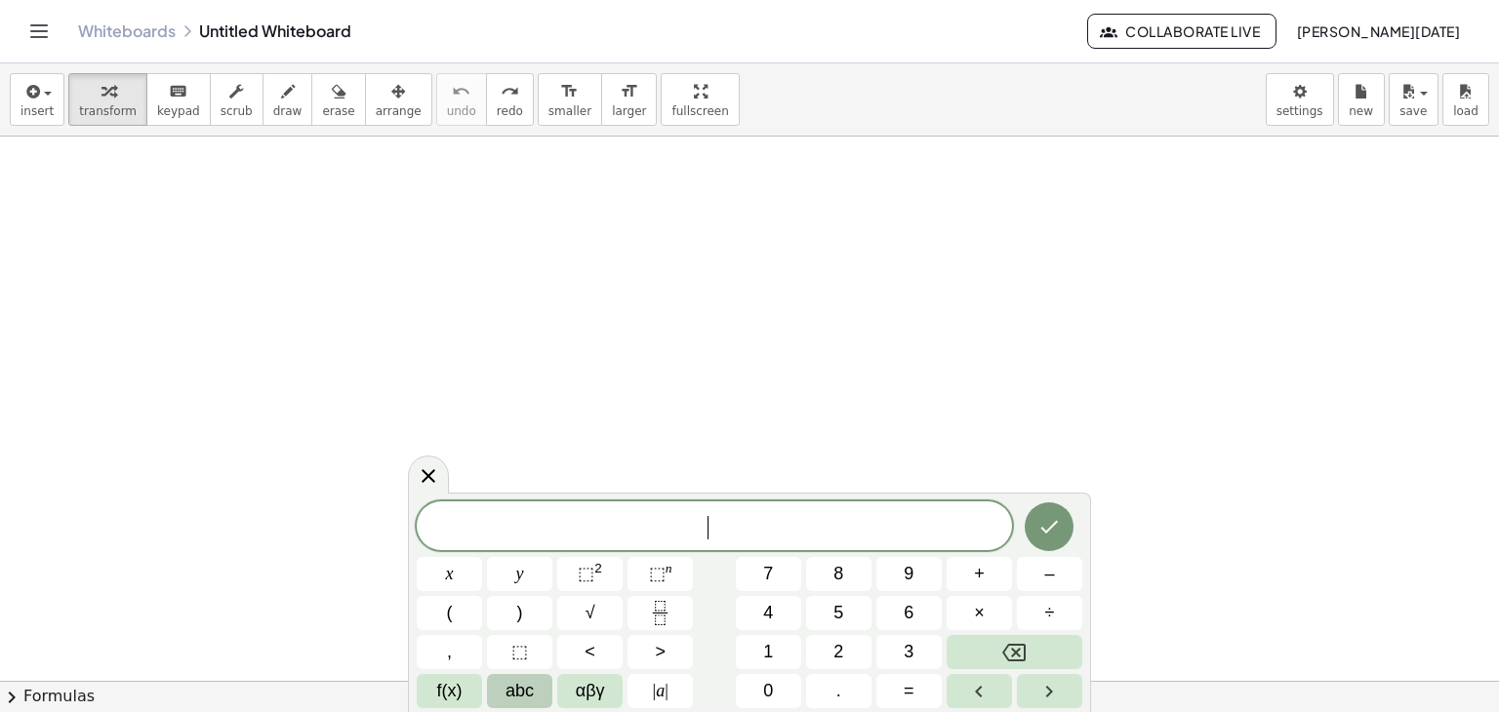
click at [527, 691] on span "abc" at bounding box center [520, 691] width 28 height 26
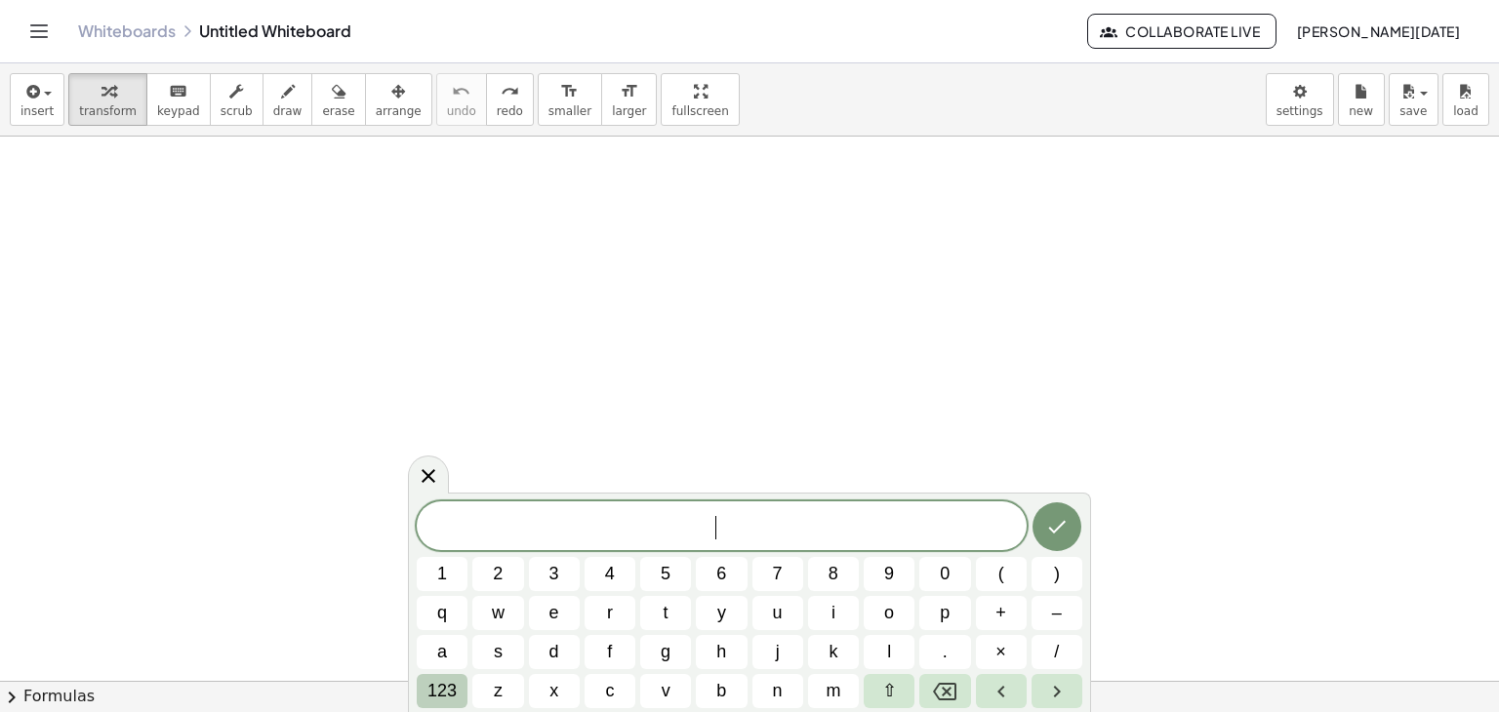
click at [458, 698] on button "123" at bounding box center [442, 691] width 51 height 34
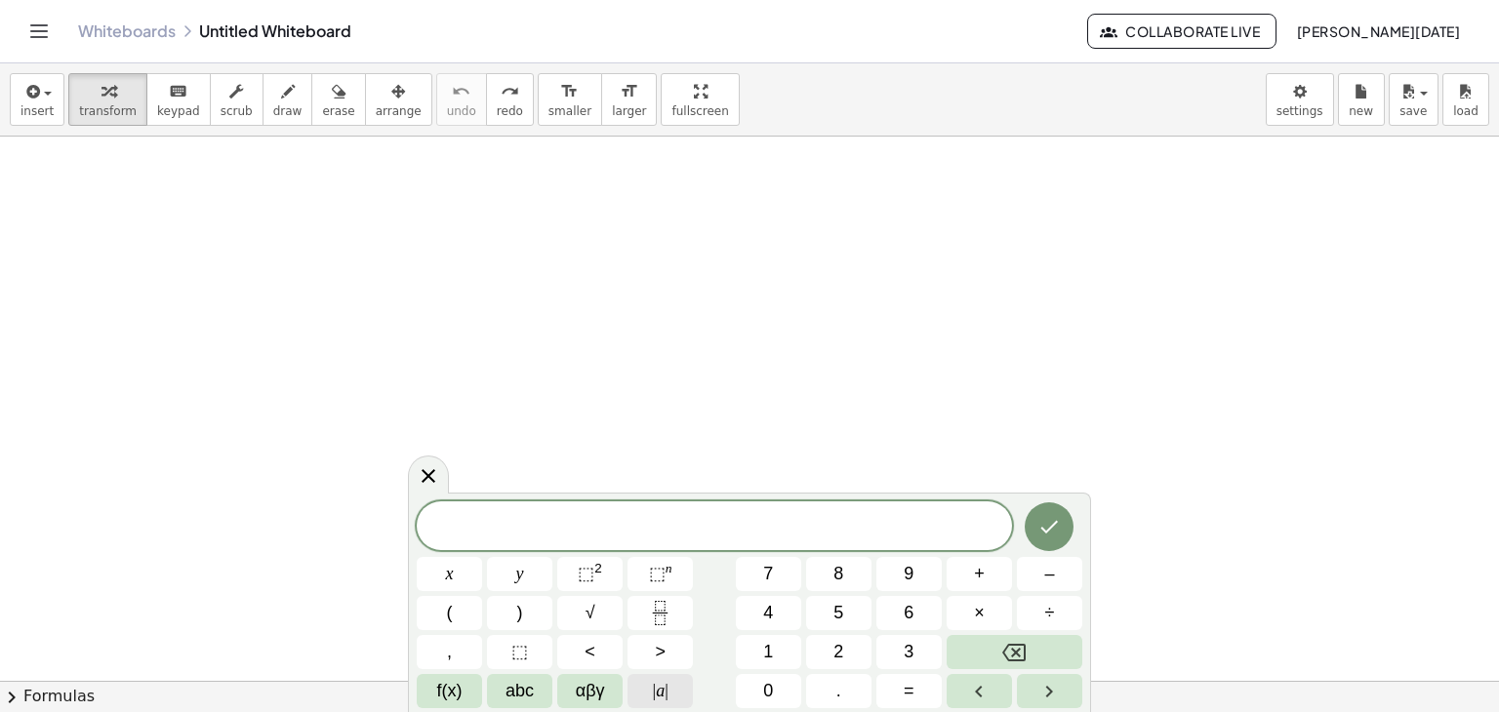
click at [661, 686] on span "| a |" at bounding box center [661, 691] width 16 height 26
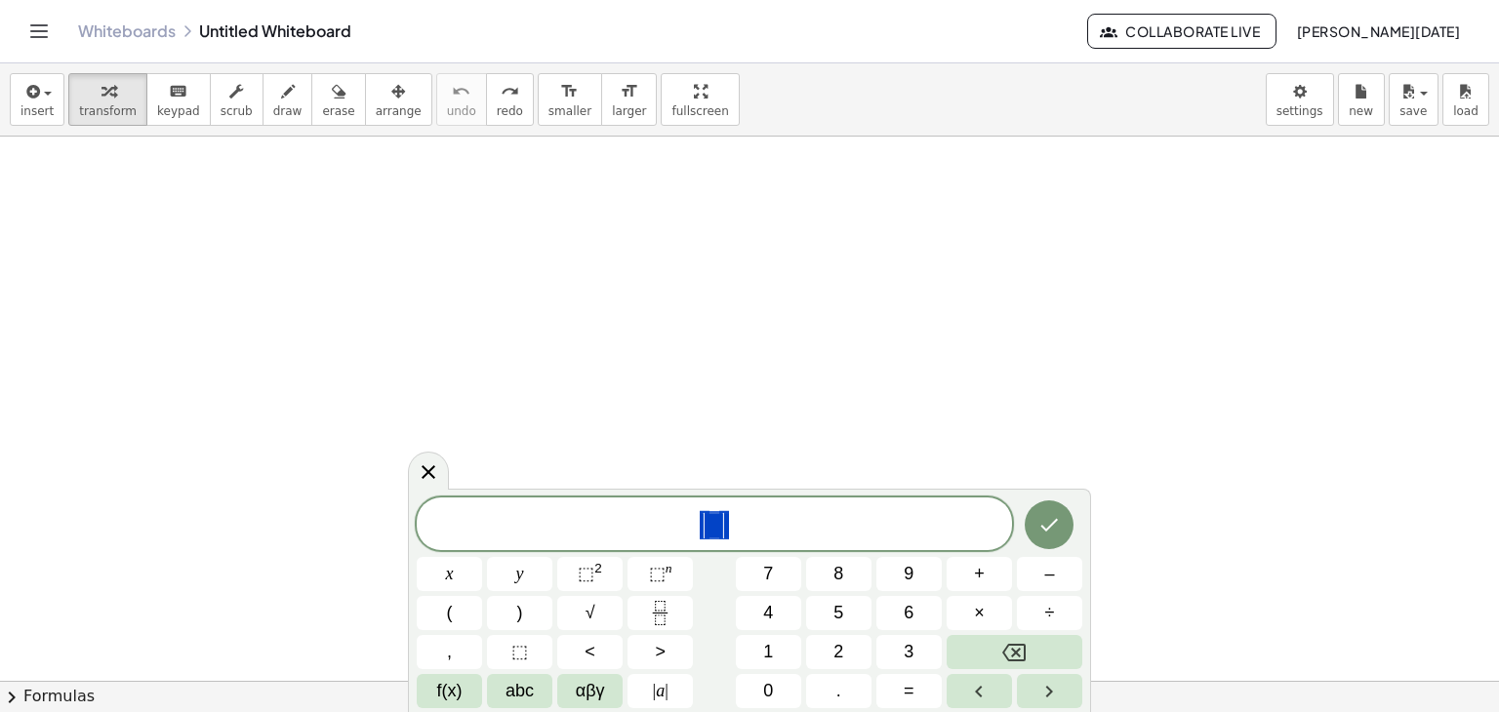
drag, startPoint x: 765, startPoint y: 534, endPoint x: 696, endPoint y: 526, distance: 69.7
click at [696, 526] on span "| |" at bounding box center [714, 525] width 595 height 32
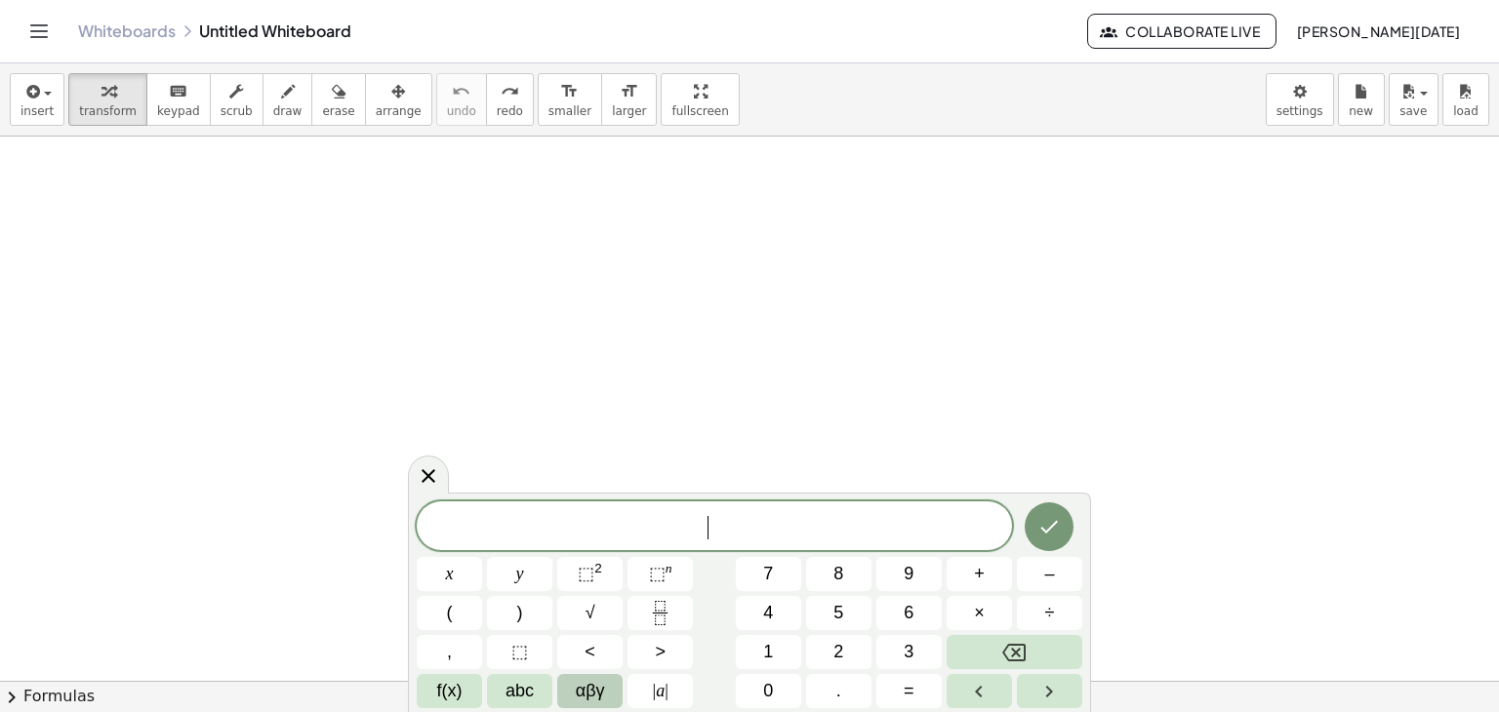
click at [586, 680] on span "αβγ" at bounding box center [590, 691] width 29 height 26
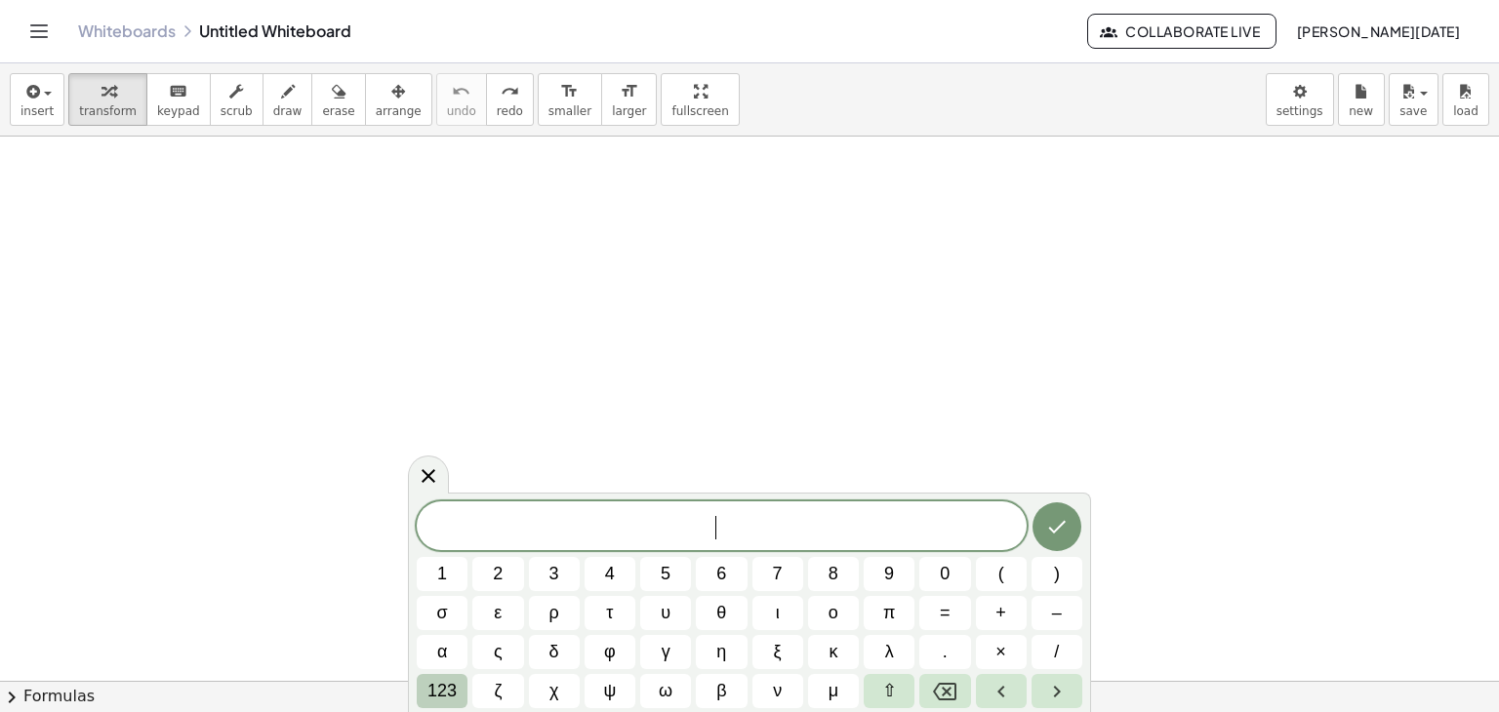
click at [457, 682] on button "123" at bounding box center [442, 691] width 51 height 34
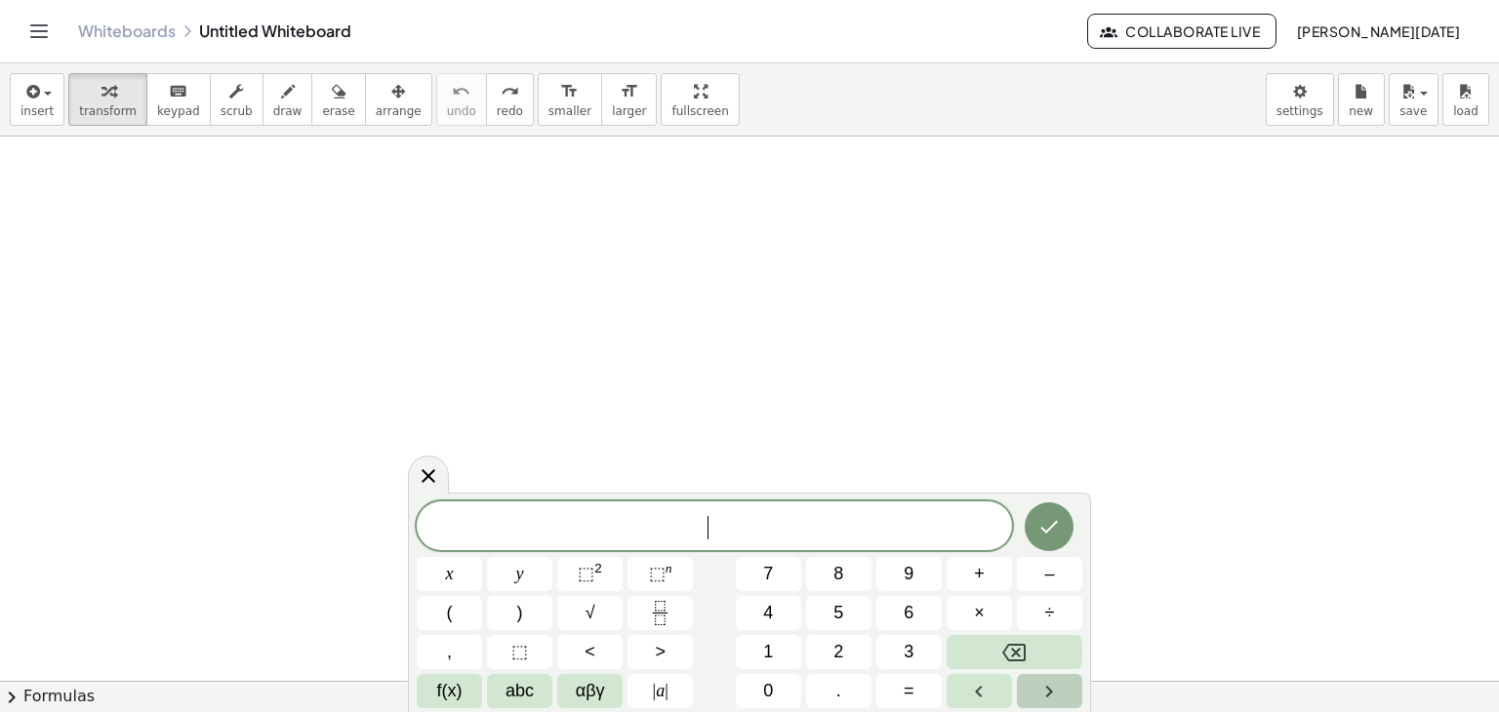
click at [1030, 684] on button "Right arrow" at bounding box center [1049, 691] width 65 height 34
click at [22, 119] on button "insert" at bounding box center [37, 99] width 55 height 53
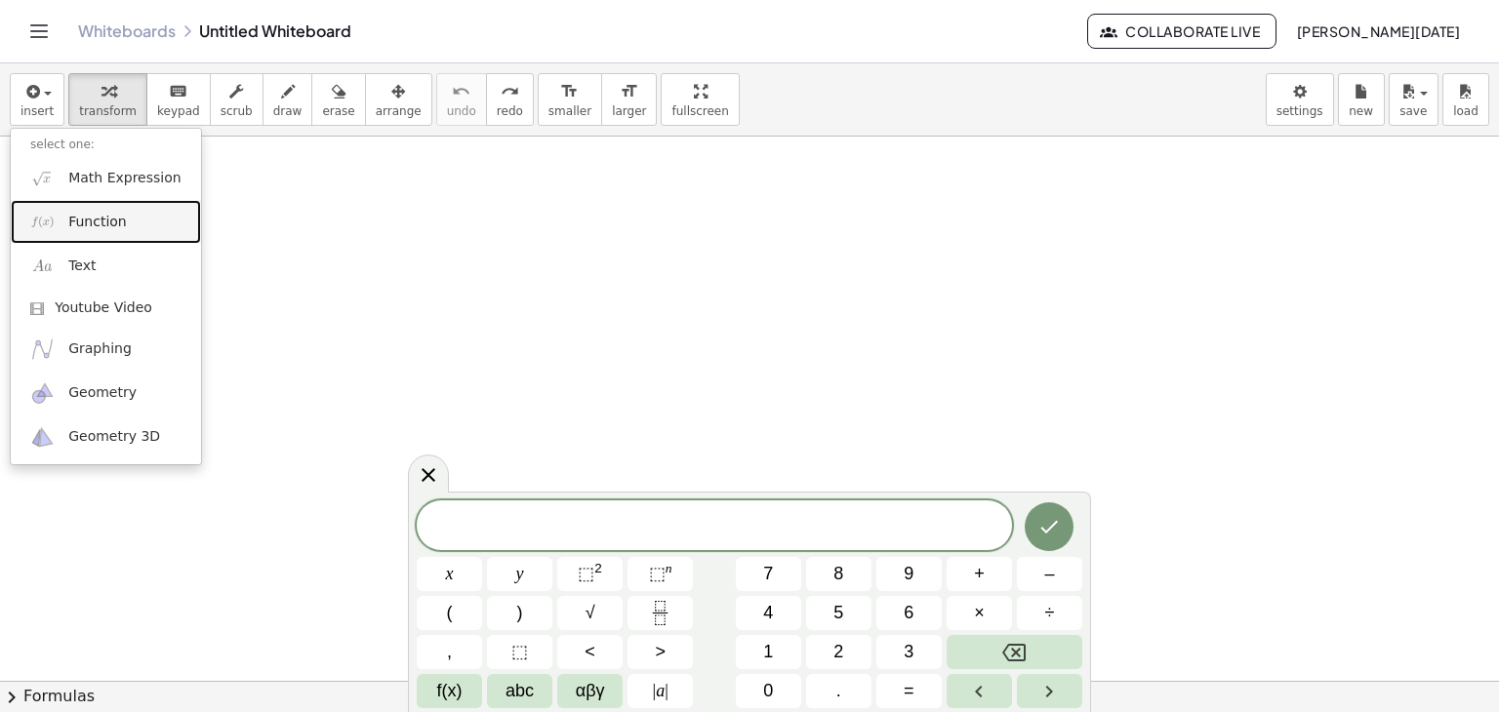
click at [82, 225] on span "Function" at bounding box center [97, 223] width 59 height 20
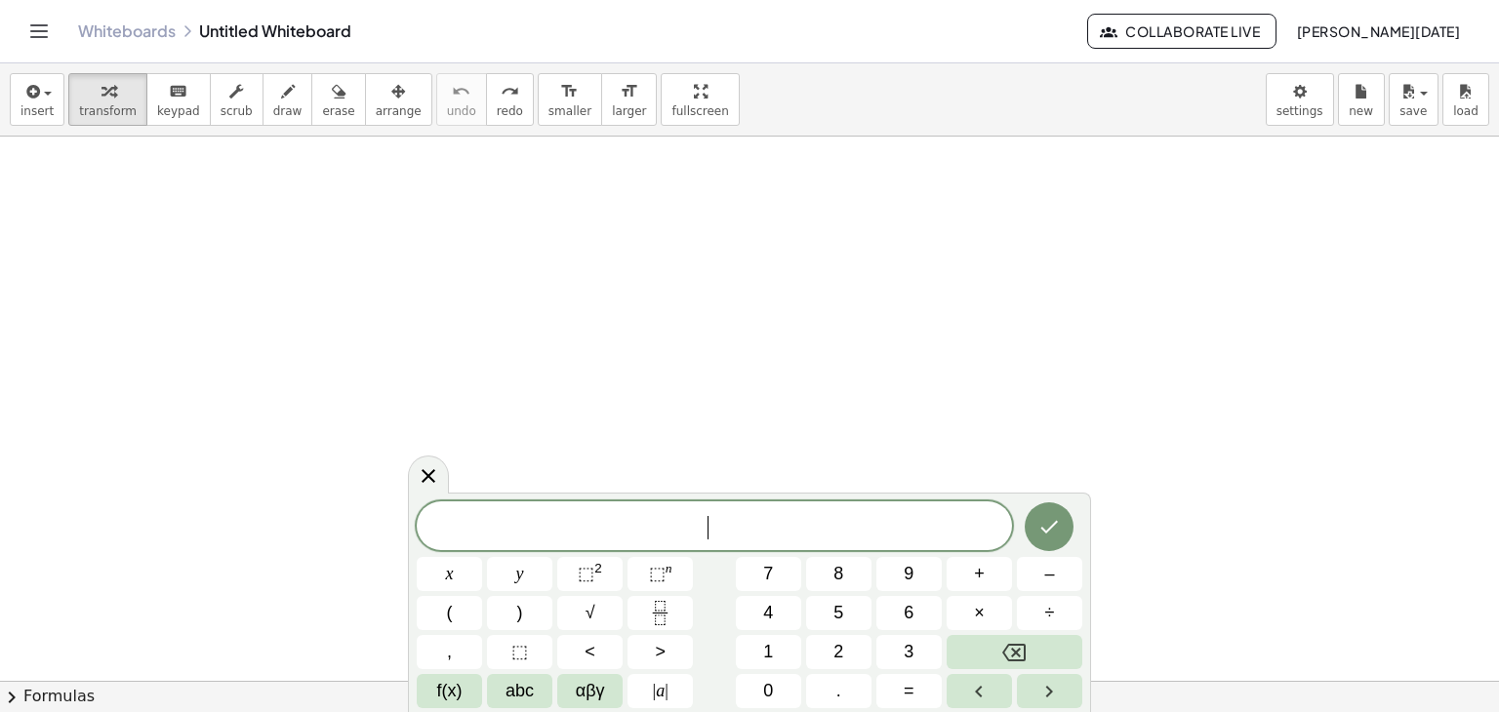
click at [355, 216] on div at bounding box center [749, 464] width 1499 height 1089
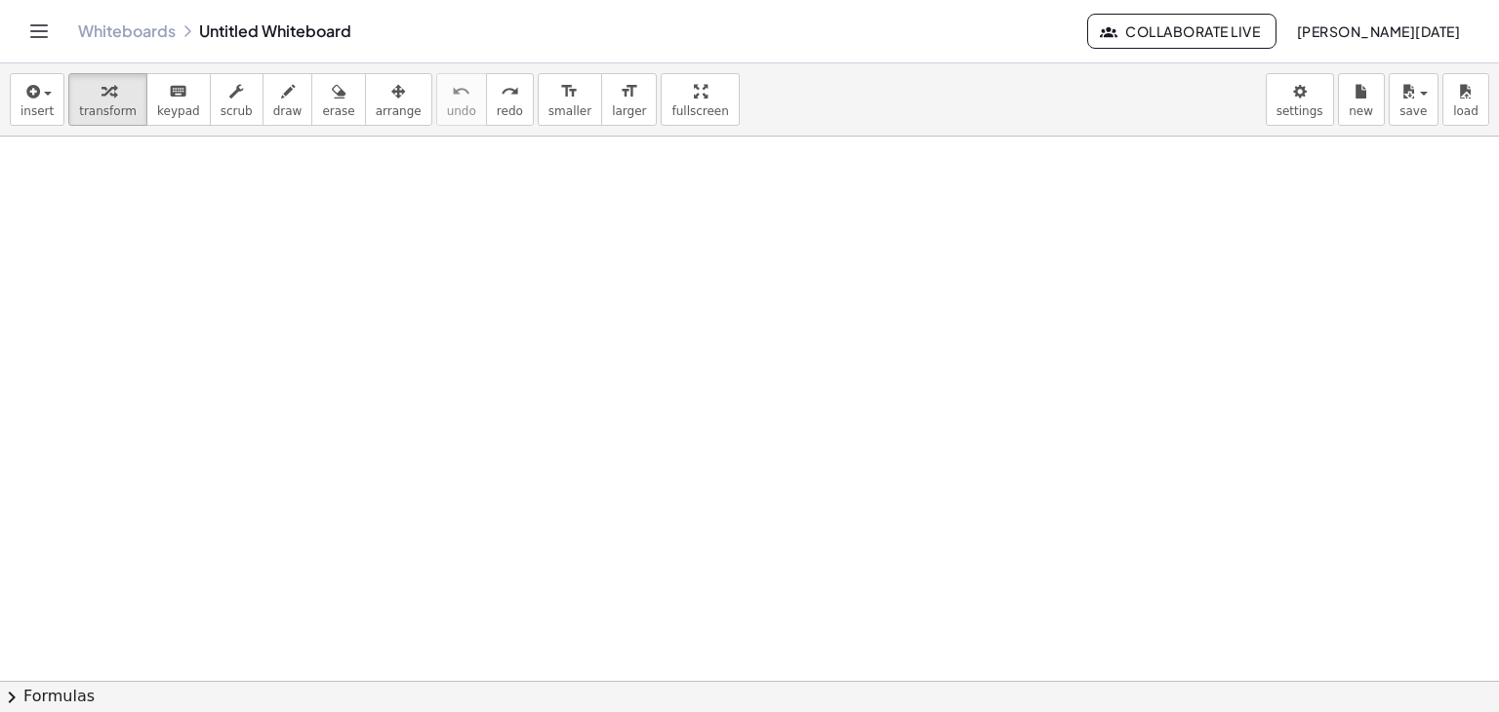
click at [517, 279] on div at bounding box center [749, 464] width 1499 height 1089
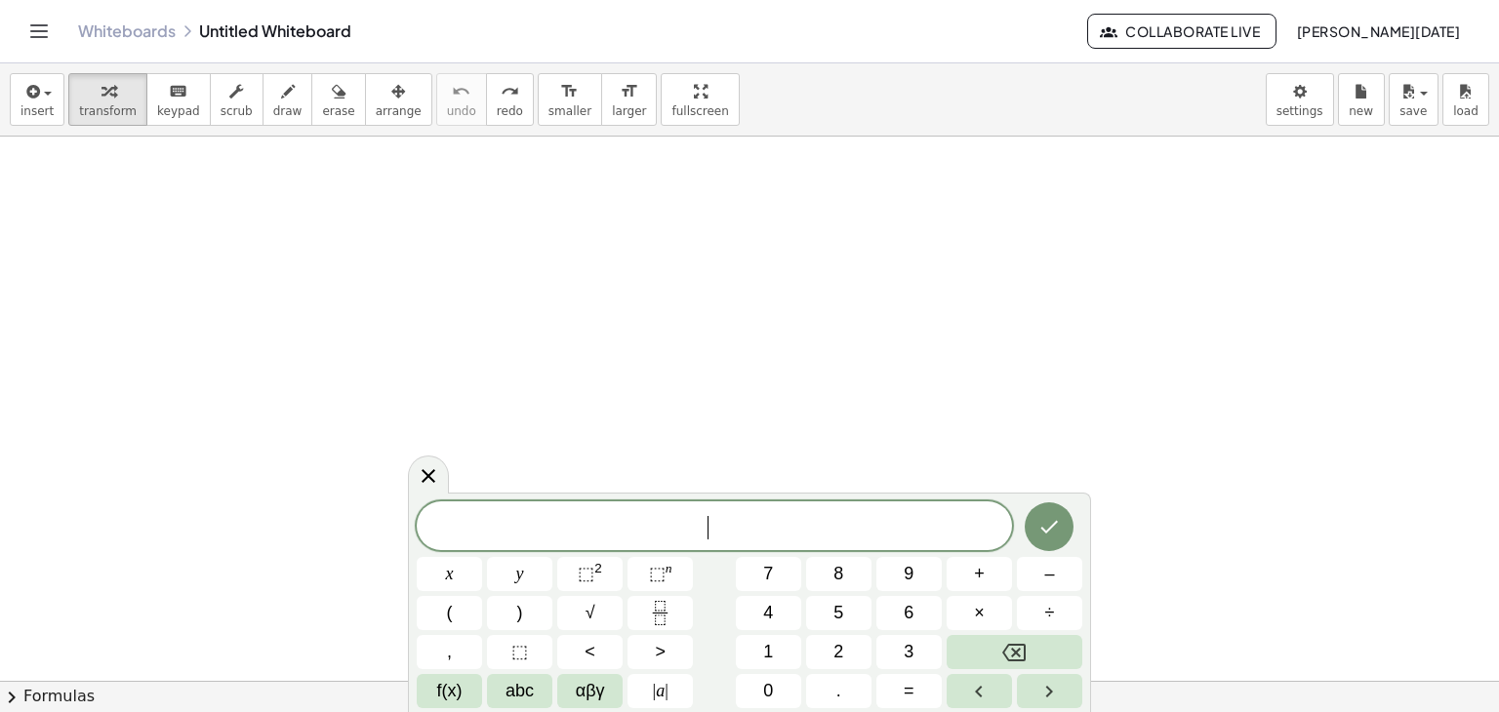
click at [381, 305] on div at bounding box center [749, 464] width 1499 height 1089
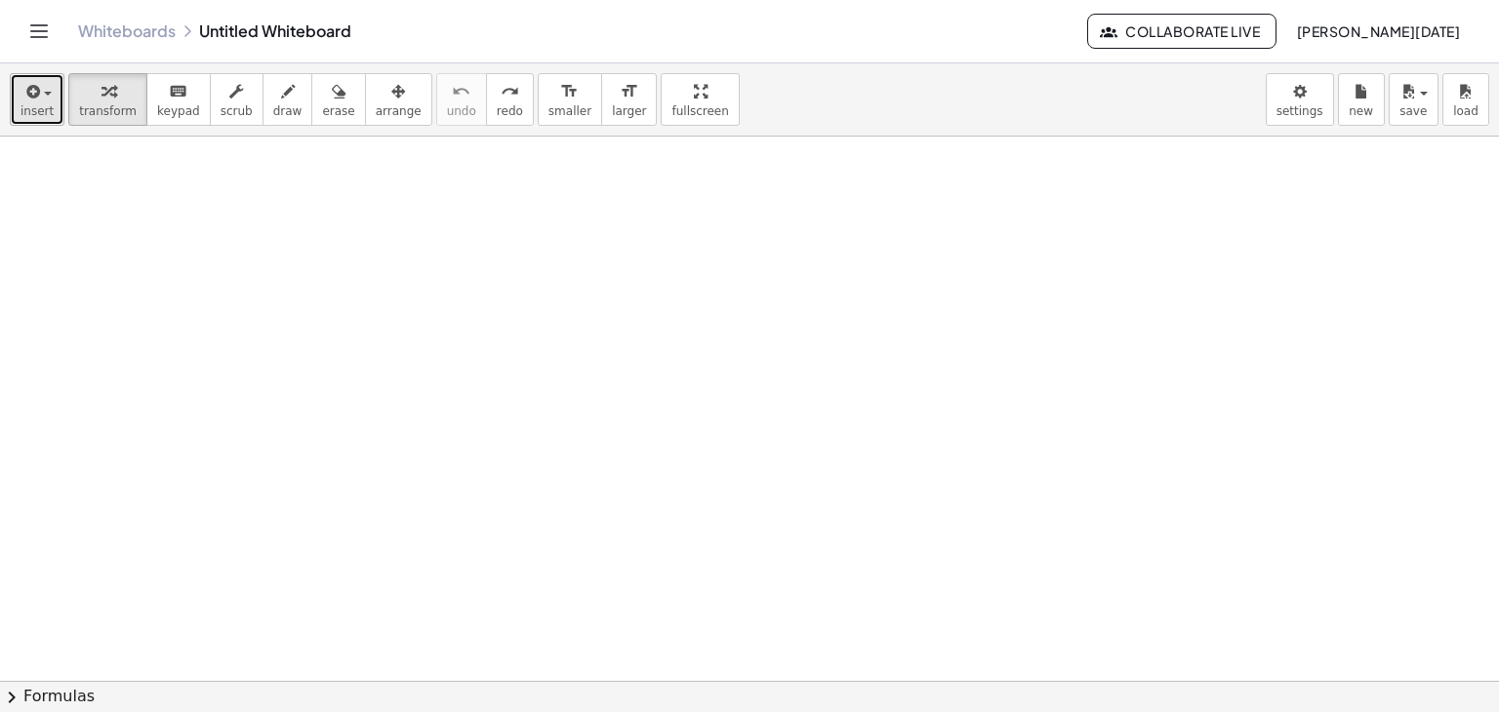
click at [37, 99] on icon "button" at bounding box center [31, 91] width 18 height 23
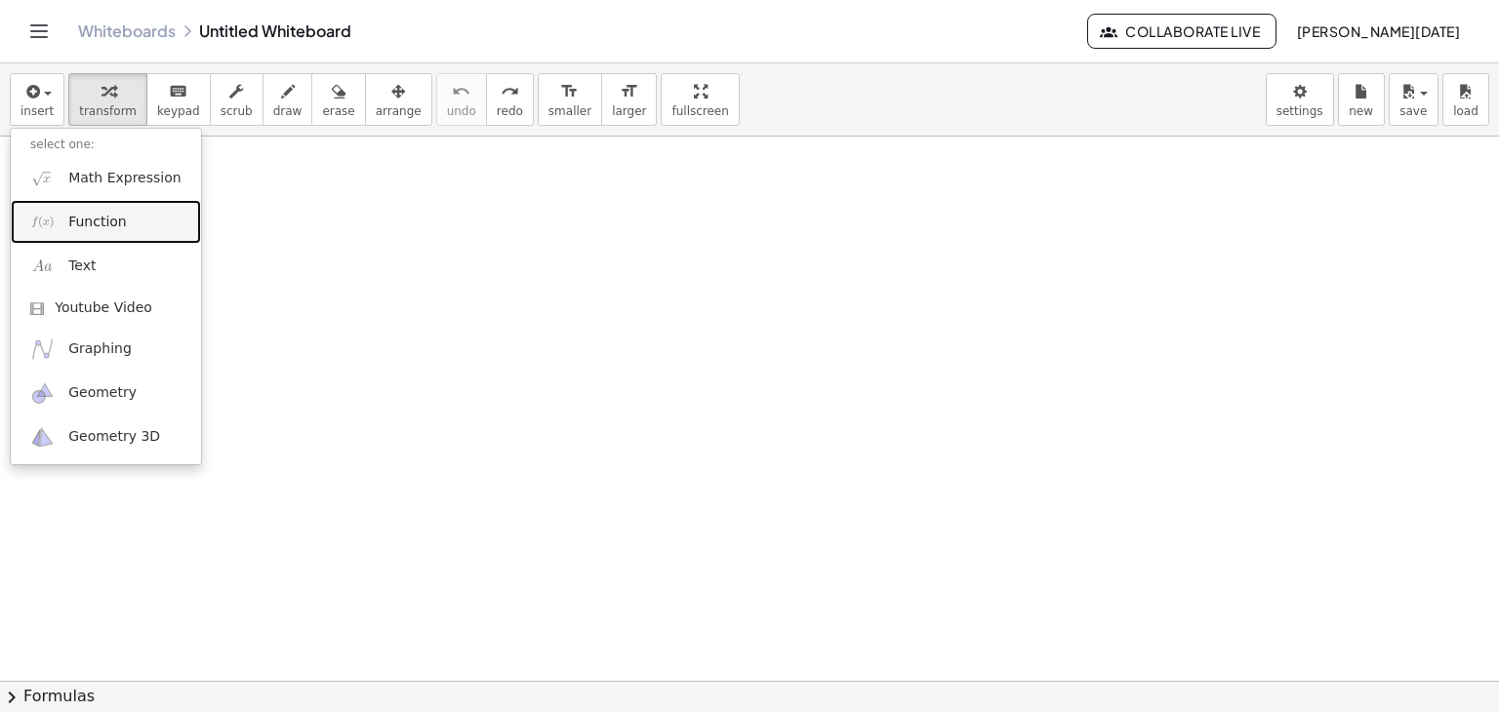
click at [62, 224] on link "Function" at bounding box center [106, 222] width 190 height 44
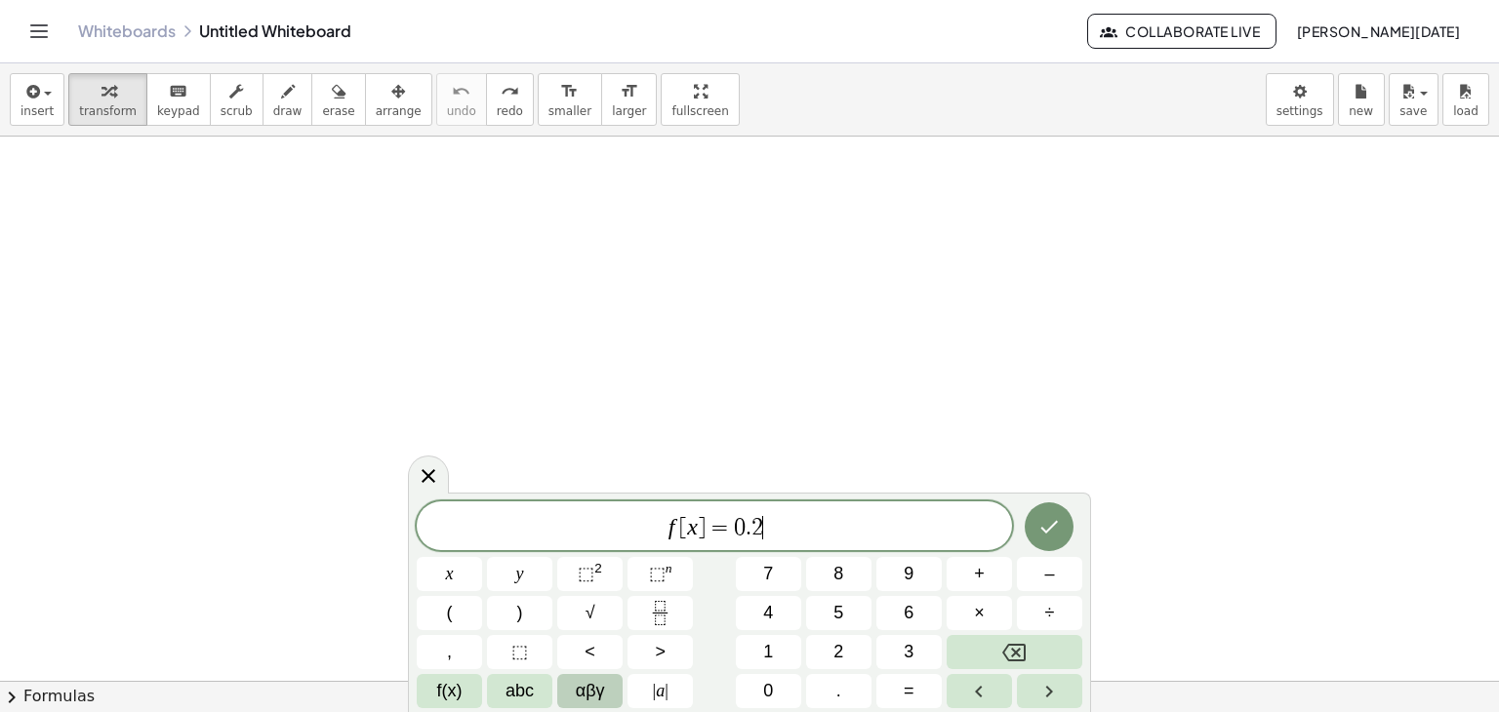
click at [570, 699] on button "αβγ" at bounding box center [589, 691] width 65 height 34
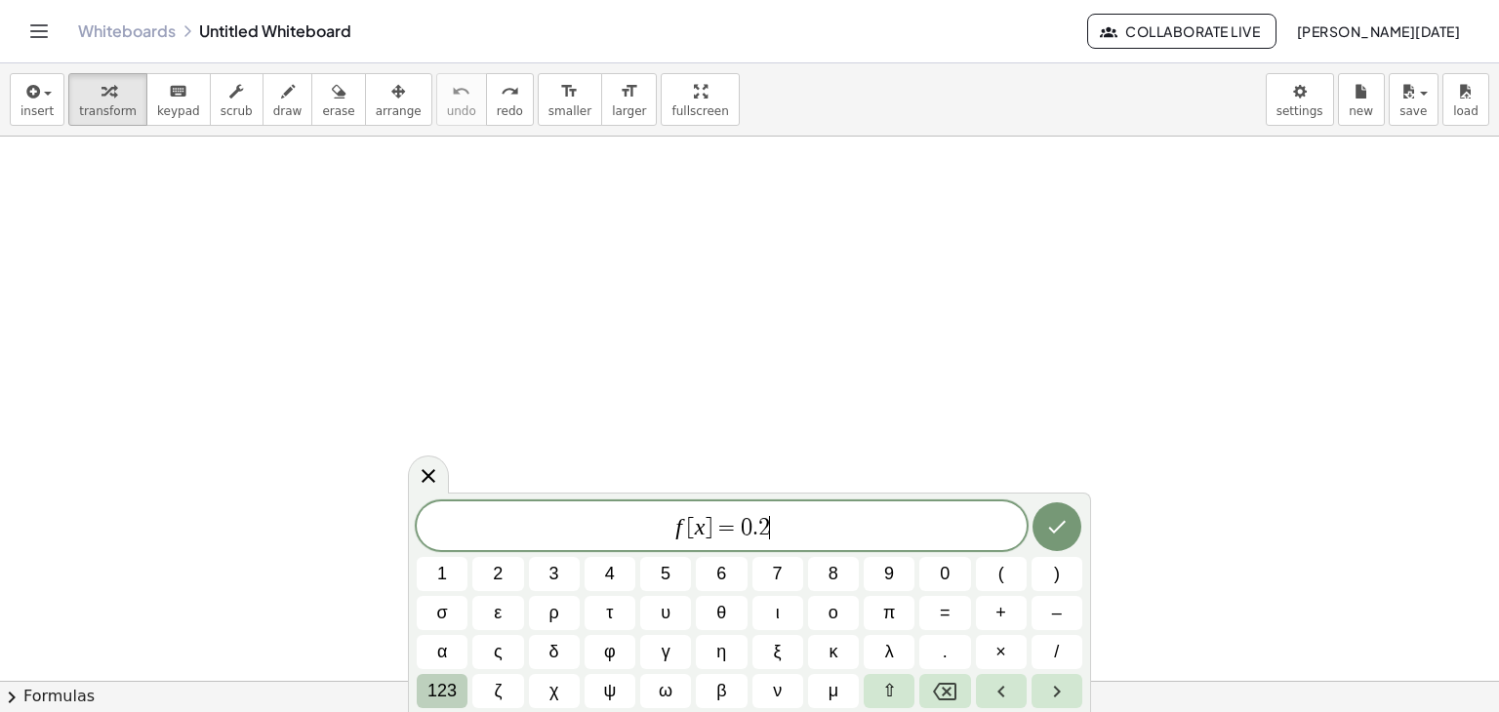
click at [436, 692] on span "123" at bounding box center [441, 691] width 29 height 26
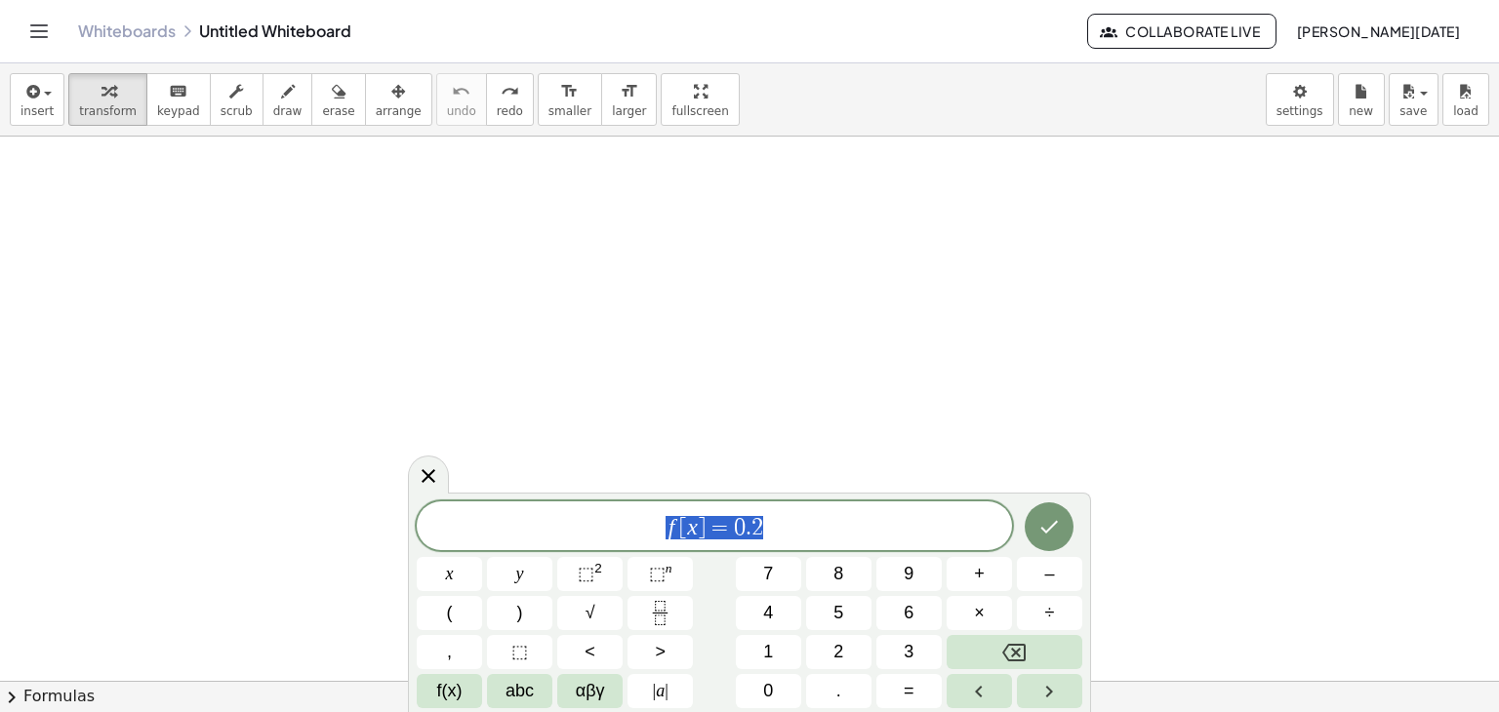
drag, startPoint x: 841, startPoint y: 536, endPoint x: 636, endPoint y: 520, distance: 205.5
click at [636, 520] on span "f [ x ] = 0 . 2" at bounding box center [714, 527] width 595 height 27
click at [419, 469] on icon at bounding box center [428, 476] width 23 height 23
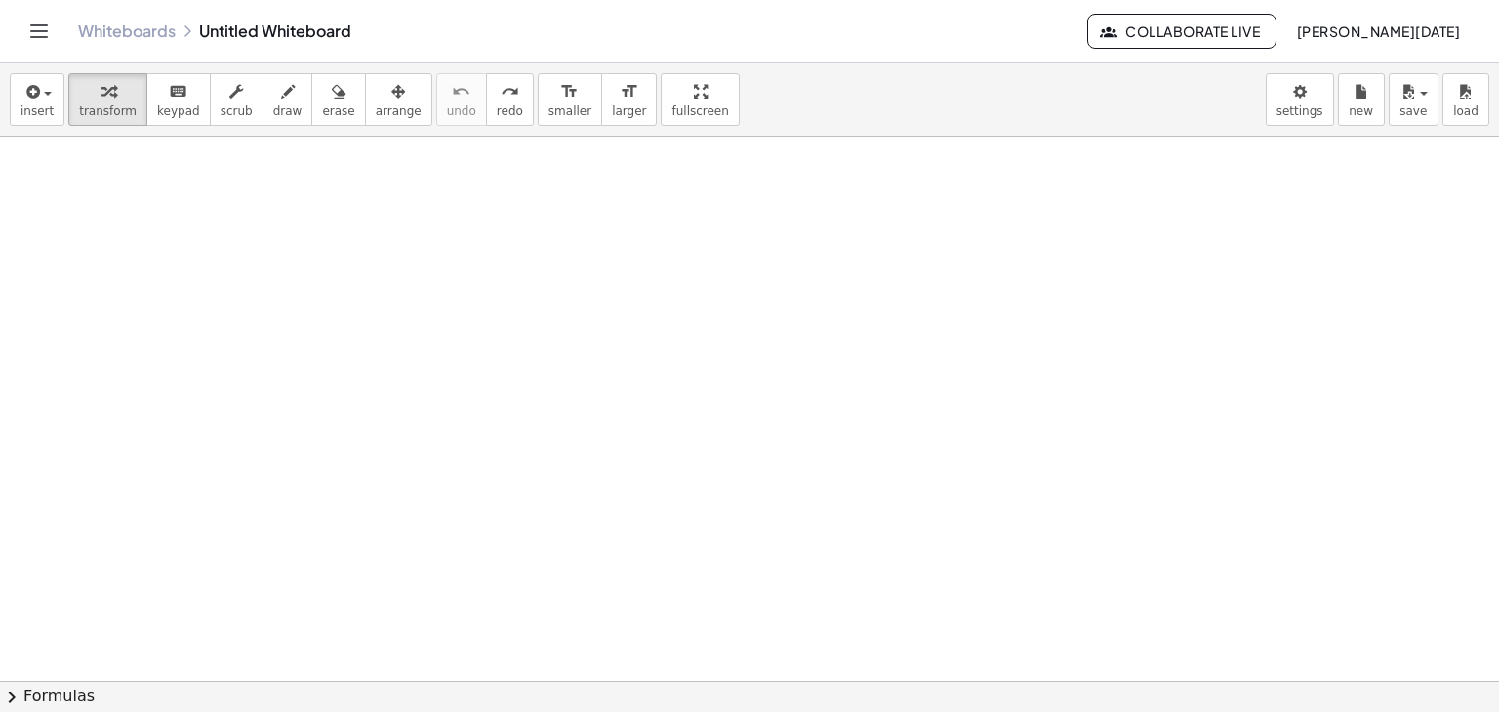
click at [571, 268] on div at bounding box center [749, 464] width 1499 height 1089
